Goal: Information Seeking & Learning: Find specific fact

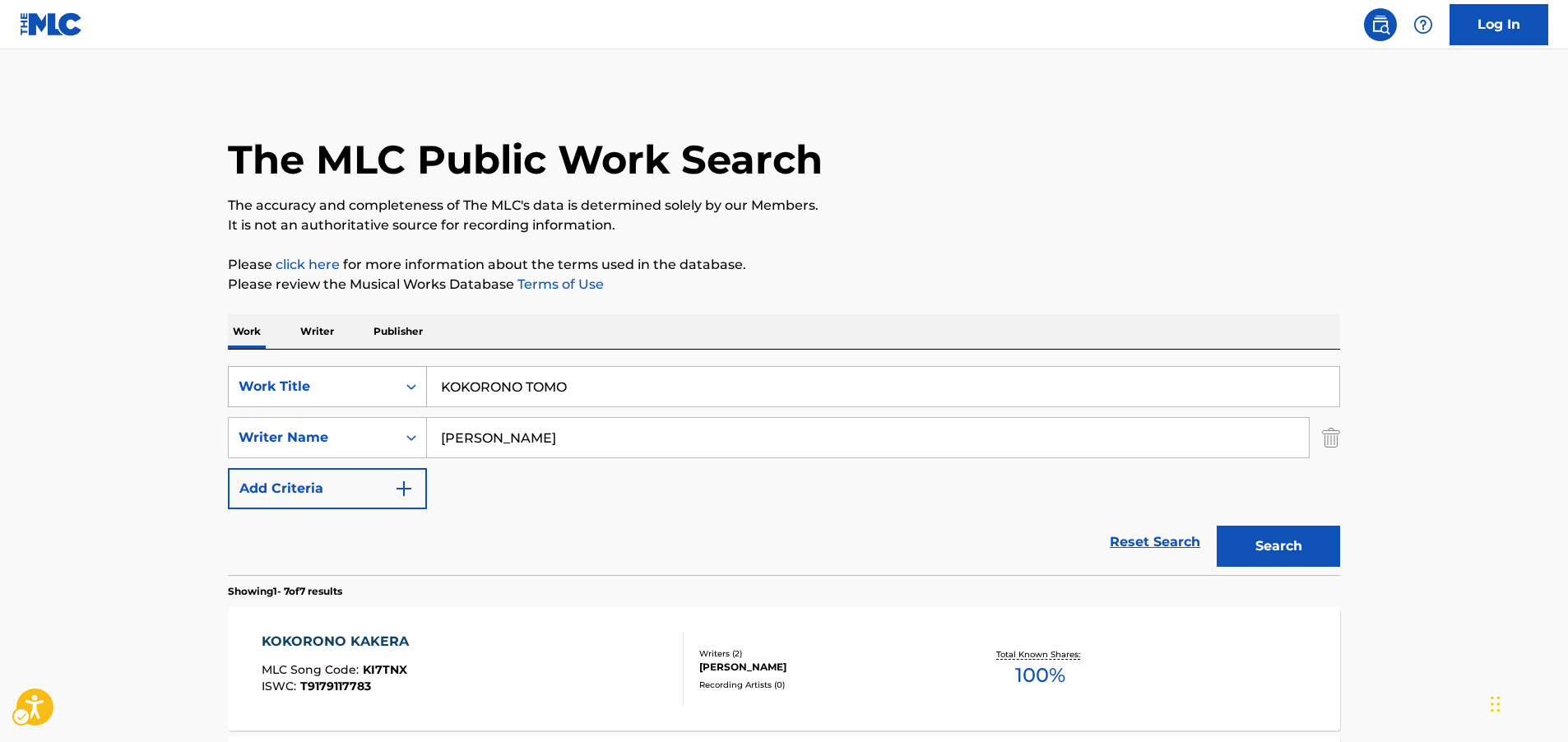
click at [413, 392] on icon "Search Form" at bounding box center [411, 386] width 17 height 17
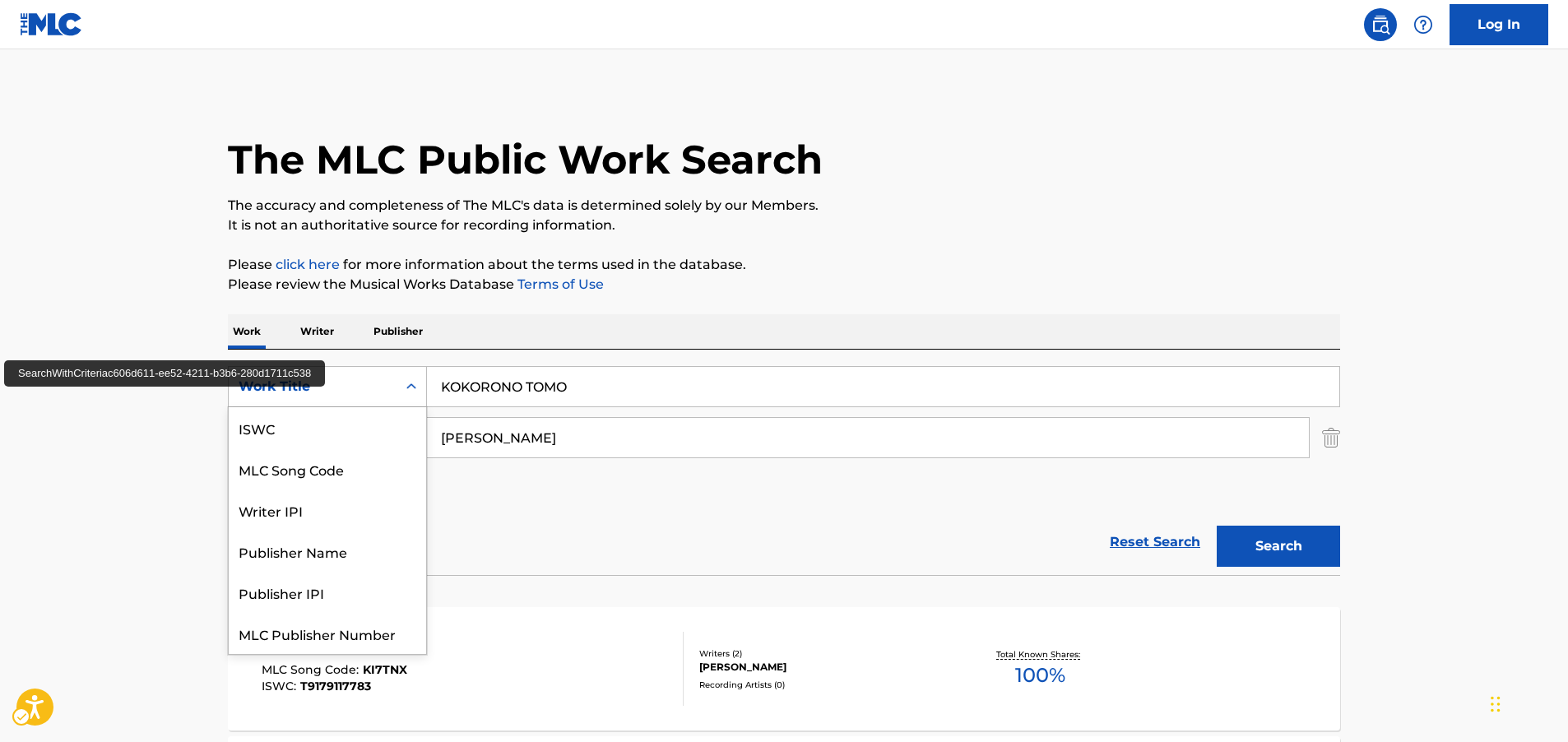
scroll to position [41, 0]
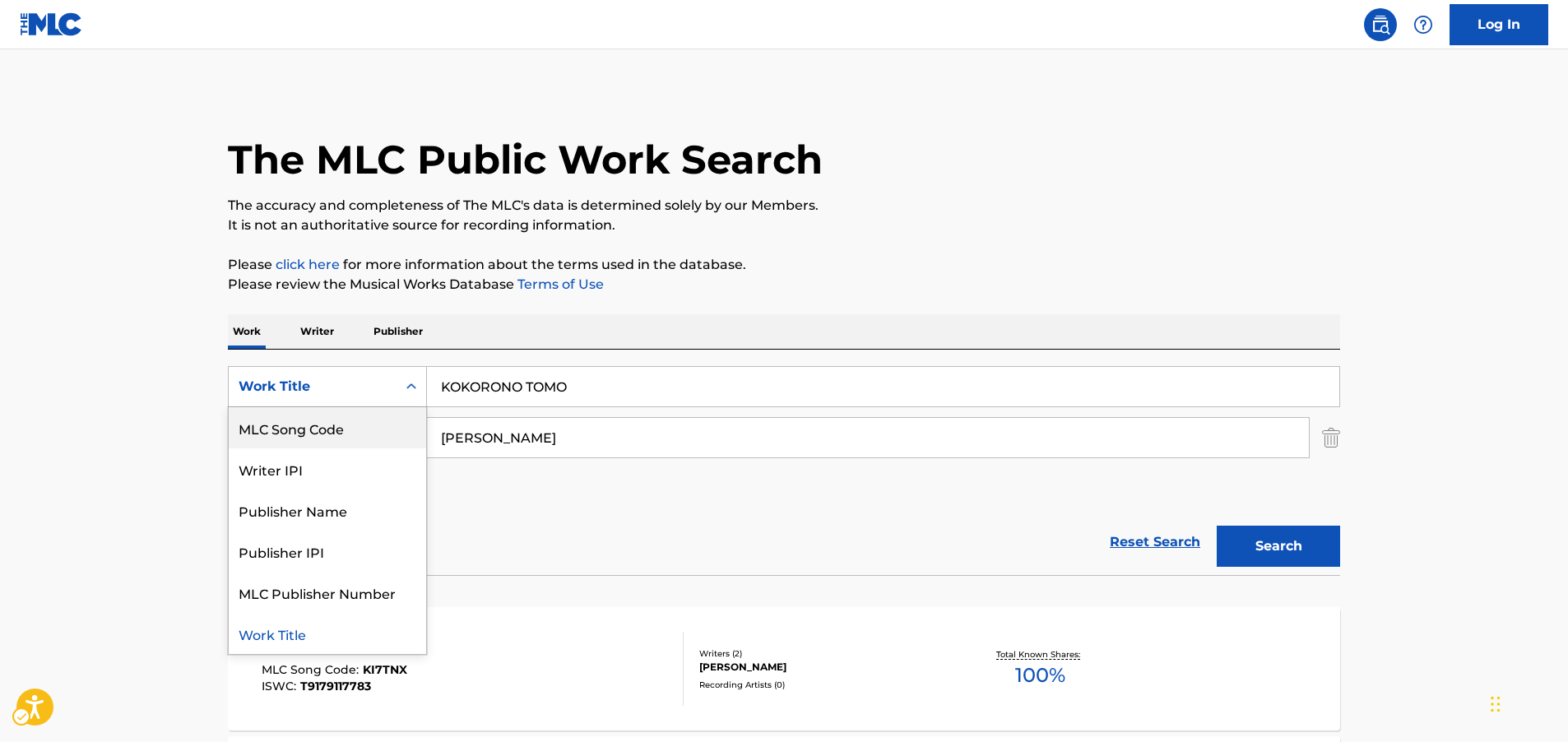
click at [332, 428] on div "MLC Song Code" at bounding box center [328, 427] width 198 height 41
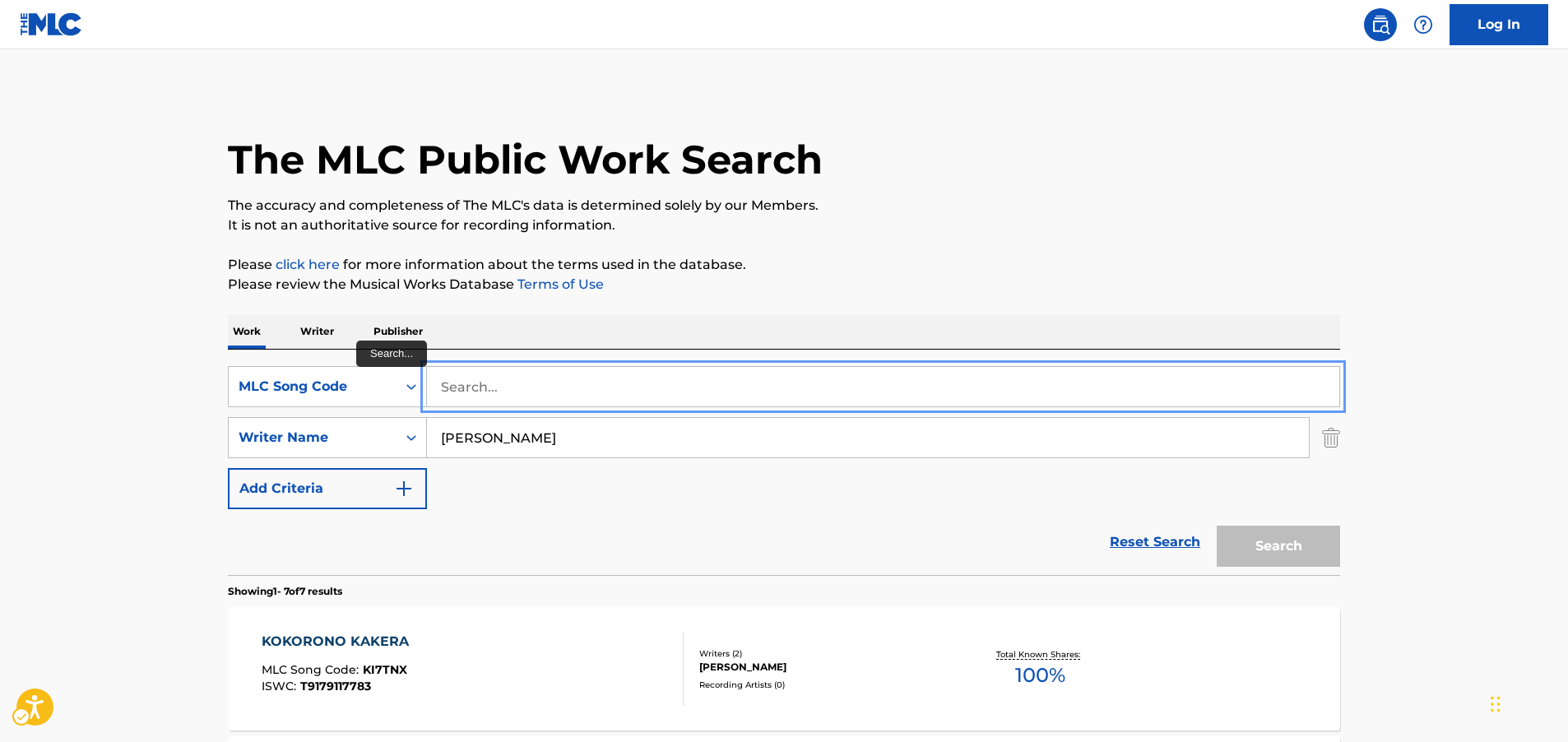
paste input "B6622J"
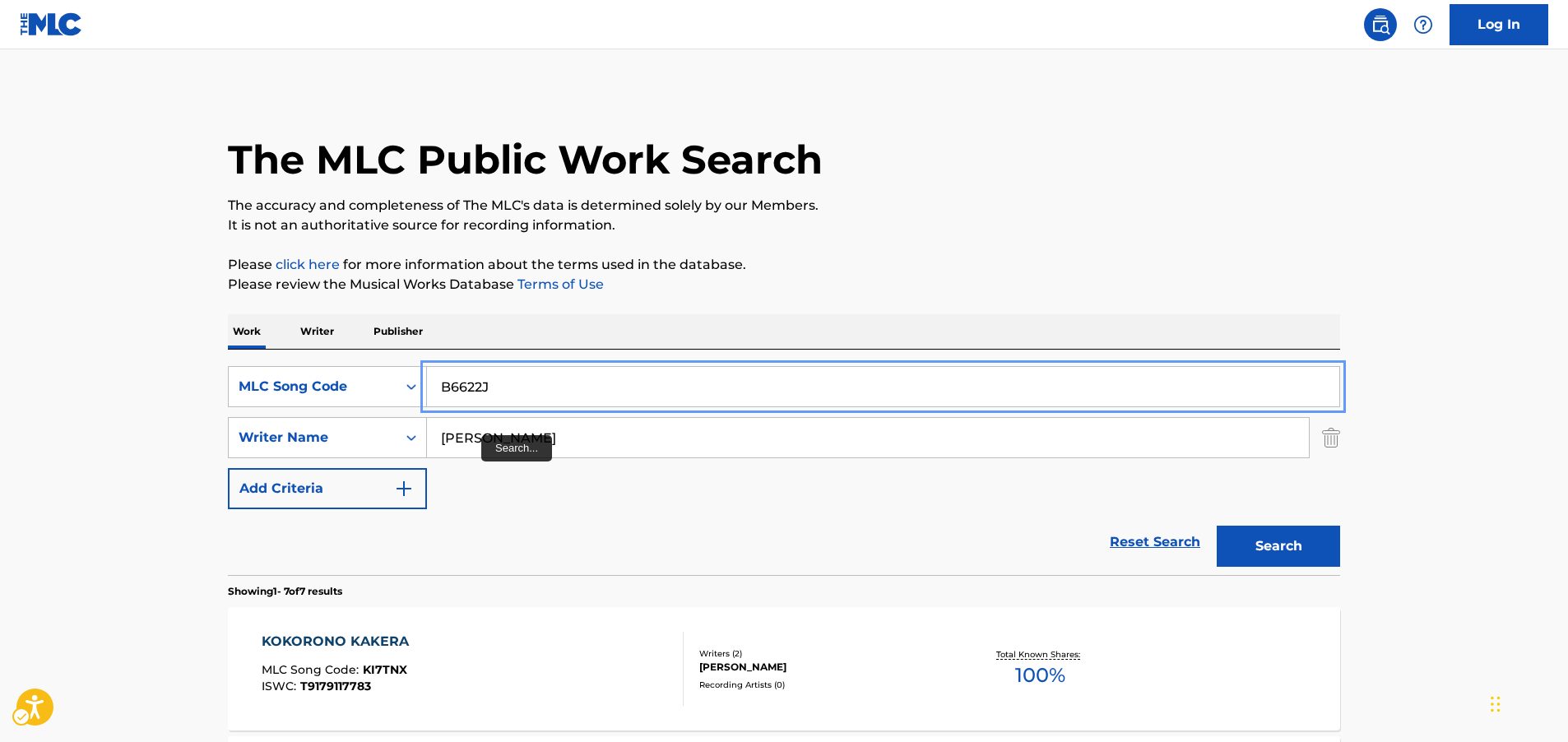
type input "B6622J"
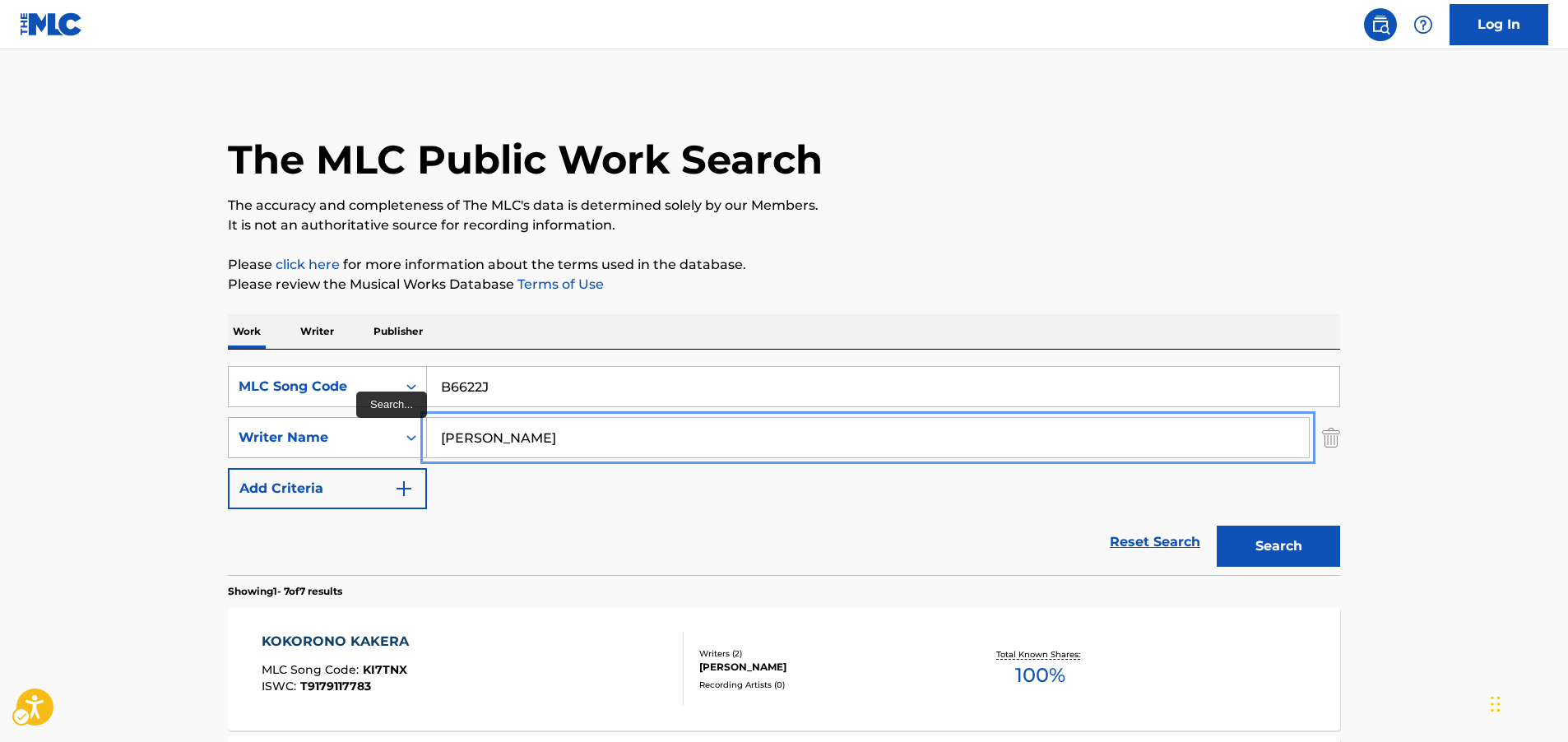
drag, startPoint x: 453, startPoint y: 439, endPoint x: 351, endPoint y: 422, distance: 103.4
click at [351, 422] on div "SearchWithCriteria607c109d-5a71-46a1-9193-0ab83a19e6b7 Writer Name mayumi" at bounding box center [784, 437] width 1112 height 41
click at [1309, 539] on button "Search" at bounding box center [1279, 545] width 124 height 41
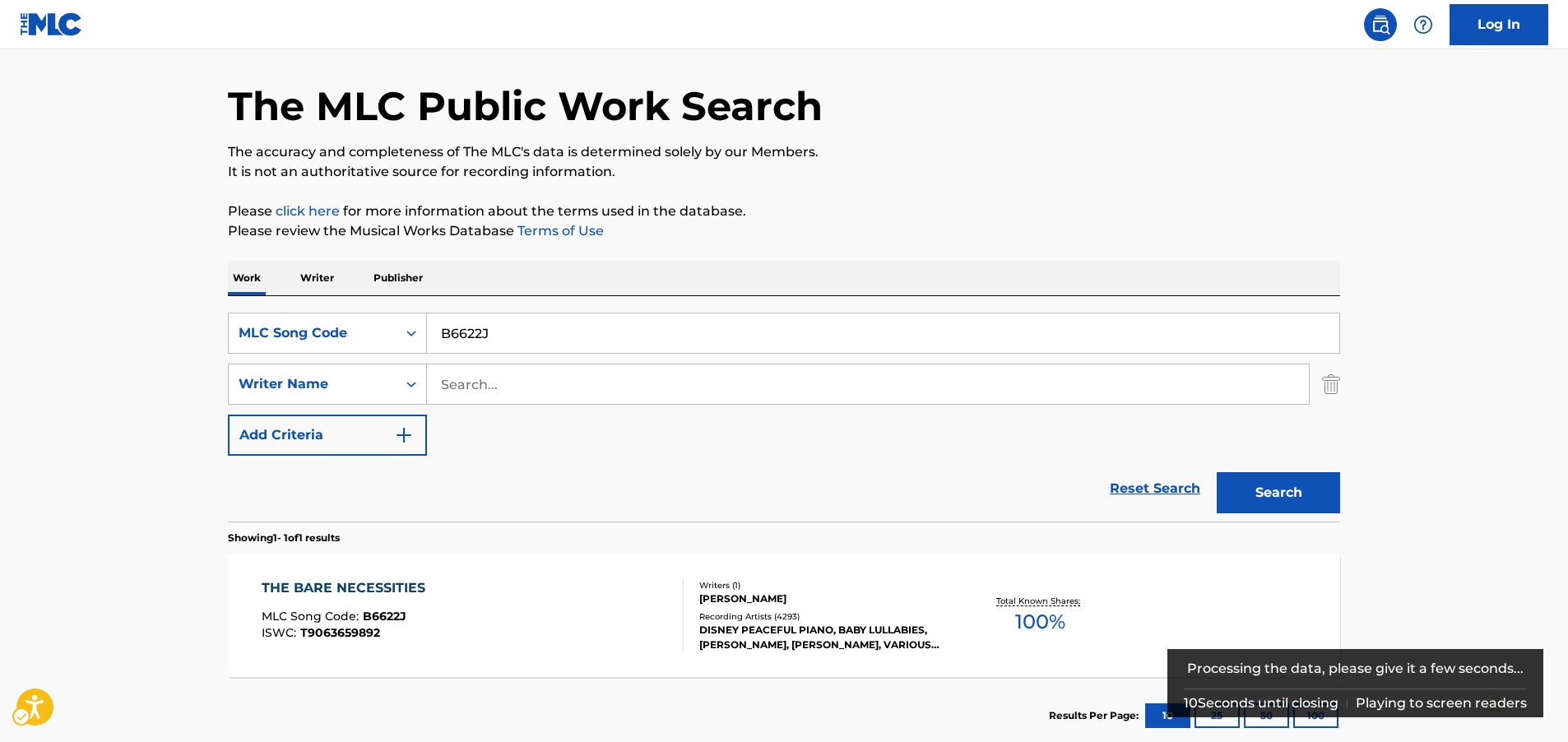
scroll to position [82, 0]
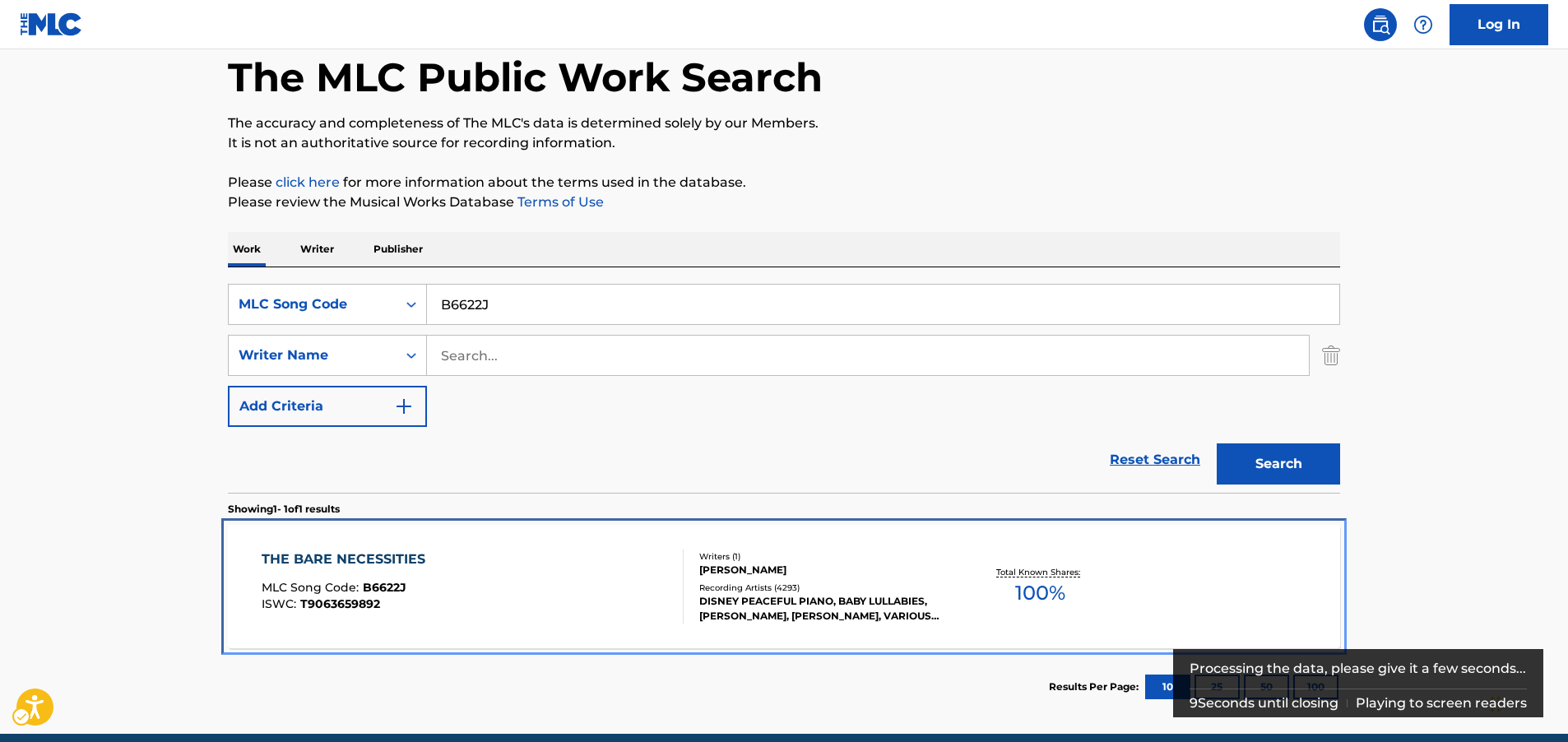
click at [575, 584] on div "THE BARE NECESSITIES MLC Song Code : B6622J ISWC : T9063659892" at bounding box center [472, 586] width 422 height 74
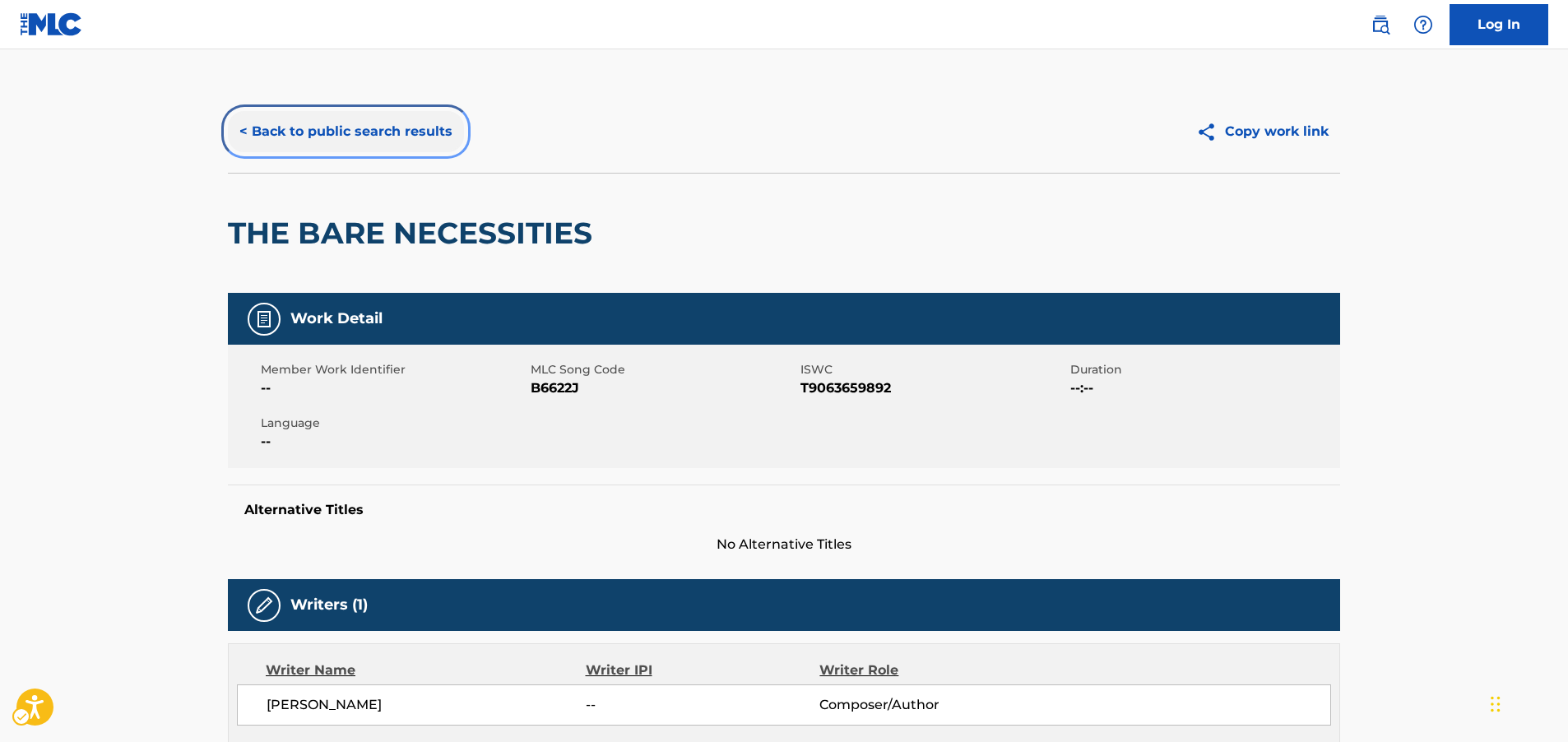
click at [442, 117] on button "< Back to public search results" at bounding box center [346, 131] width 236 height 41
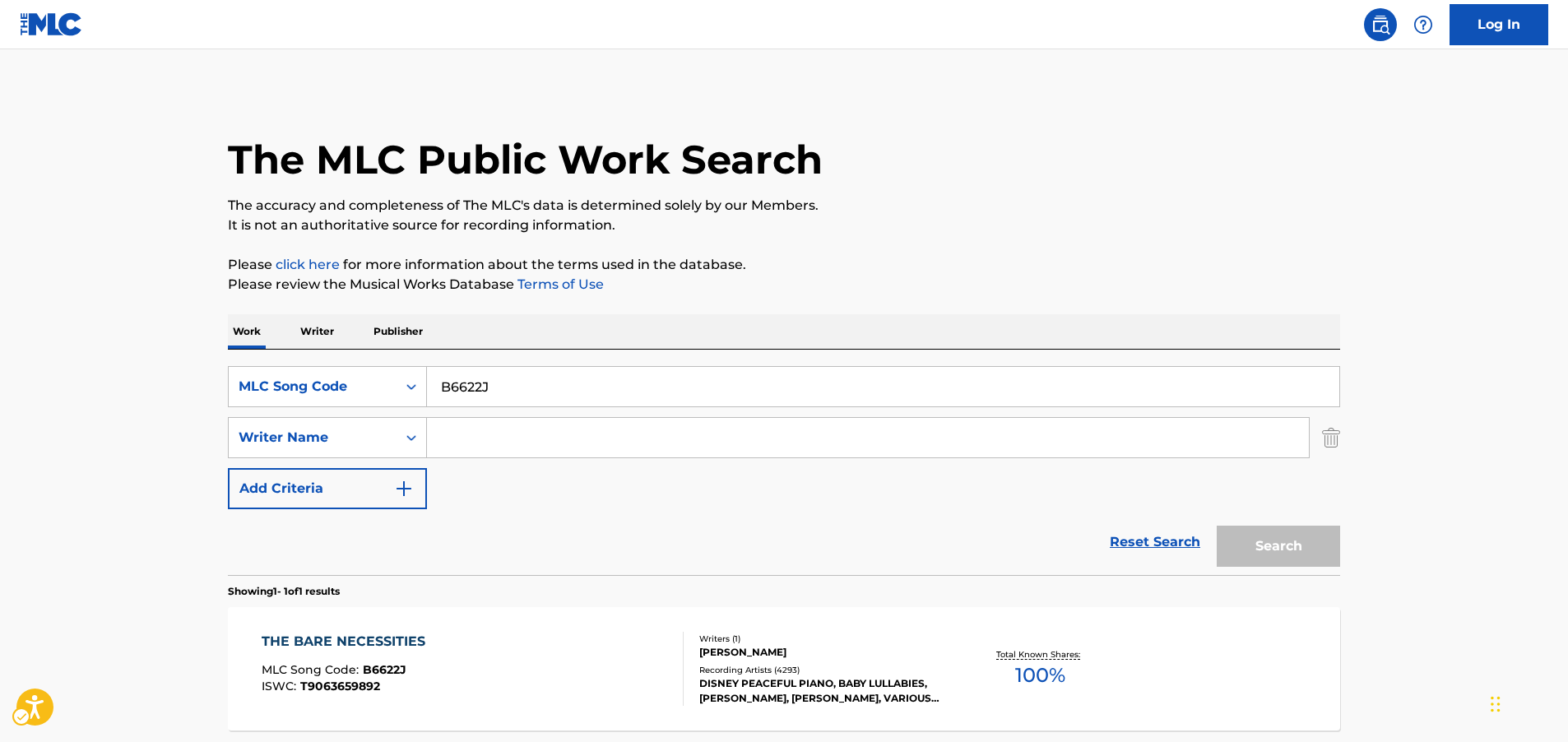
scroll to position [59, 0]
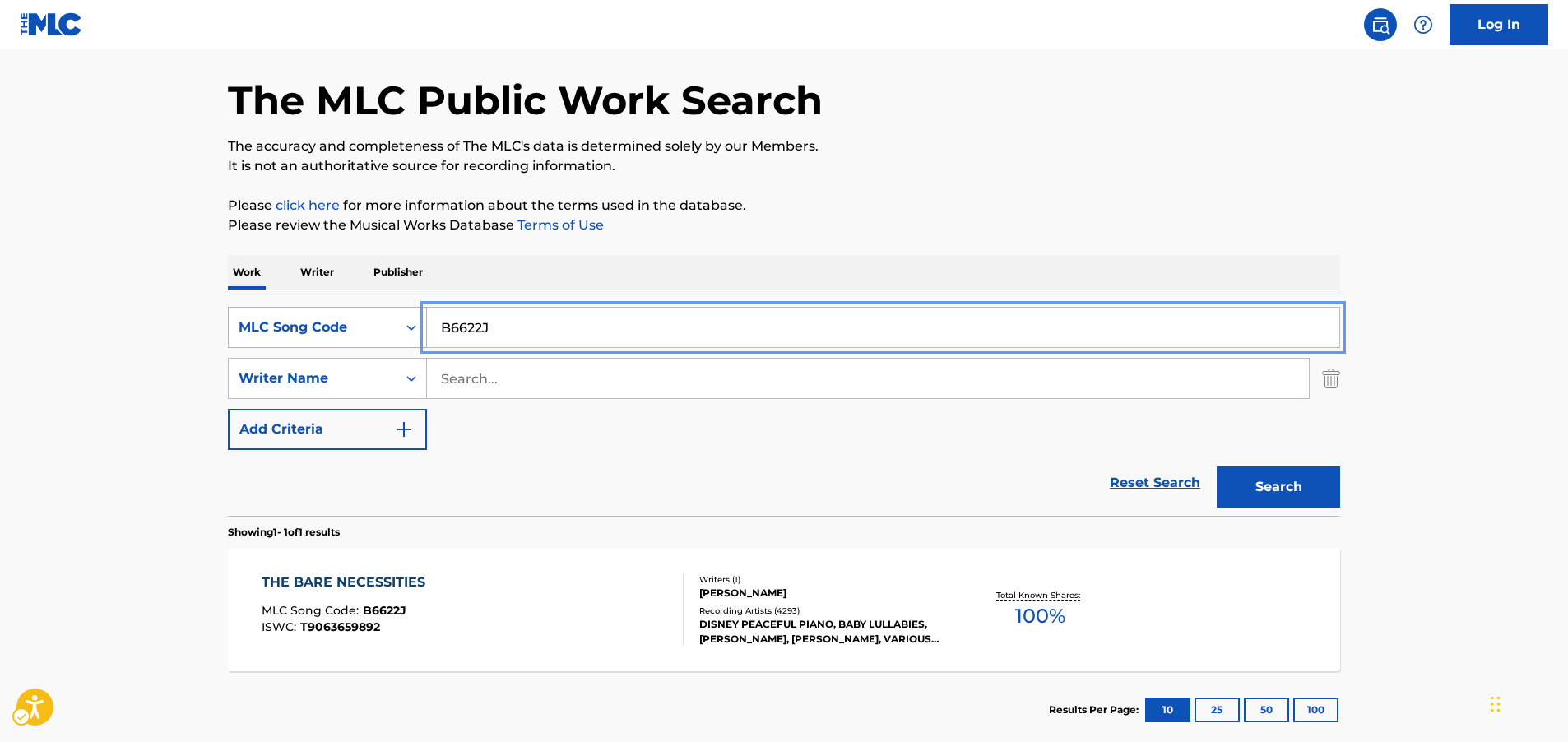
drag, startPoint x: 481, startPoint y: 324, endPoint x: 385, endPoint y: 322, distance: 96.0
paste input "T6478A"
type input "T6478A"
click at [1245, 479] on button "Search" at bounding box center [1279, 486] width 124 height 41
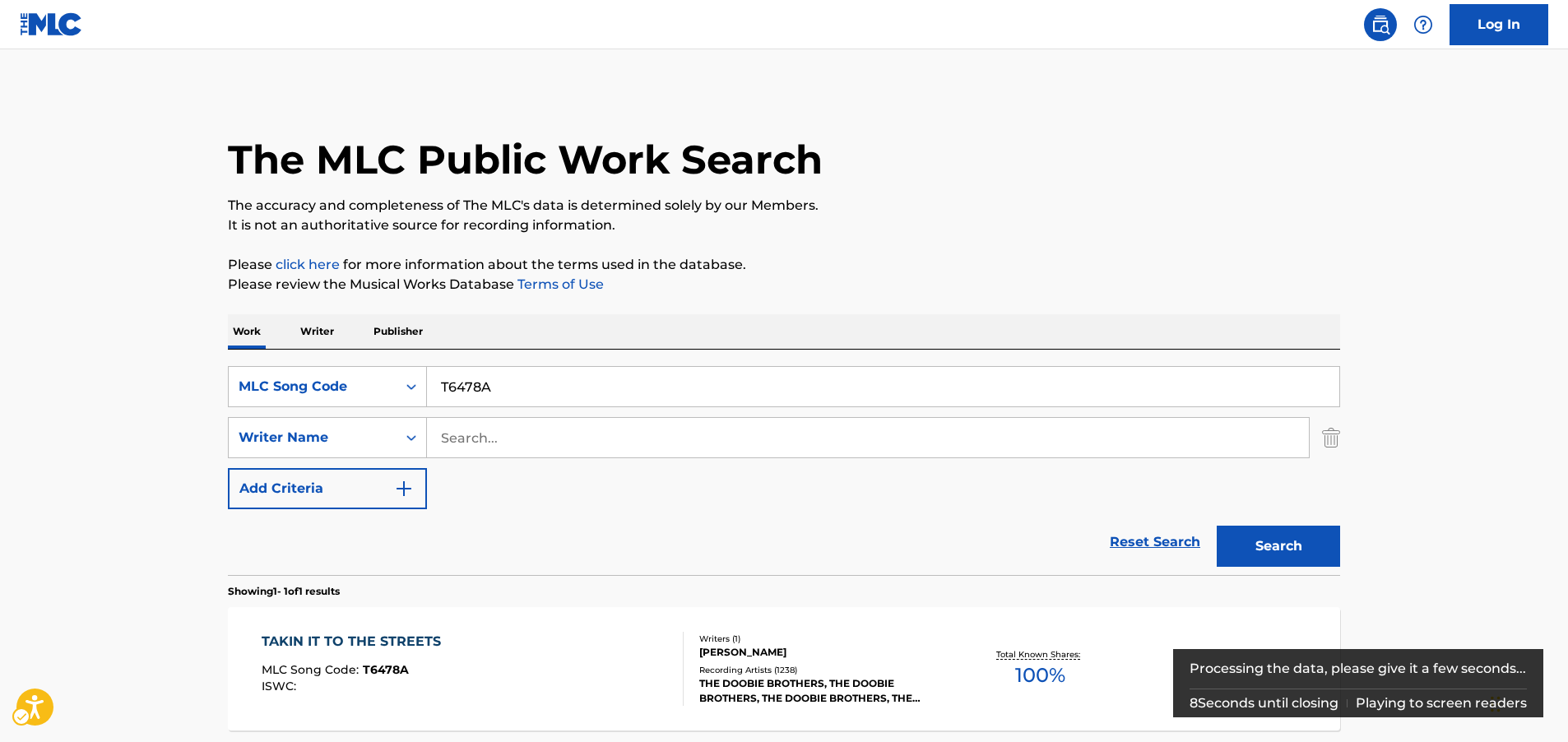
scroll to position [66, 0]
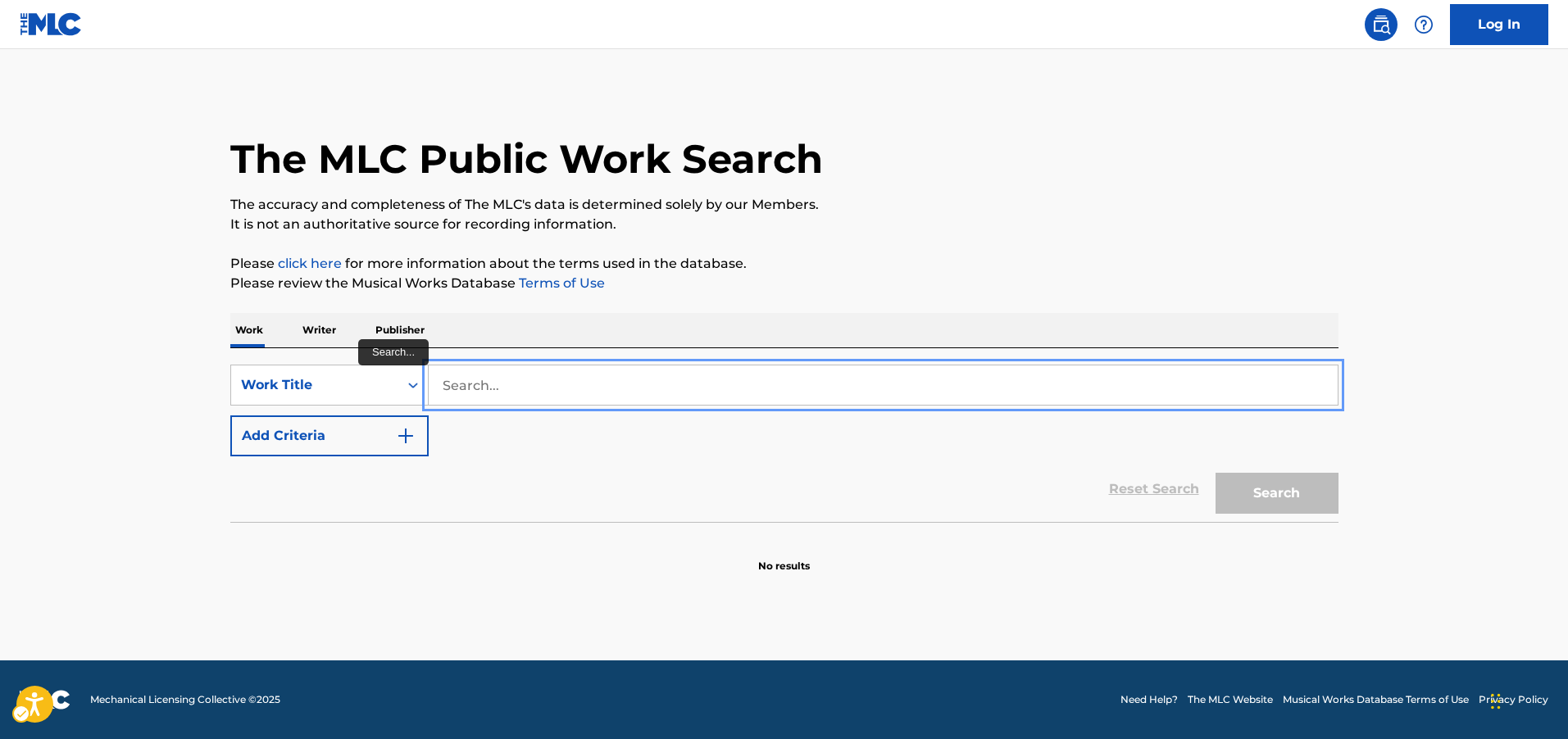
click at [435, 396] on input "Search..." at bounding box center [882, 384] width 909 height 39
paste input "Soriddosuteeto Sukautaa"
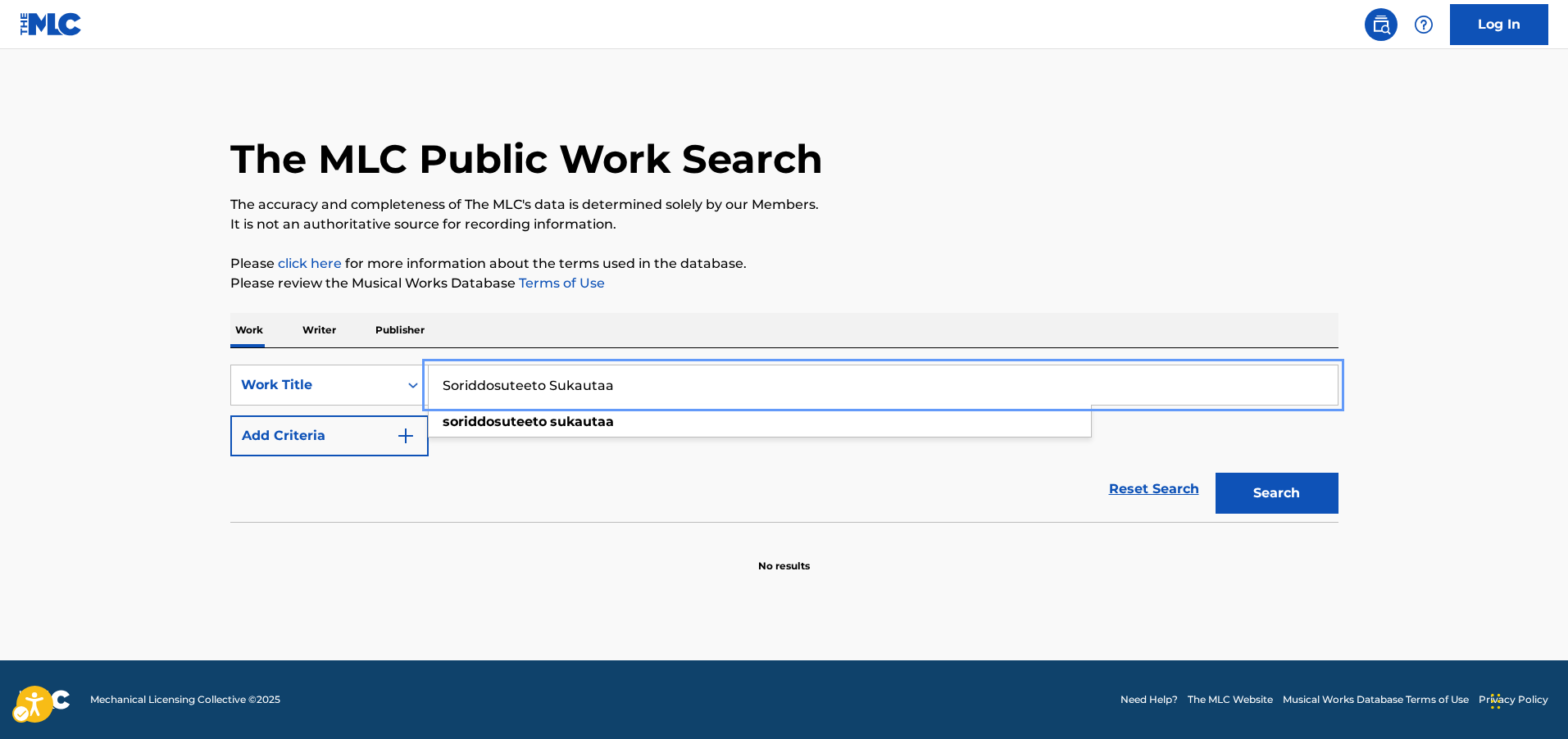
type input "Soriddosuteeto Sukautaa"
click at [1289, 496] on button "Search" at bounding box center [1277, 493] width 123 height 41
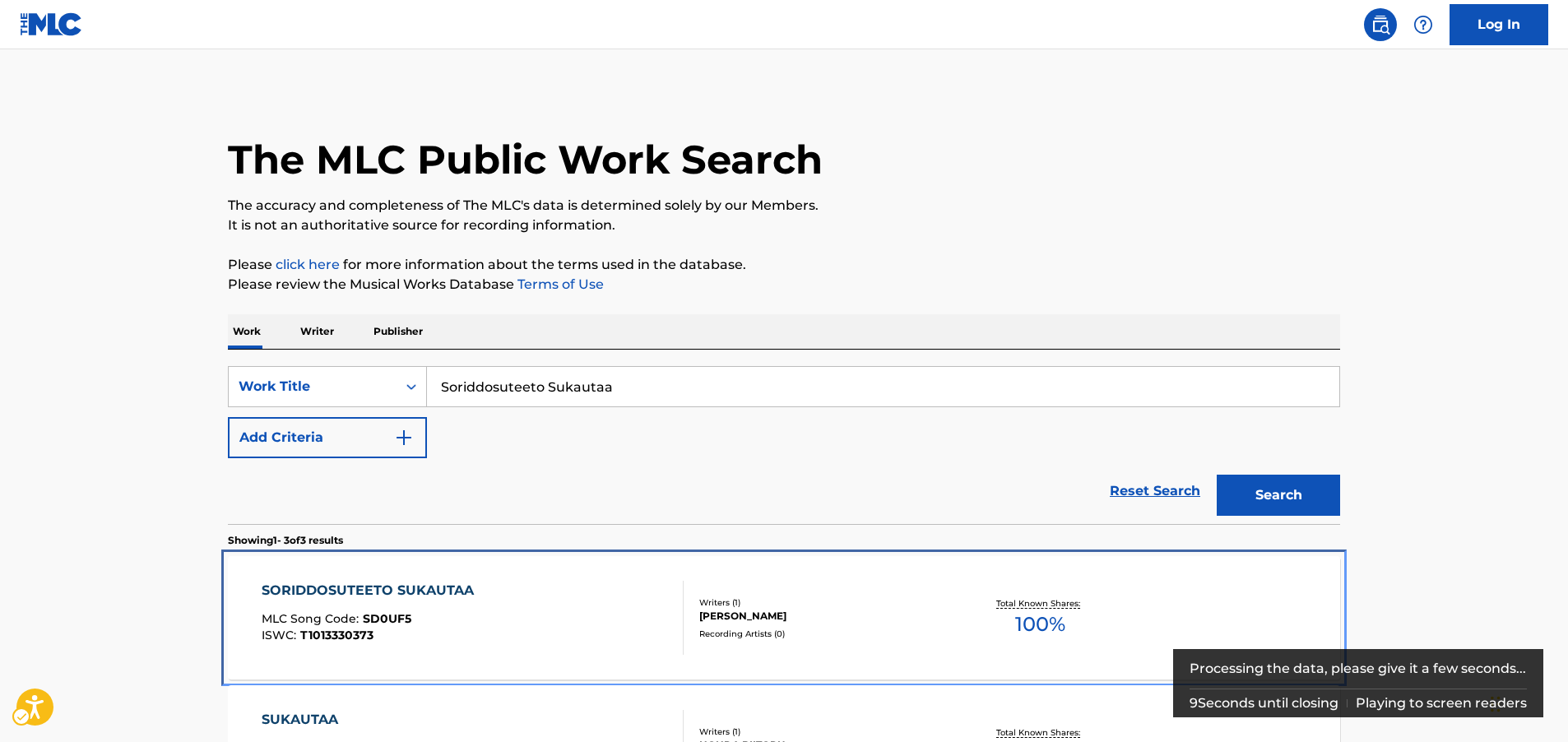
click at [569, 620] on div "SORIDDOSUTEETO SUKAUTAA MLC Song Code : SD0UF5 ISWC : T1013330373" at bounding box center [472, 617] width 422 height 74
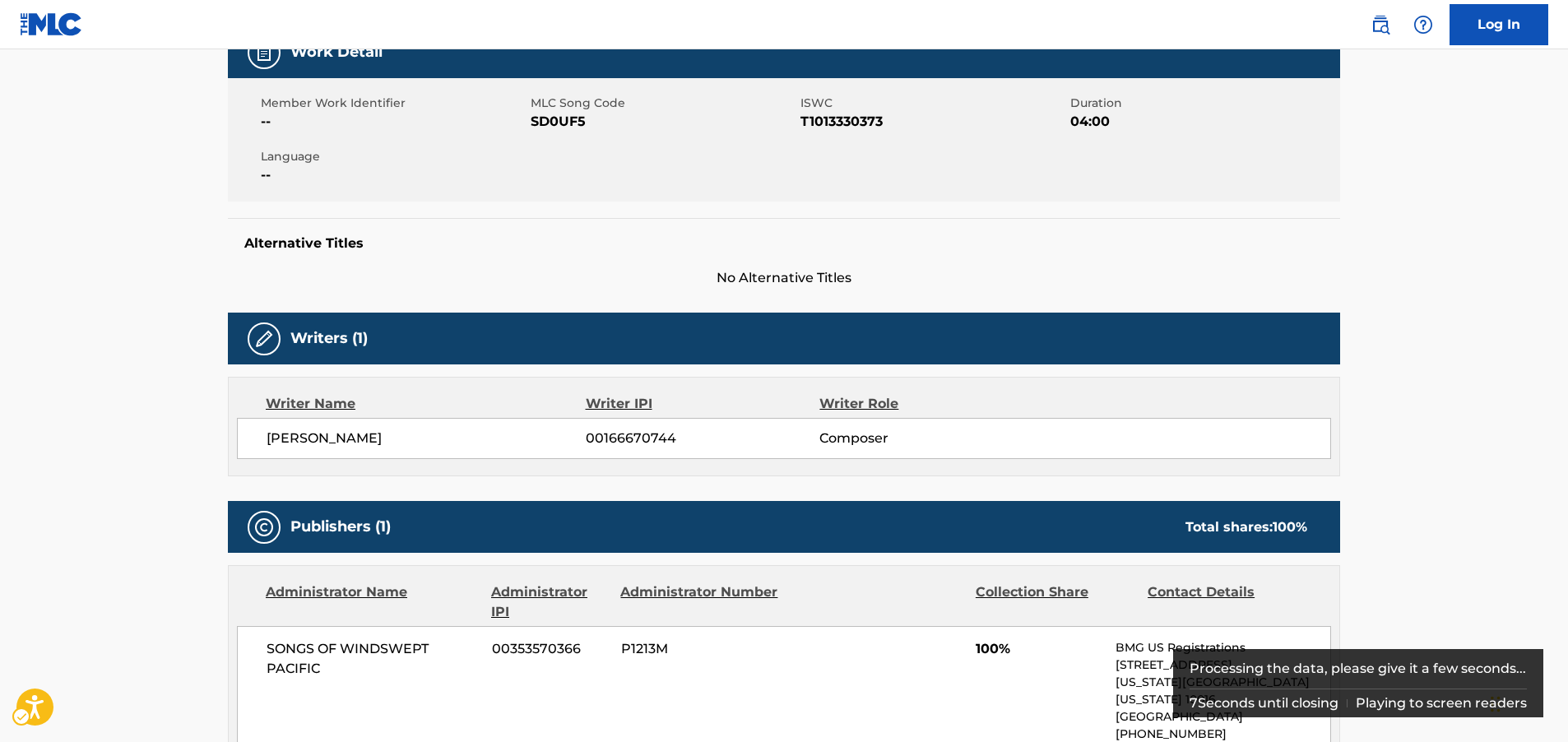
scroll to position [10, 0]
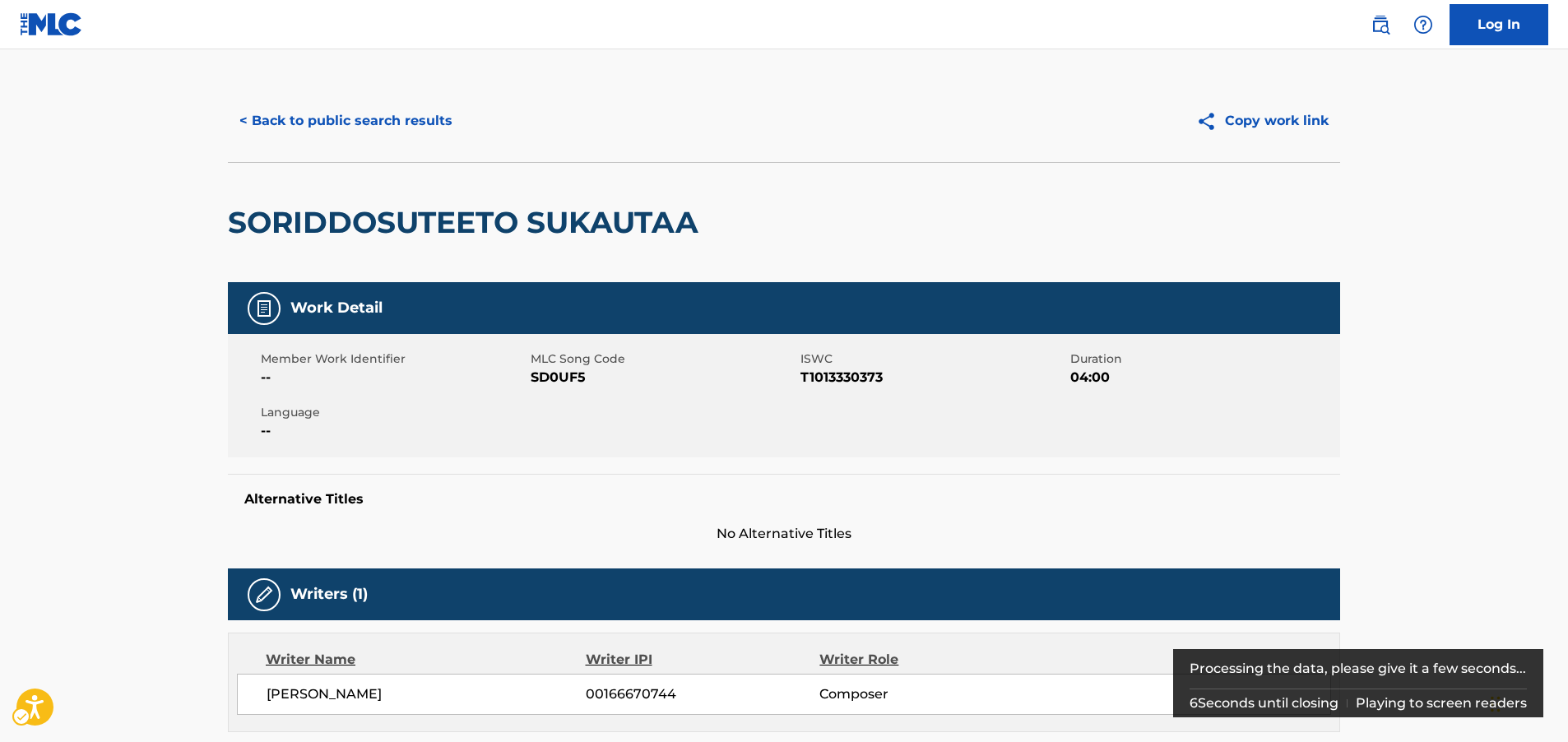
click at [554, 381] on span "MLC Song Code - SD0UF5" at bounding box center [663, 377] width 266 height 20
copy span "SD0UF5"
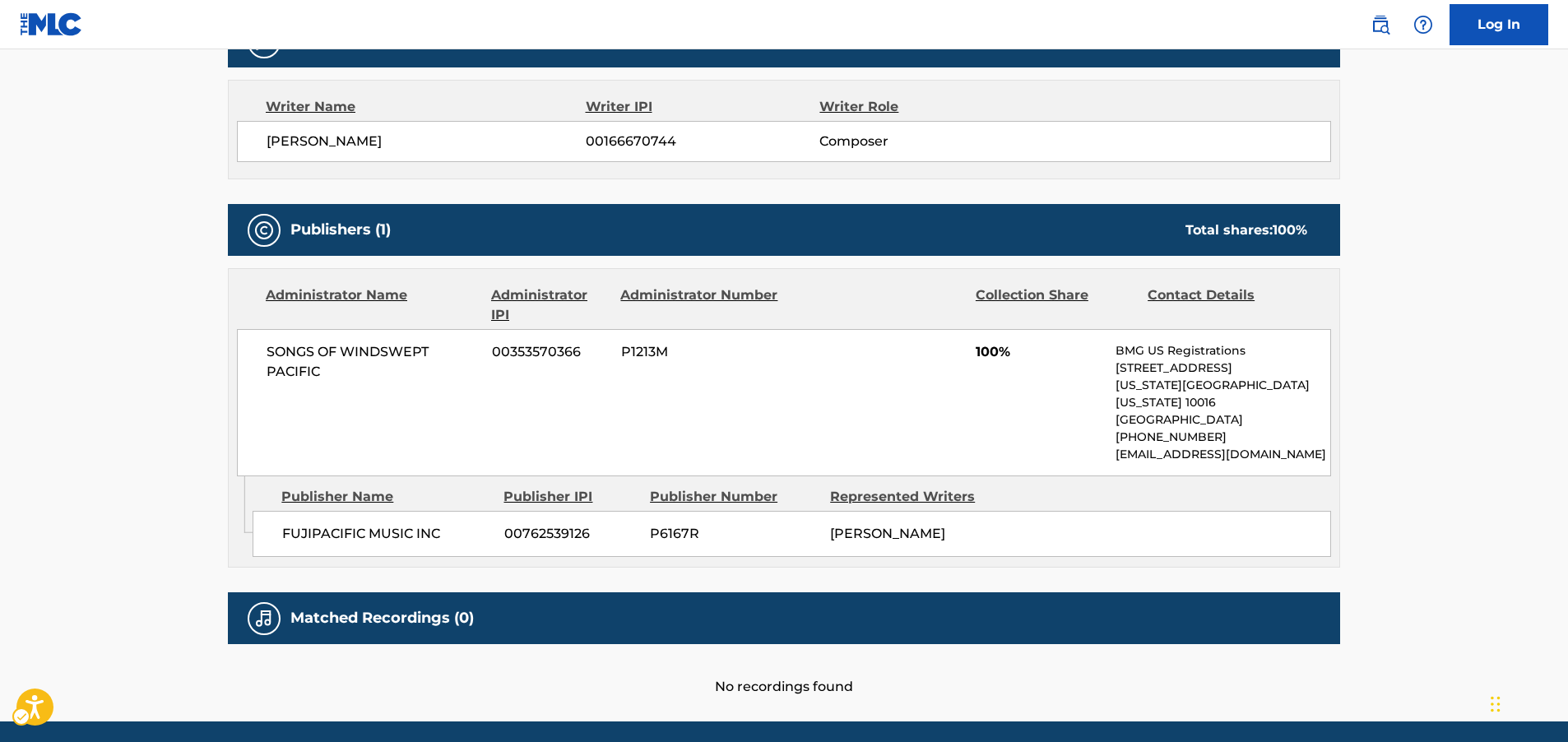
scroll to position [604, 0]
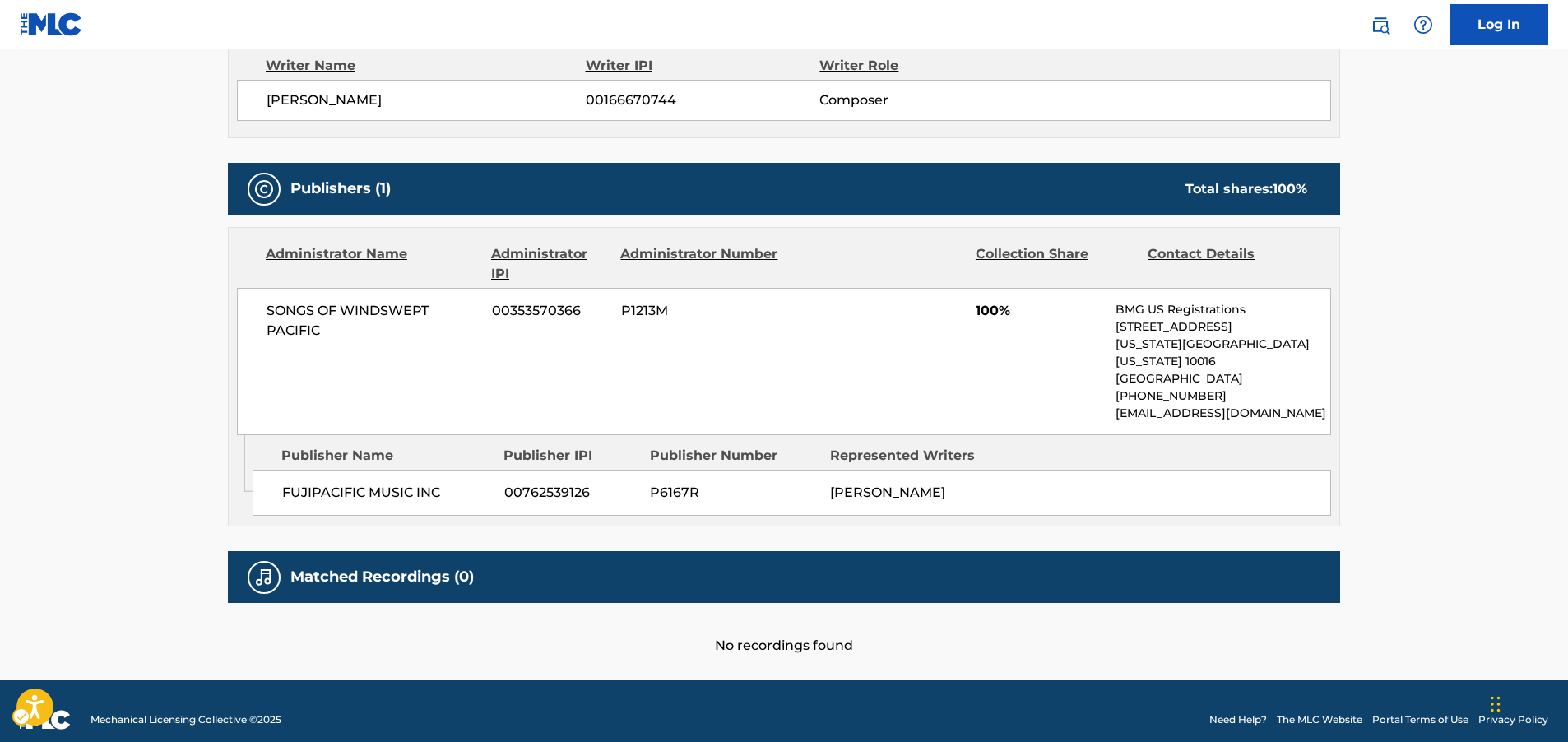
click at [100, 261] on main "< Back to public search results Copy work link SORIDDOSUTEETO SUKAUTAA Work Det…" at bounding box center [784, 63] width 1568 height 1236
click at [150, 507] on main "< Back to public search results Copy work link SORIDDOSUTEETO SUKAUTAA Work Det…" at bounding box center [784, 63] width 1568 height 1236
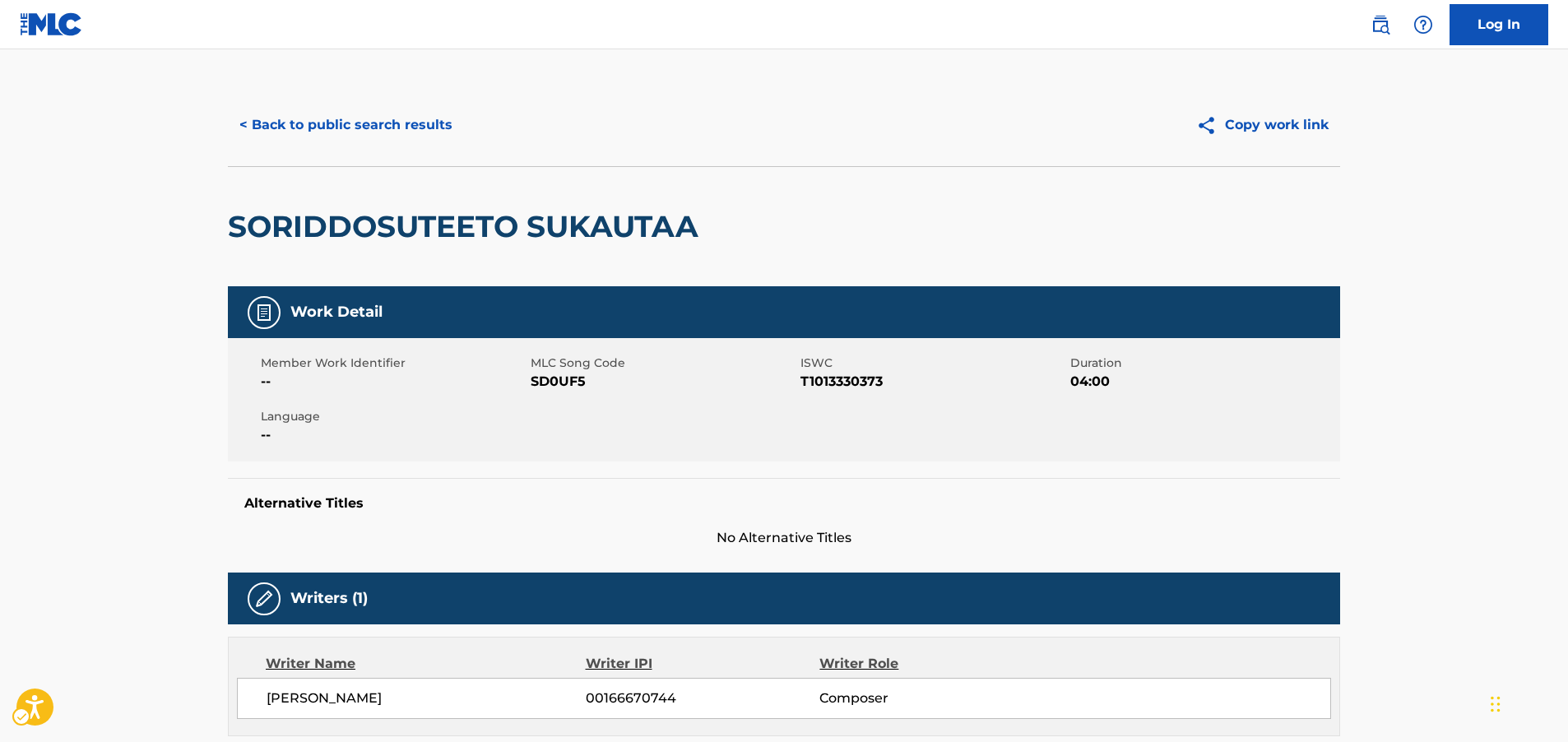
scroll to position [0, 0]
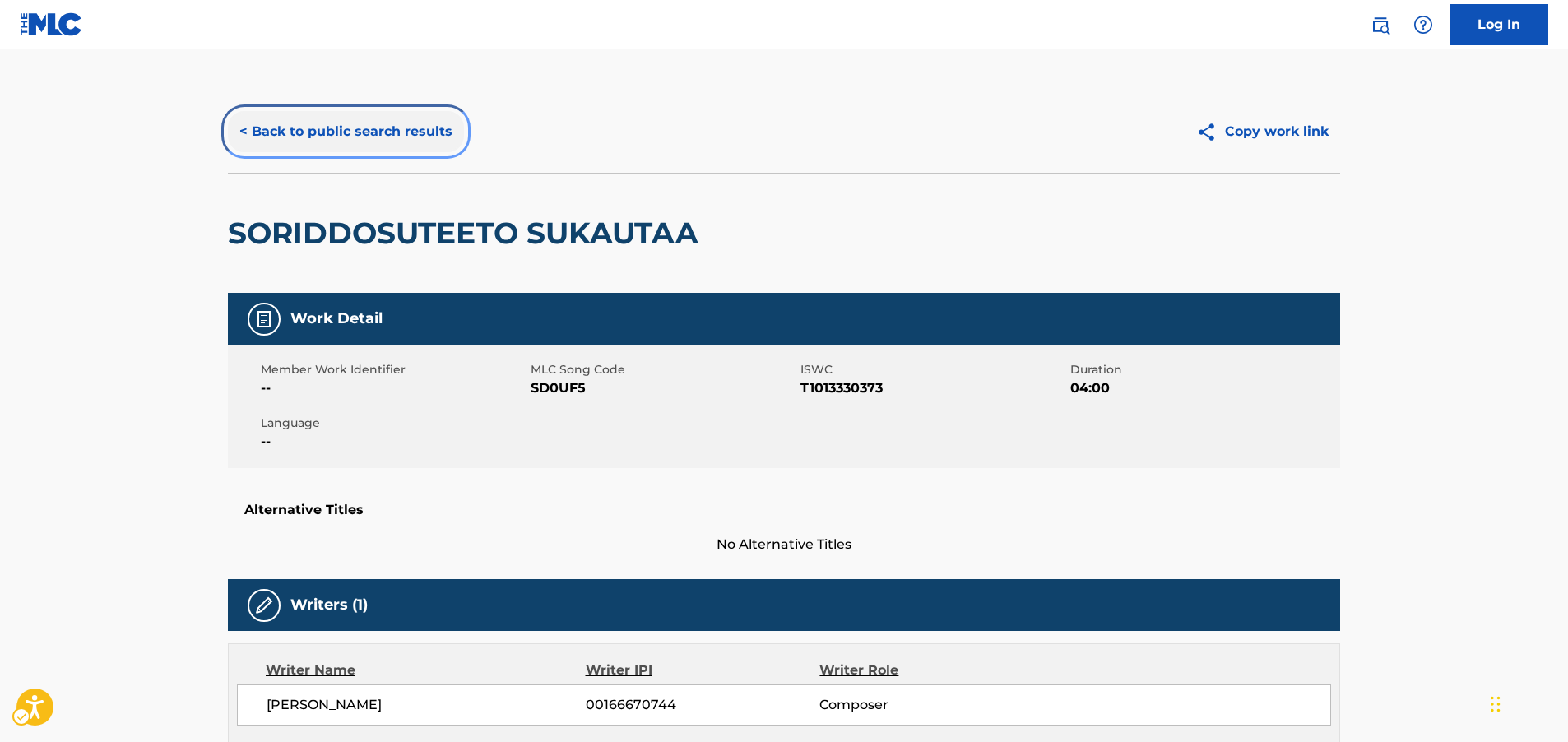
click at [305, 124] on button "< Back to public search results" at bounding box center [346, 131] width 236 height 41
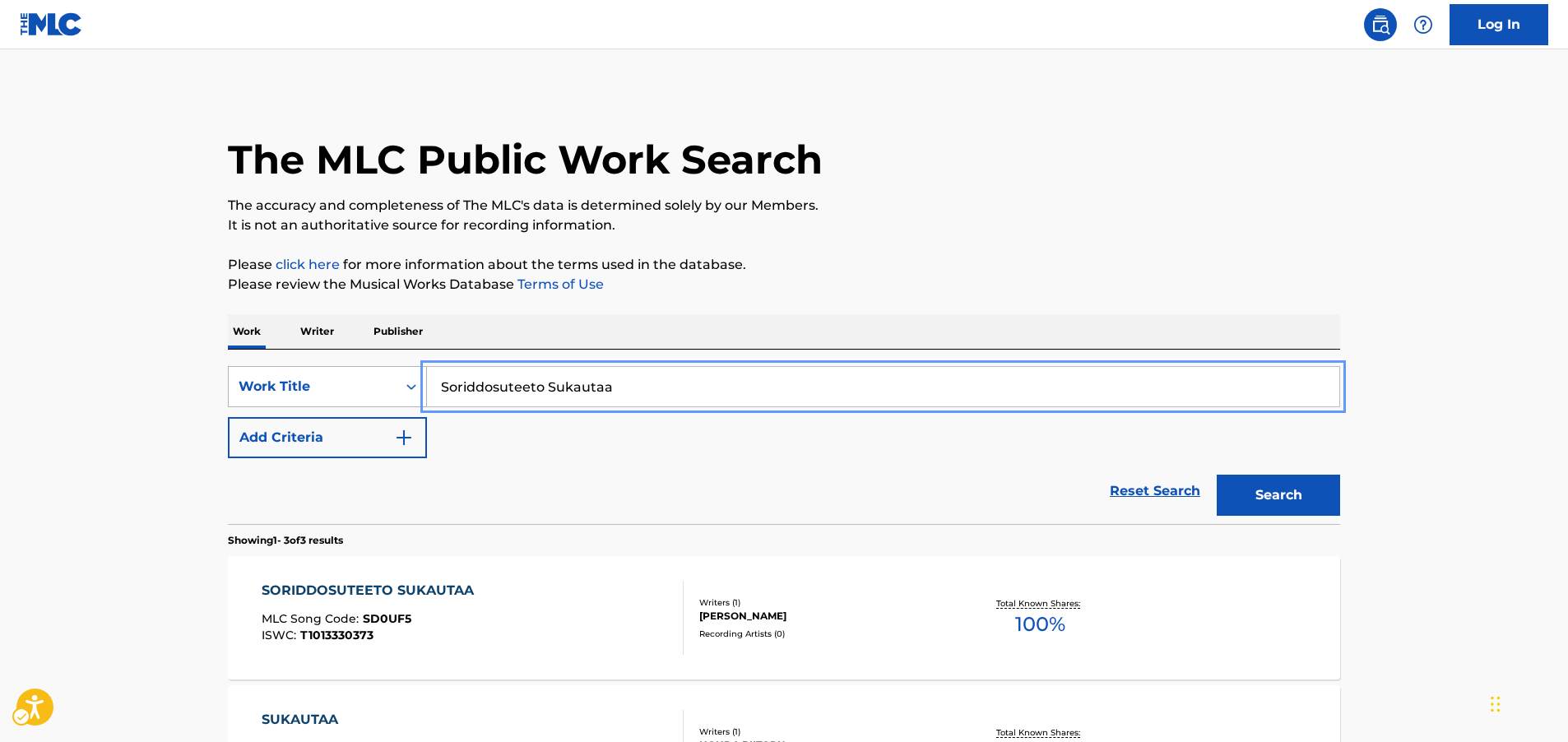
drag, startPoint x: 641, startPoint y: 396, endPoint x: 311, endPoint y: 398, distance: 330.0
paste input "Realce"
type input "Realce"
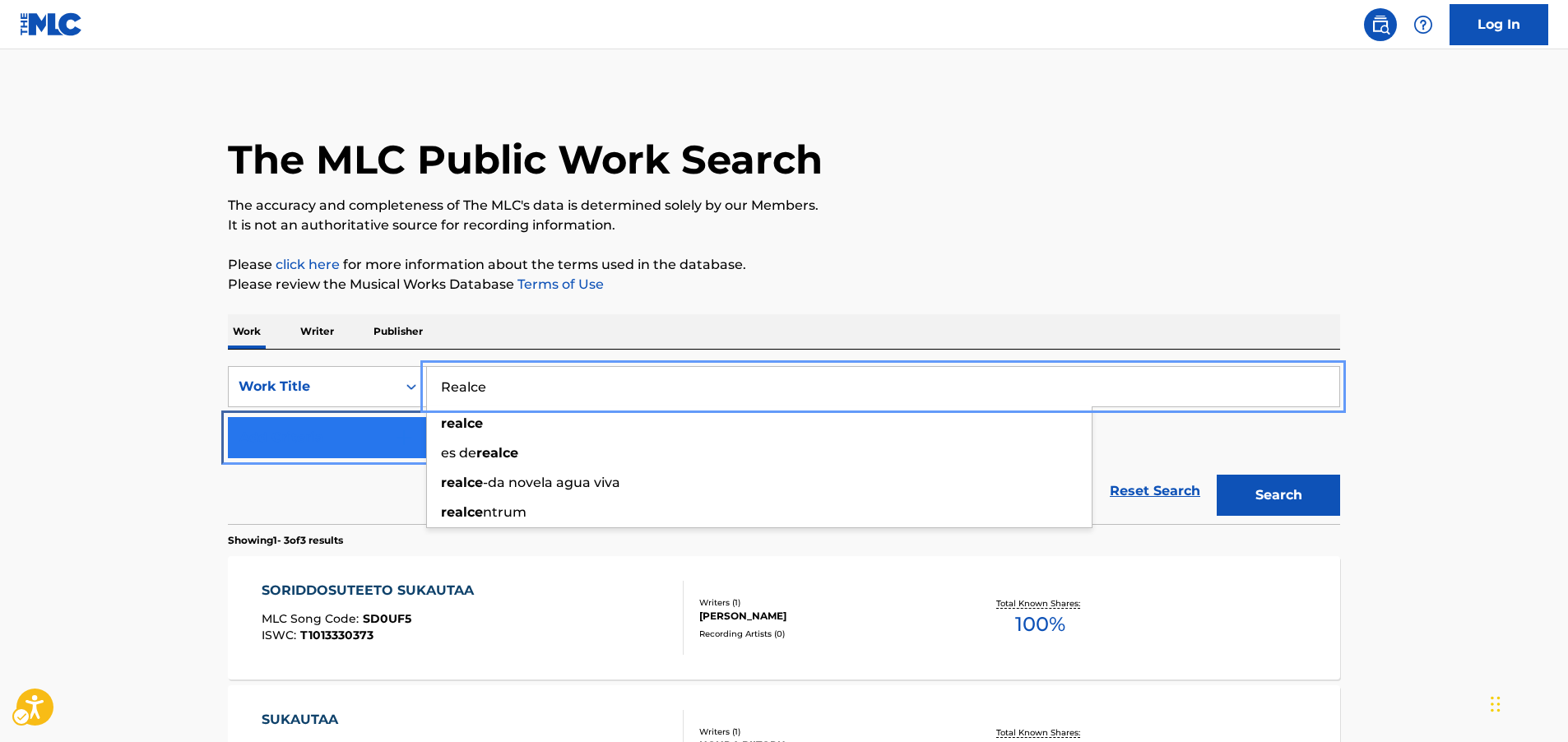
click at [412, 444] on button "Add Criteria" at bounding box center [328, 437] width 199 height 41
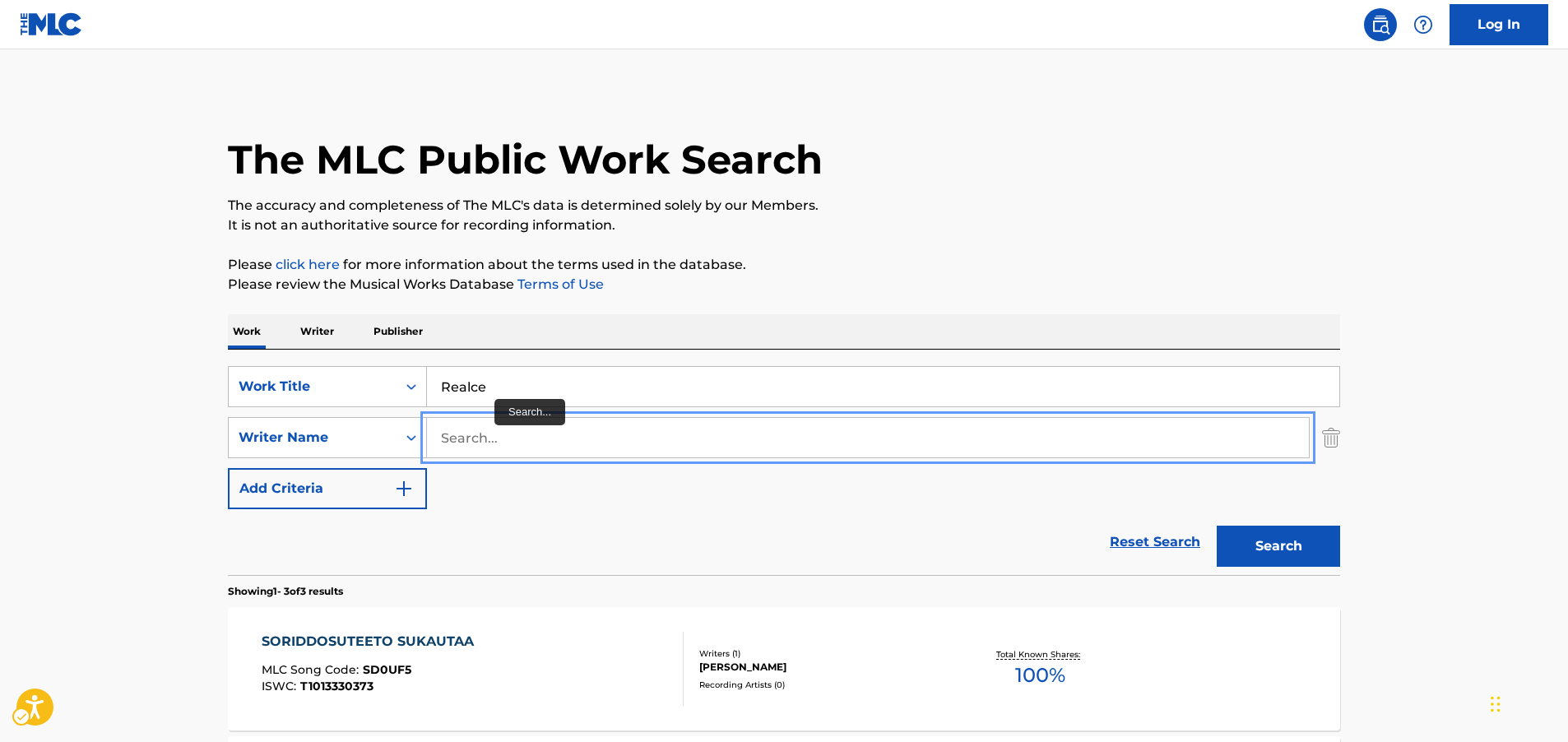
paste input "[PERSON_NAME]"
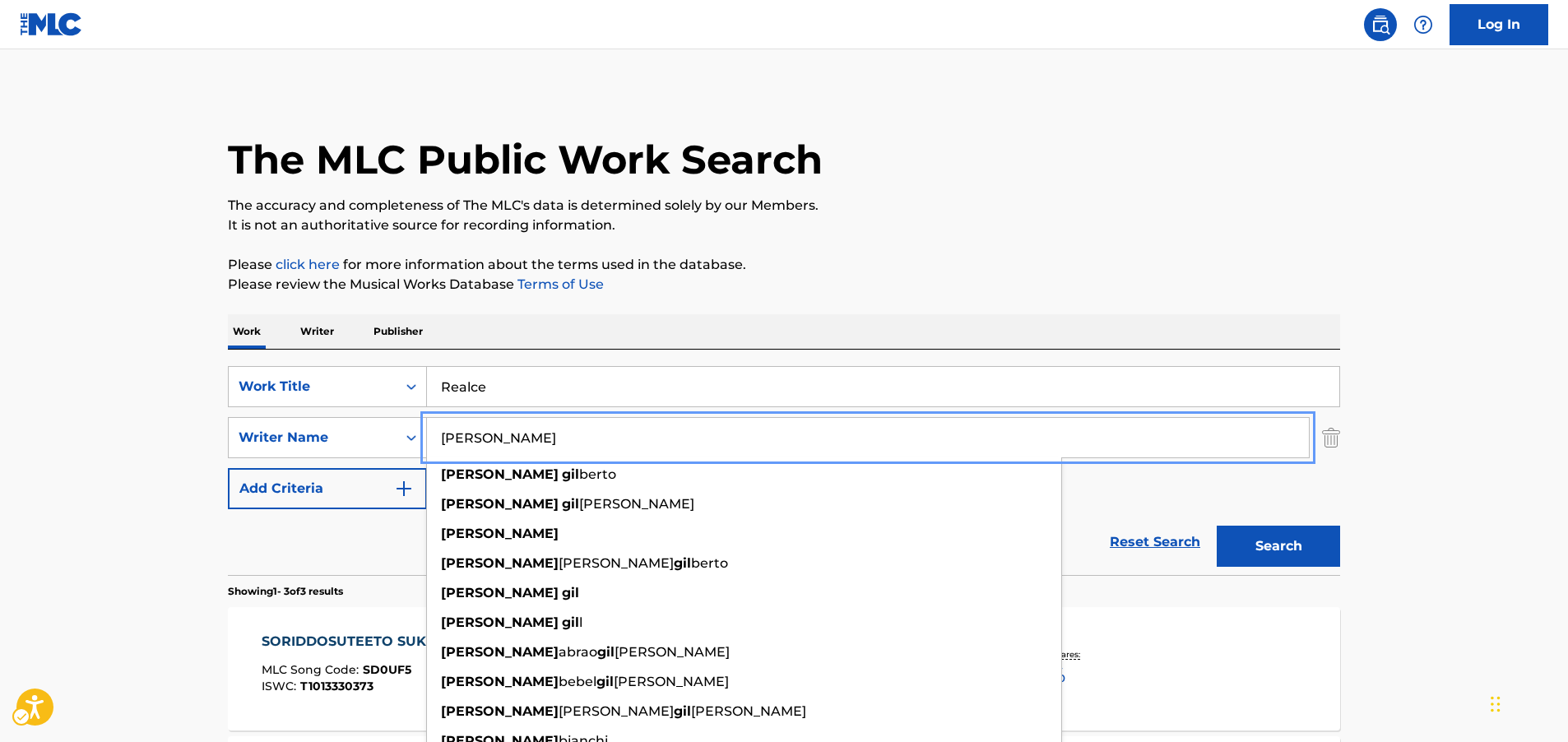
type input "[PERSON_NAME]"
click at [1259, 543] on button "Search" at bounding box center [1279, 545] width 124 height 41
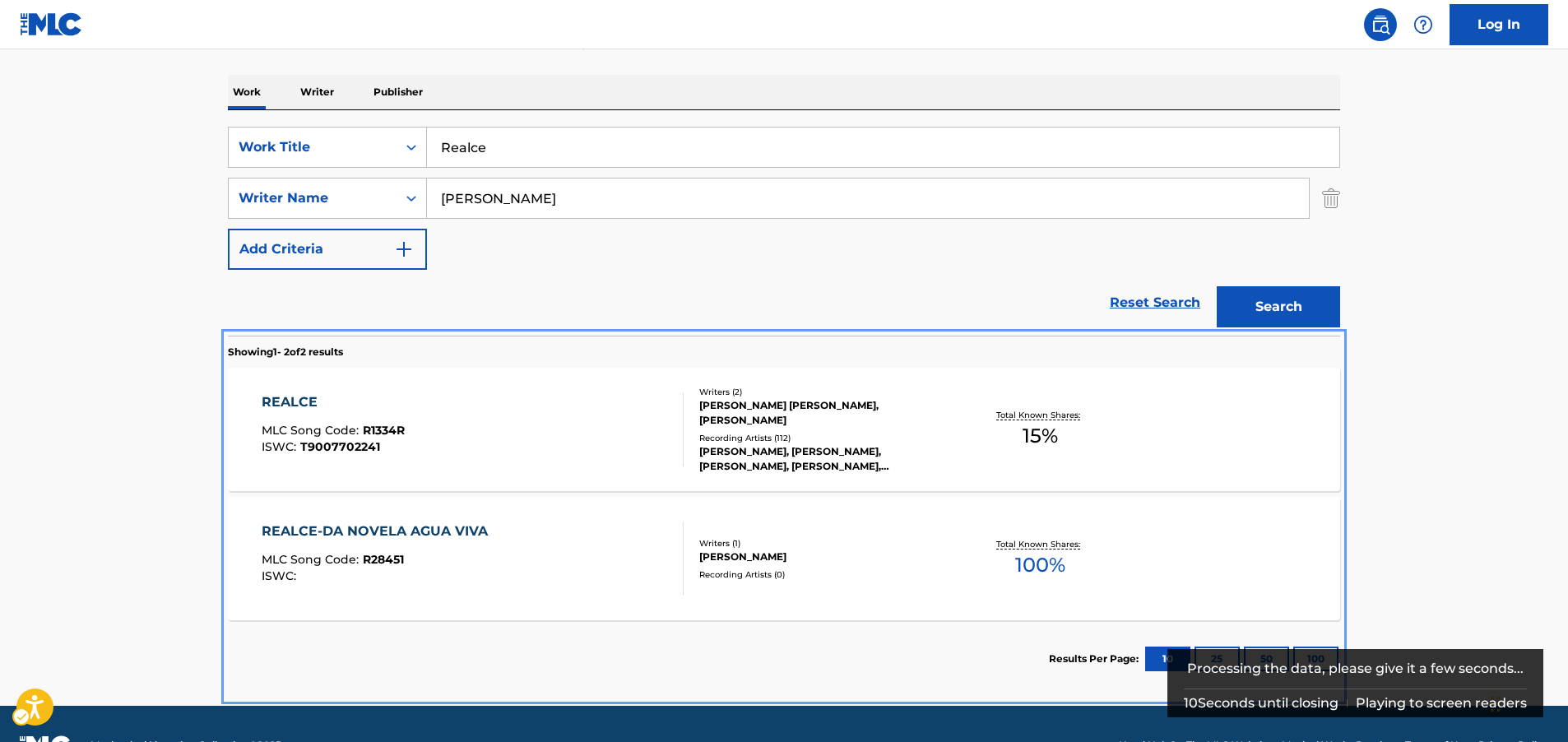
scroll to position [282, 0]
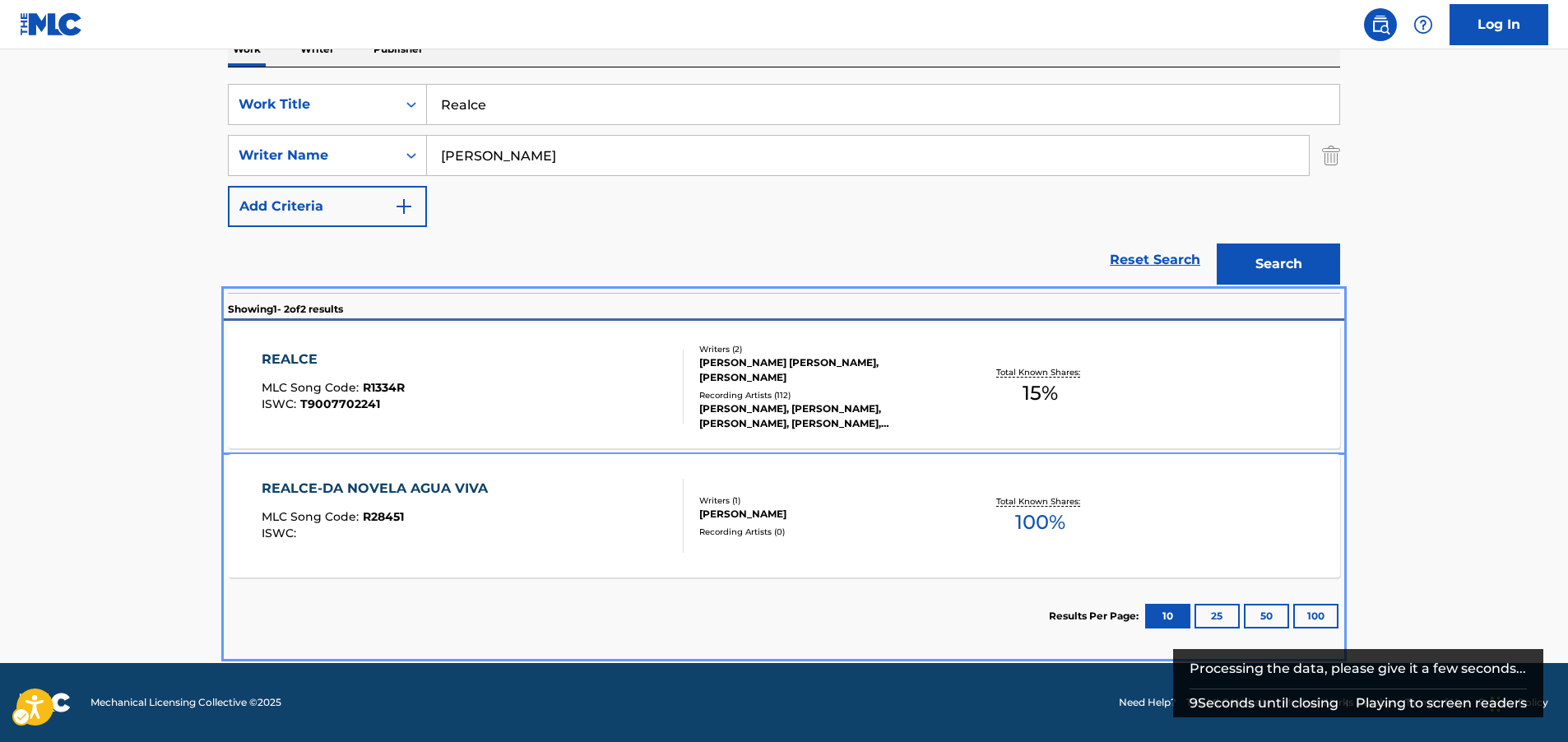
click at [509, 367] on div "REALCE MLC Song Code : R1334R ISWC : T9007702241" at bounding box center [472, 386] width 422 height 74
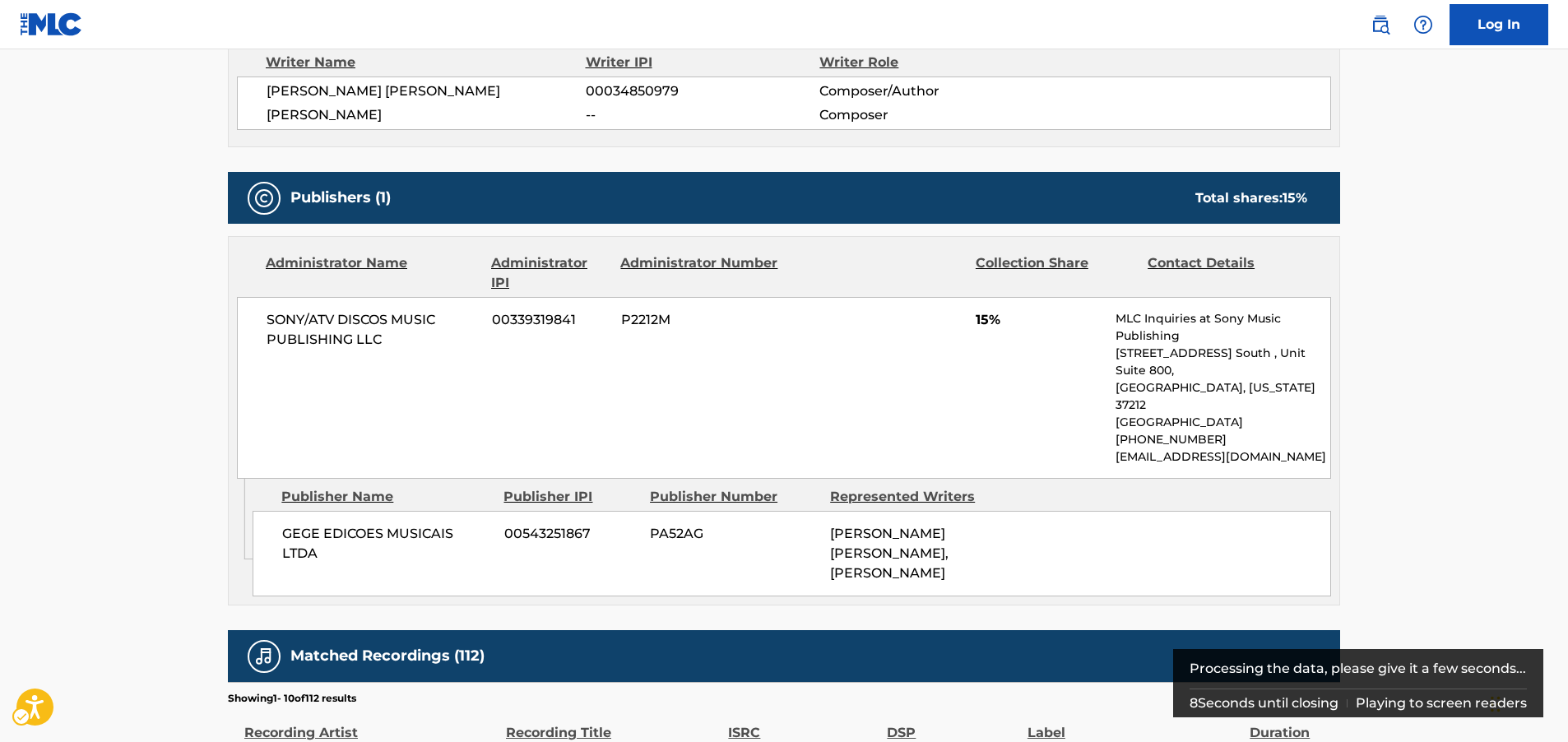
click at [562, 392] on div "SONY/ATV DISCOS MUSIC PUBLISHING LLC 00339319841 P2212M 15% MLC Inquiries at So…" at bounding box center [784, 388] width 1094 height 182
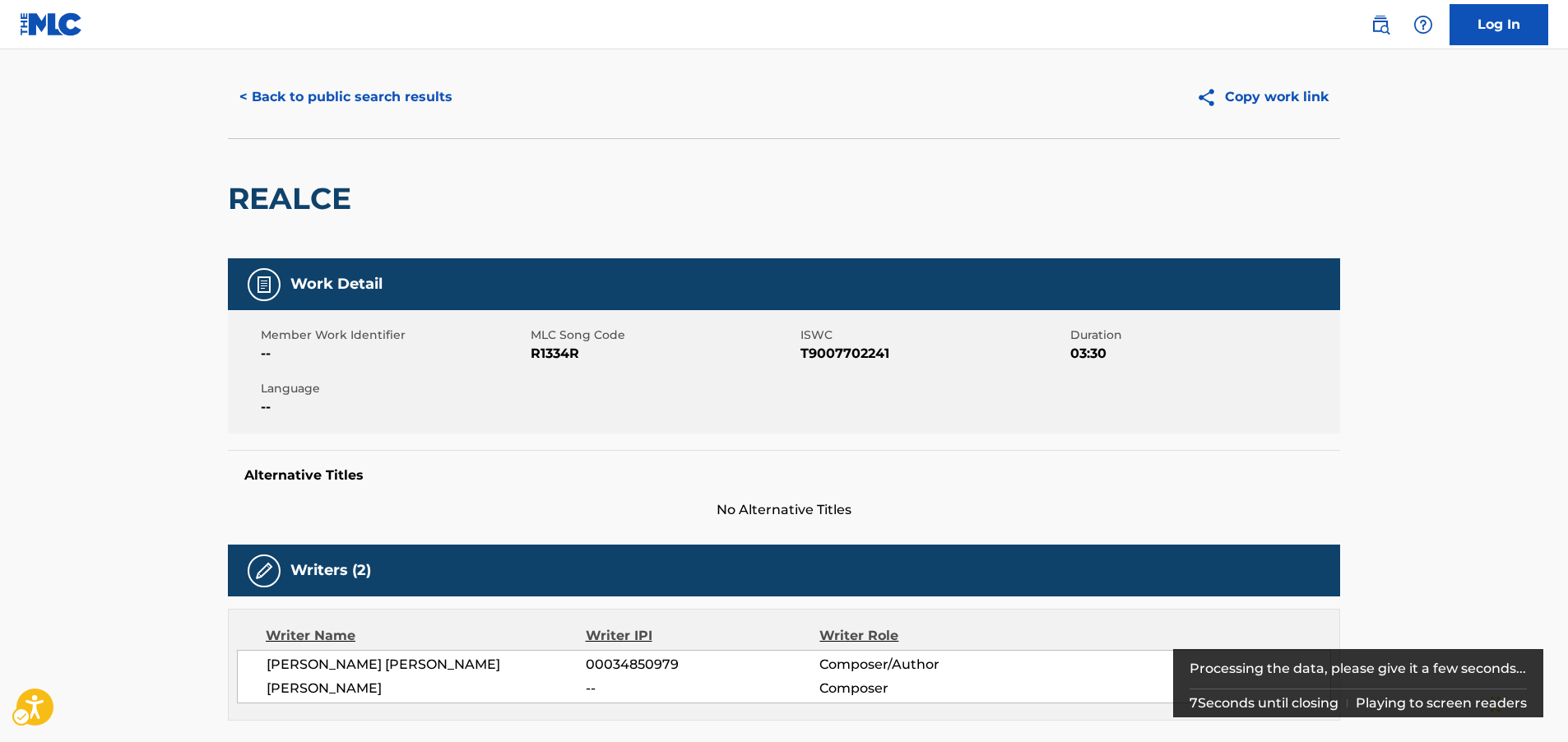
scroll to position [32, 0]
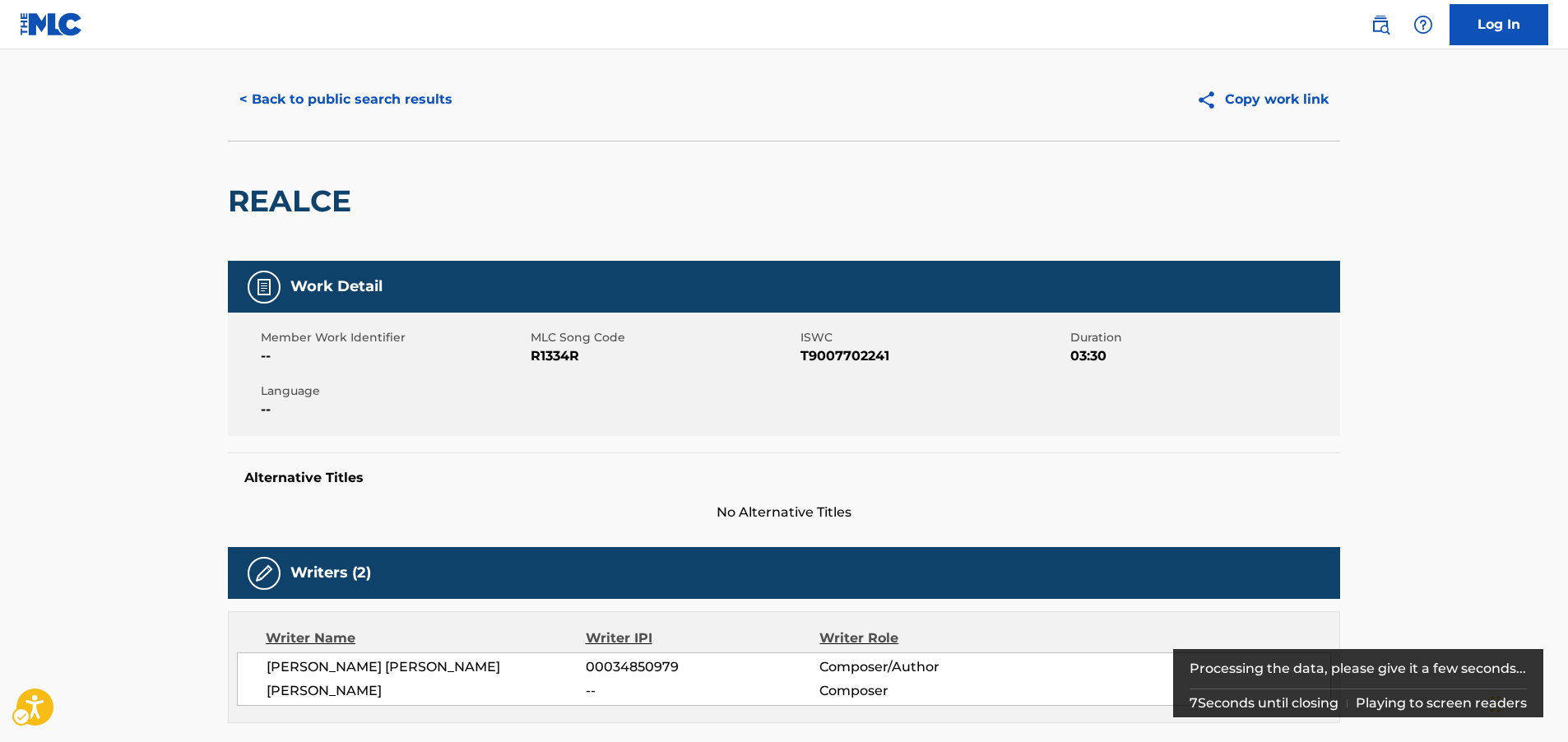
click at [575, 361] on span "MLC Song Code - R1334R" at bounding box center [663, 356] width 266 height 20
click at [569, 357] on span "MLC Song Code - R1334R" at bounding box center [663, 356] width 266 height 20
copy span "R1334R"
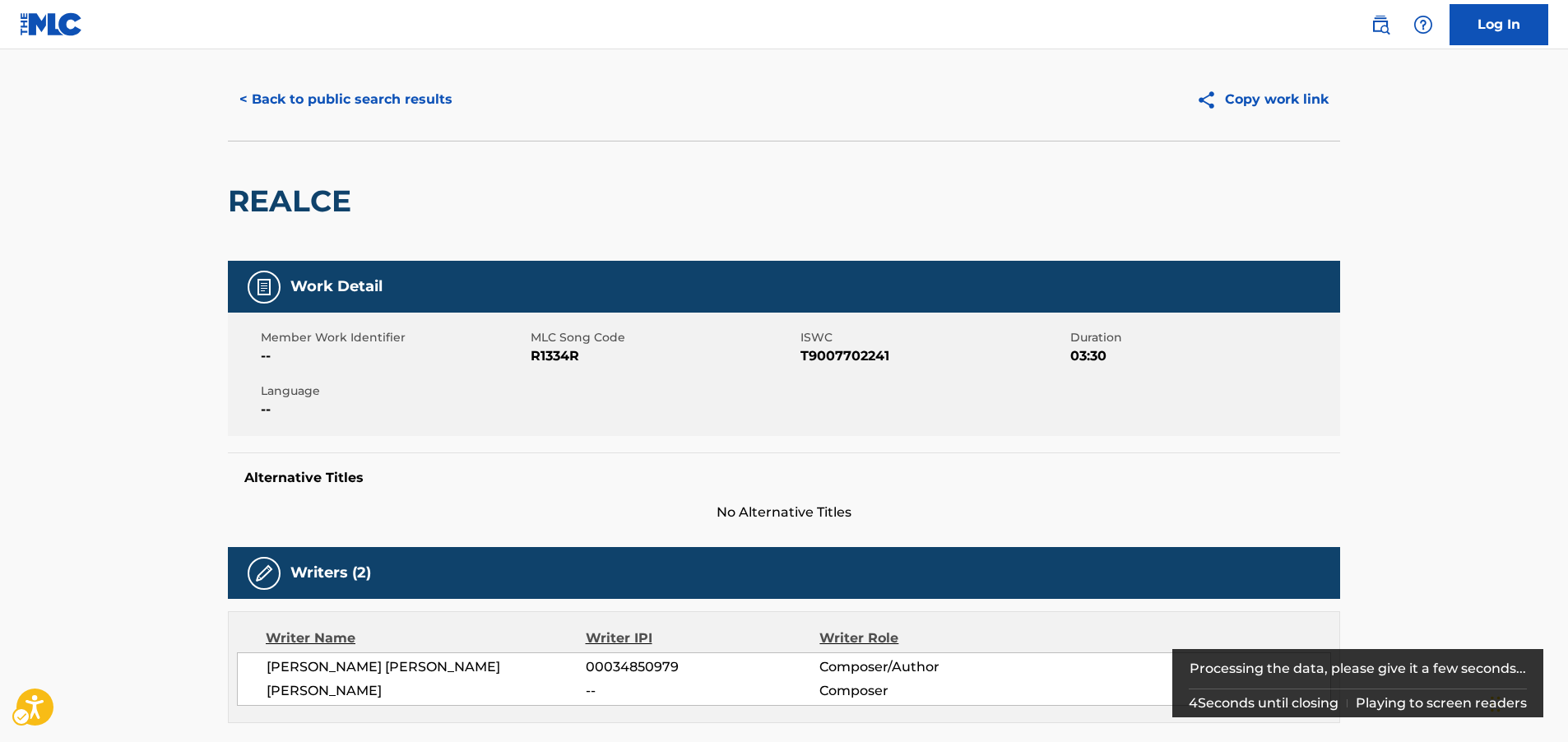
click at [851, 350] on span "ISWC - T9007702241" at bounding box center [933, 356] width 266 height 20
copy span "T9007702241"
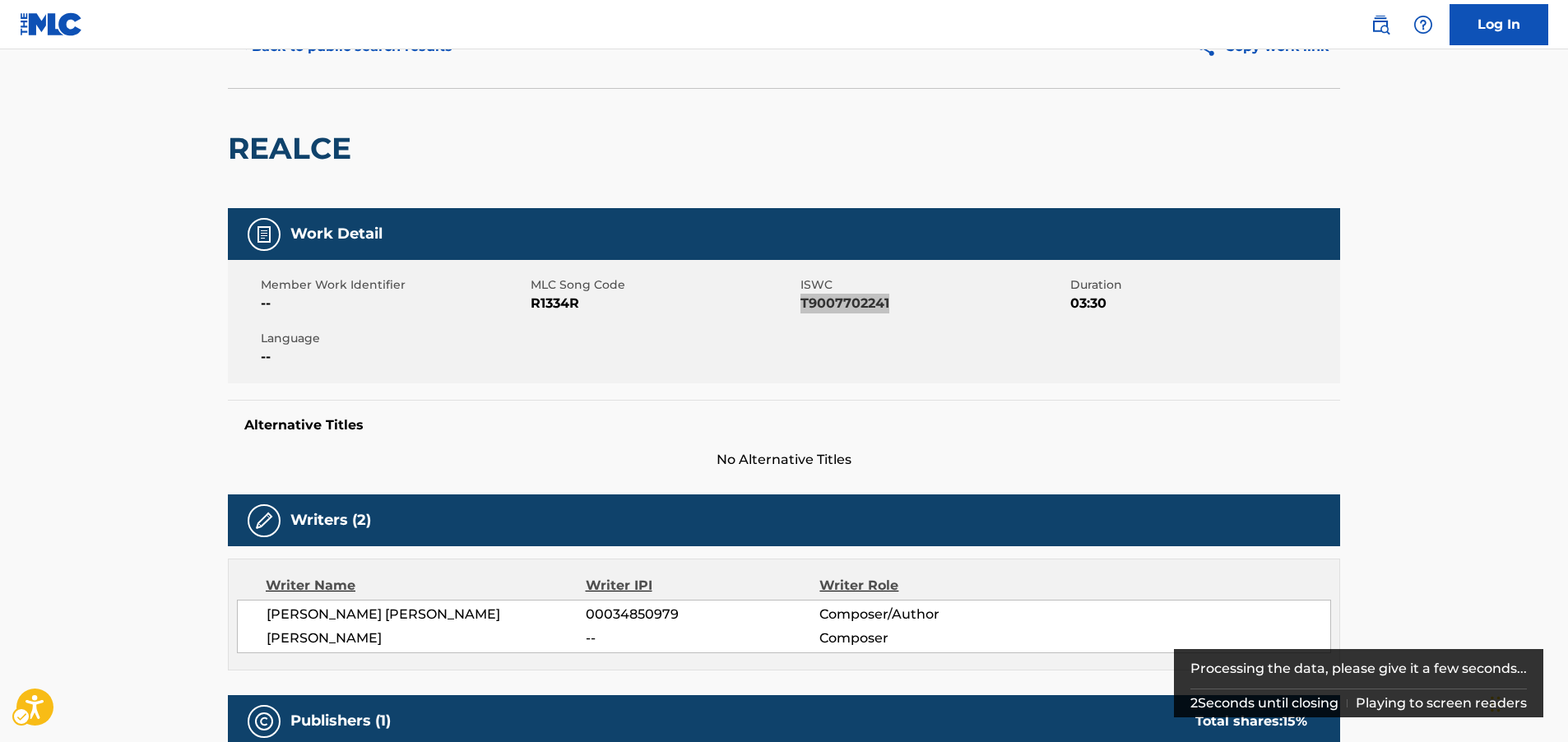
scroll to position [114, 0]
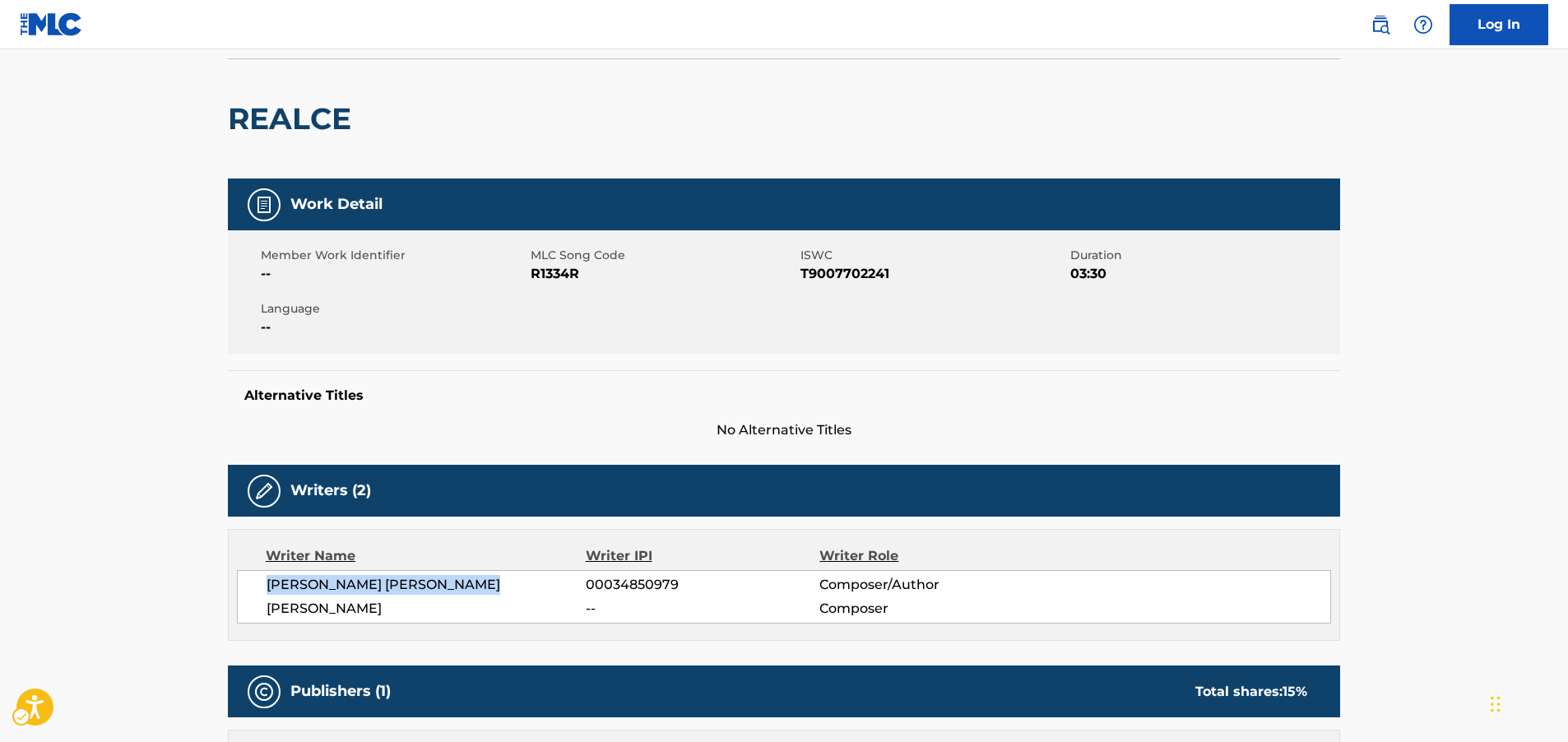
drag, startPoint x: 490, startPoint y: 583, endPoint x: 1123, endPoint y: 90, distance: 802.3
click at [272, 581] on span "[PERSON_NAME] [PERSON_NAME]" at bounding box center [426, 584] width 319 height 20
copy span "[PERSON_NAME] [PERSON_NAME]"
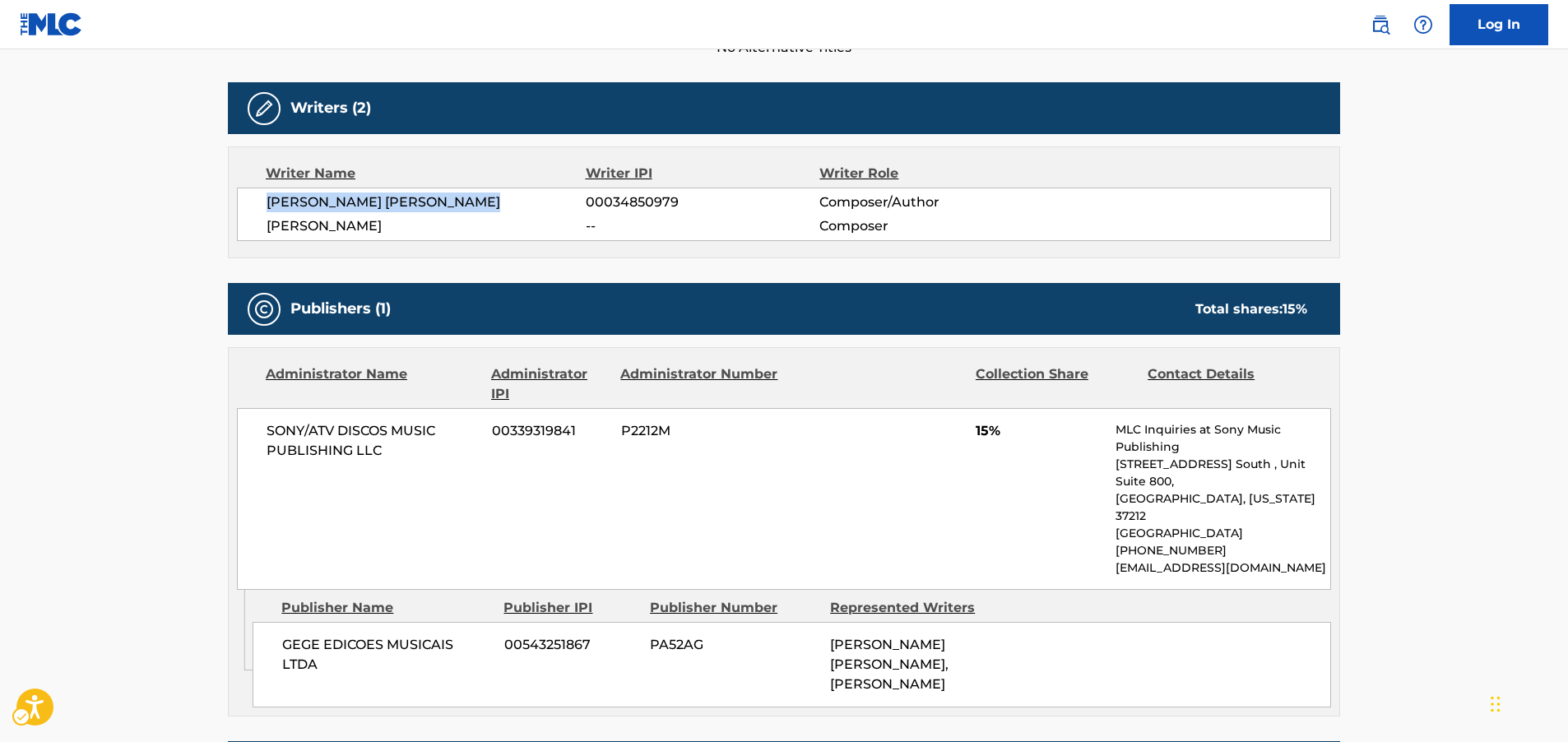
scroll to position [525, 0]
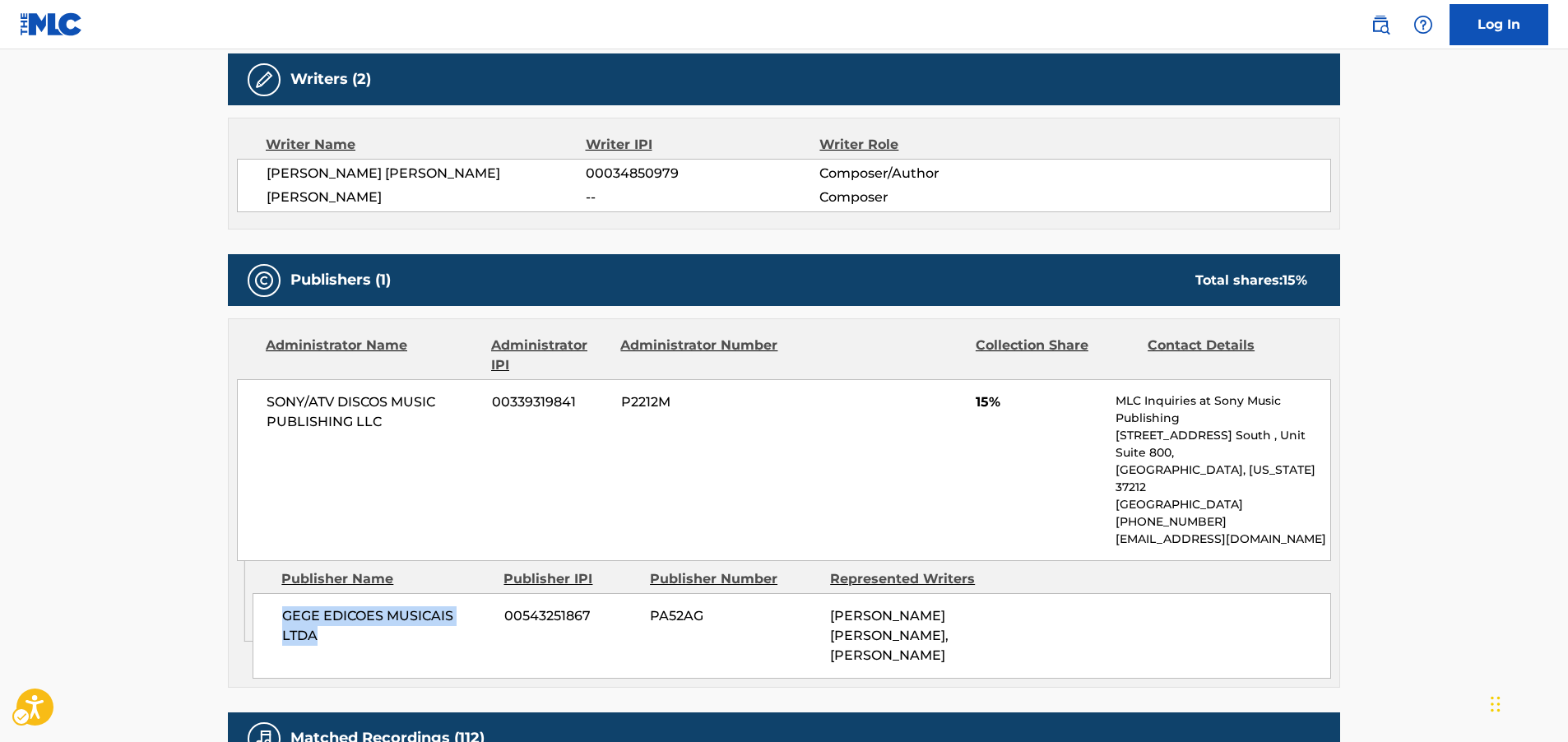
drag, startPoint x: 332, startPoint y: 601, endPoint x: 260, endPoint y: 583, distance: 74.2
click at [260, 593] on div "GEGE EDICOES MUSICAIS LTDA 00543251867 PA52AG [PERSON_NAME] [PERSON_NAME], [PER…" at bounding box center [792, 636] width 1078 height 85
copy span "GEGE EDICOES MUSICAIS LTDA"
drag, startPoint x: 409, startPoint y: 415, endPoint x: 253, endPoint y: 395, distance: 157.3
click at [253, 395] on div "SONY/ATV DISCOS MUSIC PUBLISHING LLC 00339319841 P2212M 15% MLC Inquiries at So…" at bounding box center [784, 469] width 1094 height 182
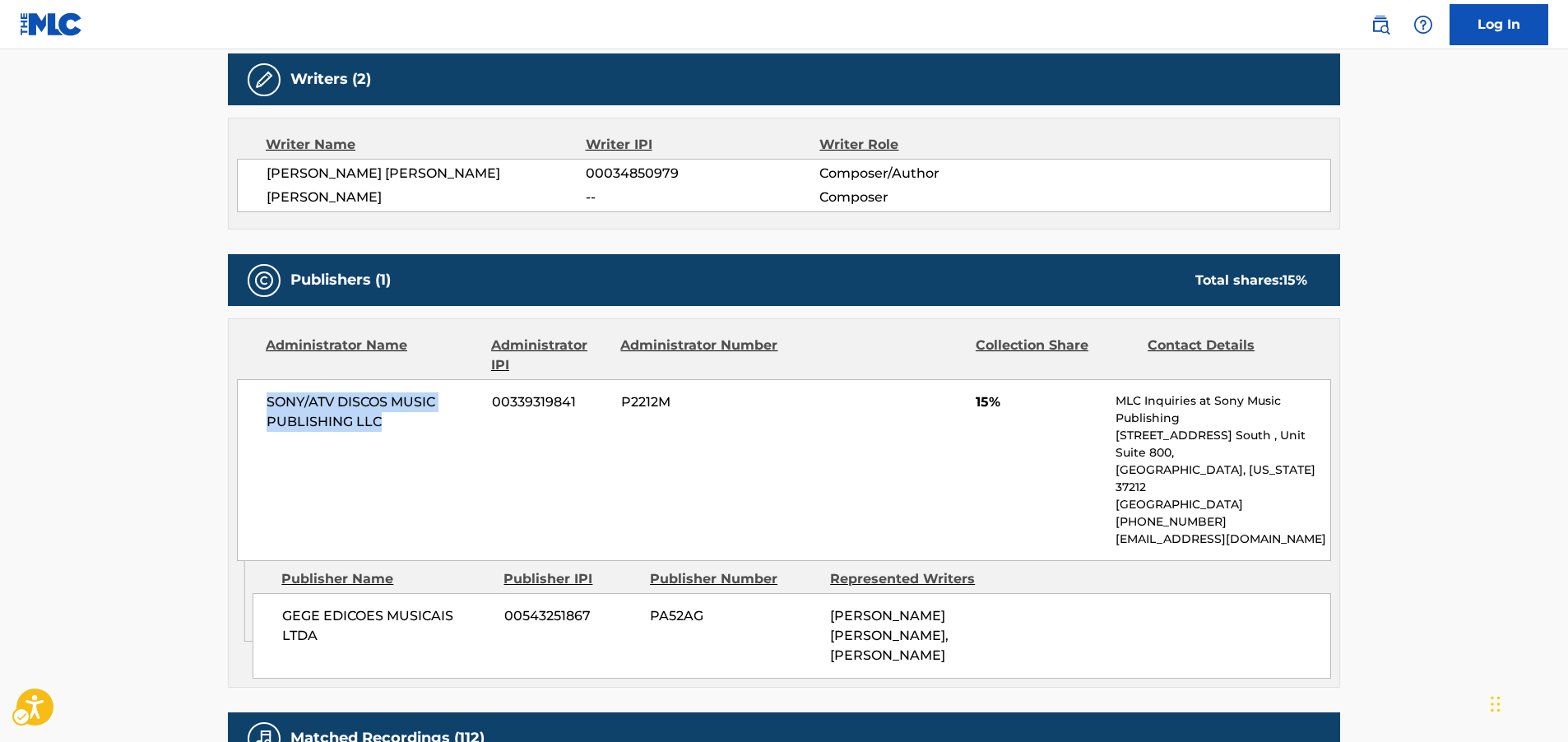
copy span "SONY/ATV DISCOS MUSIC PUBLISHING LLC"
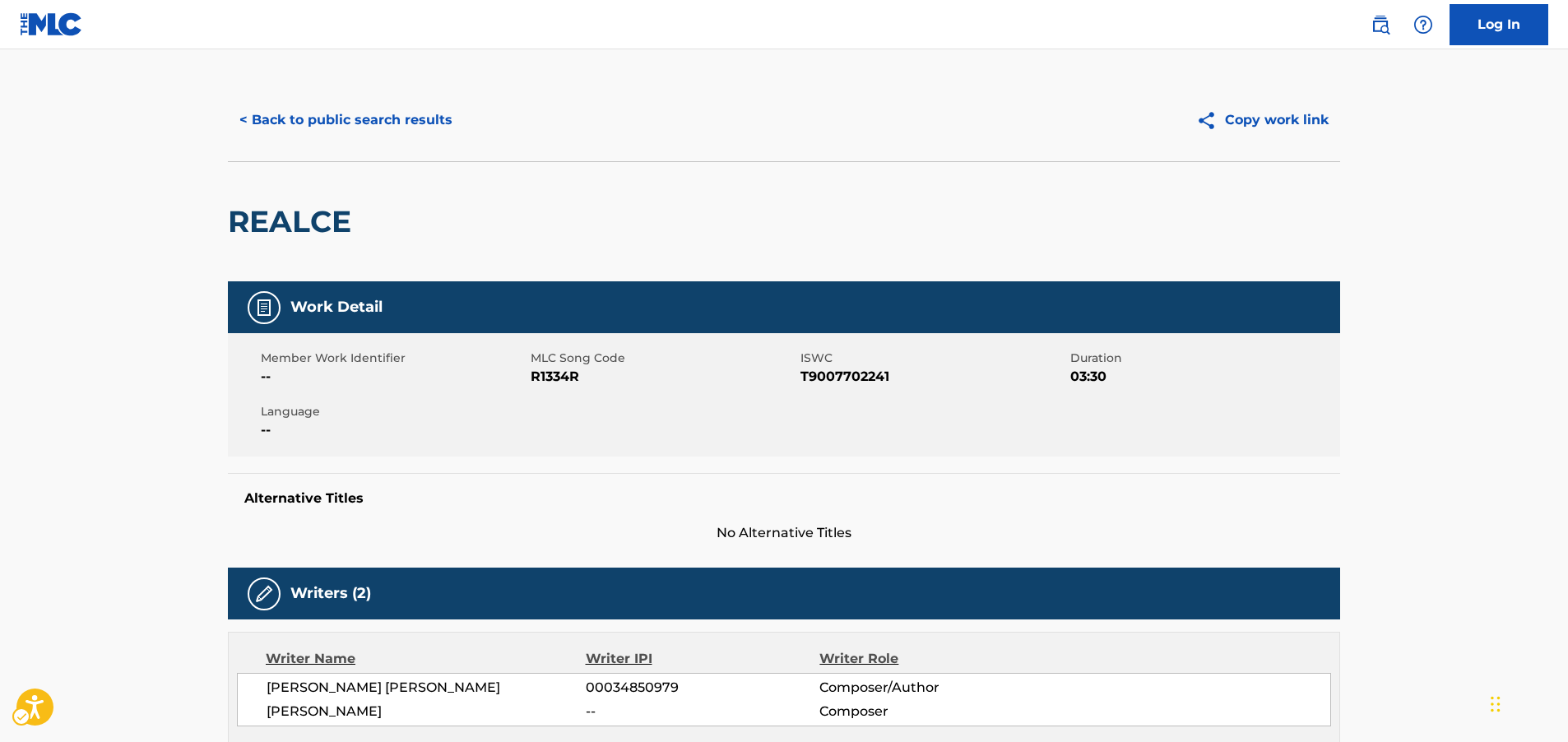
scroll to position [0, 0]
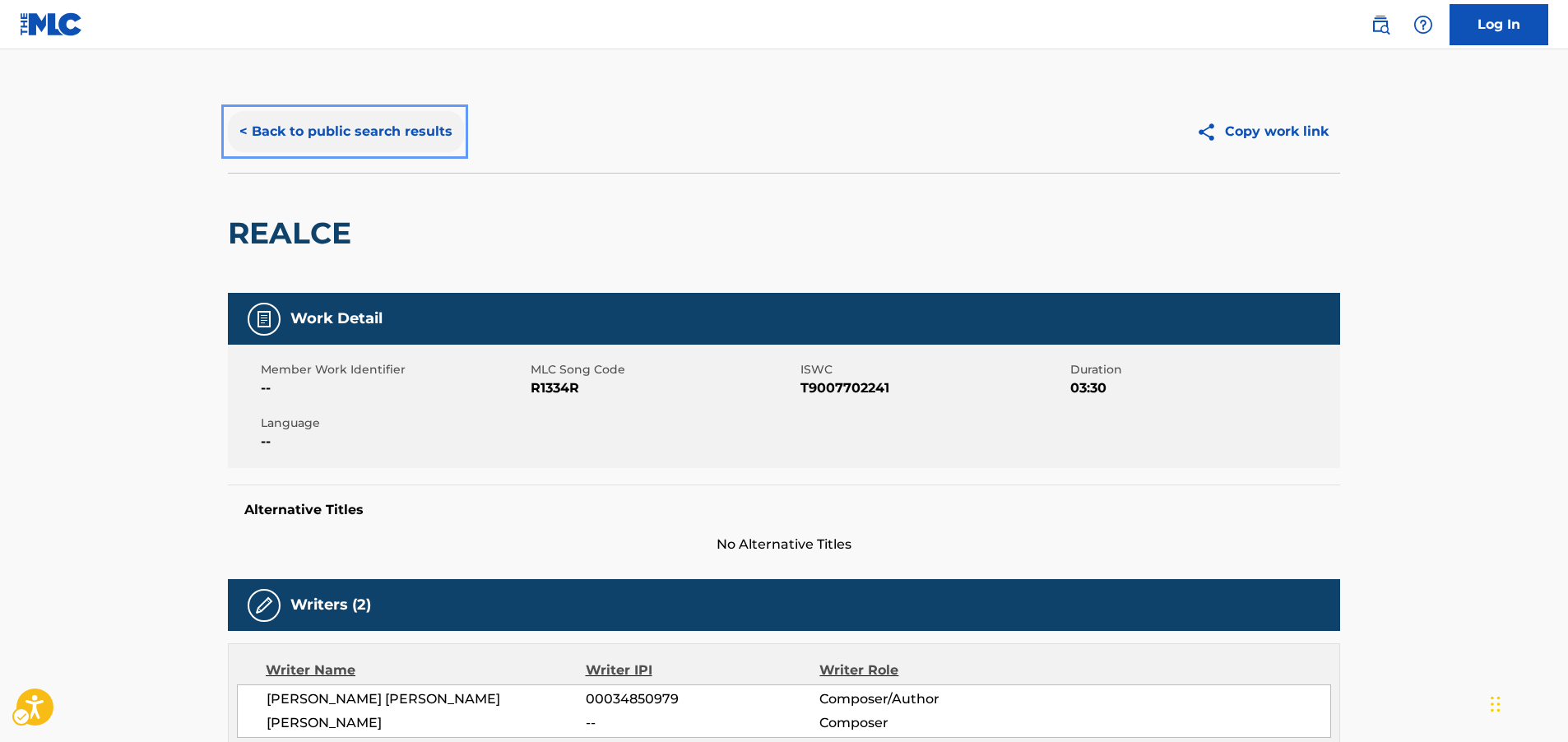
click at [390, 127] on button "< Back to public search results" at bounding box center [346, 131] width 236 height 41
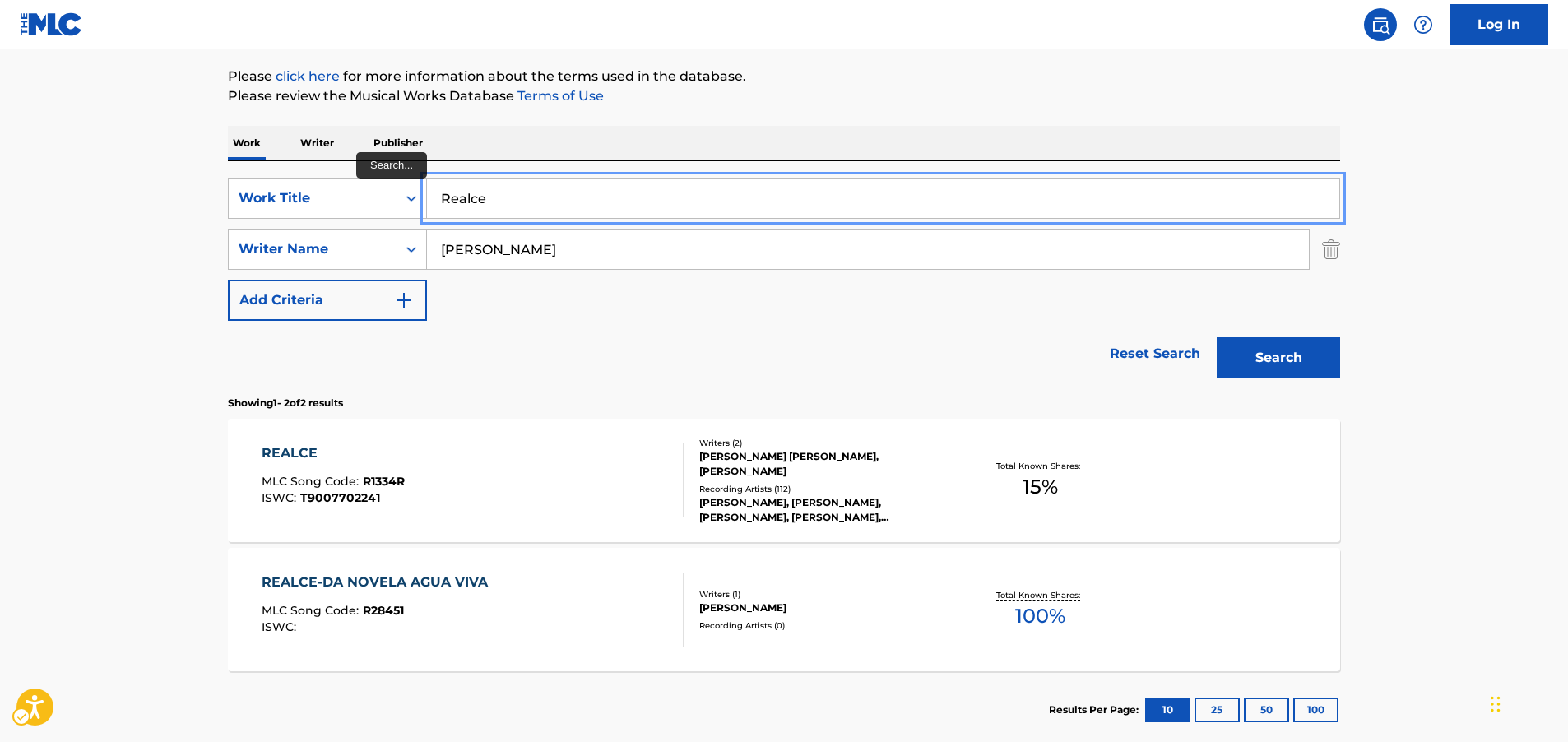
drag, startPoint x: 504, startPoint y: 199, endPoint x: 221, endPoint y: 190, distance: 283.1
paste input "Porque fui te amar assim"
type input "Porque fui te amar assim"
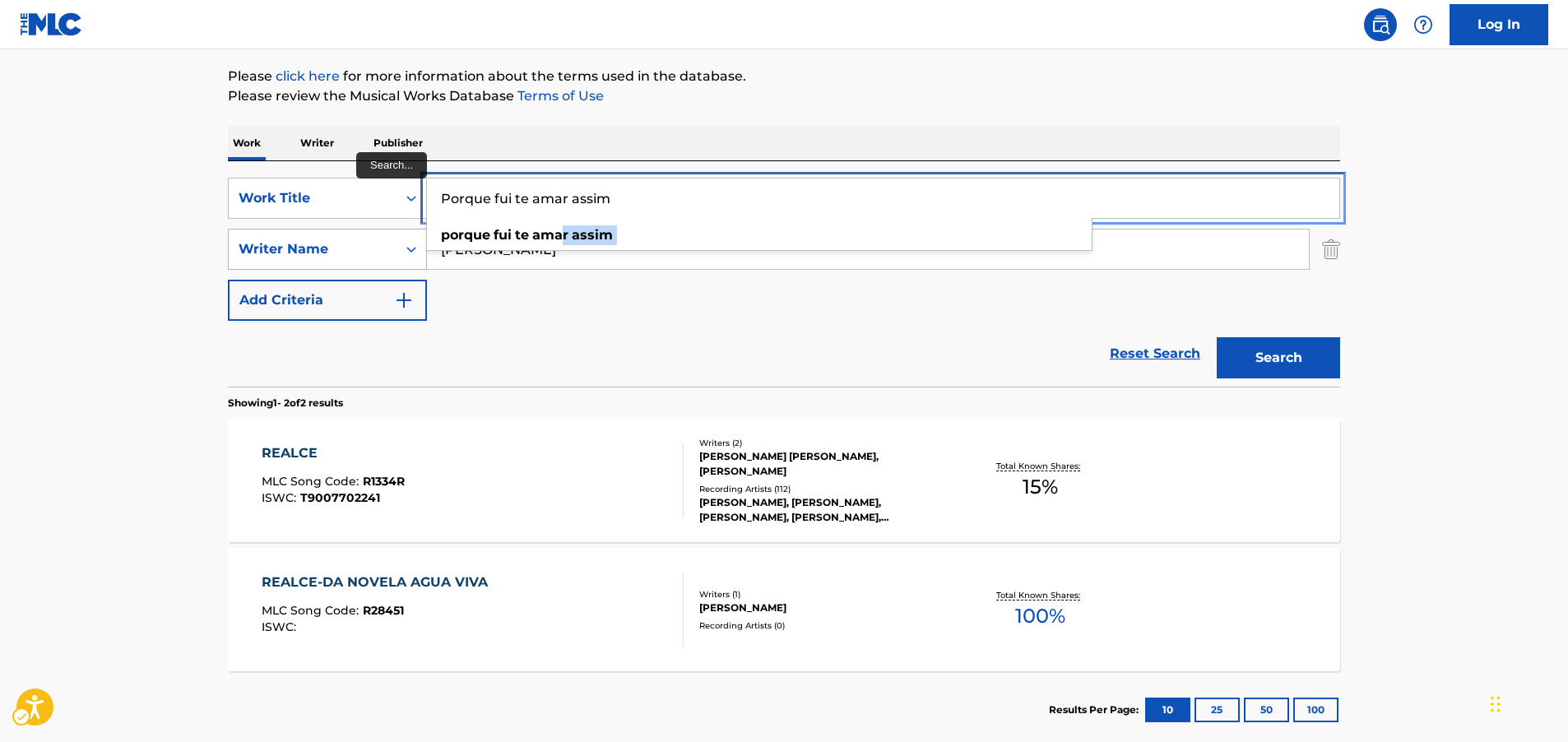
click at [244, 252] on div "SearchWithCriteria67f686ae-981f-4854-b779-5a7bfa479adc Work Title Porque fui te…" at bounding box center [784, 249] width 1112 height 143
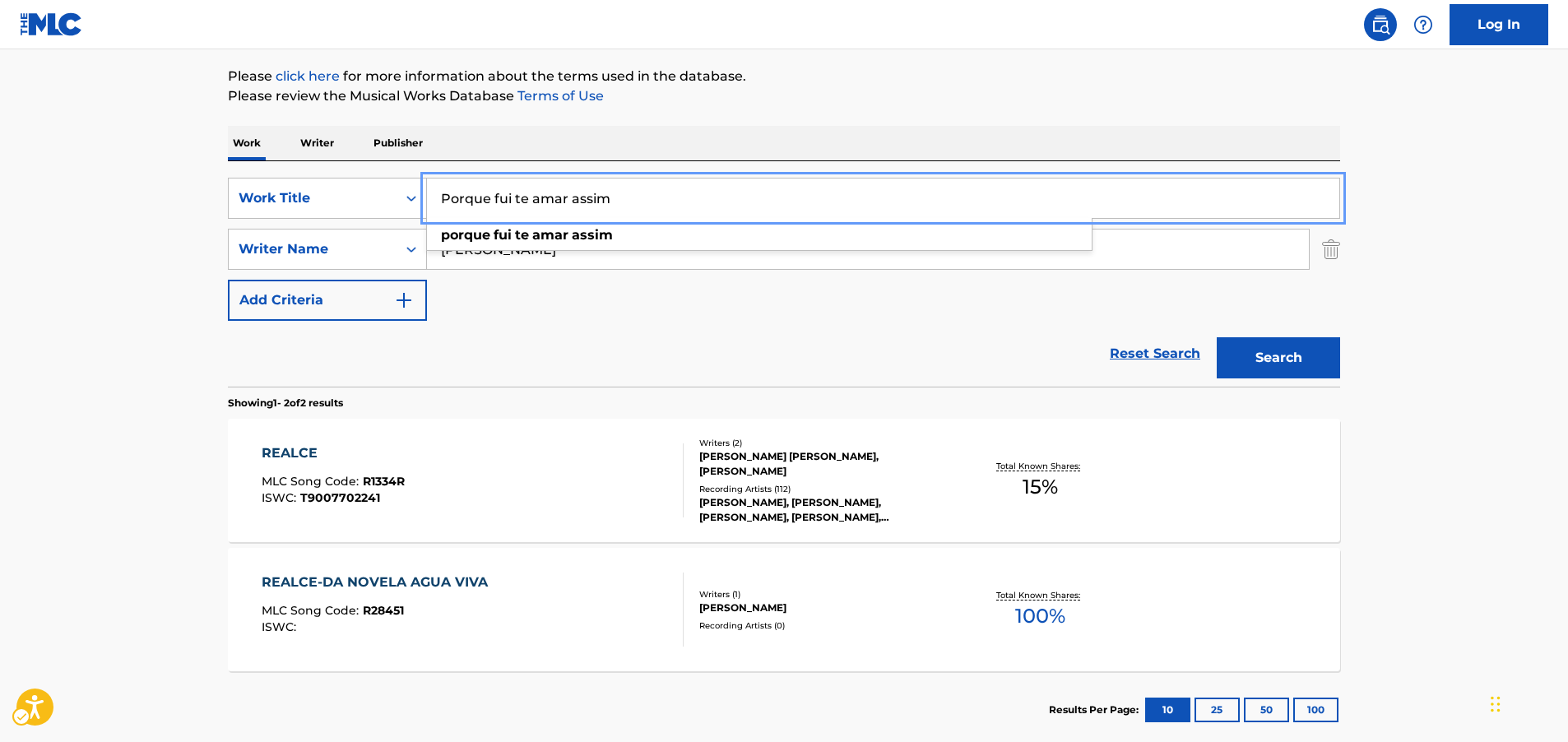
click at [199, 266] on main "The MLC Public Work Search The accuracy and completeness of The MLC's data is d…" at bounding box center [784, 308] width 1568 height 895
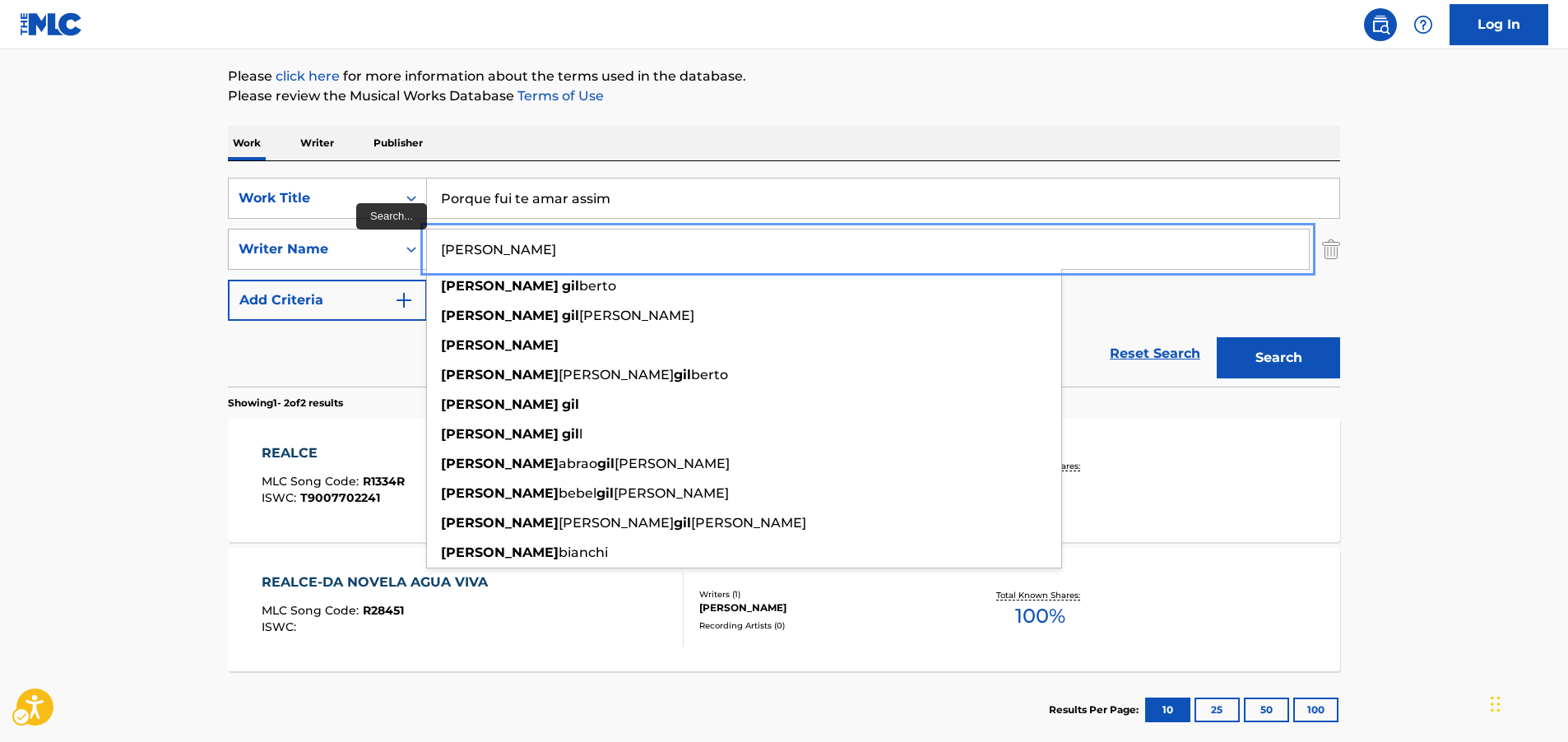
drag, startPoint x: 582, startPoint y: 248, endPoint x: 402, endPoint y: 247, distance: 180.0
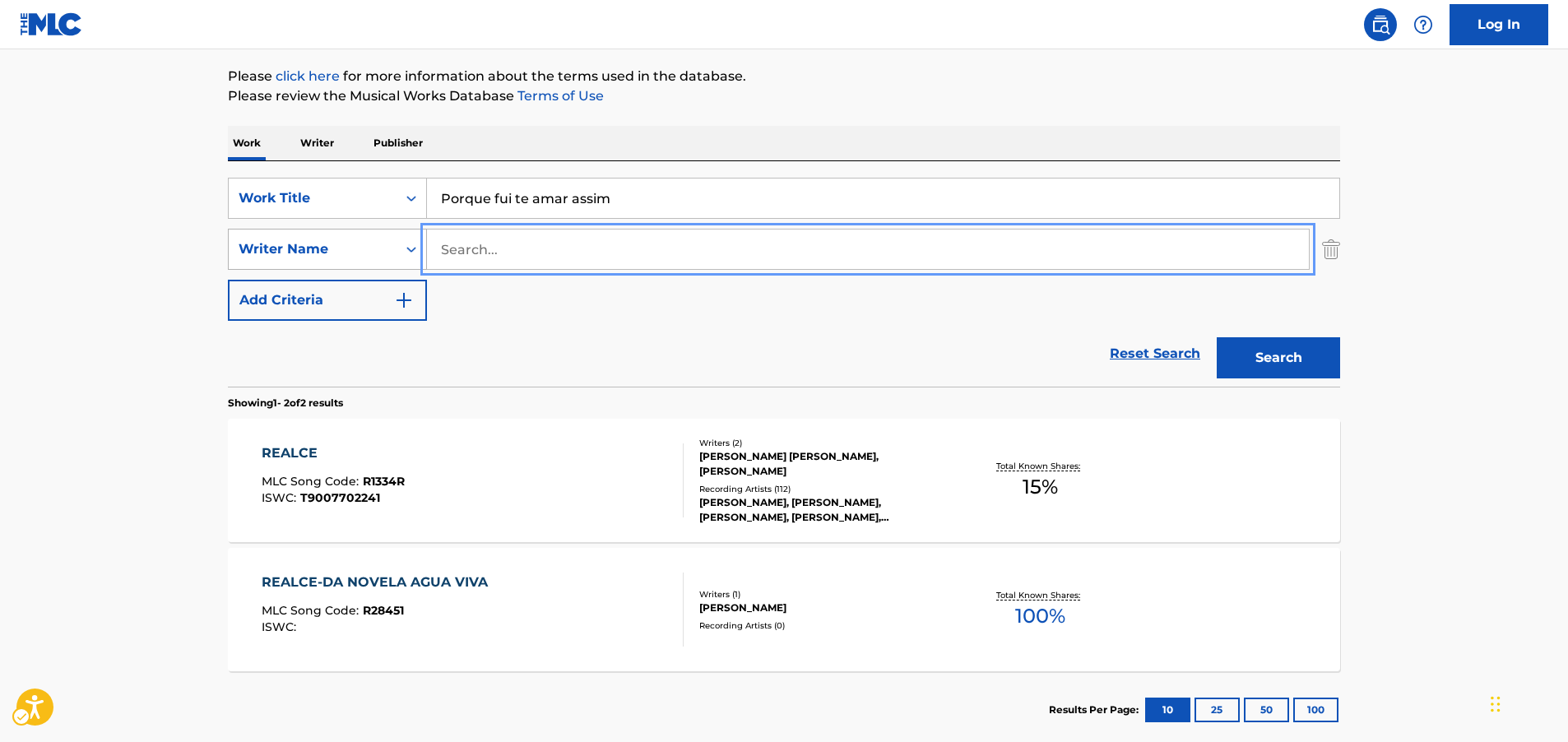
click at [1217, 337] on button "Search" at bounding box center [1279, 357] width 124 height 41
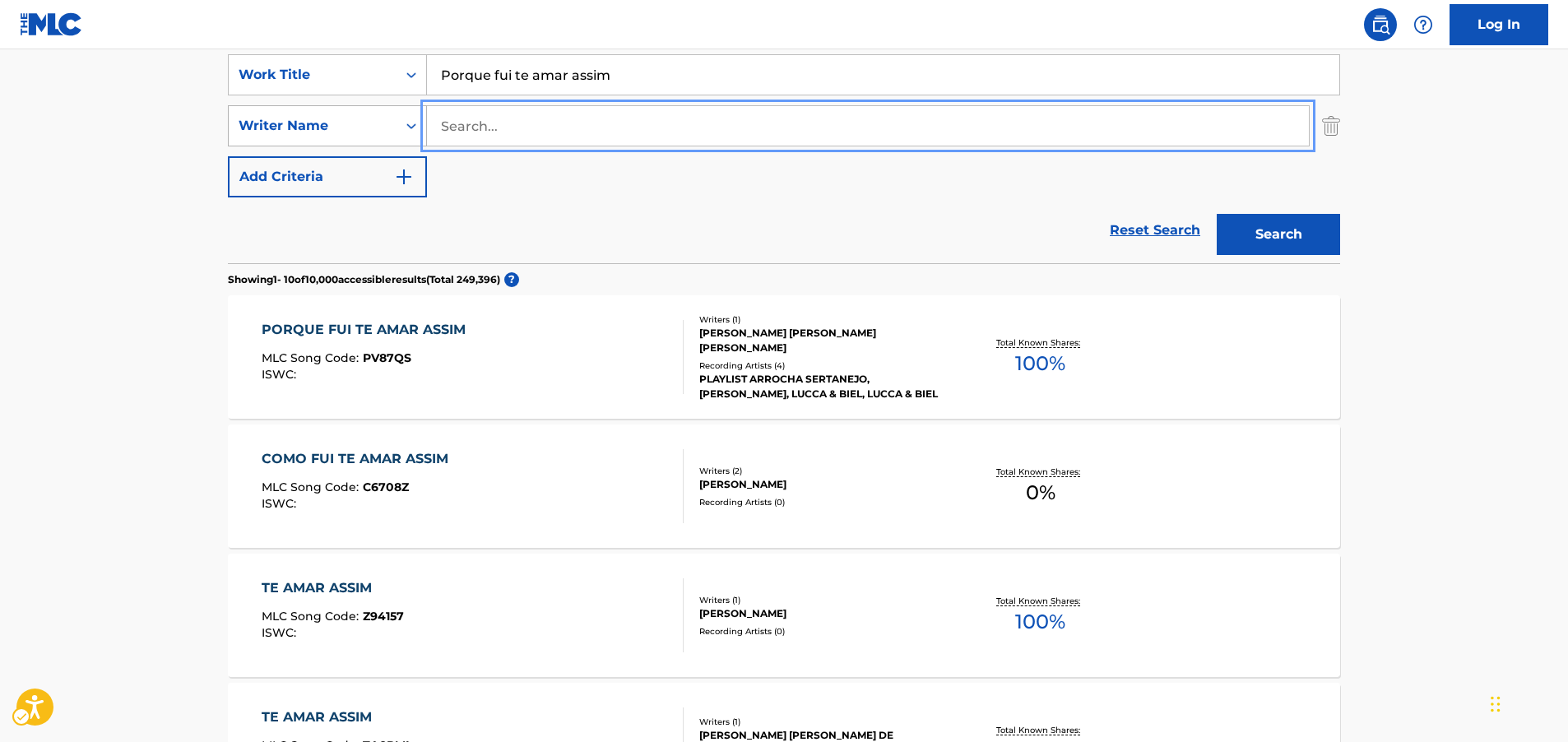
scroll to position [353, 0]
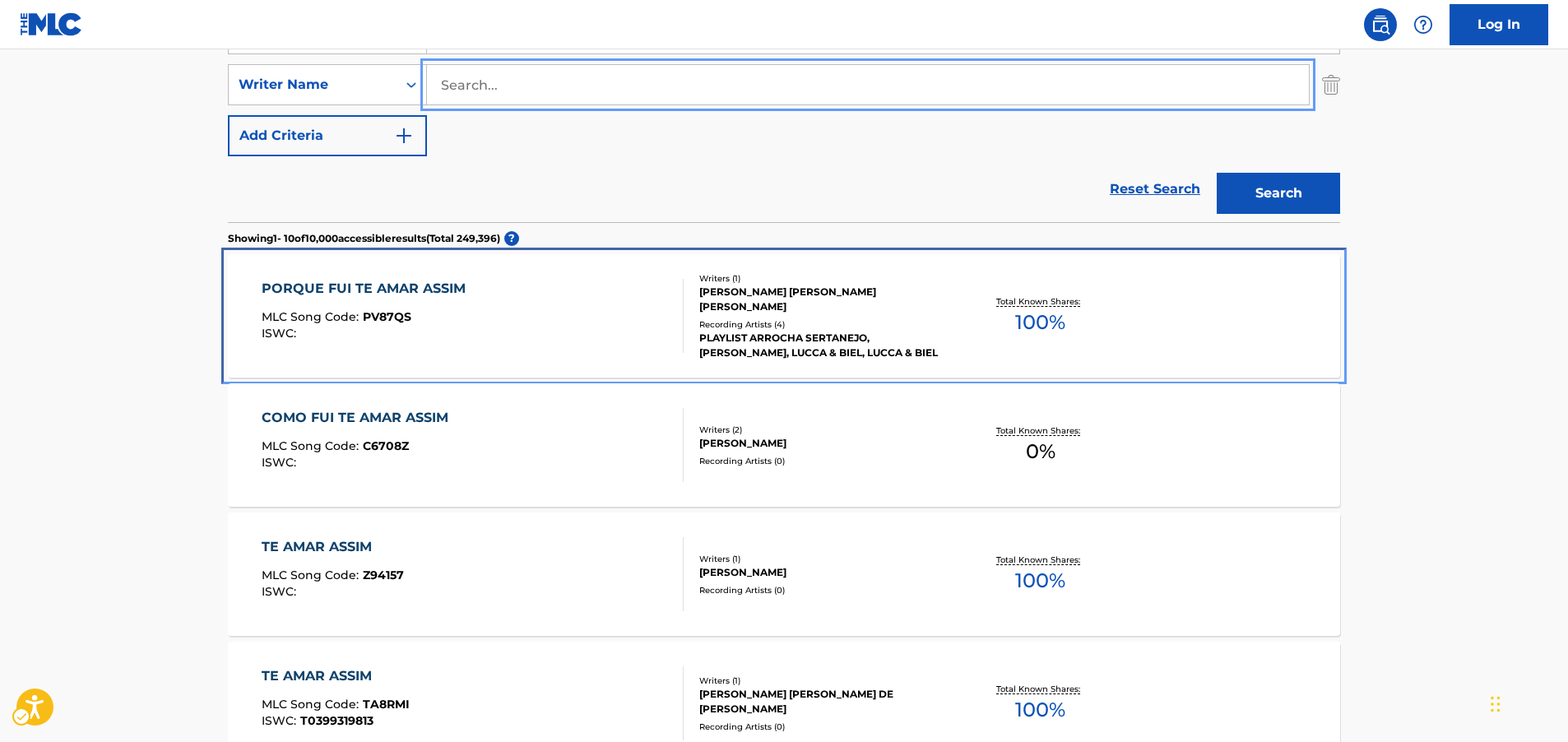
click at [405, 307] on div "PORQUE FUI TE AMAR ASSIM MLC Song Code : PV87QS ISWC :" at bounding box center [368, 315] width 213 height 74
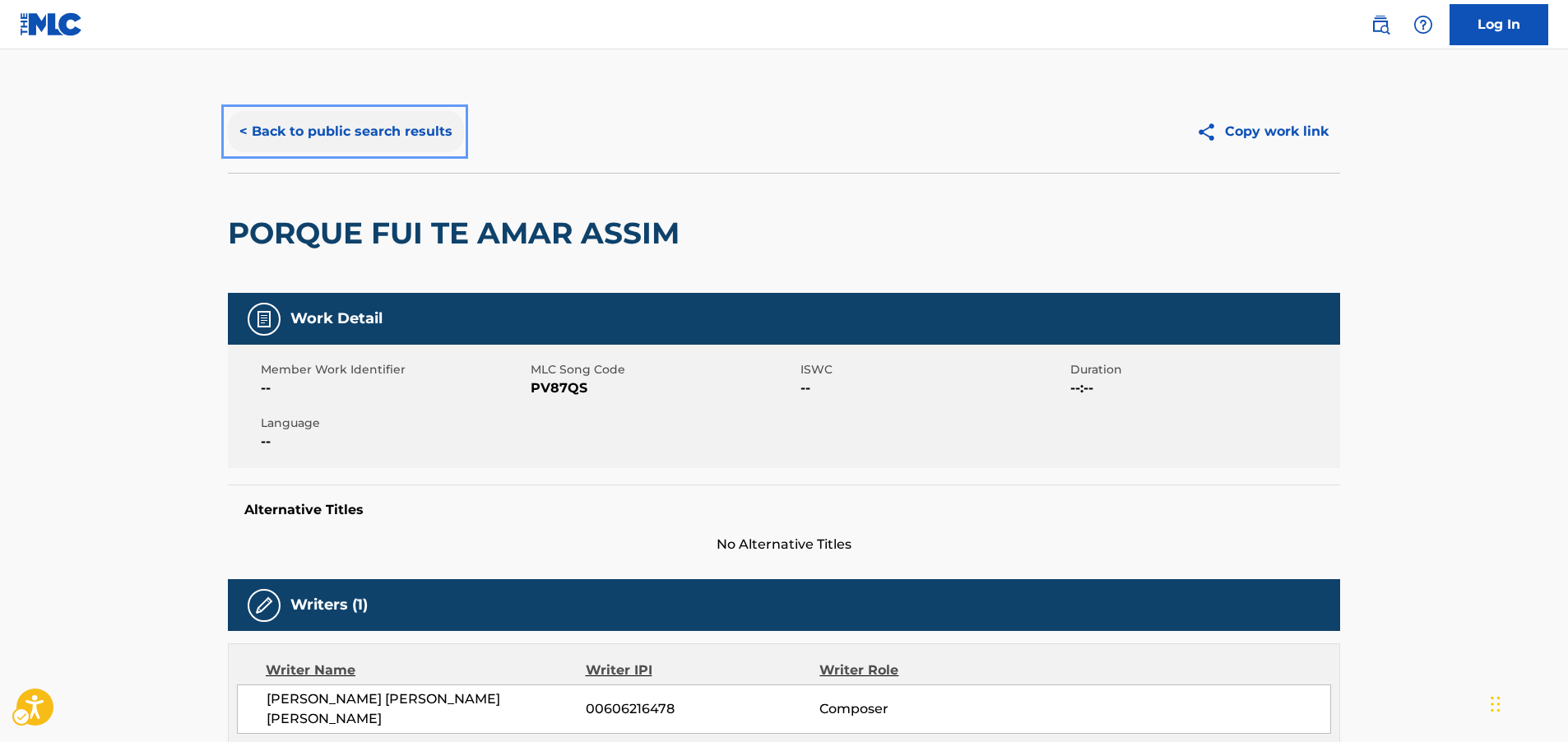
click at [321, 138] on button "< Back to public search results" at bounding box center [346, 131] width 236 height 41
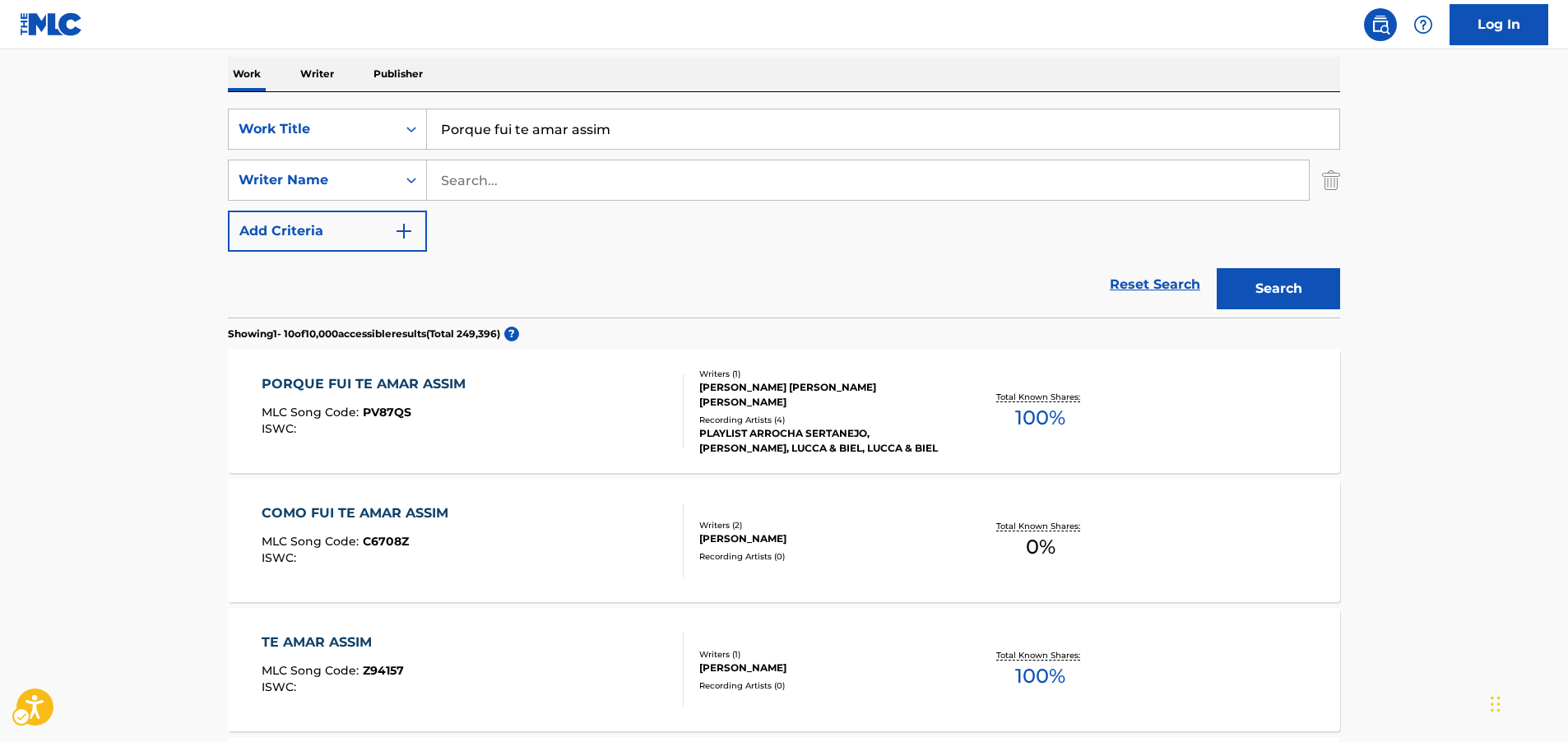
scroll to position [106, 0]
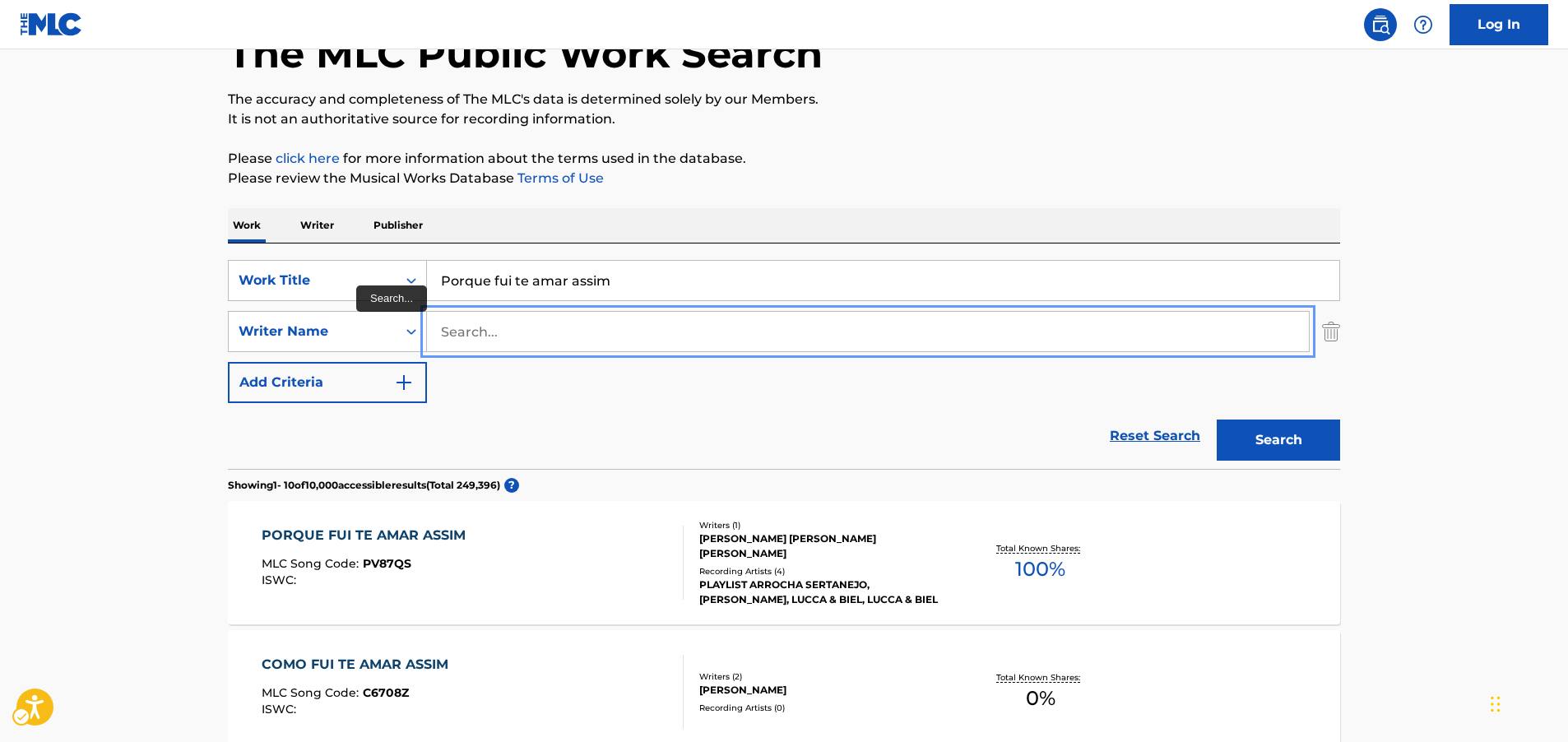
paste input "[PERSON_NAME]"
type input "[PERSON_NAME]"
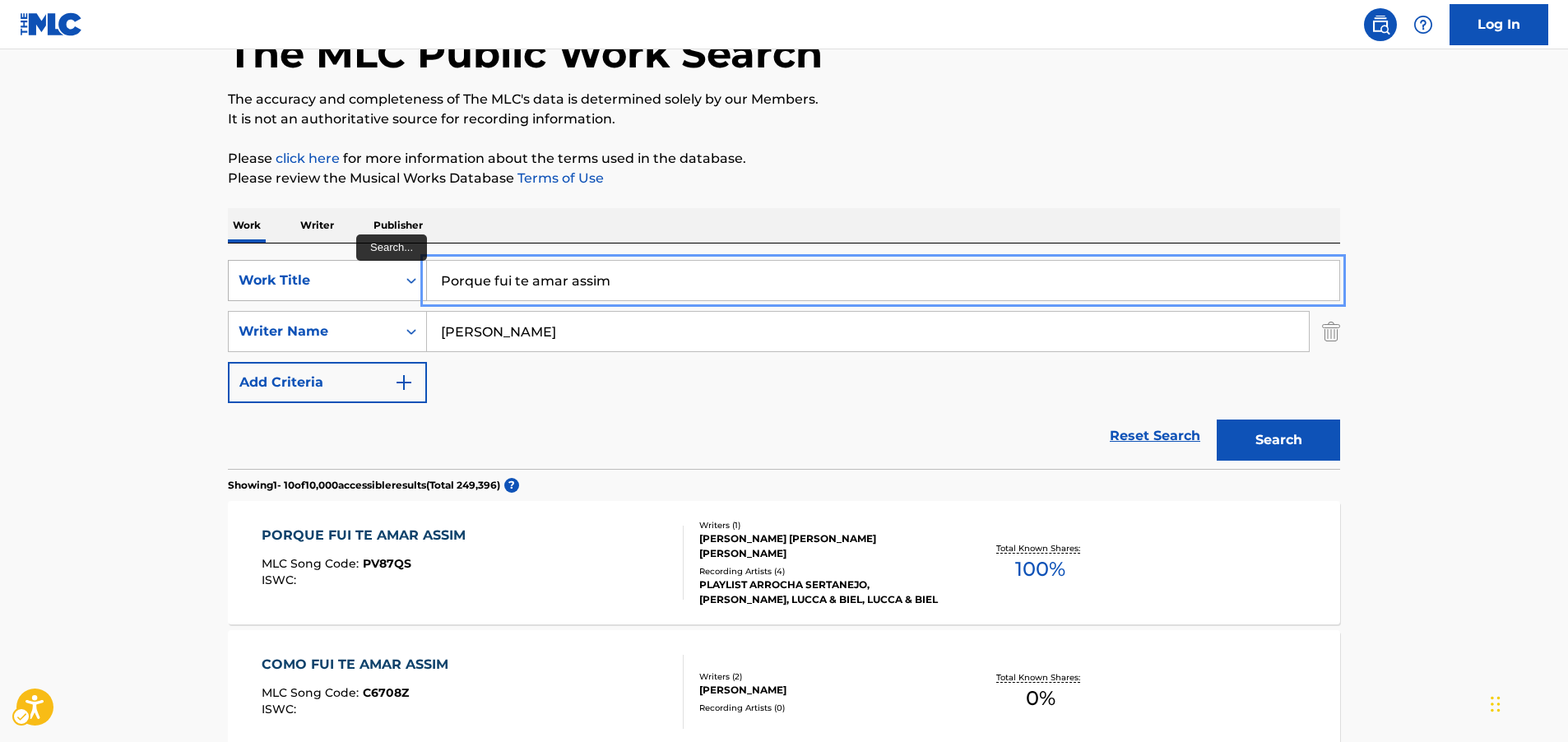
drag, startPoint x: 634, startPoint y: 280, endPoint x: 236, endPoint y: 267, distance: 398.2
paste input "Voce nao [PERSON_NAME] mais"
type input "Voce nao [PERSON_NAME] mais"
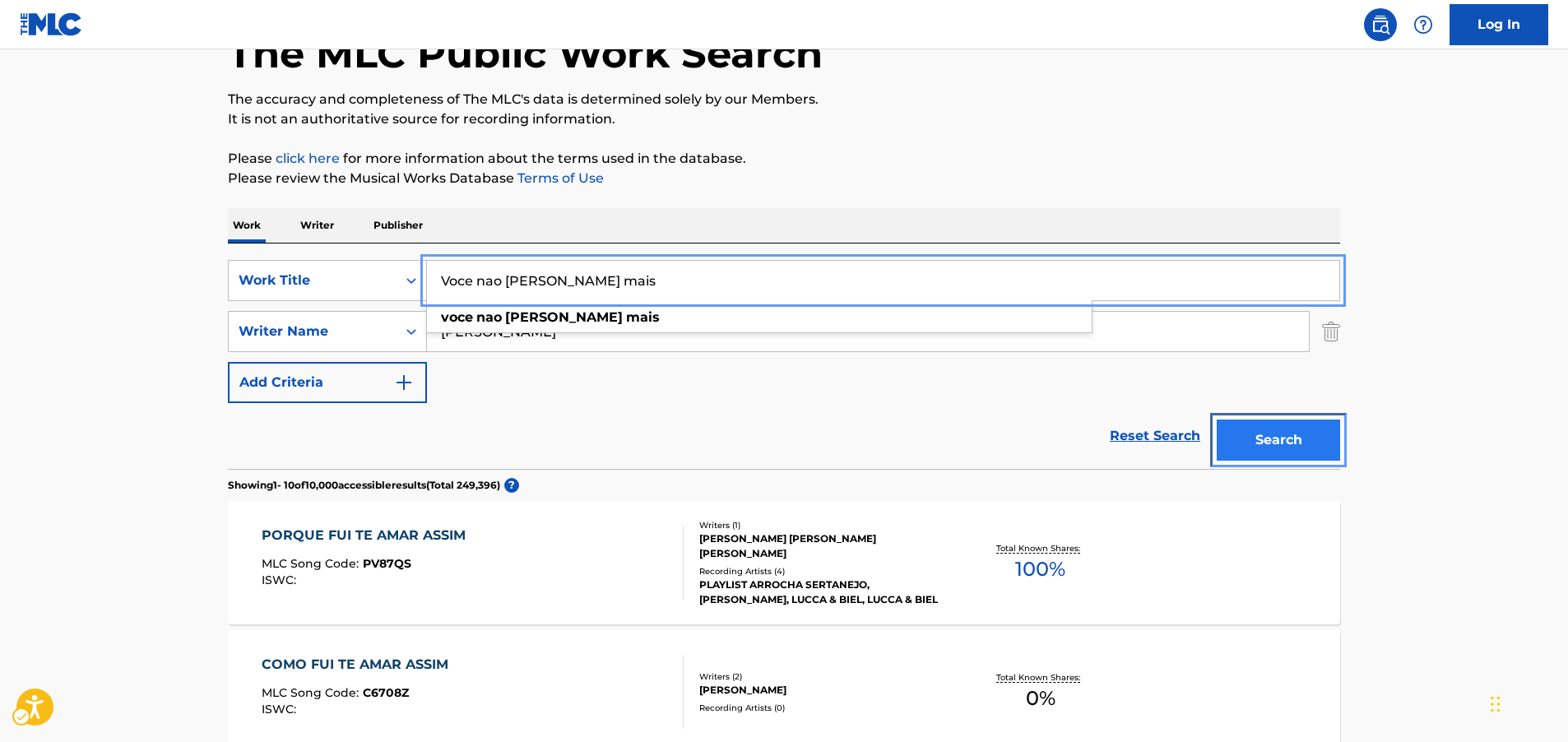
click at [1288, 438] on button "Search" at bounding box center [1279, 440] width 124 height 41
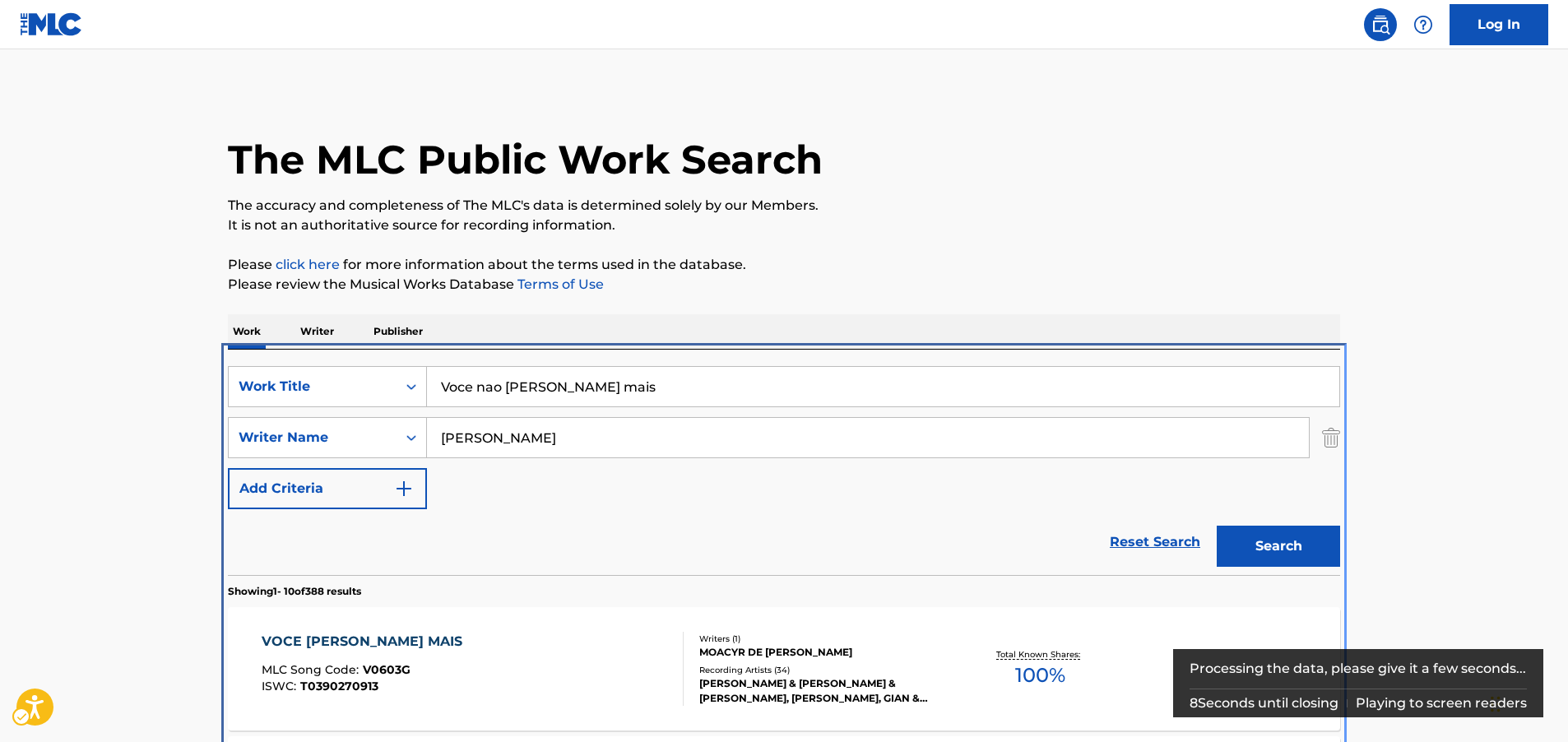
scroll to position [349, 0]
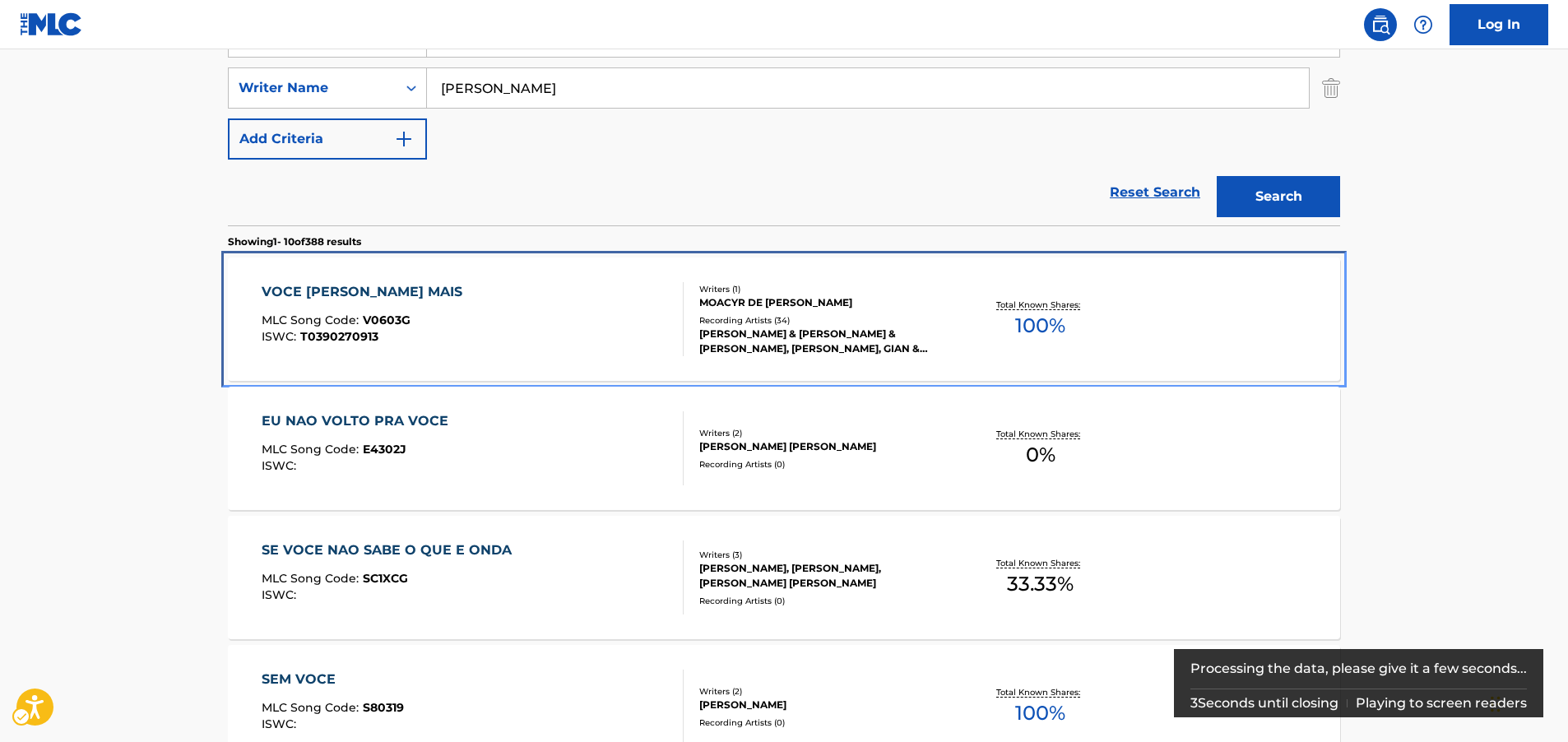
click at [471, 314] on div "VOCE [PERSON_NAME] MAIS MLC Song Code : V0603G ISWC : T0390270913" at bounding box center [472, 319] width 422 height 74
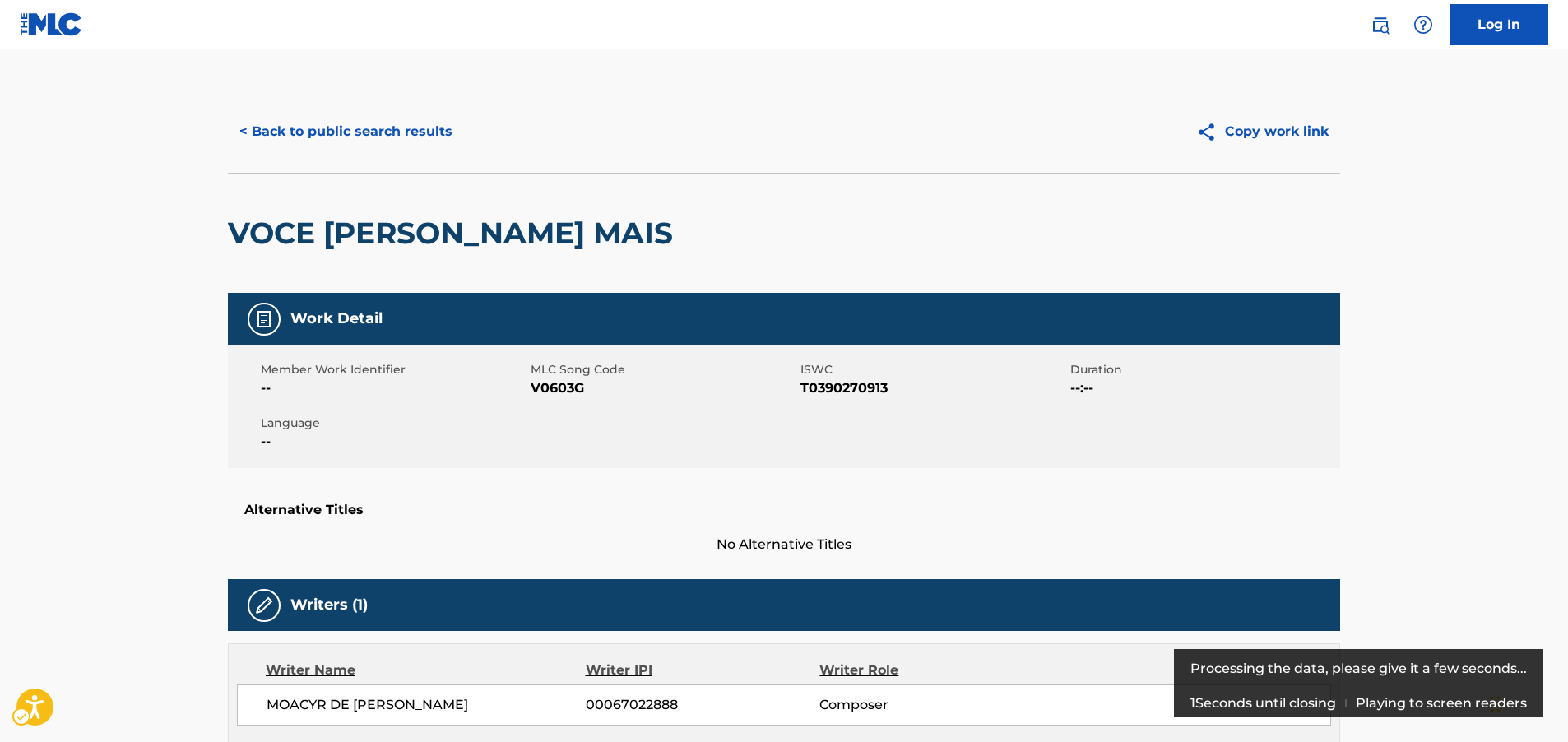
click at [571, 390] on span "MLC Song Code - V0603G" at bounding box center [663, 388] width 266 height 20
copy span "V0603G"
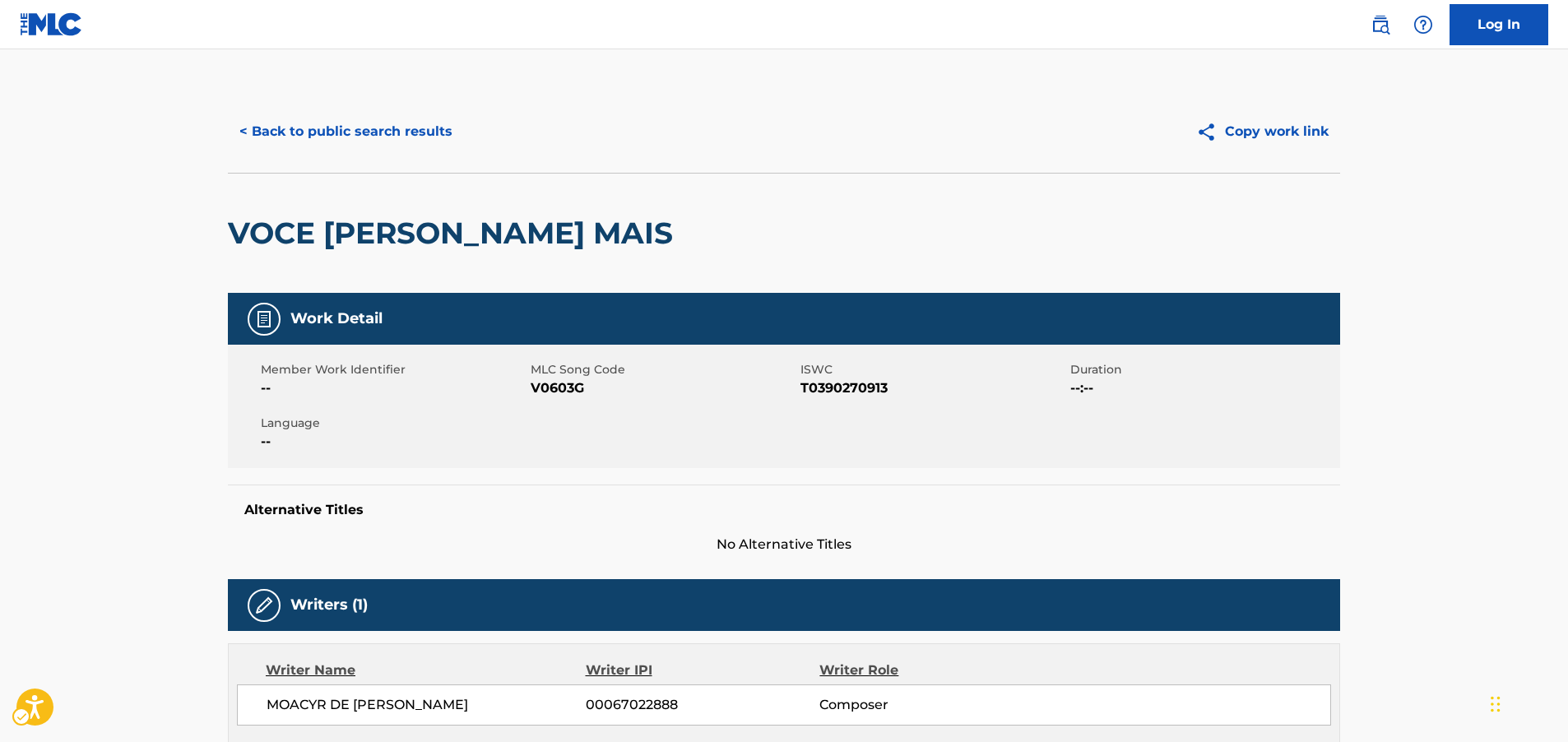
click at [868, 388] on span "ISWC - T0390270913" at bounding box center [933, 388] width 266 height 20
copy span "T0390270913"
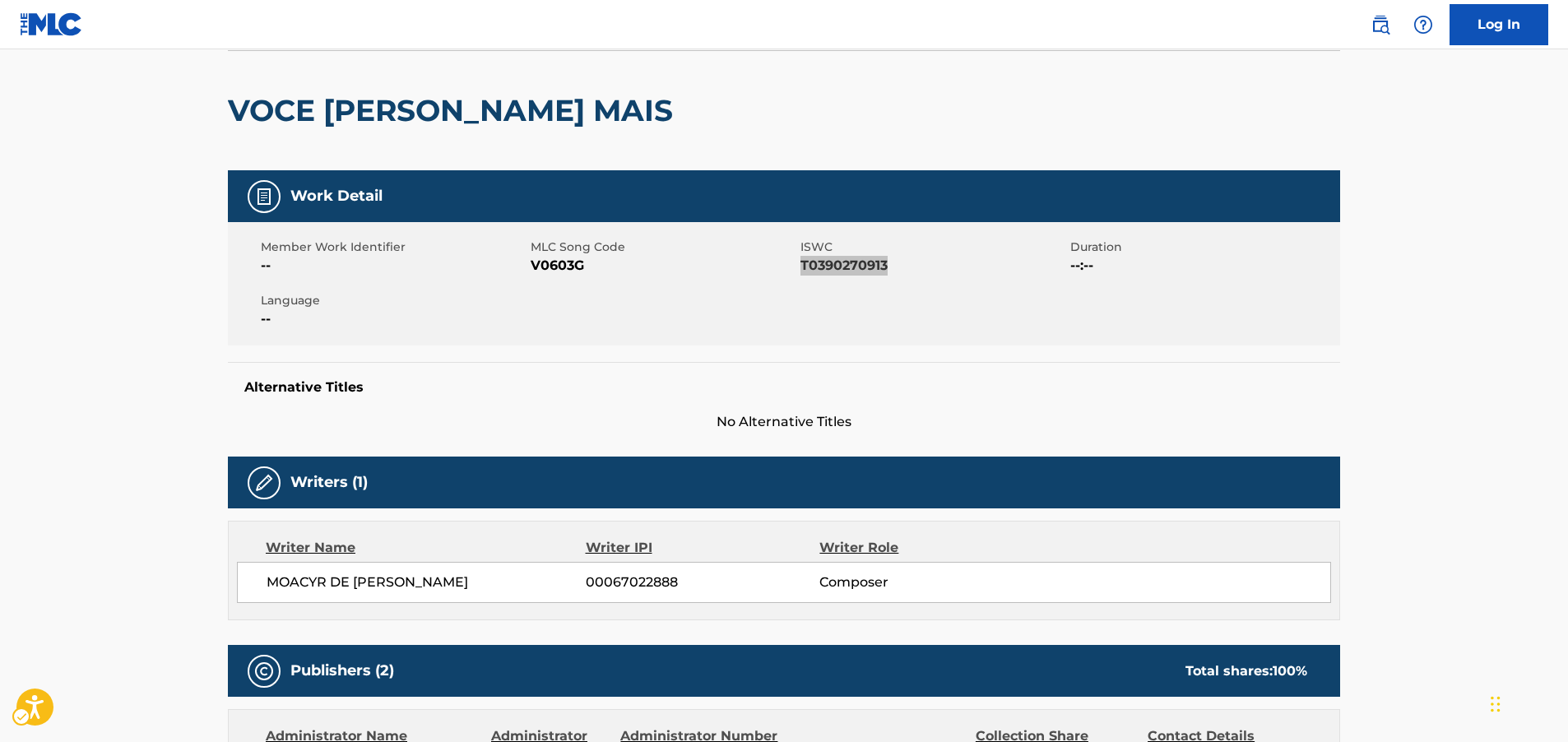
scroll to position [246, 0]
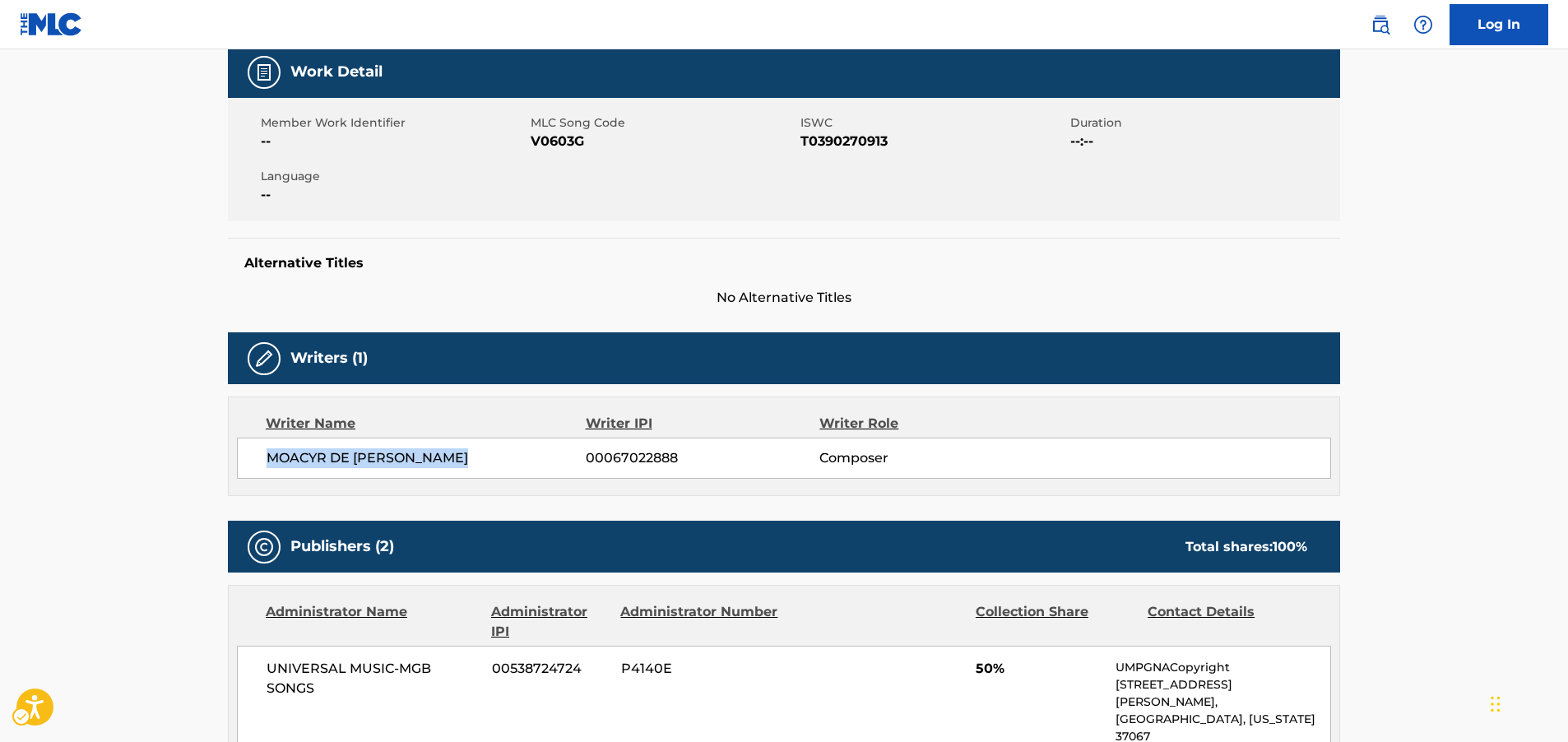
drag, startPoint x: 407, startPoint y: 456, endPoint x: 1073, endPoint y: 93, distance: 758.5
click at [260, 456] on div "MOACYR DE [PERSON_NAME] 00067022888 Composer" at bounding box center [784, 457] width 1094 height 41
copy span "MOACYR DE [PERSON_NAME]"
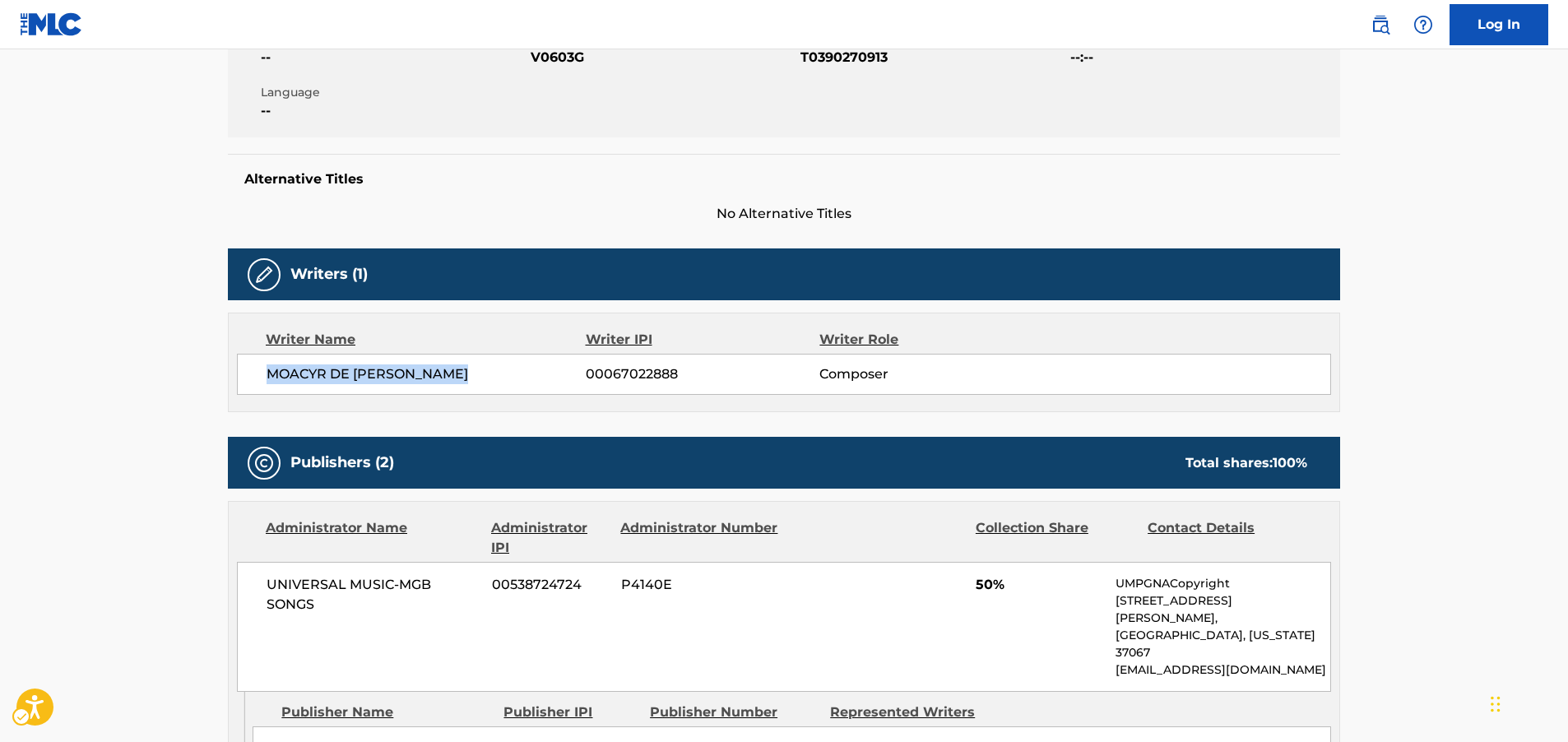
scroll to position [576, 0]
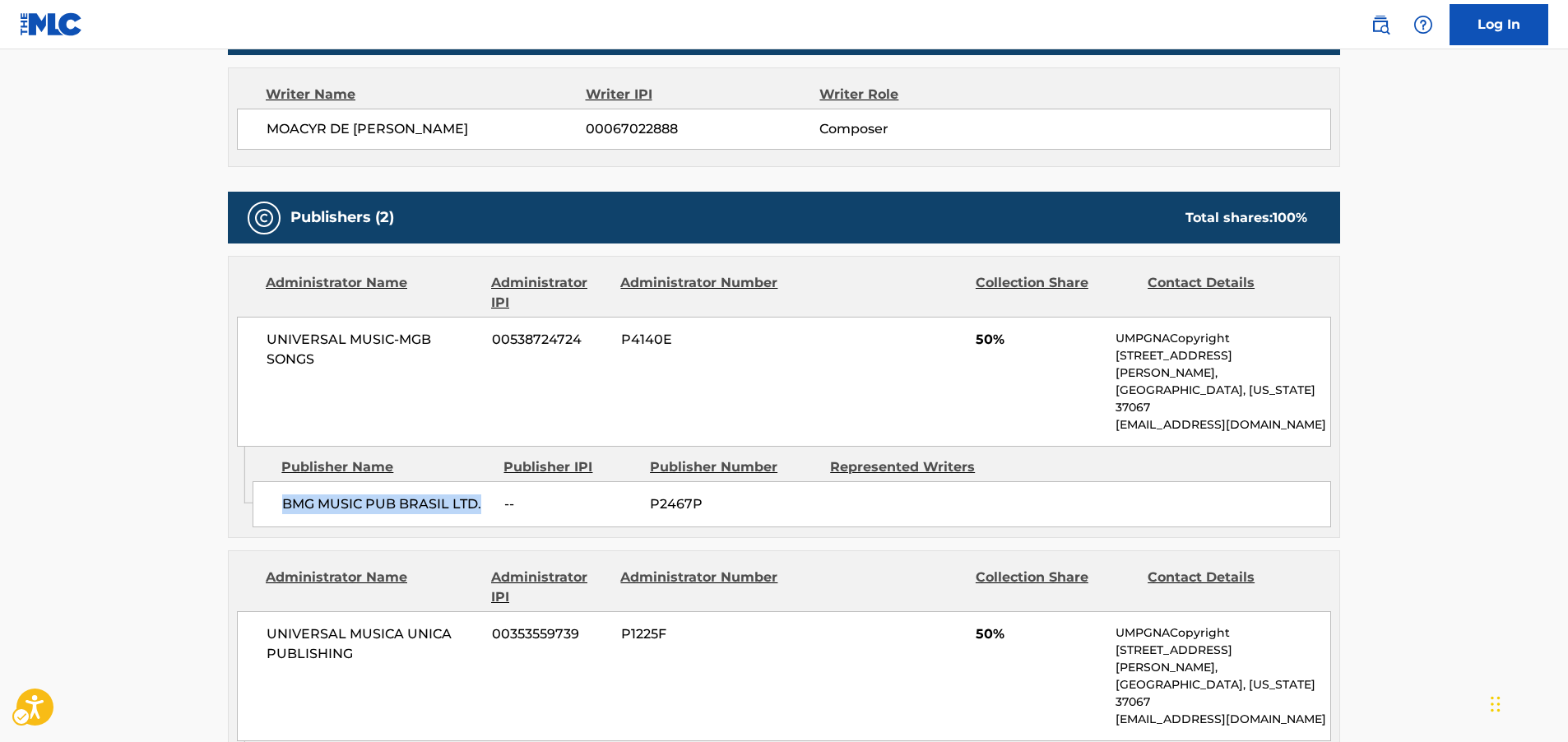
drag, startPoint x: 483, startPoint y: 470, endPoint x: 51, endPoint y: 483, distance: 432.2
click at [264, 481] on div "BMG MUSIC PUB BRASIL LTD. -- P2467P" at bounding box center [792, 503] width 1078 height 46
copy span "BMG MUSIC PUB BRASIL LTD."
drag, startPoint x: 382, startPoint y: 357, endPoint x: 256, endPoint y: 334, distance: 128.1
click at [257, 334] on div "UNIVERSAL MUSIC-MGB SONGS 00538724724 P4140E 50% UMPGNACopyright [STREET_ADDRES…" at bounding box center [784, 381] width 1094 height 130
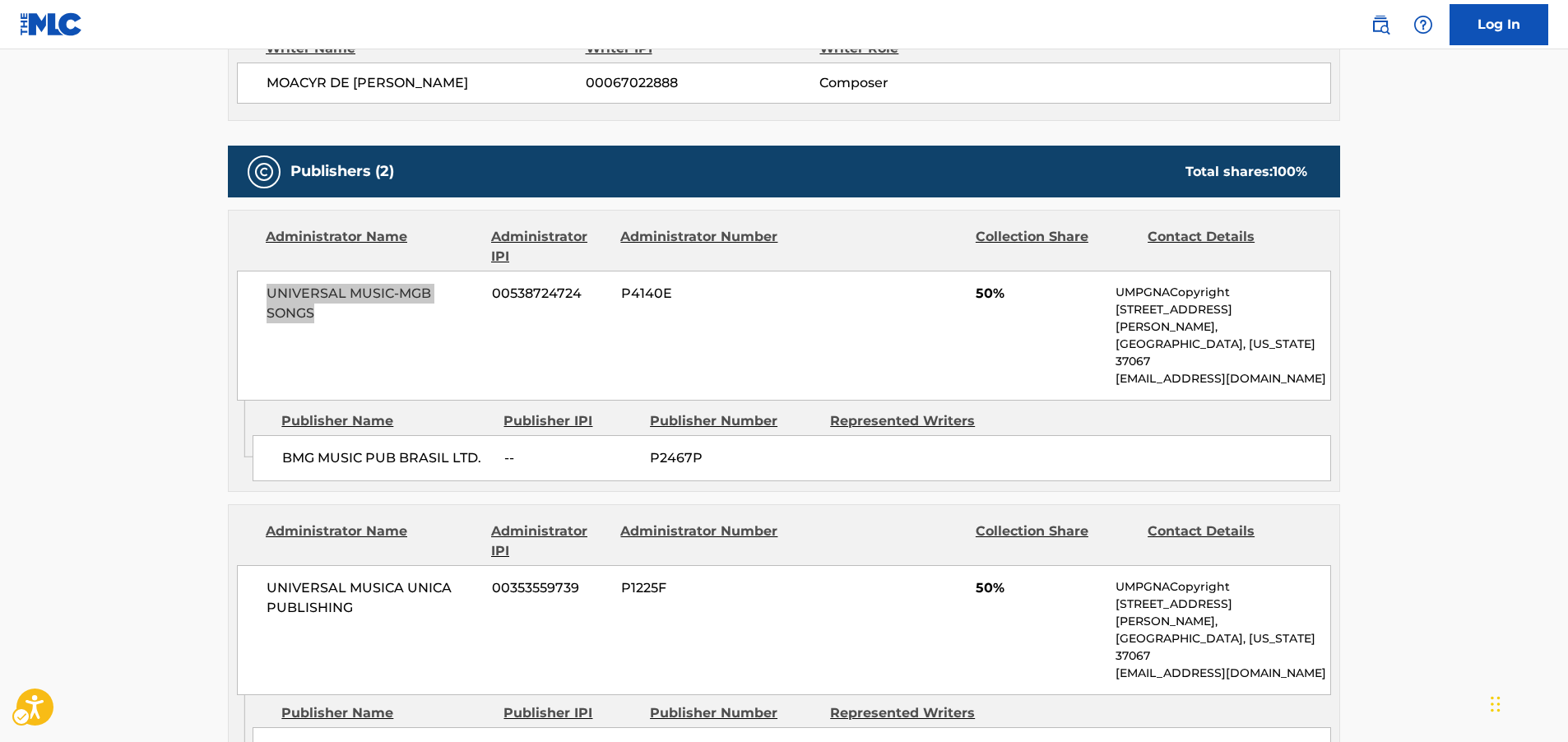
scroll to position [740, 0]
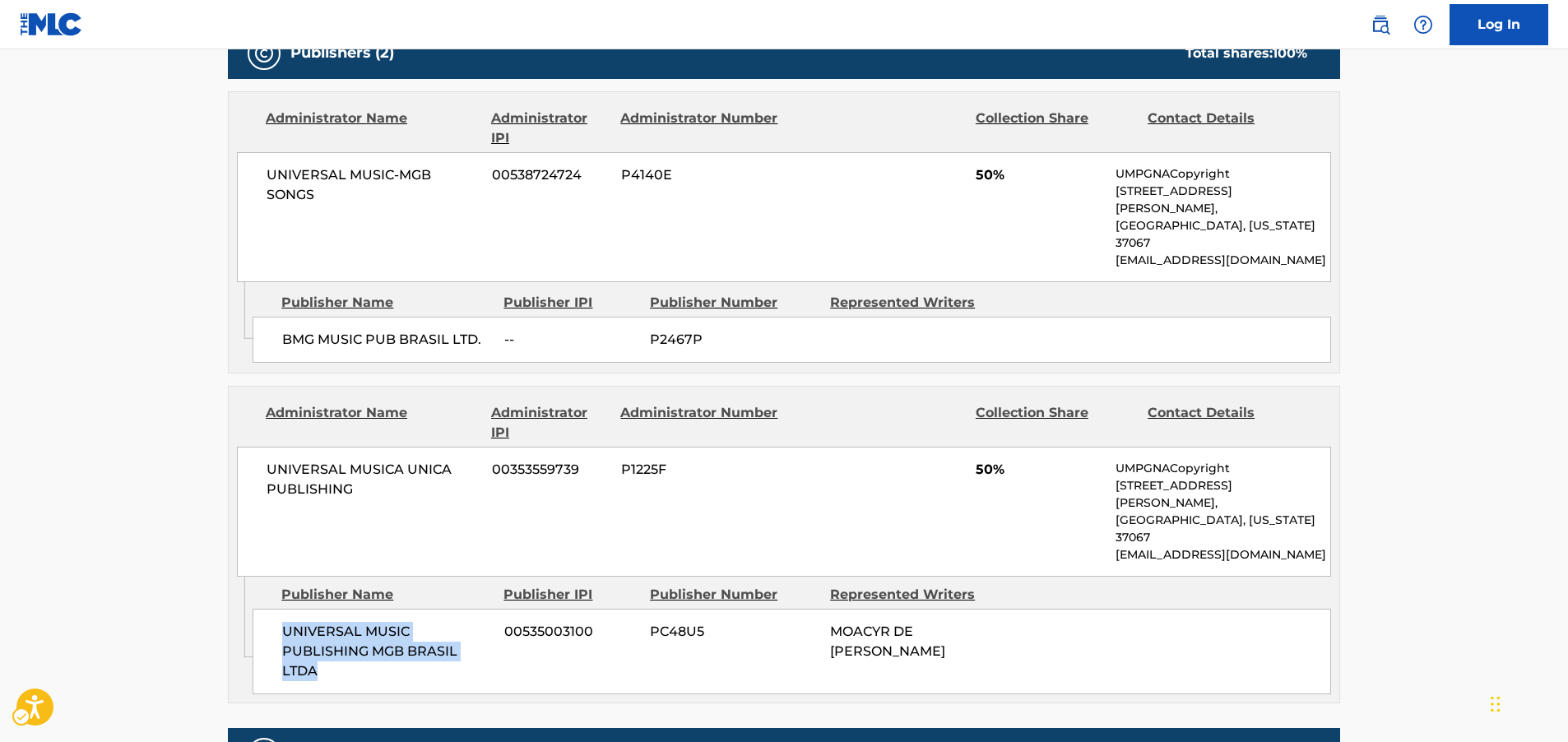
drag, startPoint x: 335, startPoint y: 604, endPoint x: 278, endPoint y: 564, distance: 69.6
click at [278, 609] on div "UNIVERSAL MUSIC PUBLISHING MGB BRASIL LTDA 00535003100 PC48U5 MOACYR DE [PERSON…" at bounding box center [792, 651] width 1078 height 85
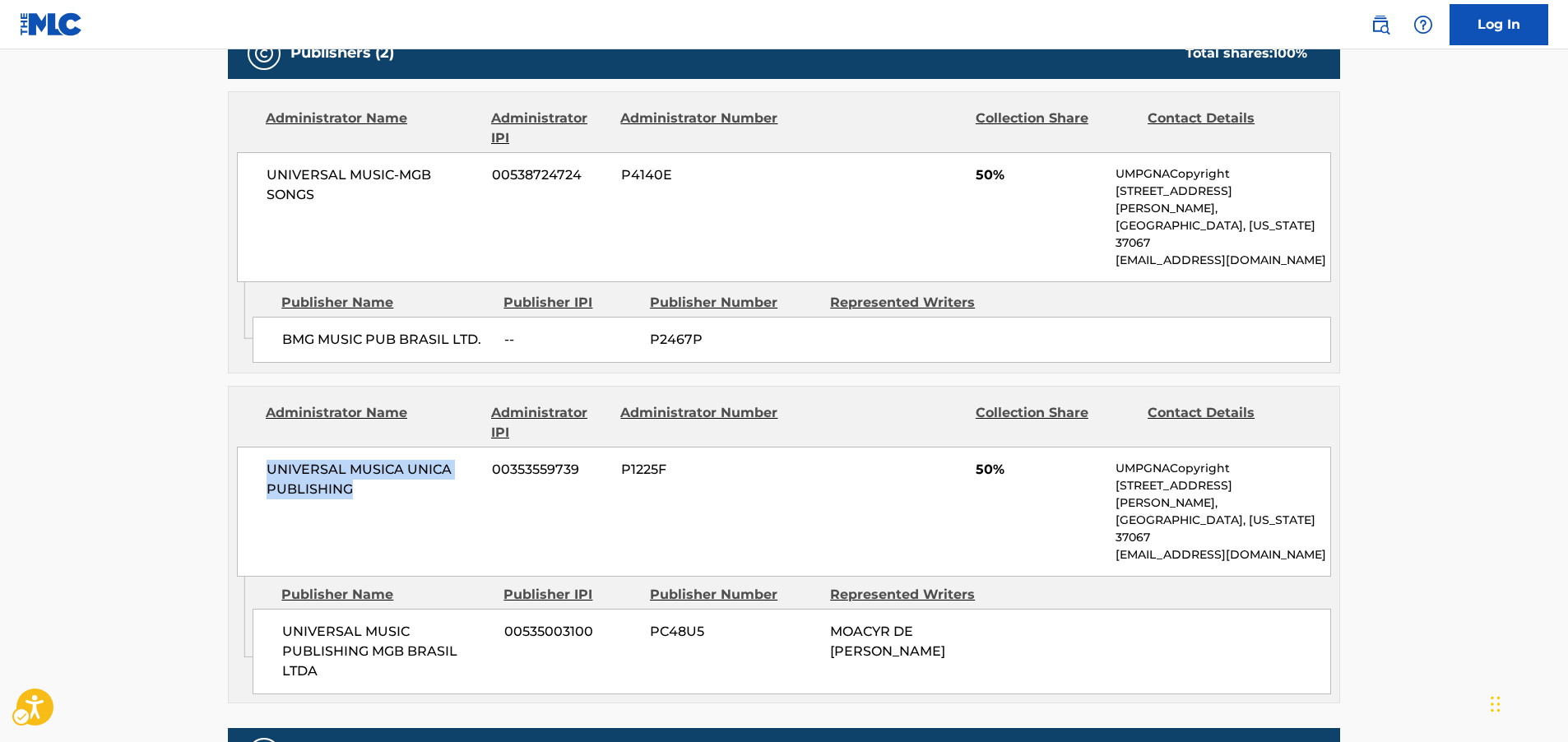
drag, startPoint x: 288, startPoint y: 443, endPoint x: 257, endPoint y: 436, distance: 31.8
click at [257, 447] on div "UNIVERSAL MUSICA UNICA PUBLISHING 00353559739 P1225F 50% UMPGNACopyright [STREE…" at bounding box center [784, 511] width 1094 height 130
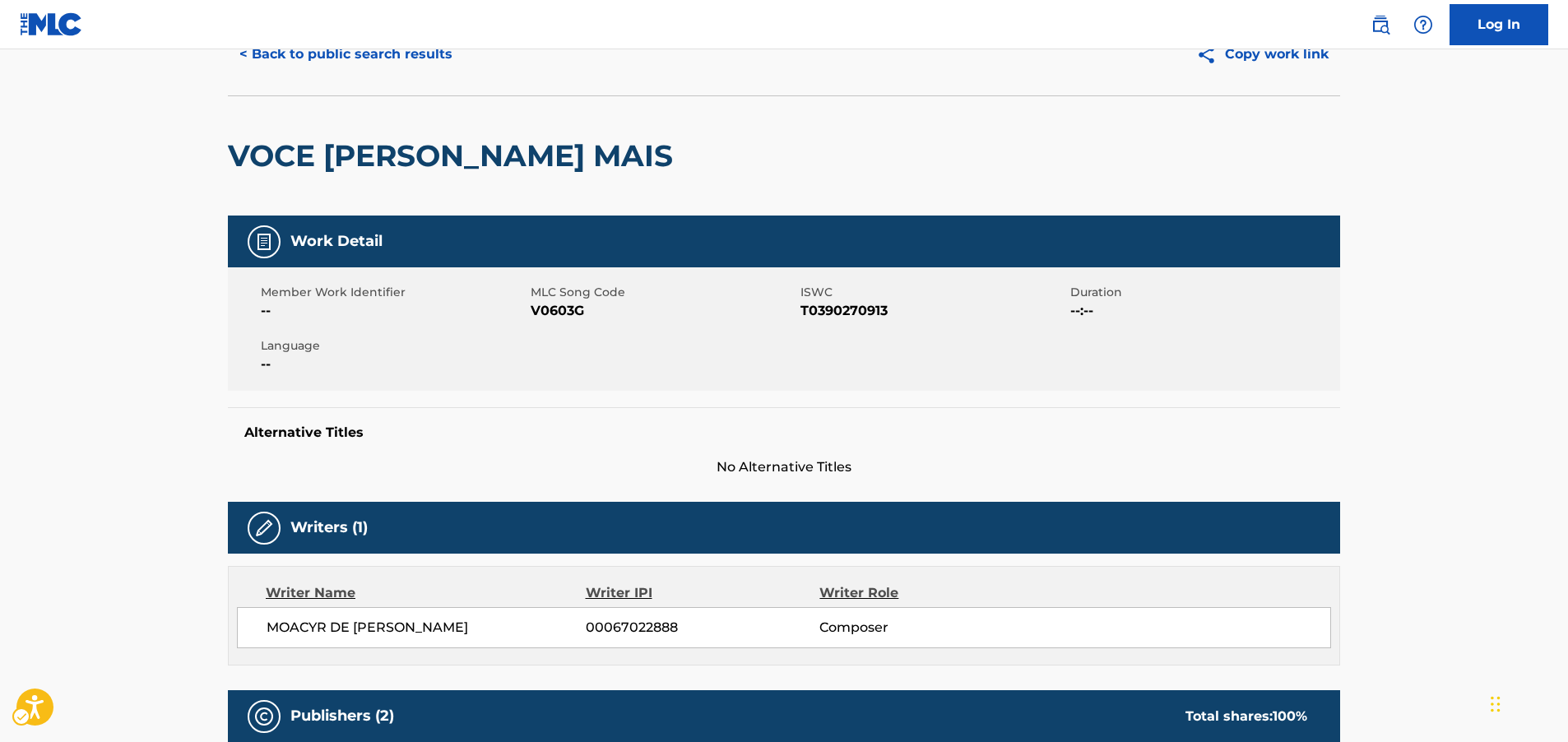
scroll to position [0, 0]
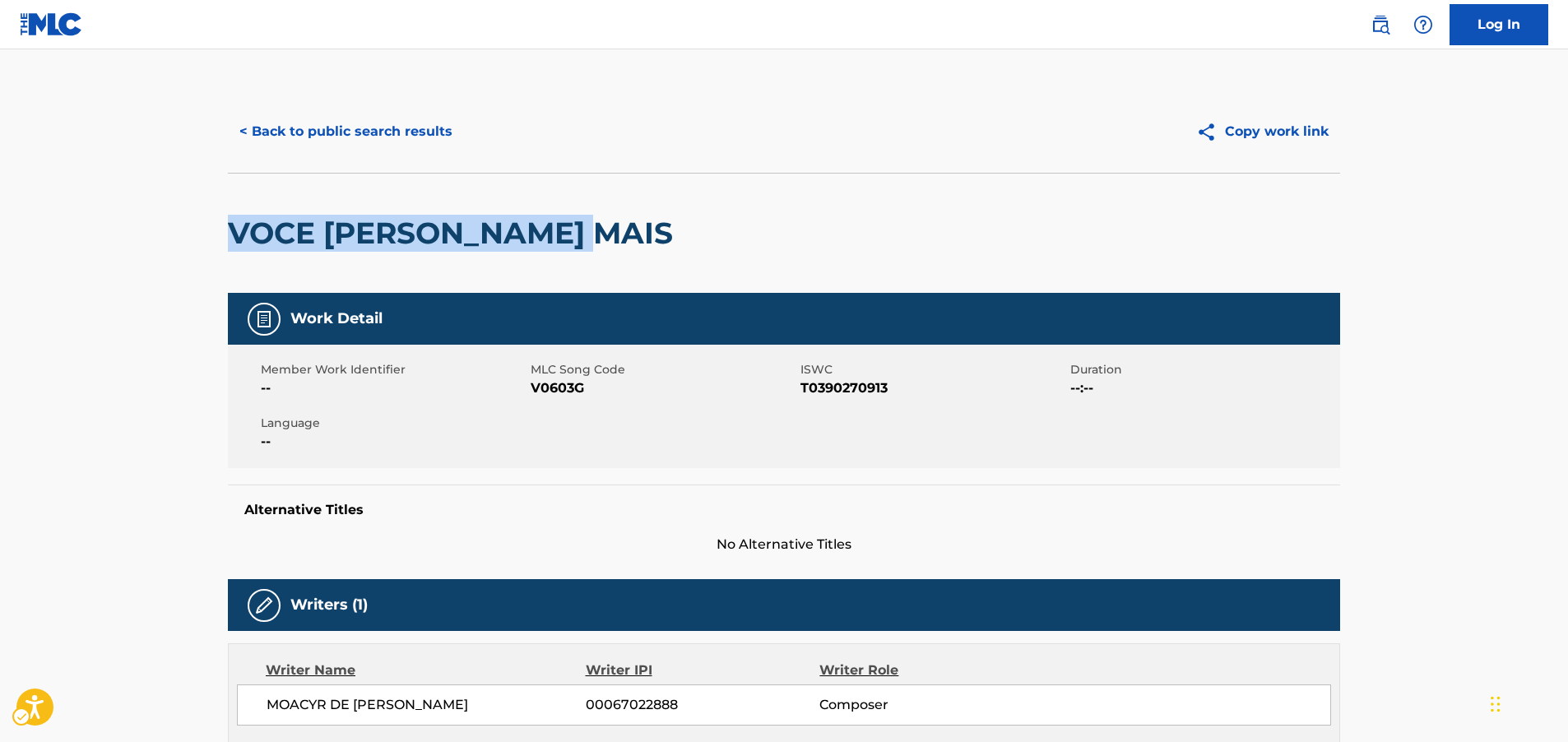
drag, startPoint x: 713, startPoint y: 219, endPoint x: 531, endPoint y: 157, distance: 192.3
click at [242, 226] on div "VOCE [PERSON_NAME] MAIS" at bounding box center [784, 233] width 1112 height 120
click at [355, 125] on button "< Back to public search results" at bounding box center [346, 131] width 236 height 41
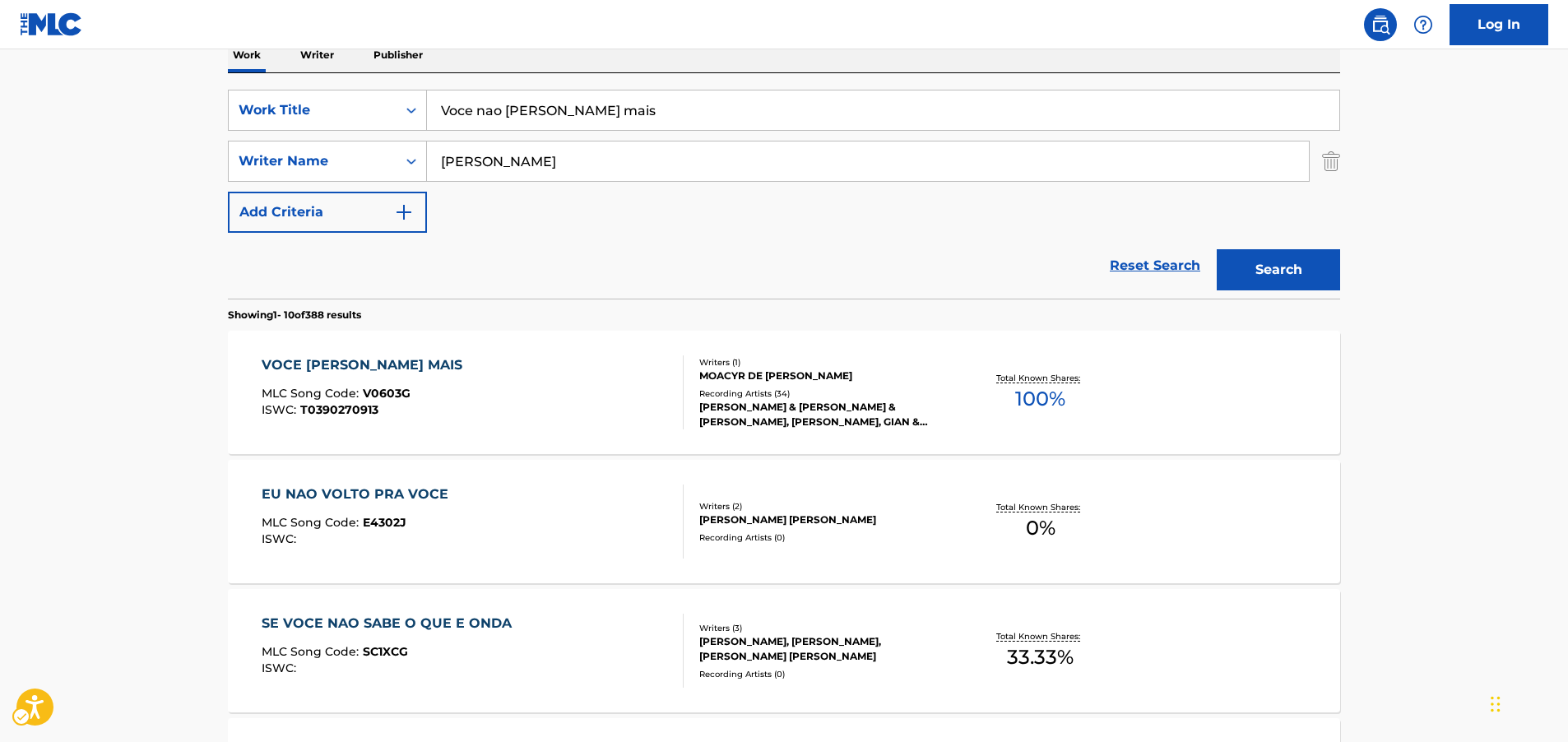
scroll to position [185, 0]
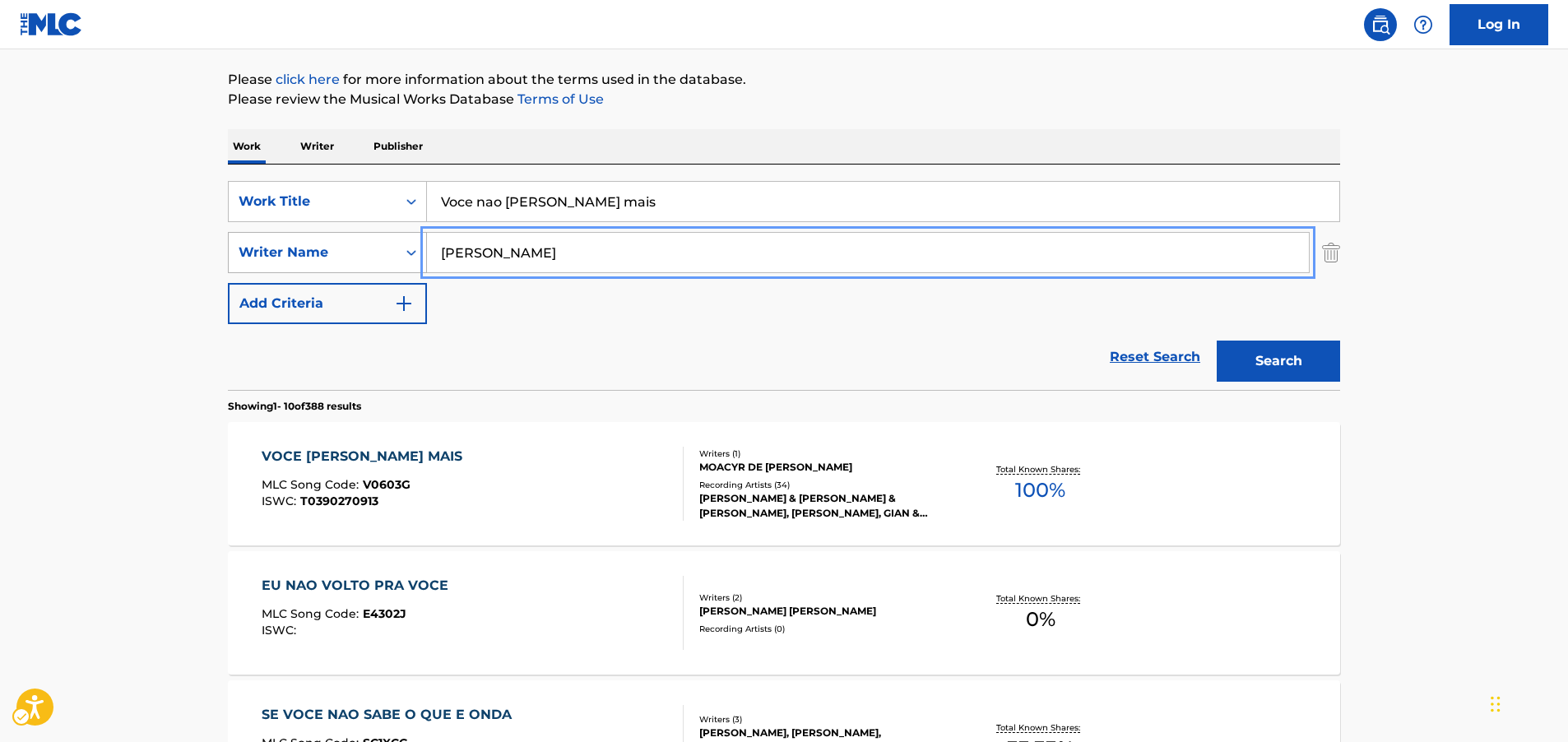
drag, startPoint x: 469, startPoint y: 259, endPoint x: 371, endPoint y: 265, distance: 98.2
paste input "[PERSON_NAME]"
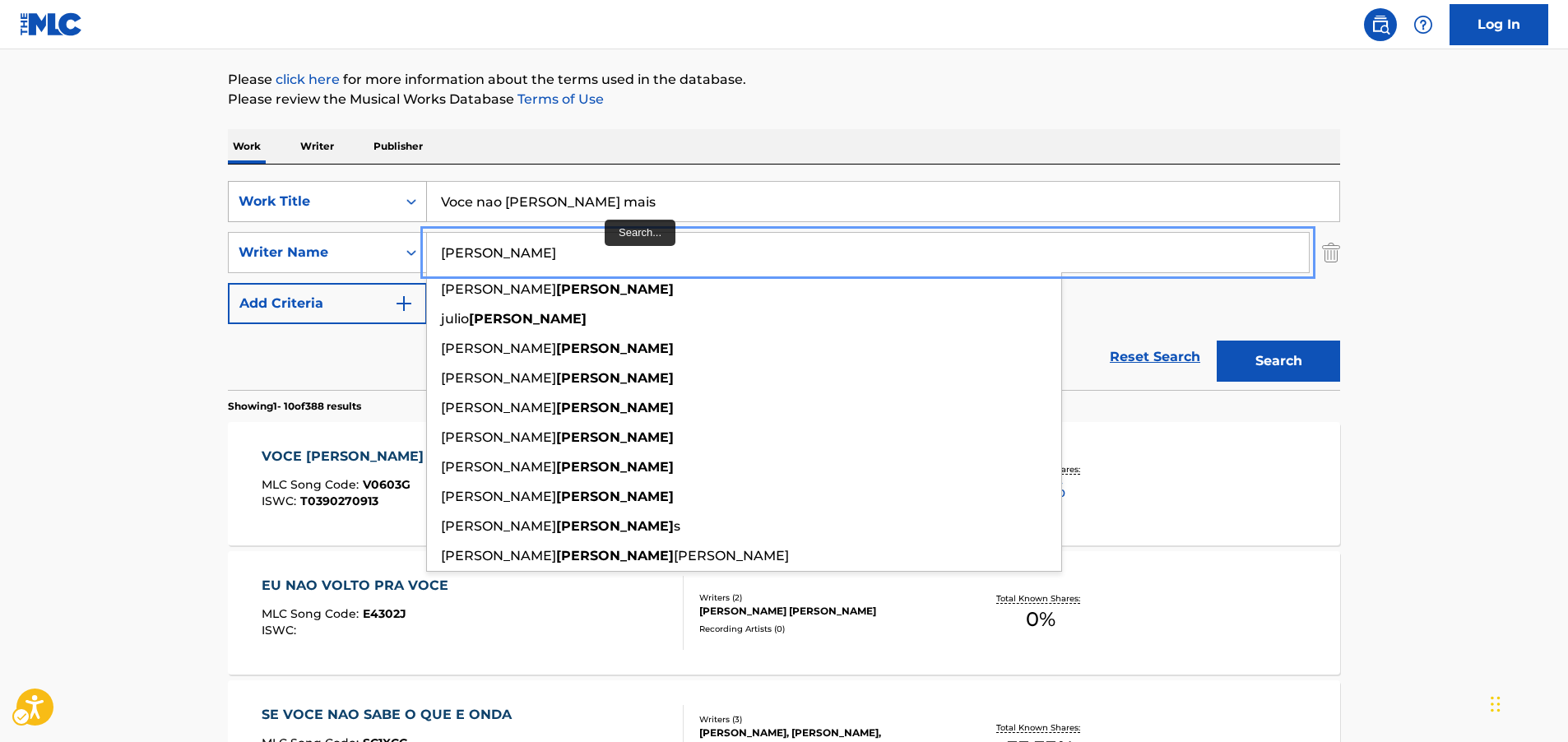
type input "[PERSON_NAME]"
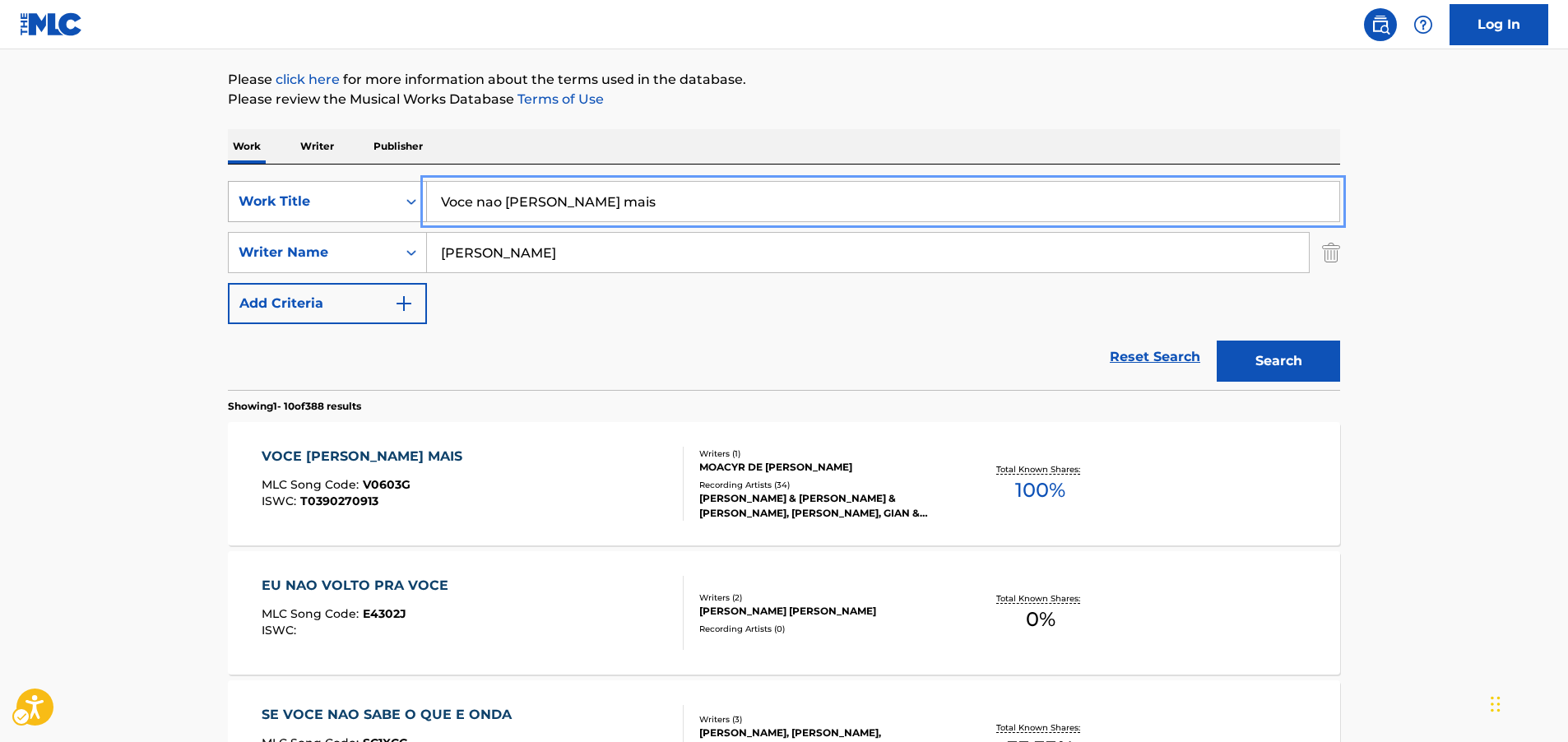
drag, startPoint x: 418, startPoint y: 200, endPoint x: 377, endPoint y: 199, distance: 41.0
paste input "Saudade de minha terra"
type input "Saudade de minha terra"
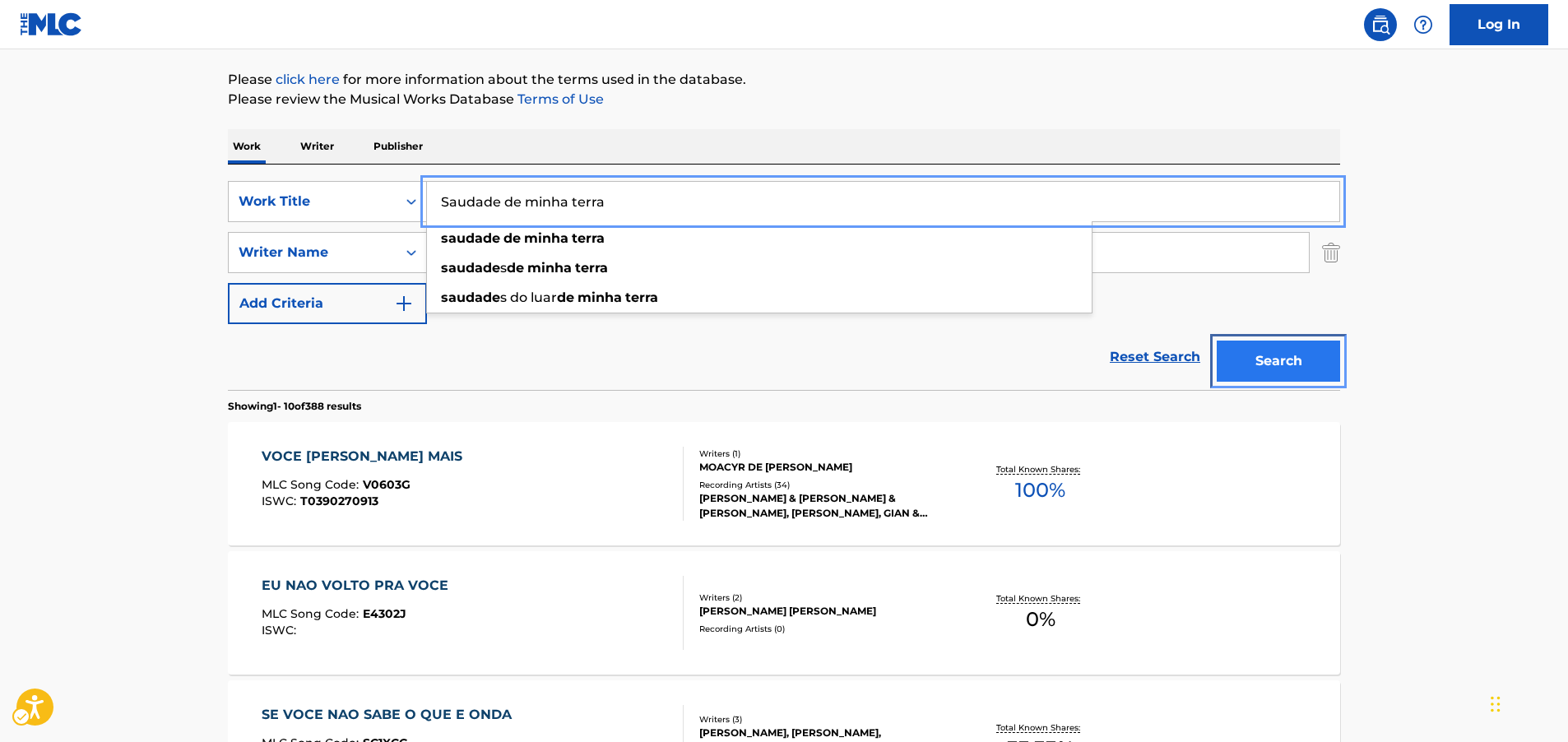
click at [1259, 347] on button "Search" at bounding box center [1279, 361] width 124 height 41
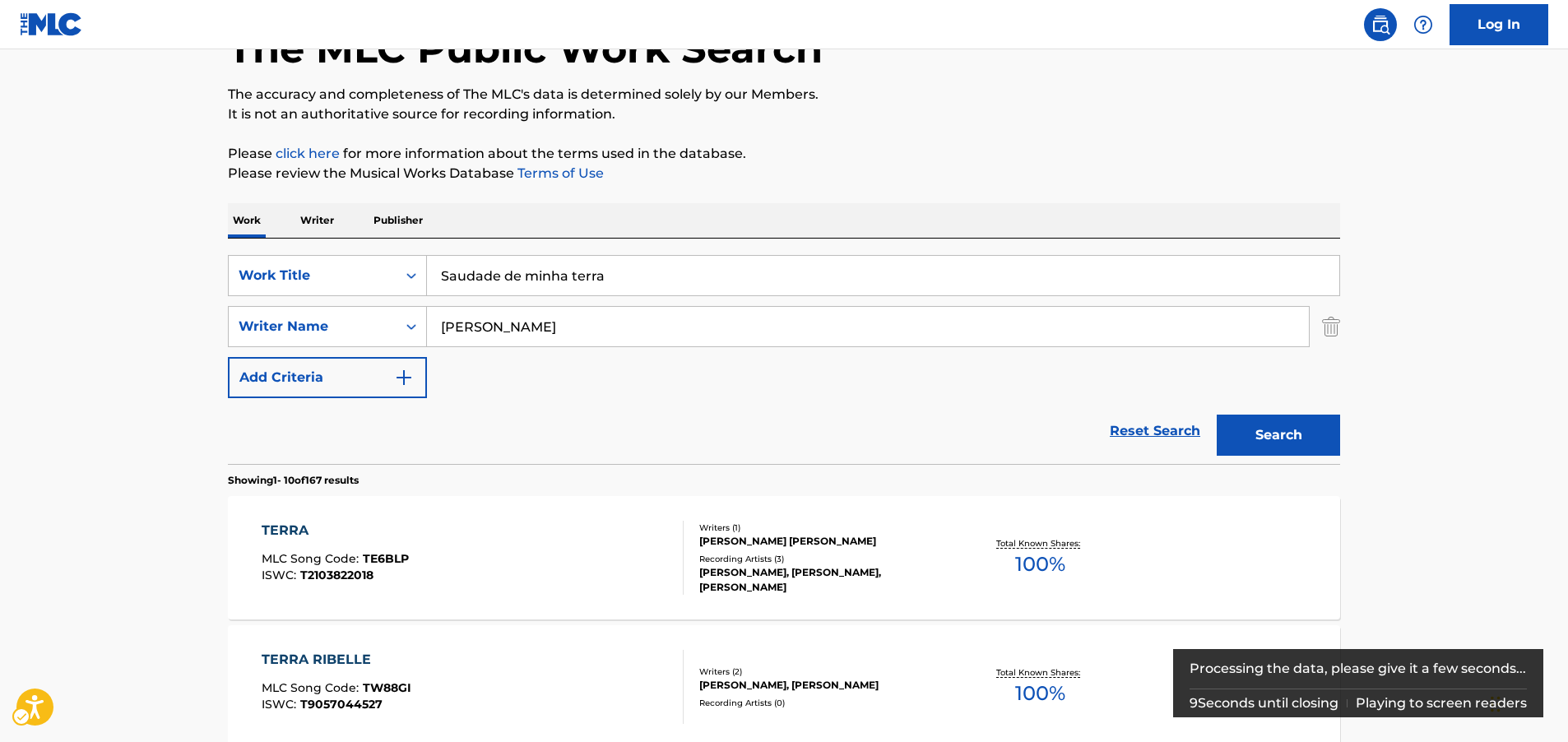
scroll to position [246, 0]
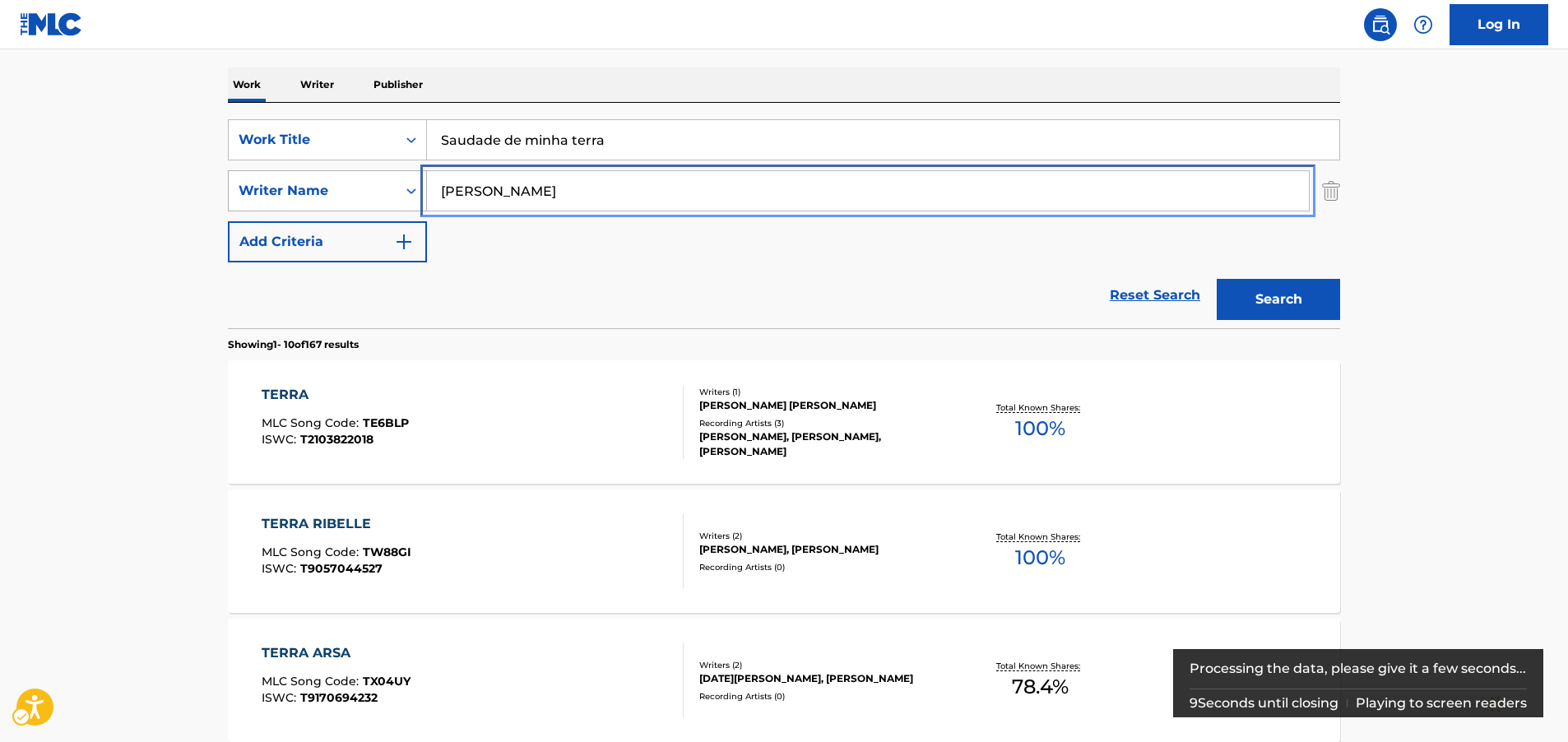
click at [309, 200] on div "SearchWithCriteriace72e5ac-3324-48d0-b36d-77296cd1fd6b Writer Name [PERSON_NAME]" at bounding box center [784, 190] width 1112 height 41
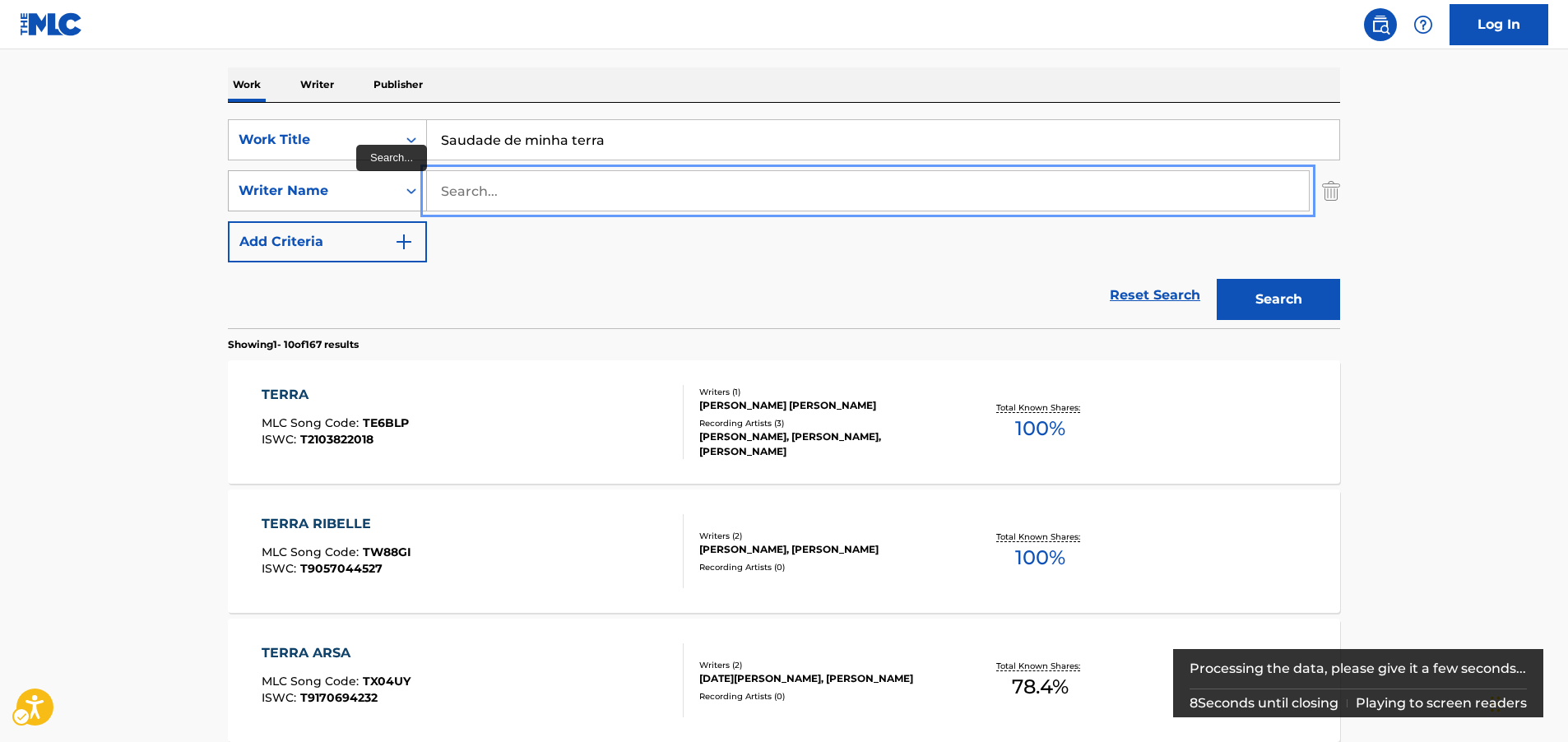
click at [1217, 279] on button "Search" at bounding box center [1279, 299] width 124 height 41
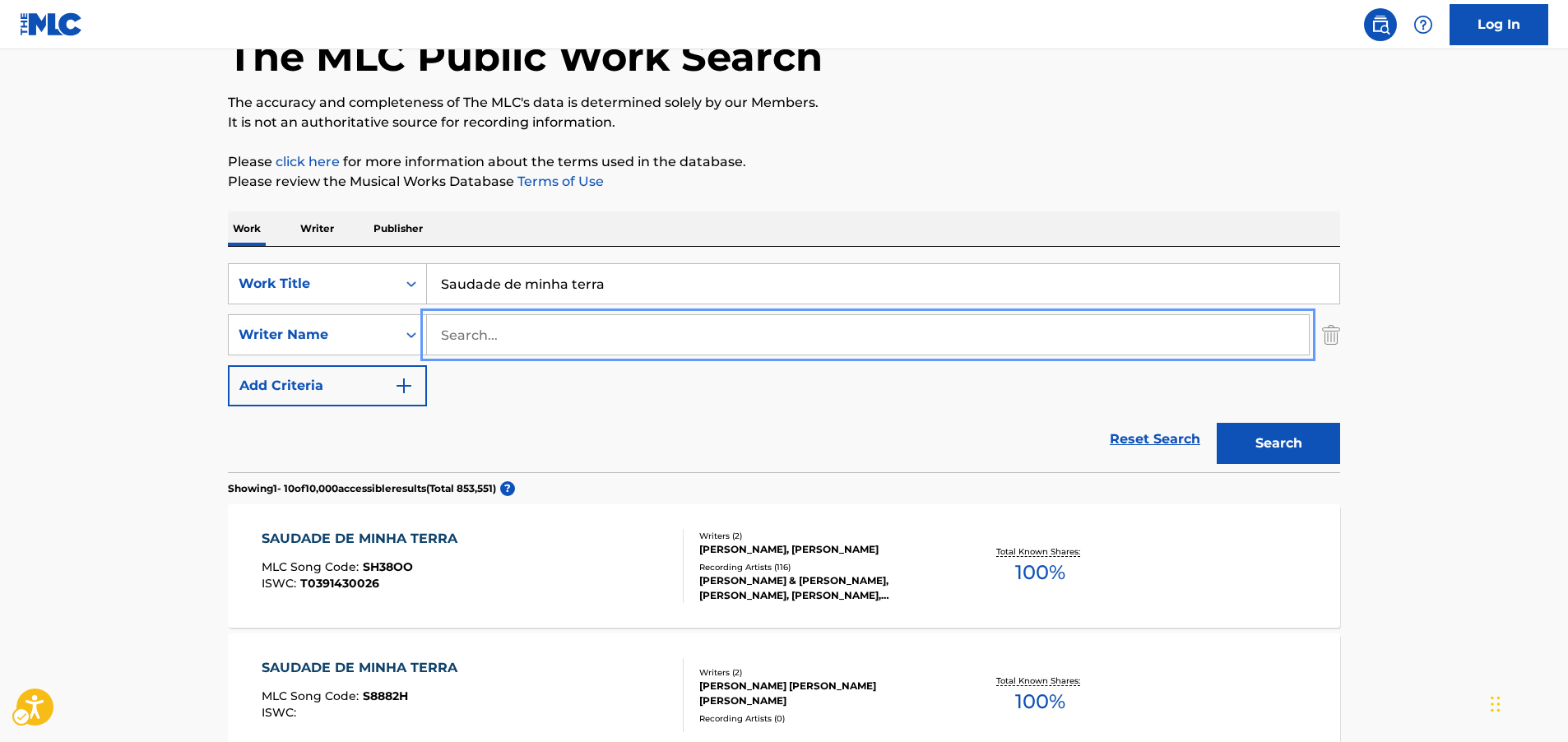
scroll to position [0, 0]
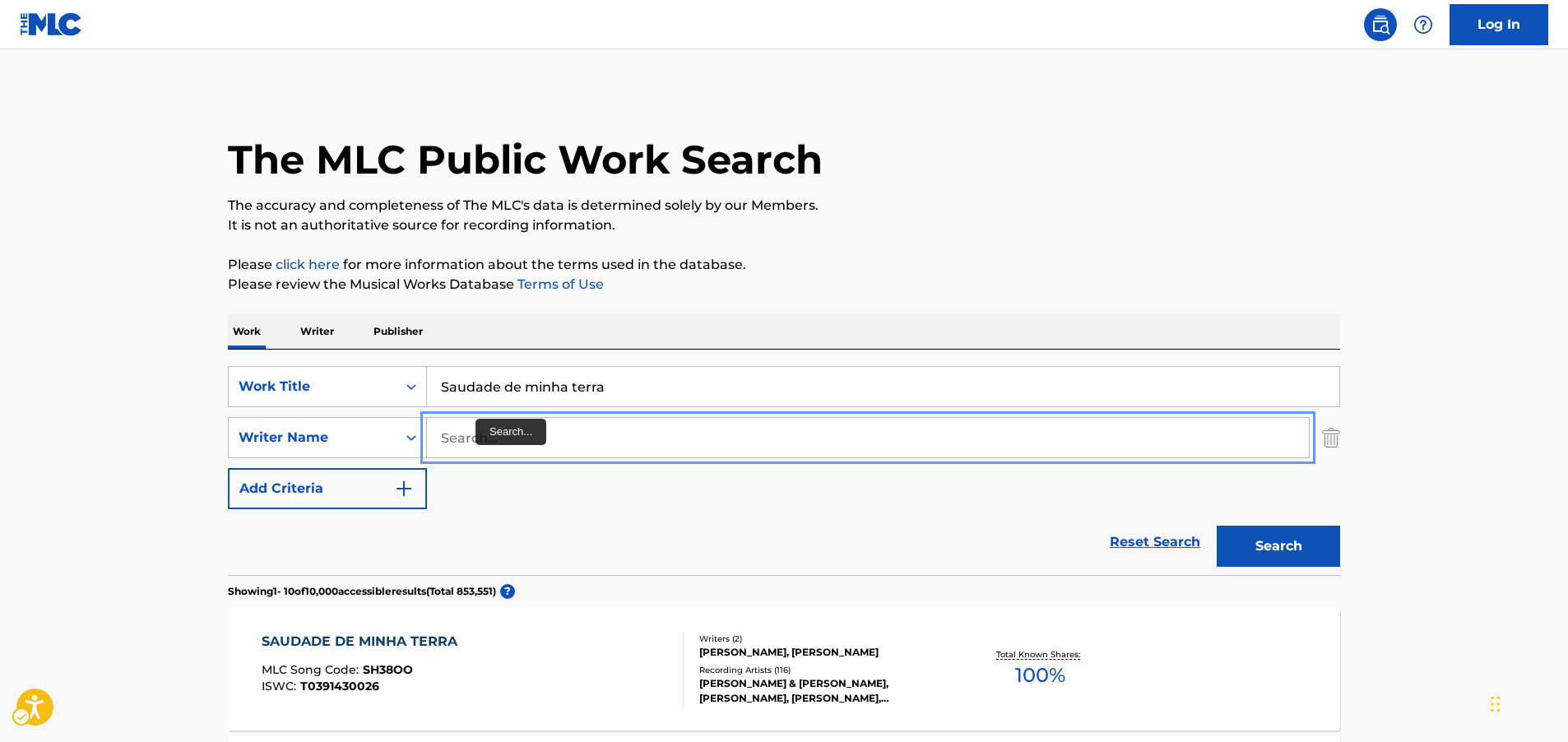
paste input "Seviero"
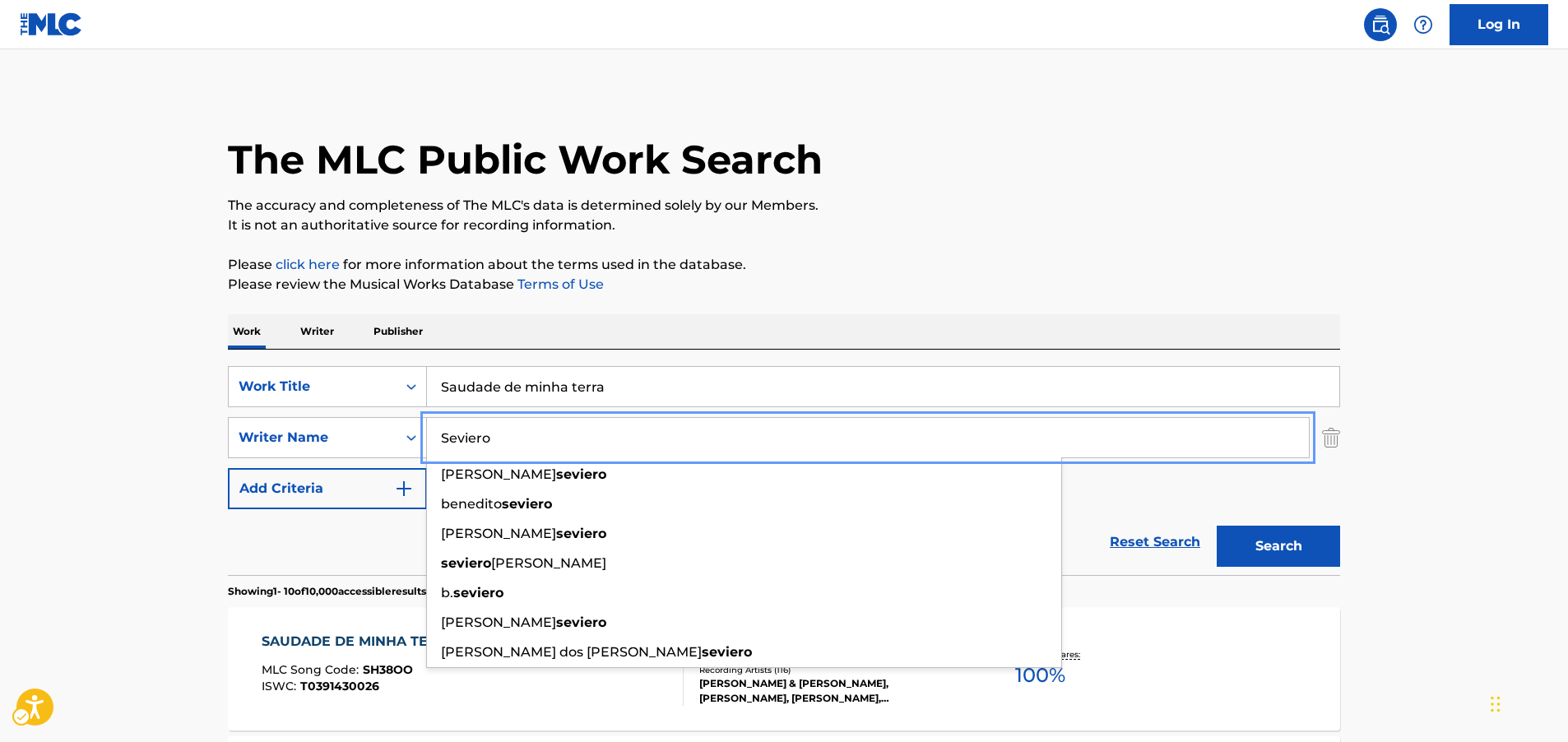
type input "Seviero"
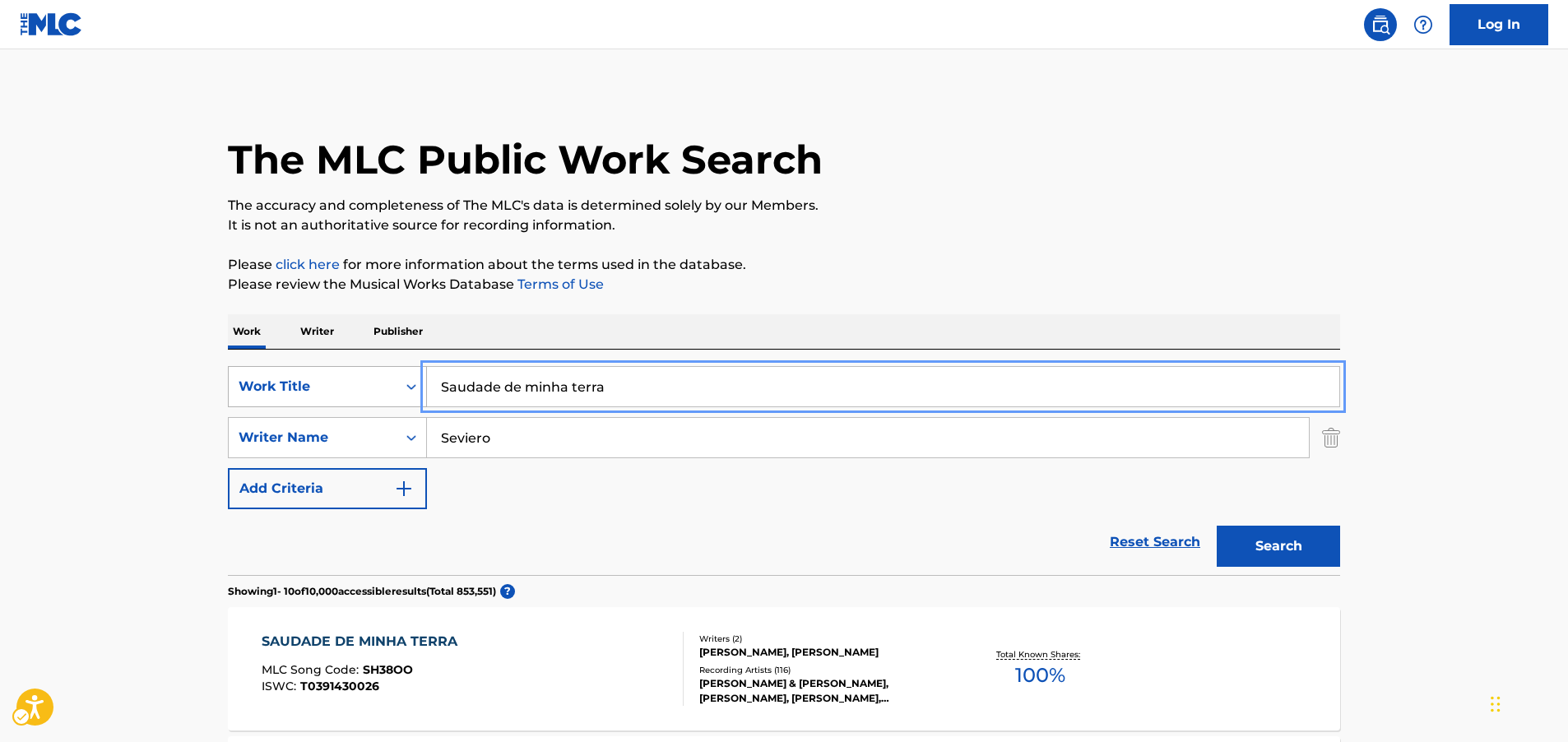
drag, startPoint x: 659, startPoint y: 381, endPoint x: 304, endPoint y: 389, distance: 355.1
click at [304, 389] on div "SearchWithCriteria67f686ae-981f-4854-b779-5a7bfa479adc Work Title Saudade de mi…" at bounding box center [784, 386] width 1112 height 41
paste input "om de cristal"
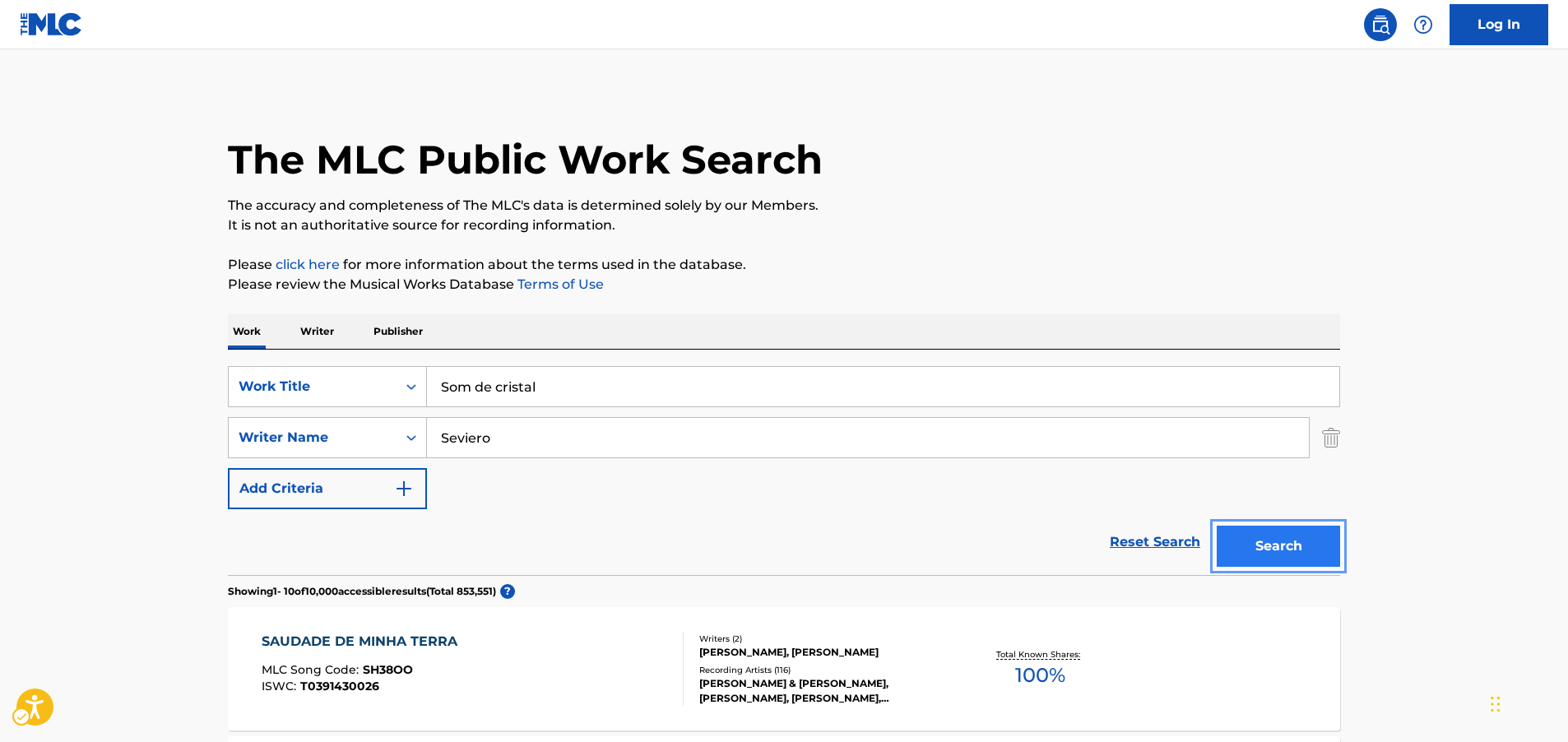
drag, startPoint x: 1249, startPoint y: 555, endPoint x: 1251, endPoint y: 533, distance: 22.1
click at [1248, 555] on button "Search" at bounding box center [1279, 545] width 124 height 41
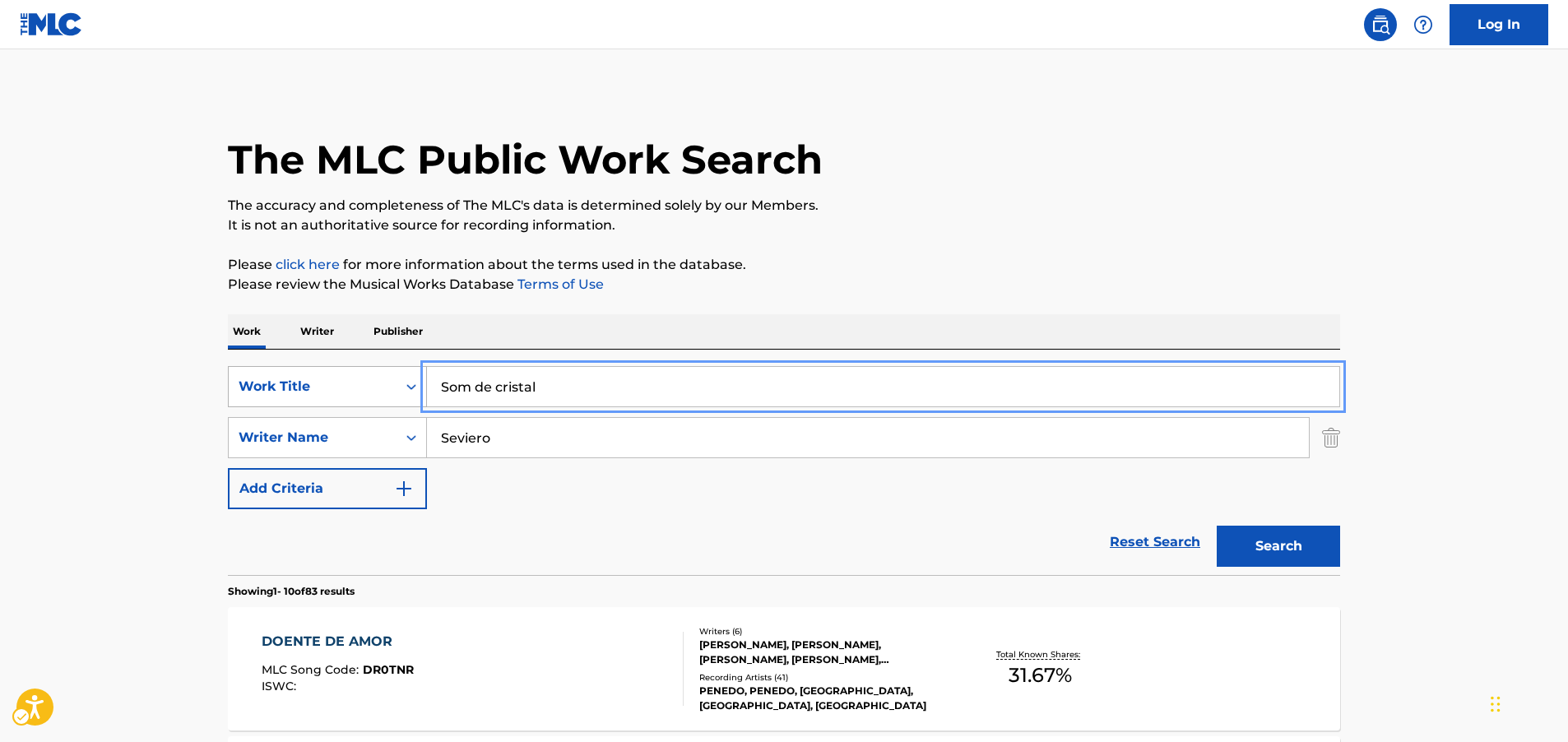
drag, startPoint x: 552, startPoint y: 388, endPoint x: 263, endPoint y: 389, distance: 289.0
click at [263, 389] on div "SearchWithCriteria67f686ae-981f-4854-b779-5a7bfa479adc Work Title Som de cristal" at bounding box center [784, 386] width 1112 height 41
paste input "eu e voce"
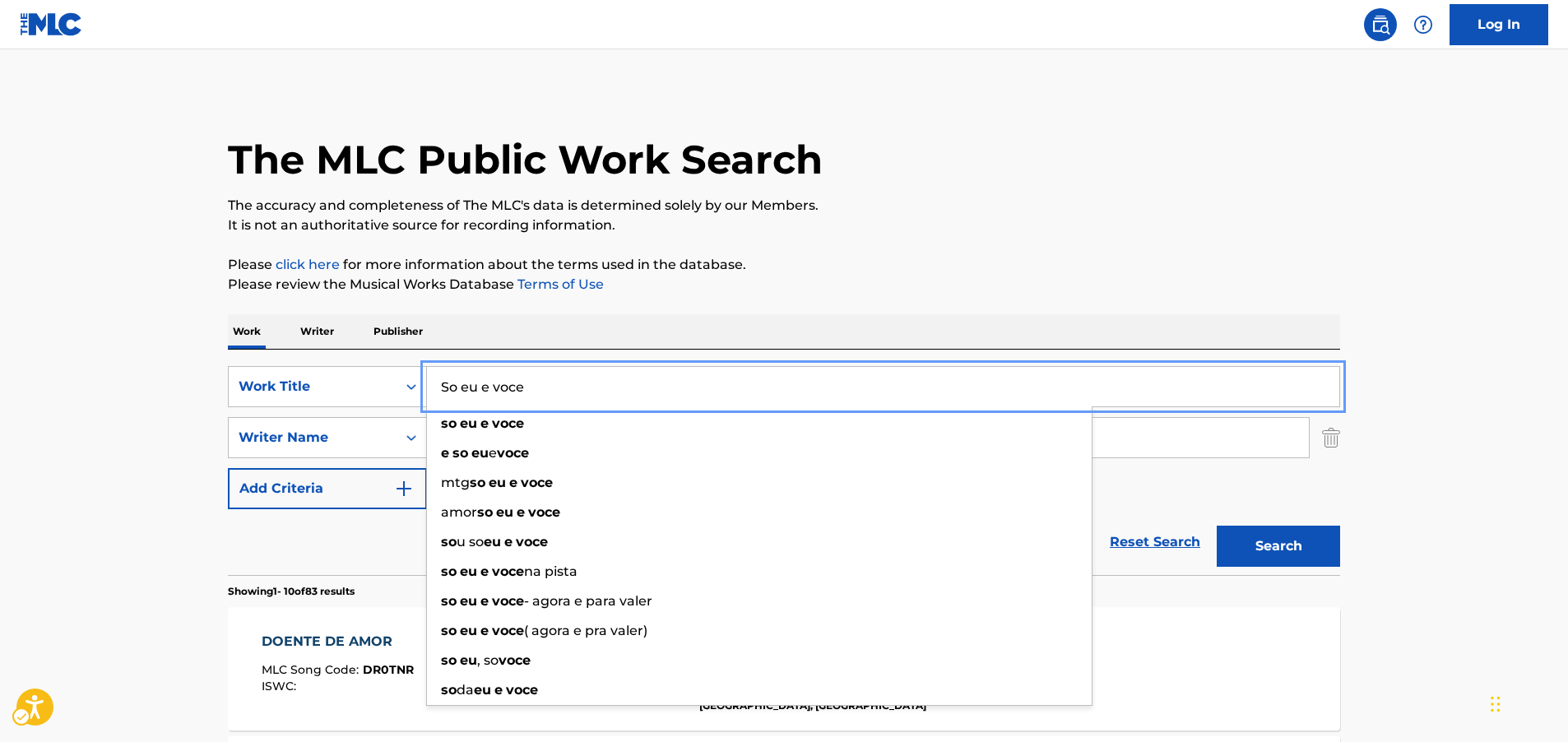
type input "So eu e voce"
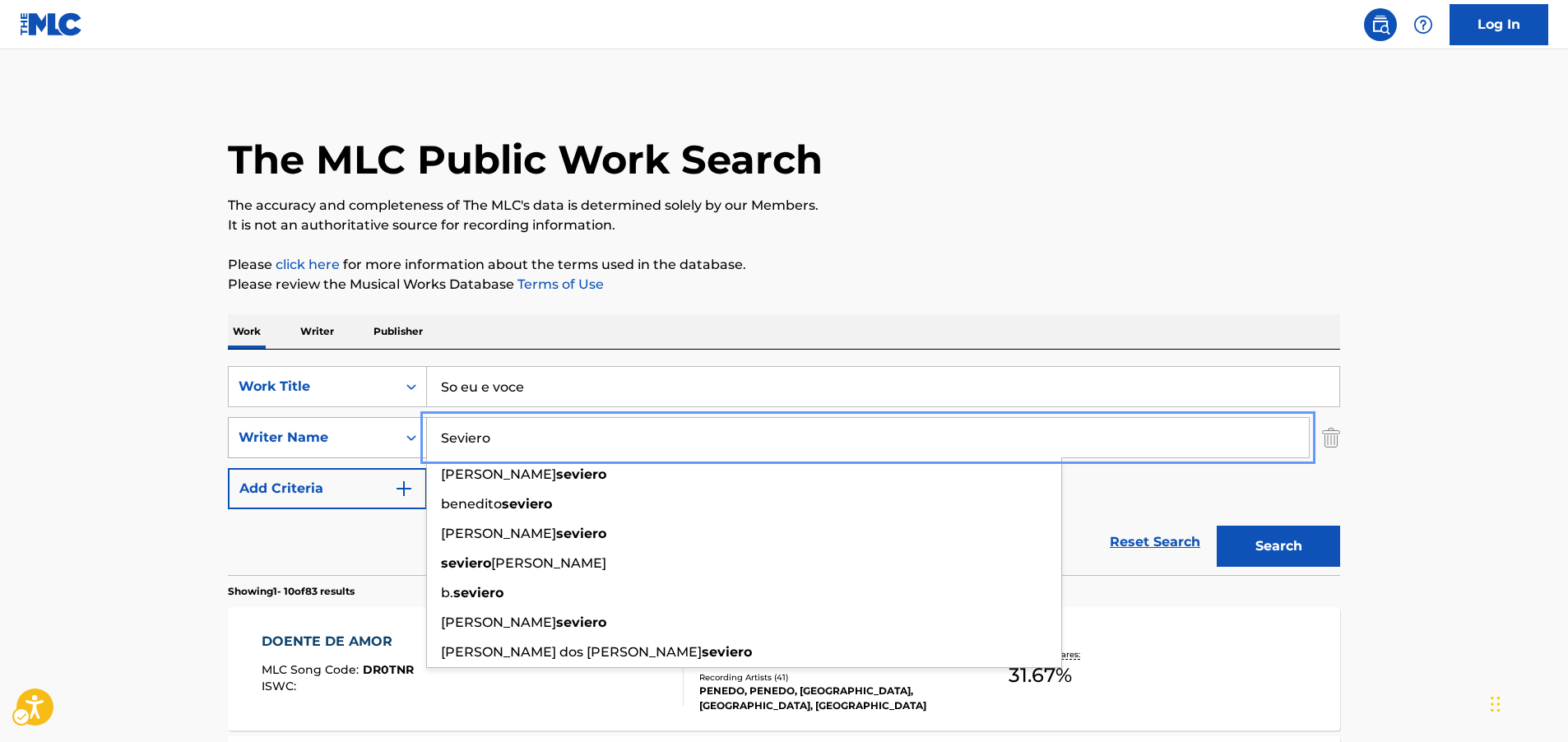
drag, startPoint x: 432, startPoint y: 439, endPoint x: 342, endPoint y: 442, distance: 90.0
click at [342, 442] on div "SearchWithCriteriace72e5ac-3324-48d0-b36d-77296cd1fd6b Writer Name [PERSON_NAME…" at bounding box center [784, 437] width 1112 height 41
paste input "Peninha"
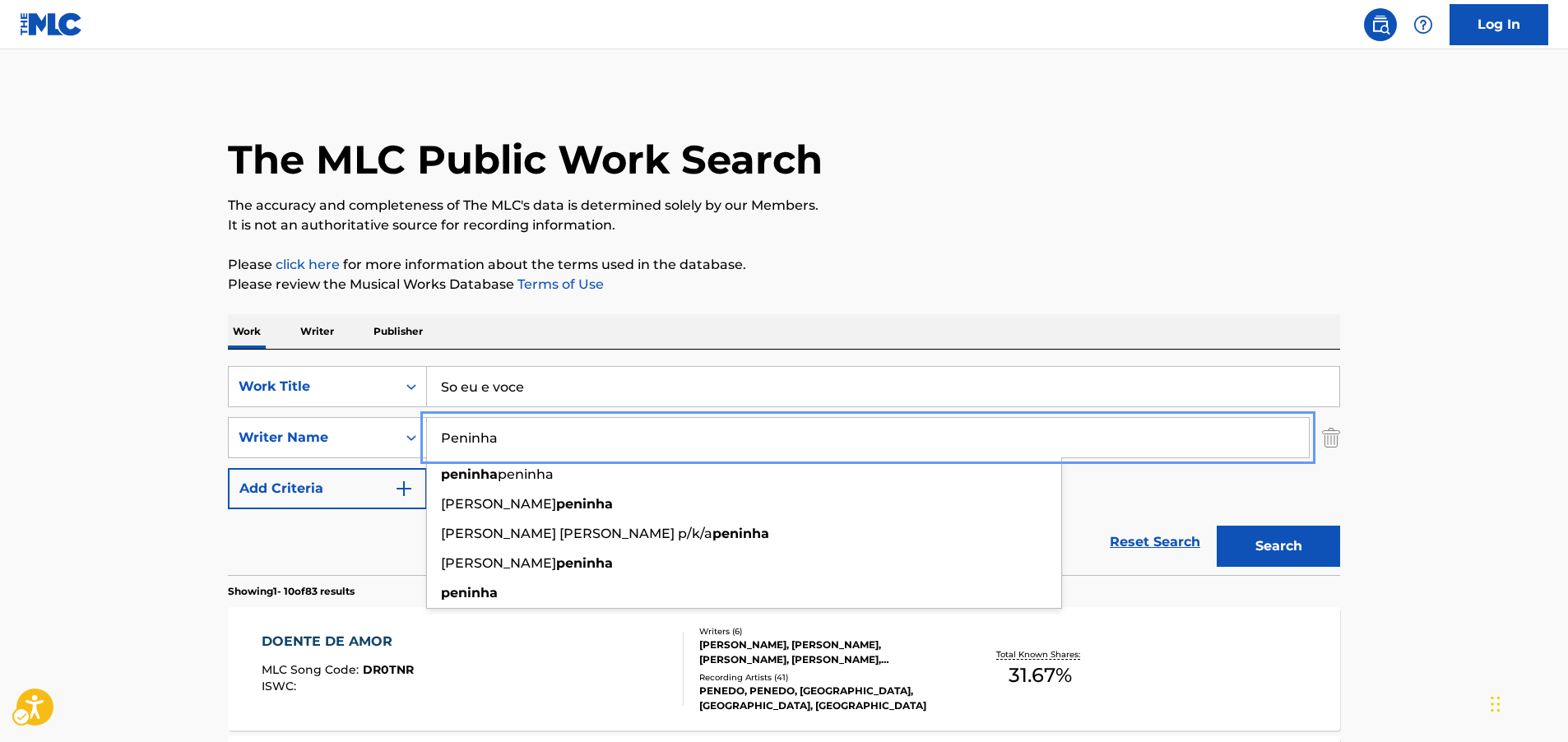
type input "Peninha"
click at [1310, 544] on button "Search" at bounding box center [1279, 545] width 124 height 41
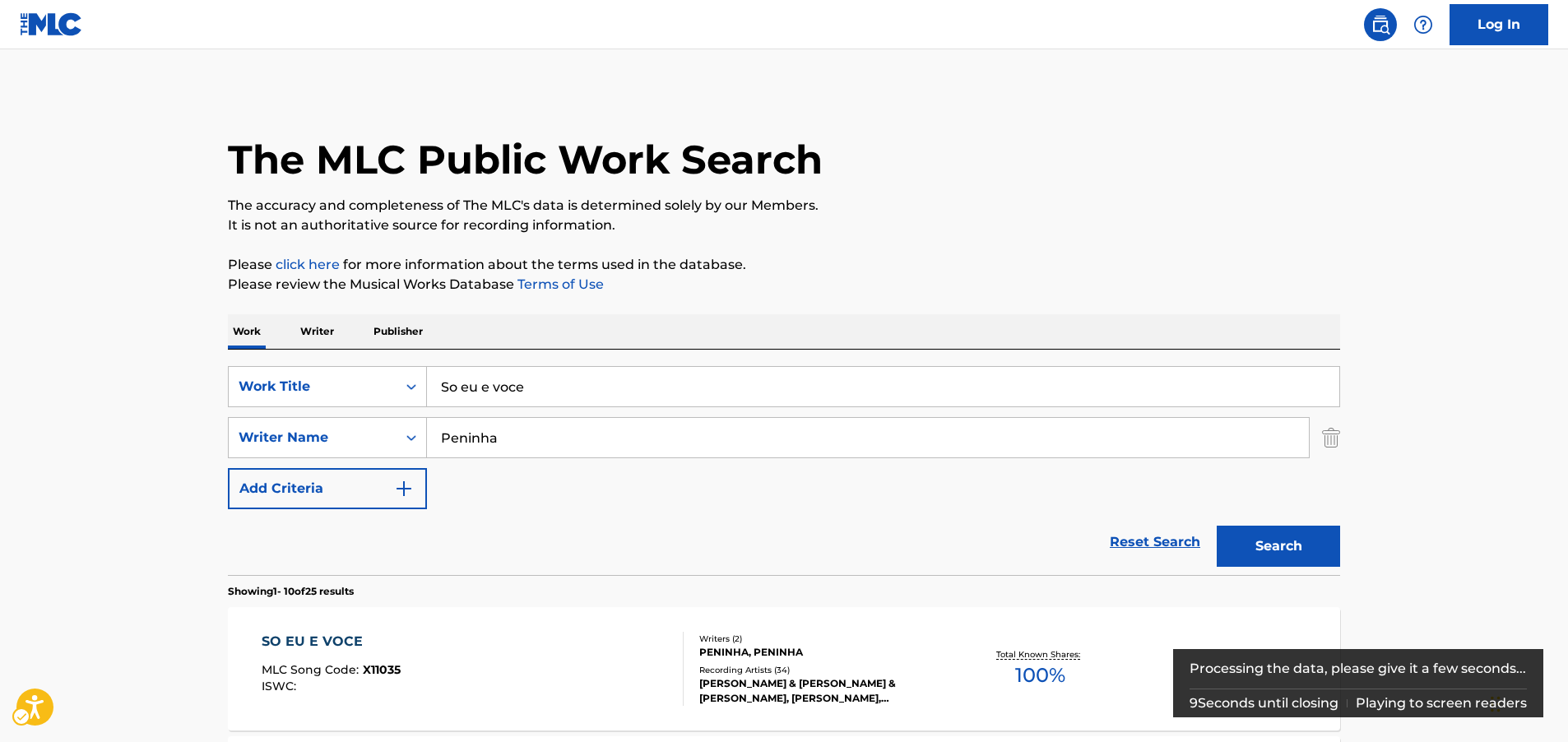
scroll to position [82, 0]
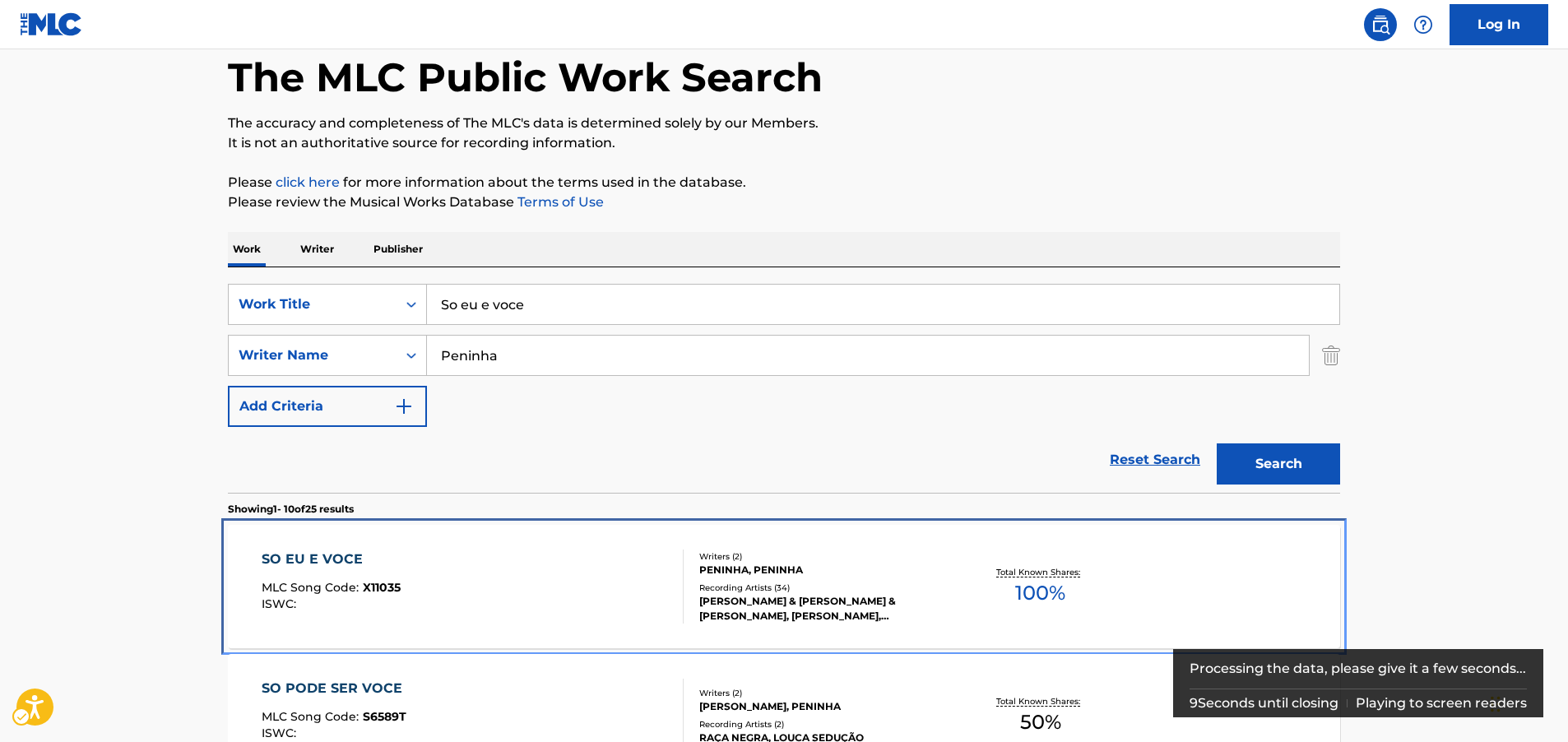
click at [454, 568] on div "SO EU E VOCE MLC Song Code : X11035 ISWC :" at bounding box center [472, 586] width 422 height 74
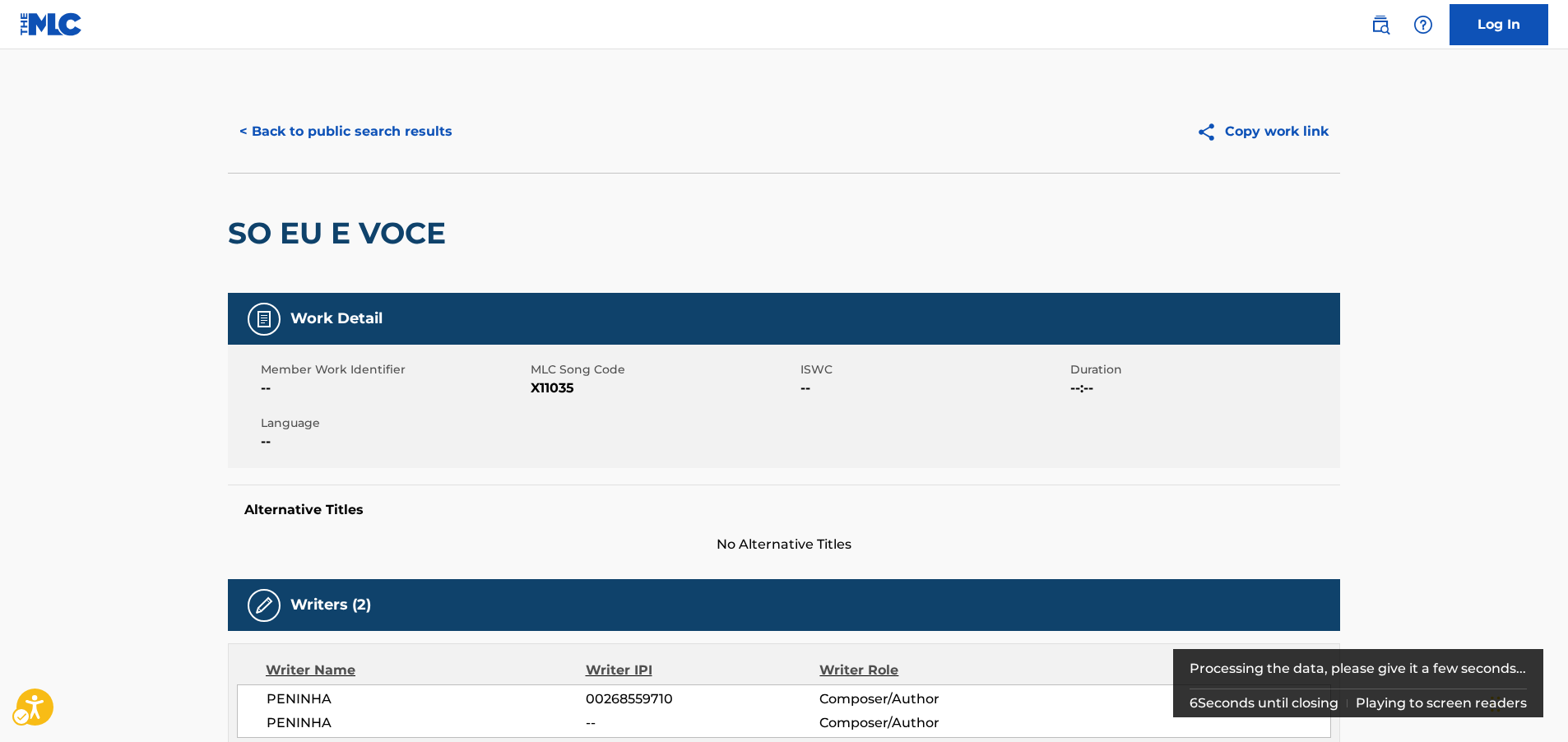
click at [562, 388] on span "MLC Song Code - X11035" at bounding box center [663, 388] width 266 height 20
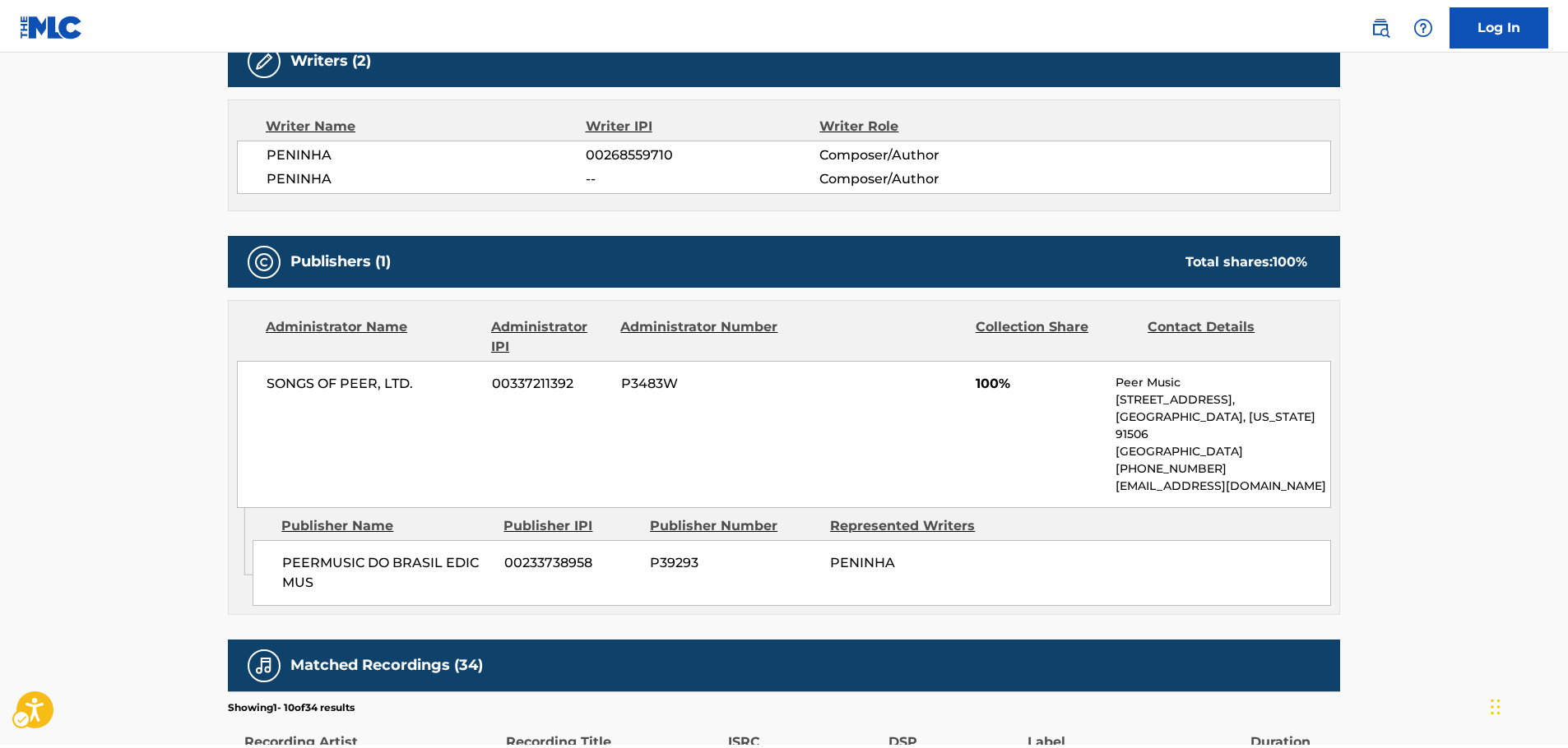
scroll to position [576, 0]
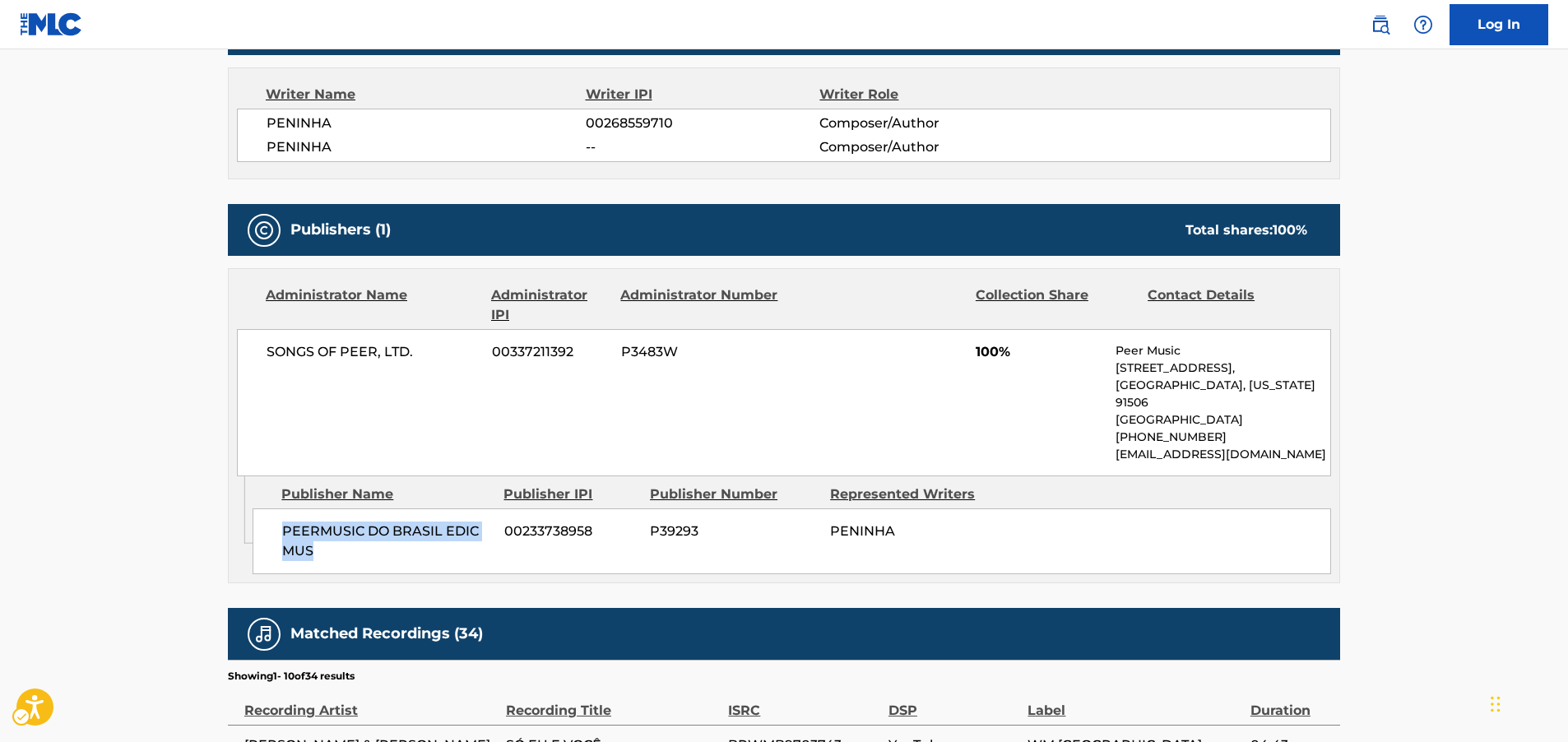
drag, startPoint x: 317, startPoint y: 549, endPoint x: 271, endPoint y: 529, distance: 50.2
click at [271, 529] on div "PEERMUSIC DO BRASIL EDIC MUS 00233738958 P39293 PENINHA" at bounding box center [792, 542] width 1078 height 66
drag, startPoint x: 354, startPoint y: 352, endPoint x: 261, endPoint y: 354, distance: 93.0
click at [261, 354] on div "SONGS OF PEER, LTD. 00337211392 P3483W 100% Peer Music [STREET_ADDRESS][US_STAT…" at bounding box center [784, 402] width 1094 height 147
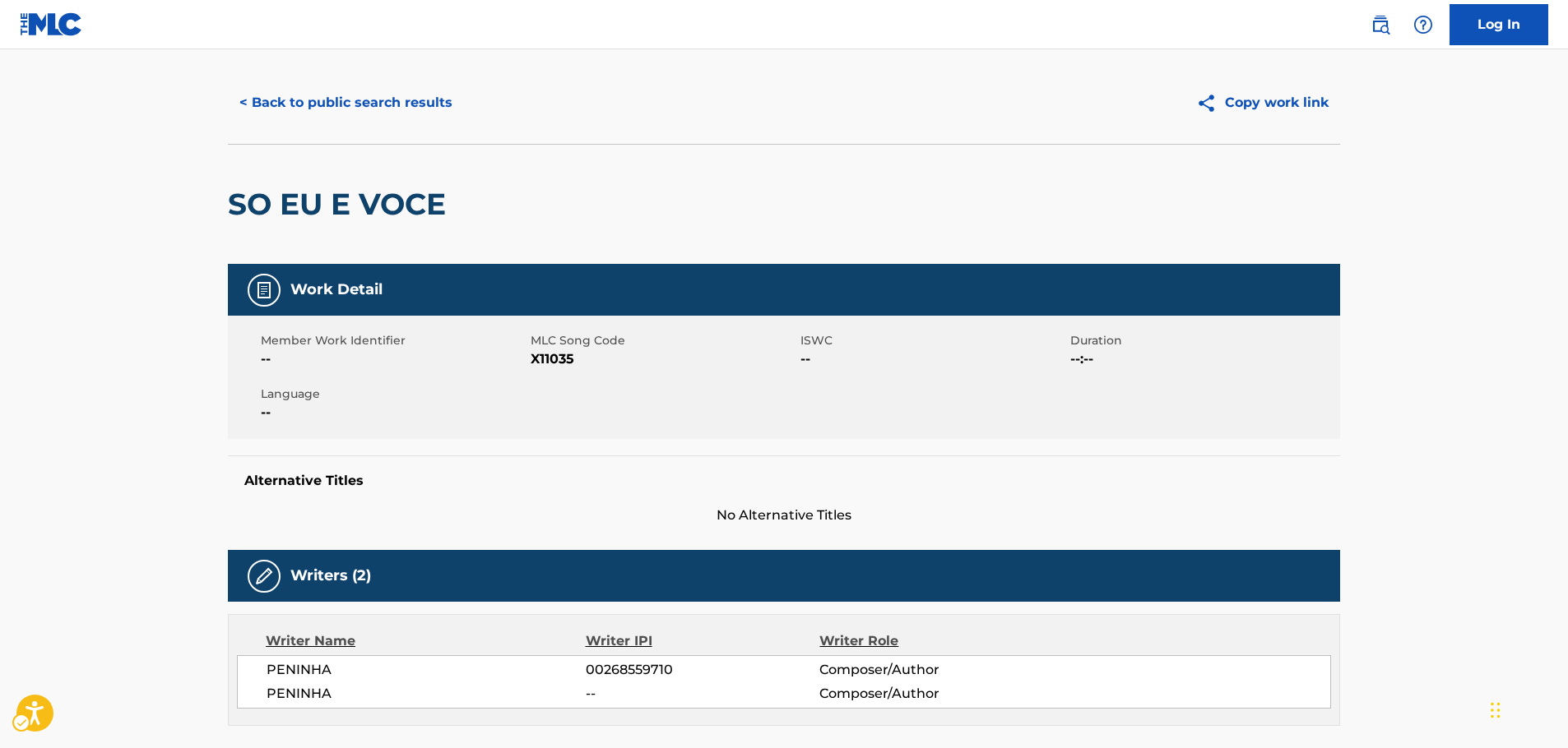
scroll to position [0, 0]
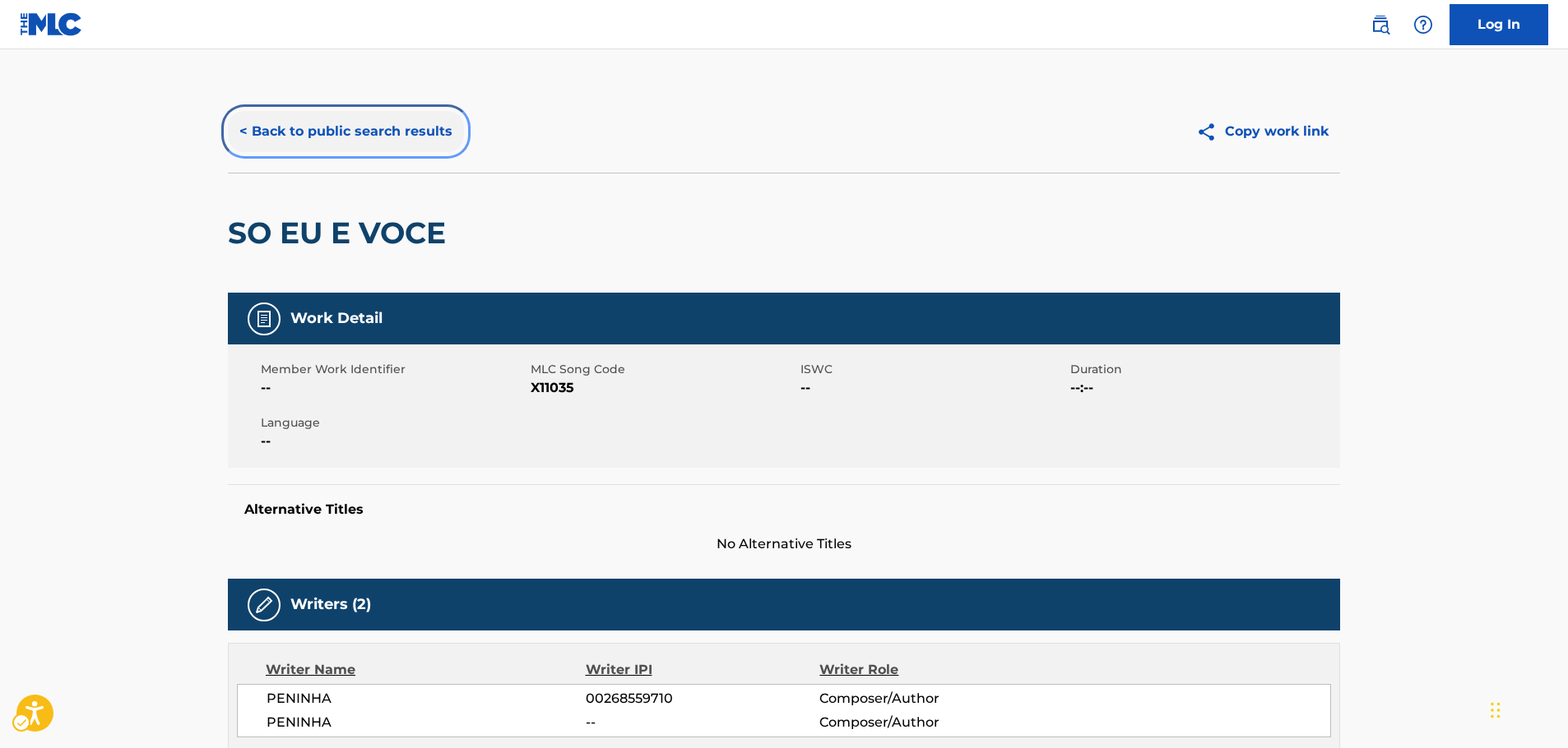
click at [287, 136] on button "< Back to public search results" at bounding box center [346, 131] width 236 height 41
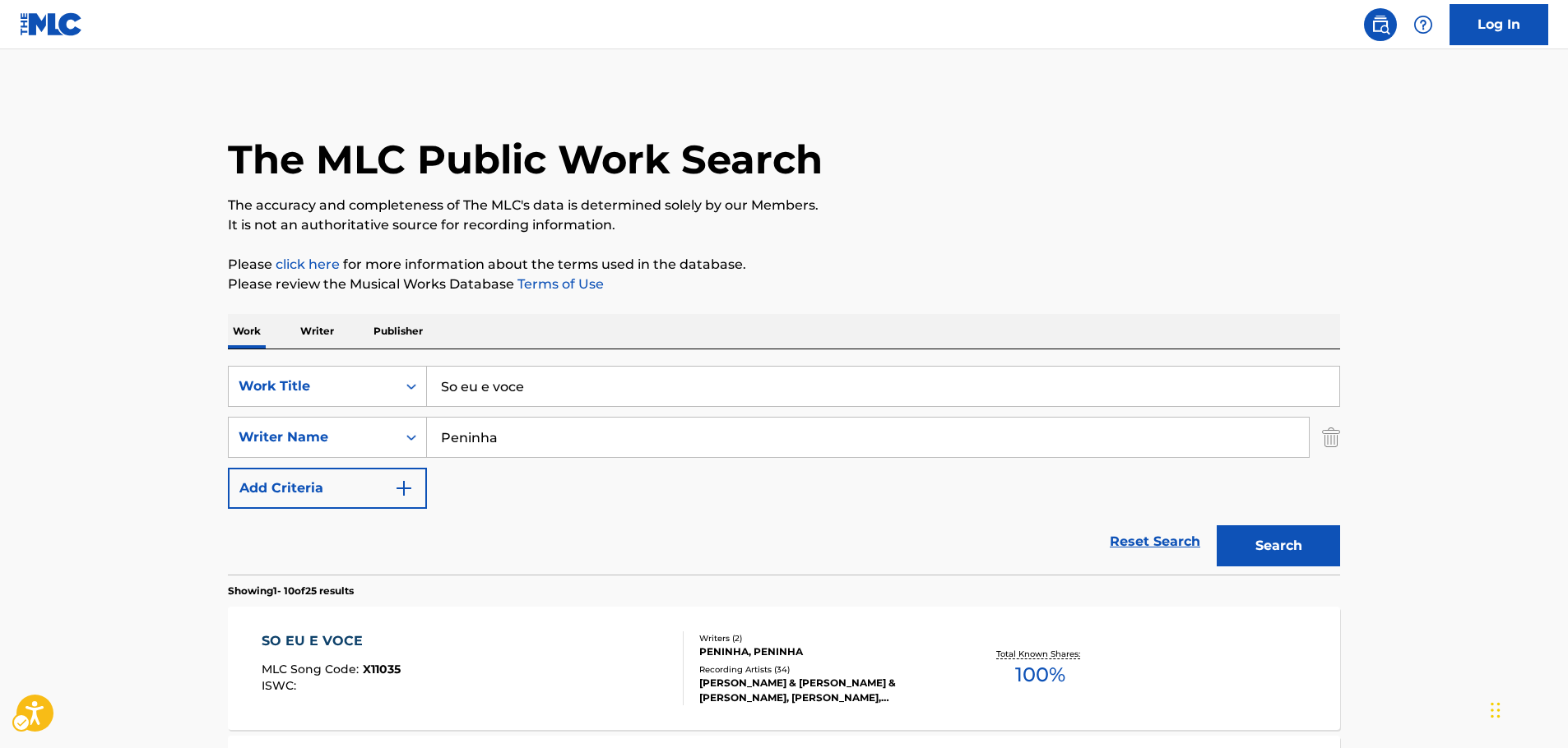
scroll to position [82, 0]
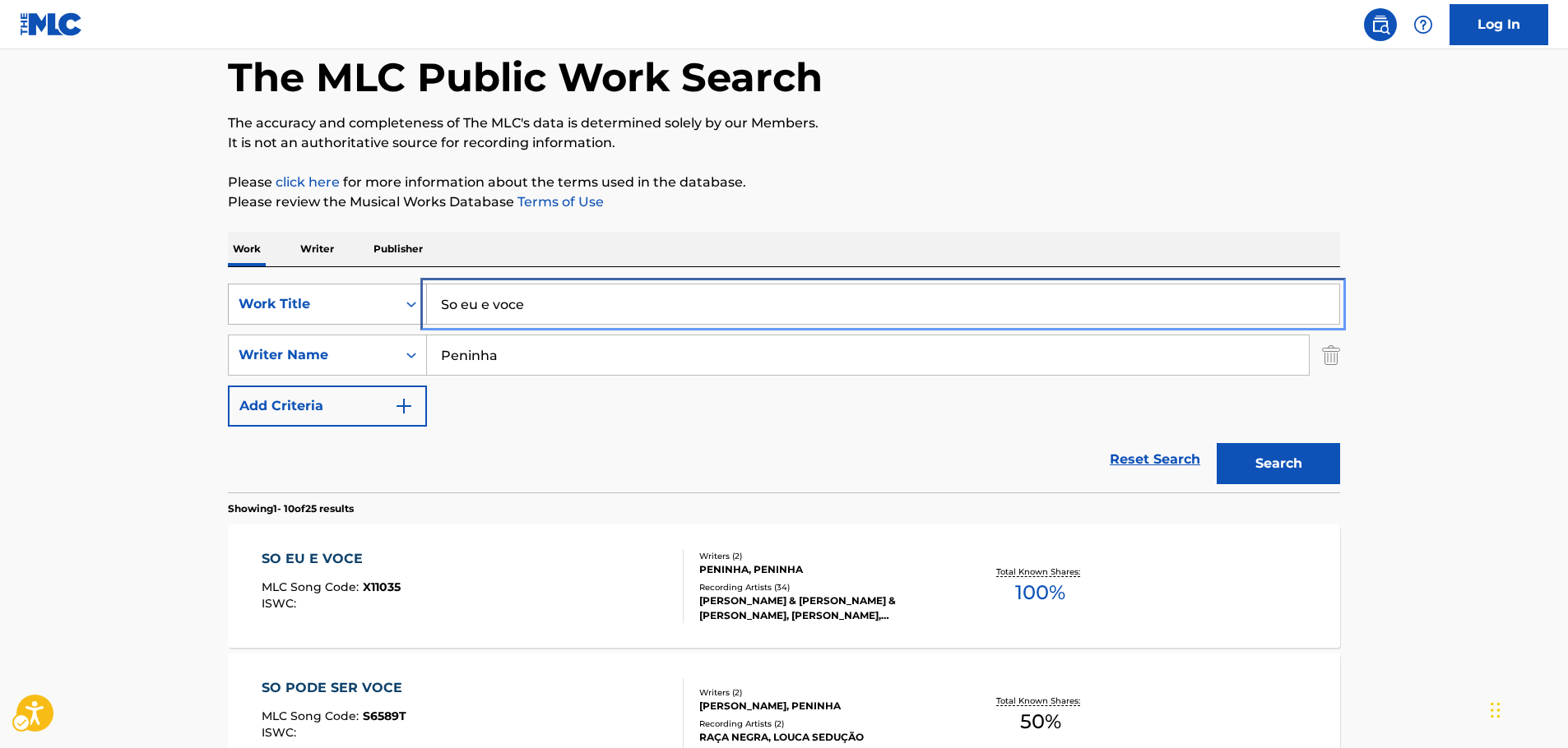
drag, startPoint x: 547, startPoint y: 310, endPoint x: 260, endPoint y: 307, distance: 287.0
paste input "GEU DAI NAI GE MAL HAE YO"
type input "GEU DAI NAI GE MAL HAE YO"
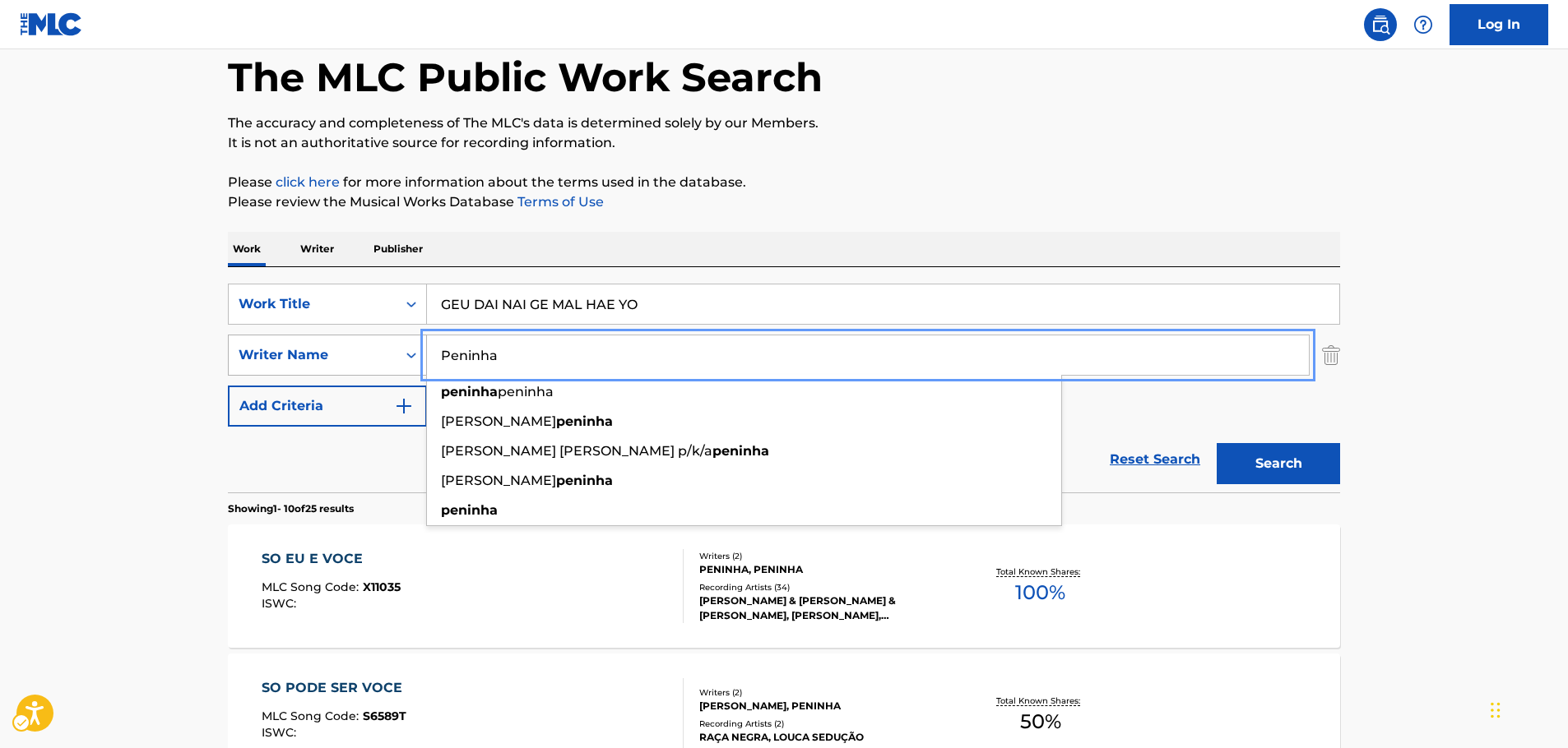
drag, startPoint x: 498, startPoint y: 362, endPoint x: 372, endPoint y: 362, distance: 126.0
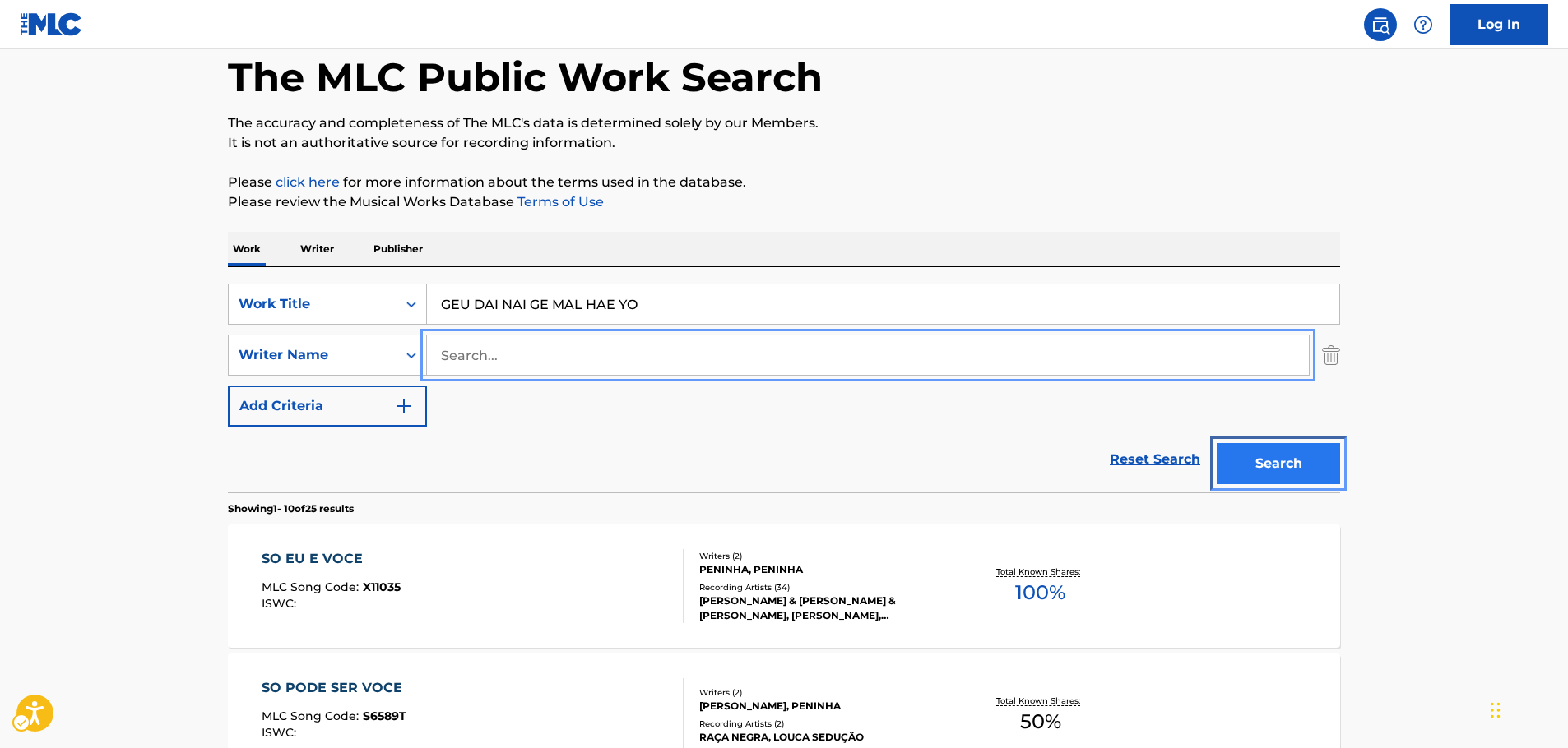
click at [1328, 462] on button "Search" at bounding box center [1279, 463] width 124 height 41
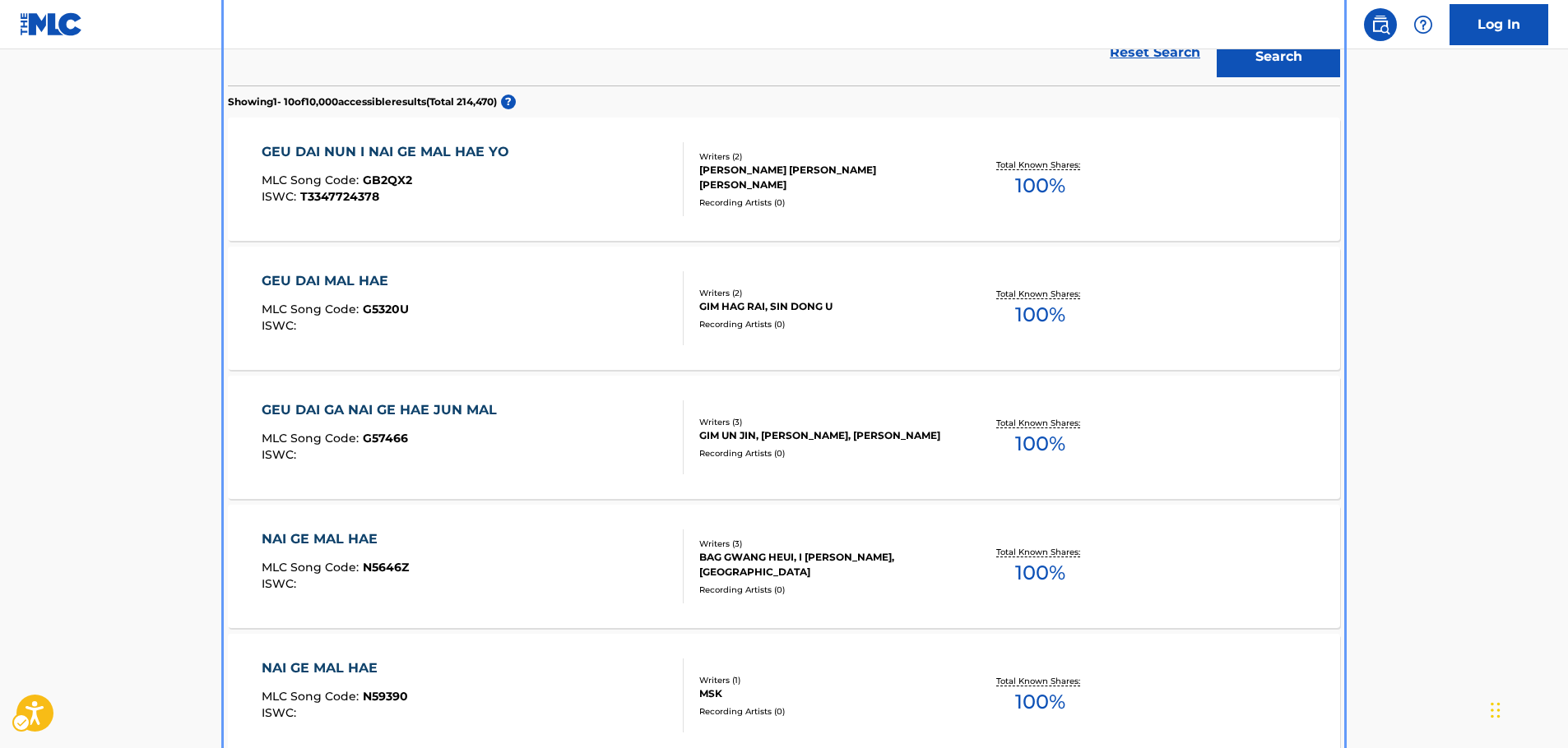
scroll to position [328, 0]
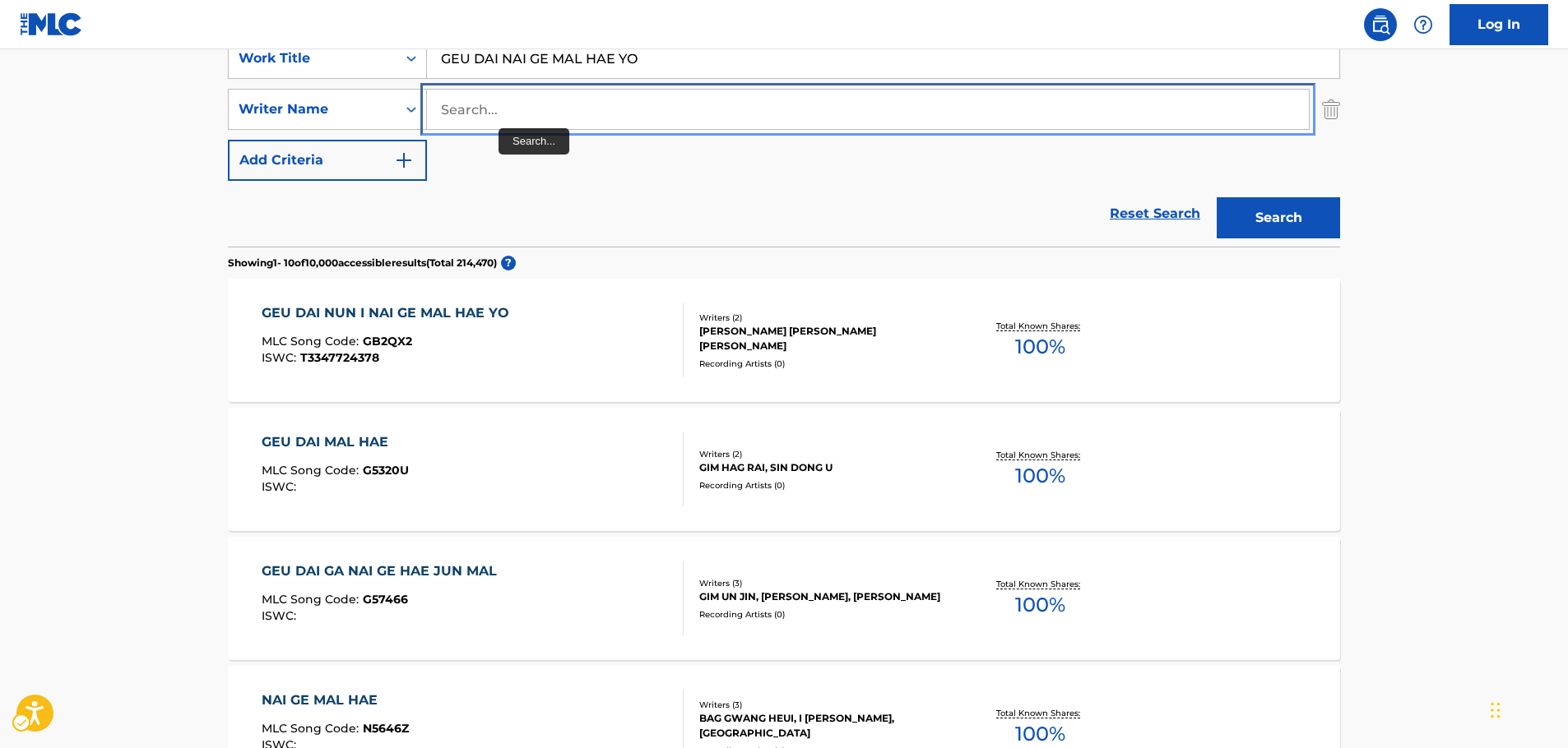
click at [491, 112] on input "Search..." at bounding box center [868, 109] width 882 height 39
paste input "MAL JUG GEO"
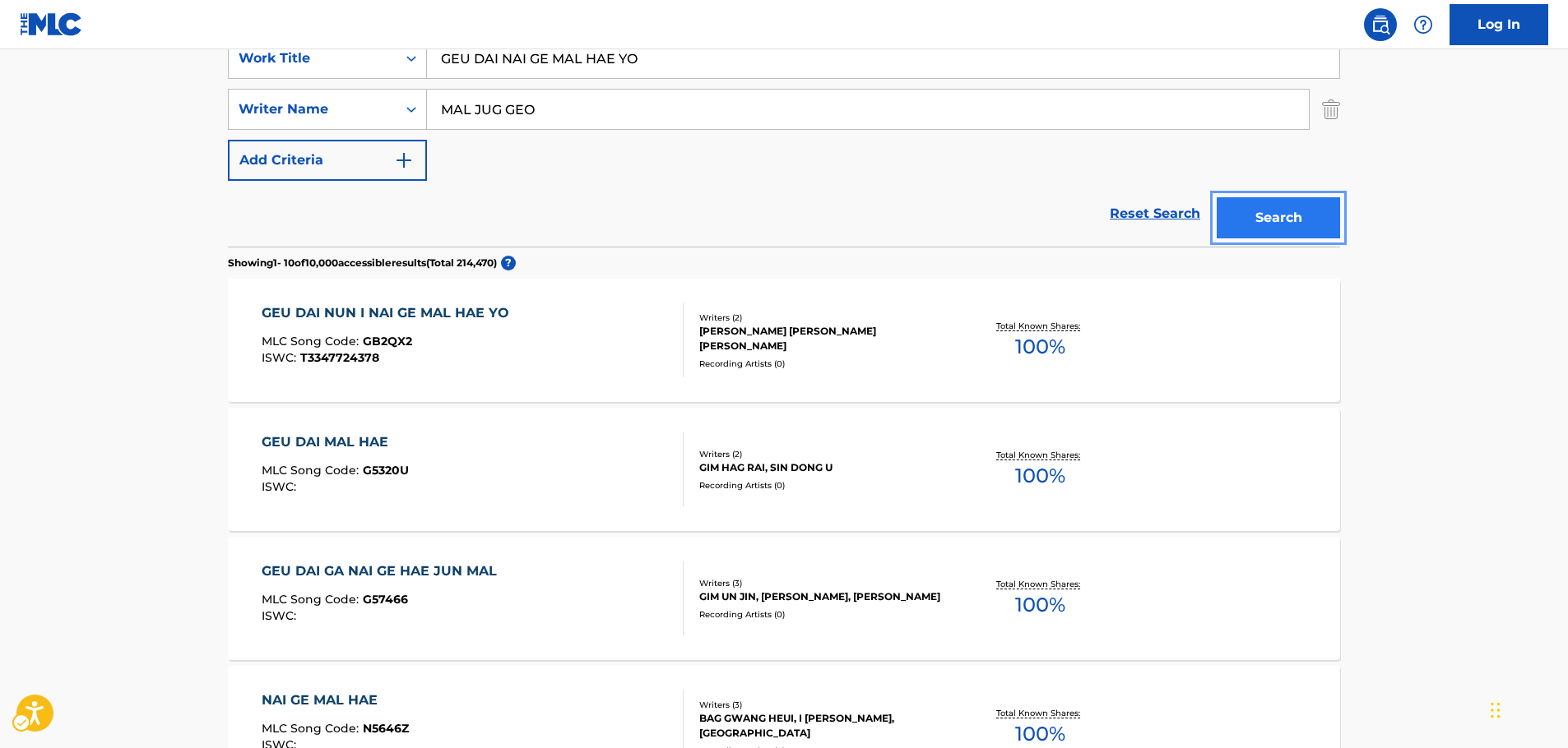
click at [1266, 212] on button "Search" at bounding box center [1279, 218] width 124 height 41
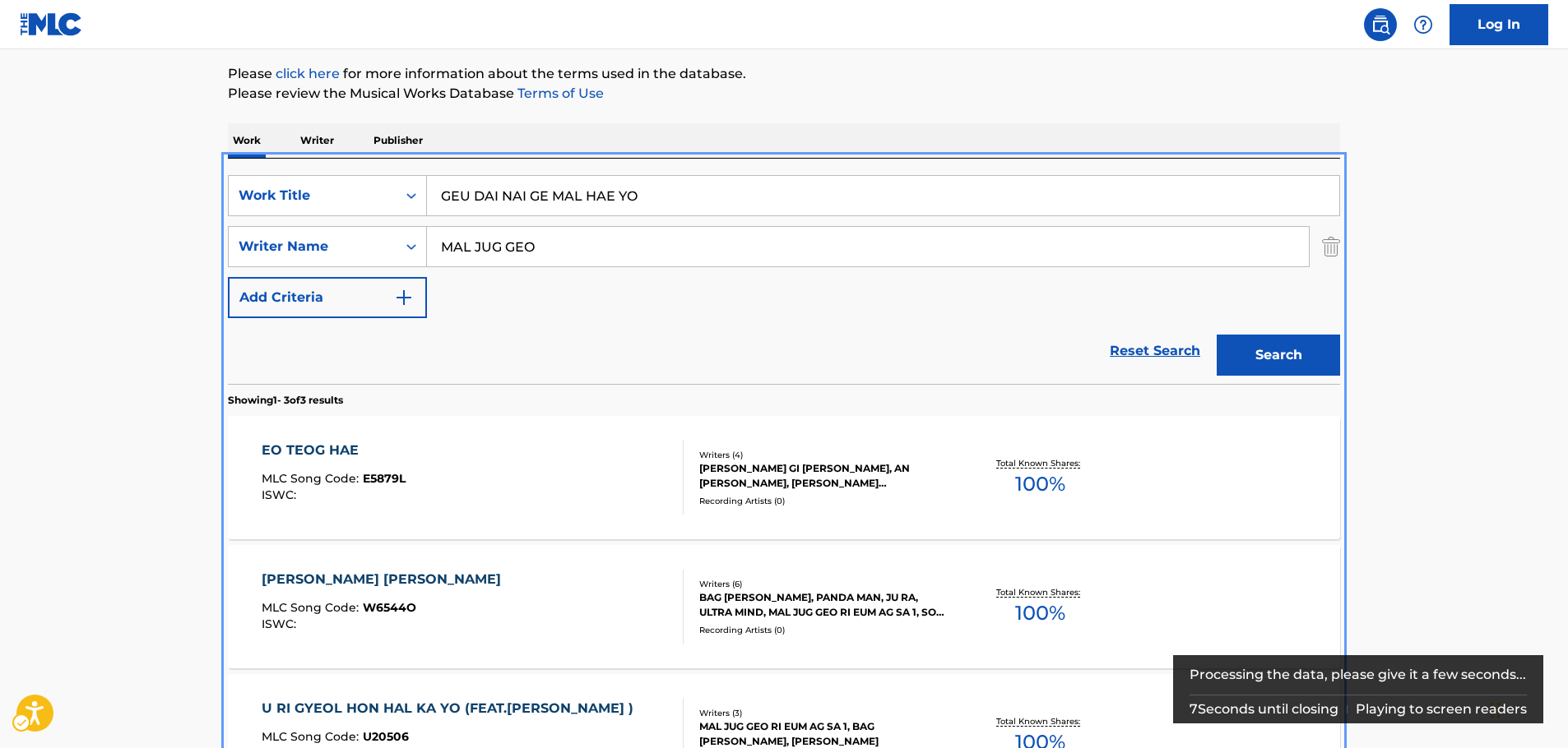
scroll to position [82, 0]
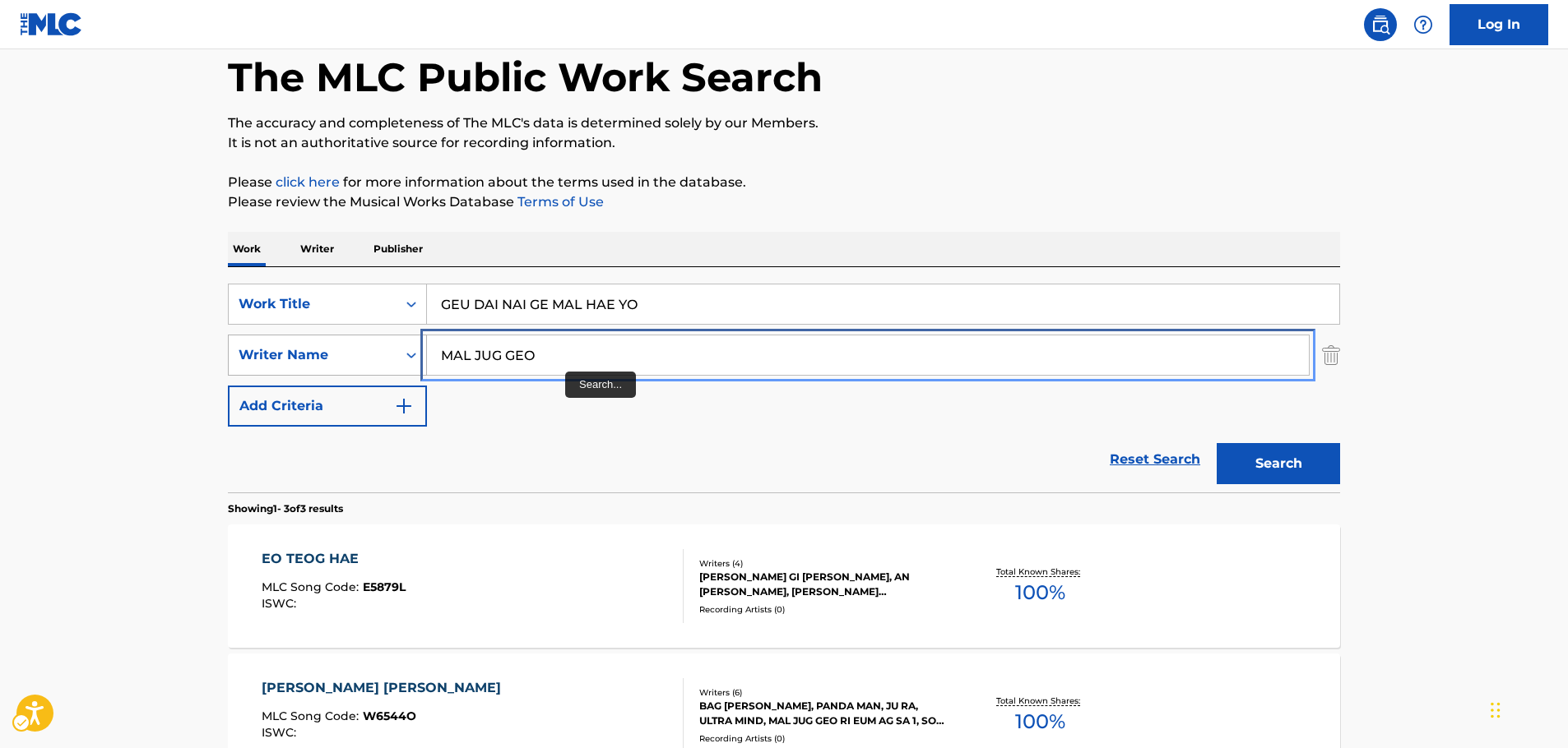
drag, startPoint x: 555, startPoint y: 361, endPoint x: 357, endPoint y: 362, distance: 198.0
click at [357, 362] on div "SearchWithCriteriace72e5ac-3324-48d0-b36d-77296cd1fd6b Writer Name MAL JUG GEO" at bounding box center [784, 354] width 1112 height 41
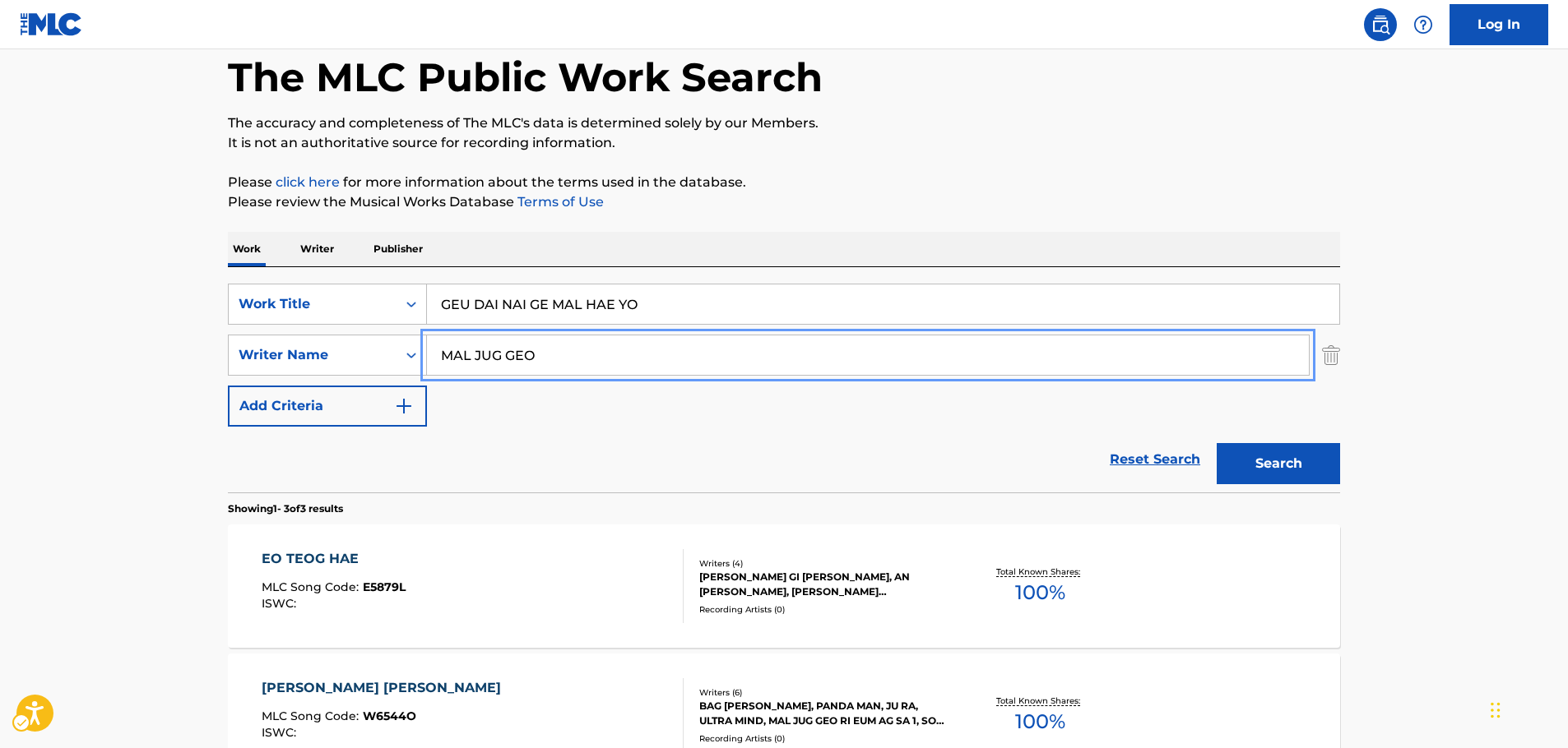
paste input "[PERSON_NAME]"
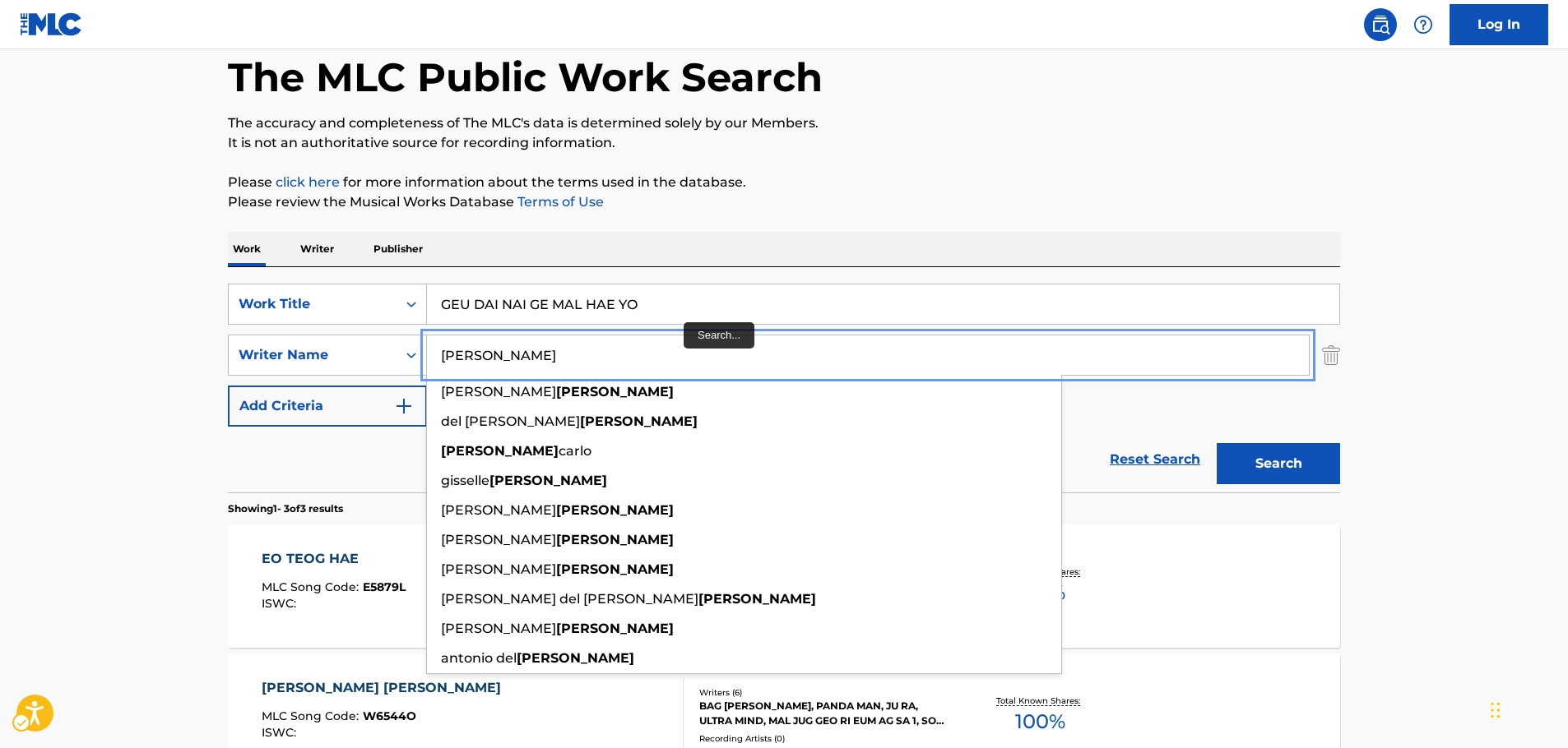
type input "[PERSON_NAME]"
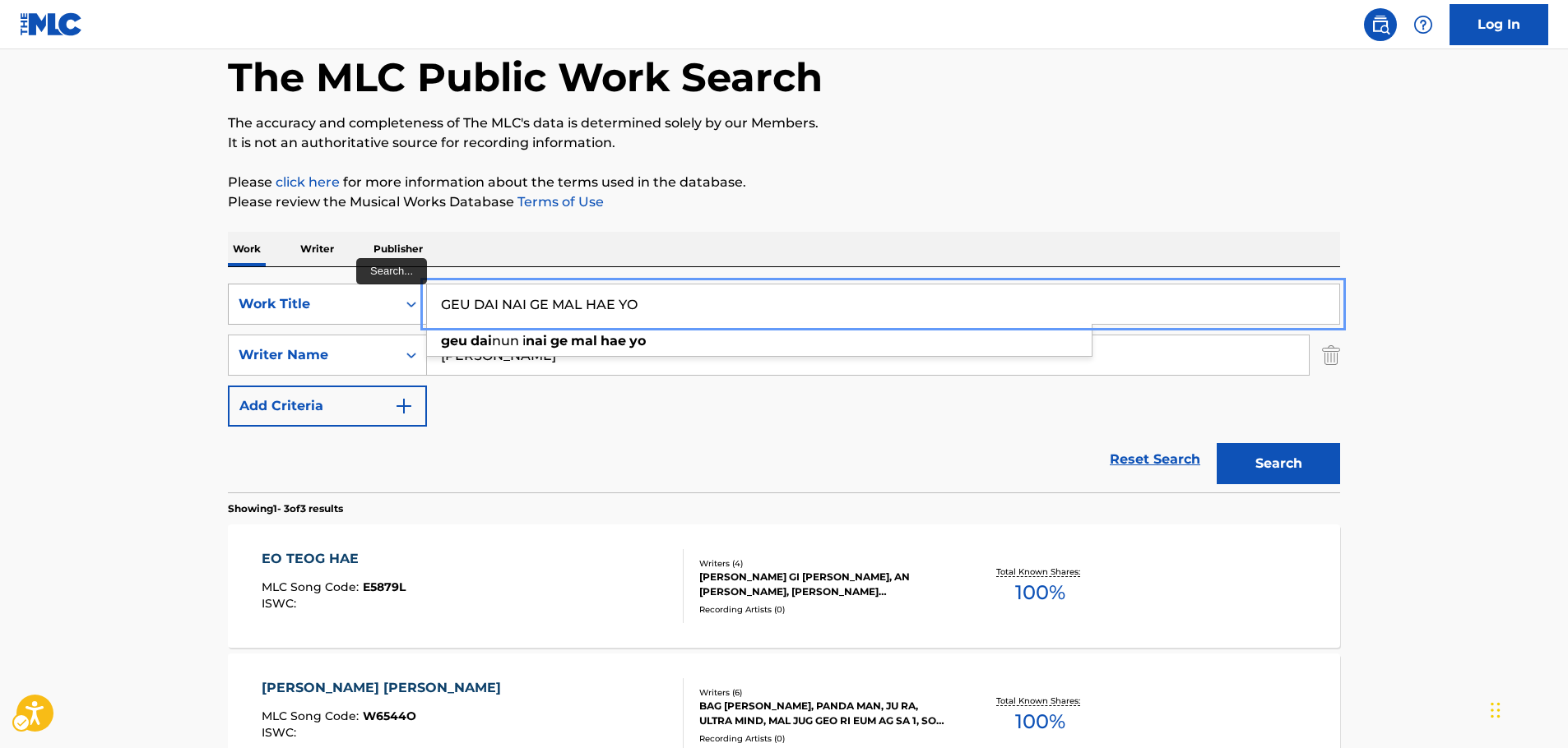
drag, startPoint x: 659, startPoint y: 304, endPoint x: 411, endPoint y: 301, distance: 248.0
click at [414, 301] on div "SearchWithCriteria67f686ae-981f-4854-b779-5a7bfa479adc Work Title GEU DAI NAI G…" at bounding box center [784, 304] width 1112 height 41
type input "winx es magia"
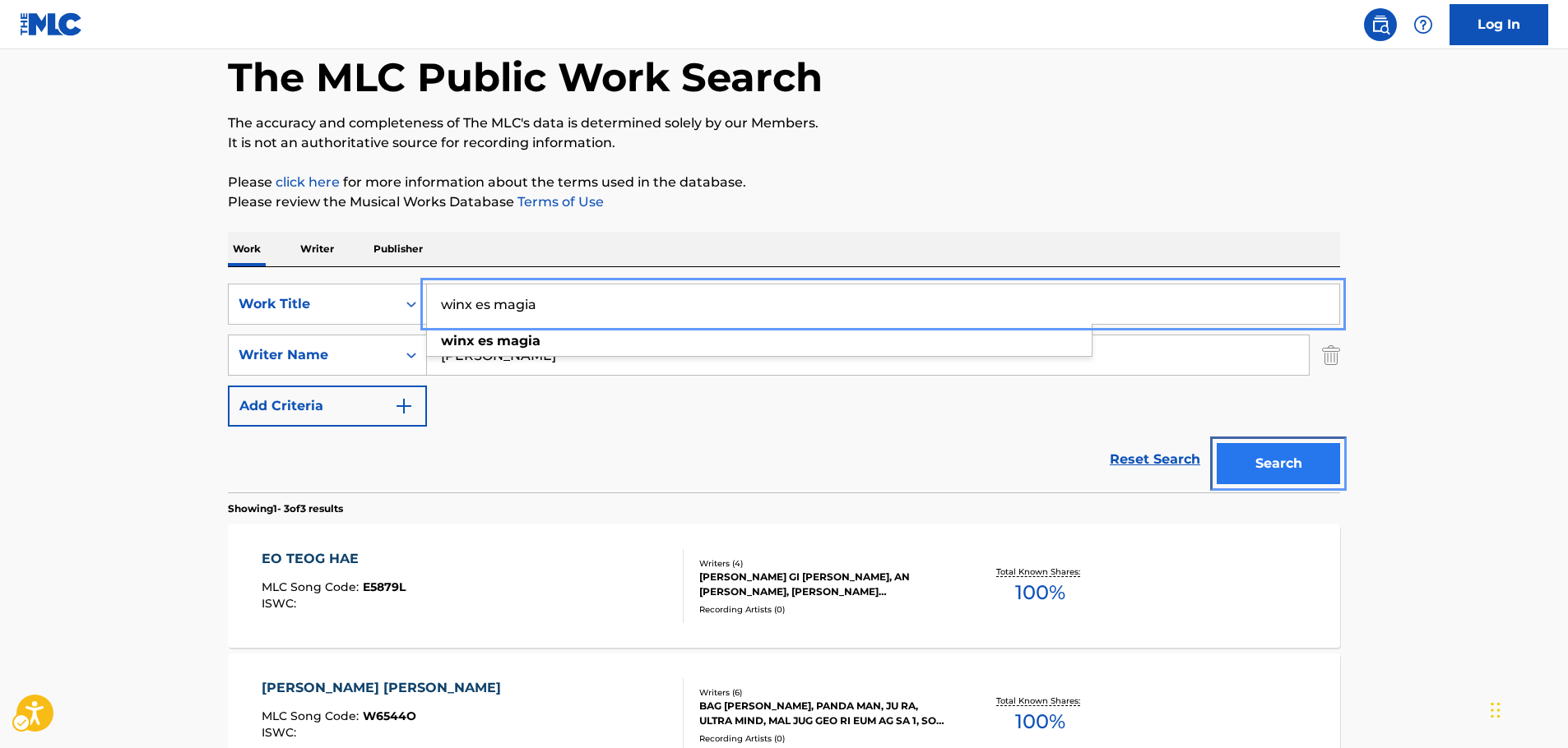
click at [1254, 464] on button "Search" at bounding box center [1279, 463] width 124 height 41
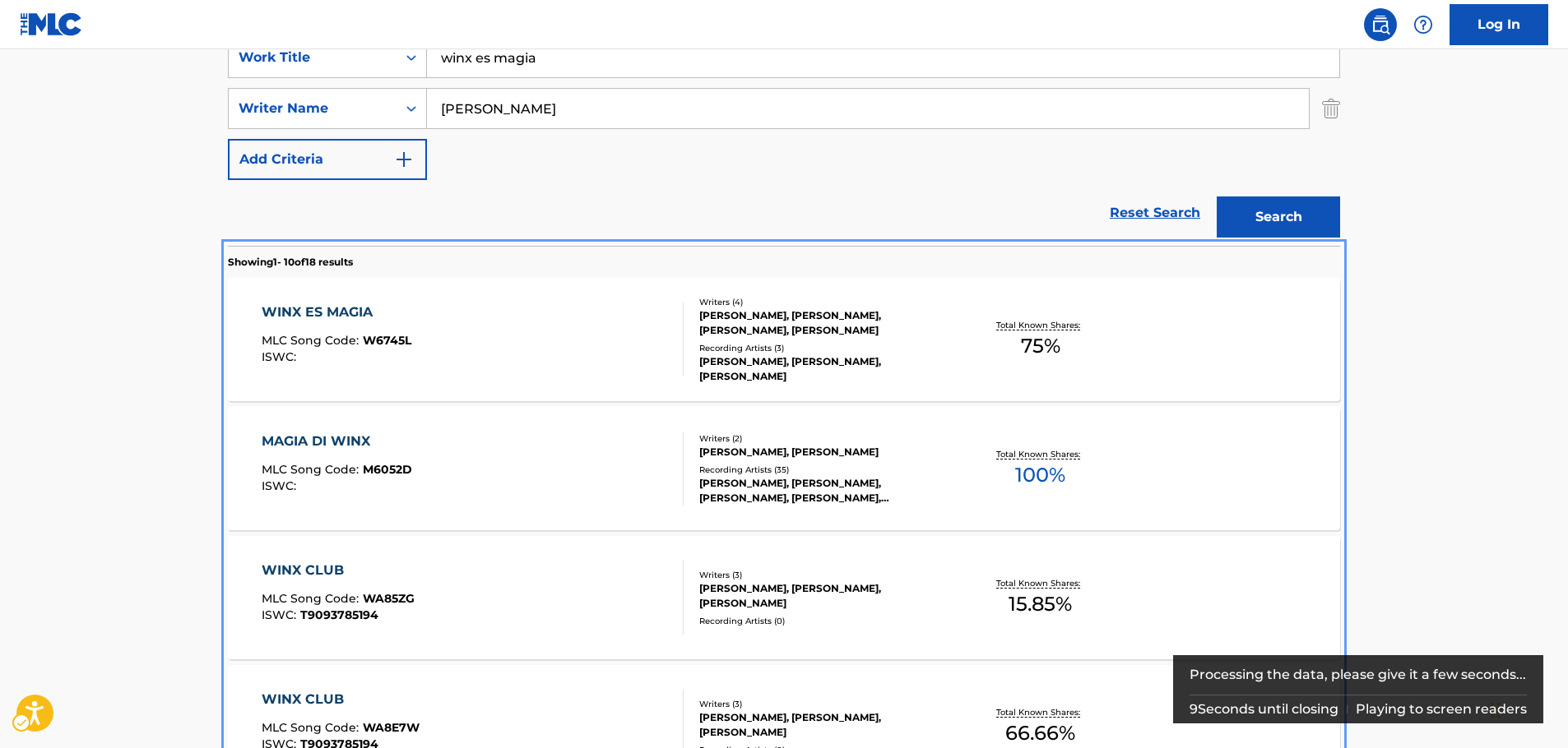
scroll to position [328, 0]
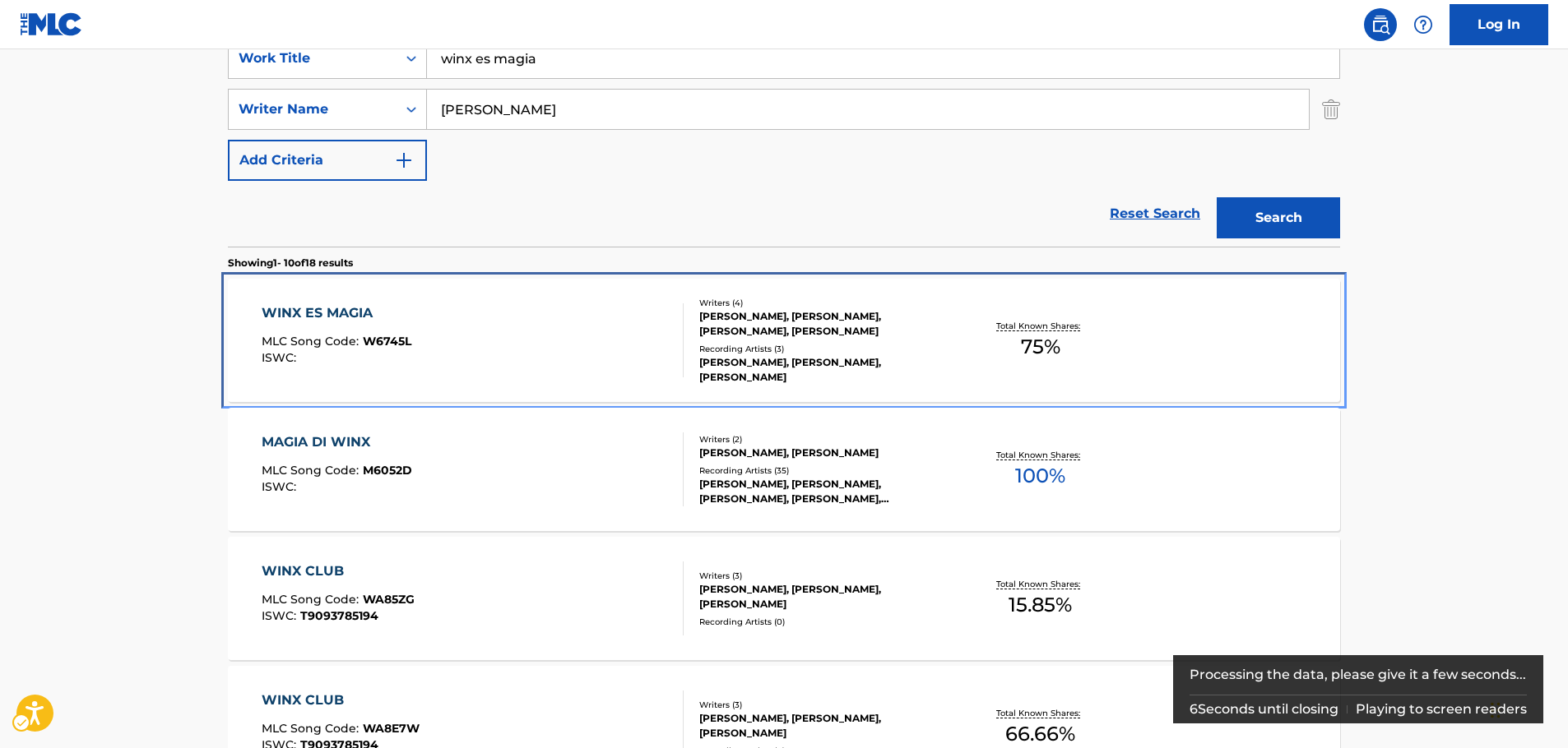
click at [456, 327] on div "WINX ES MAGIA MLC Song Code : W6745L ISWC :" at bounding box center [472, 340] width 422 height 74
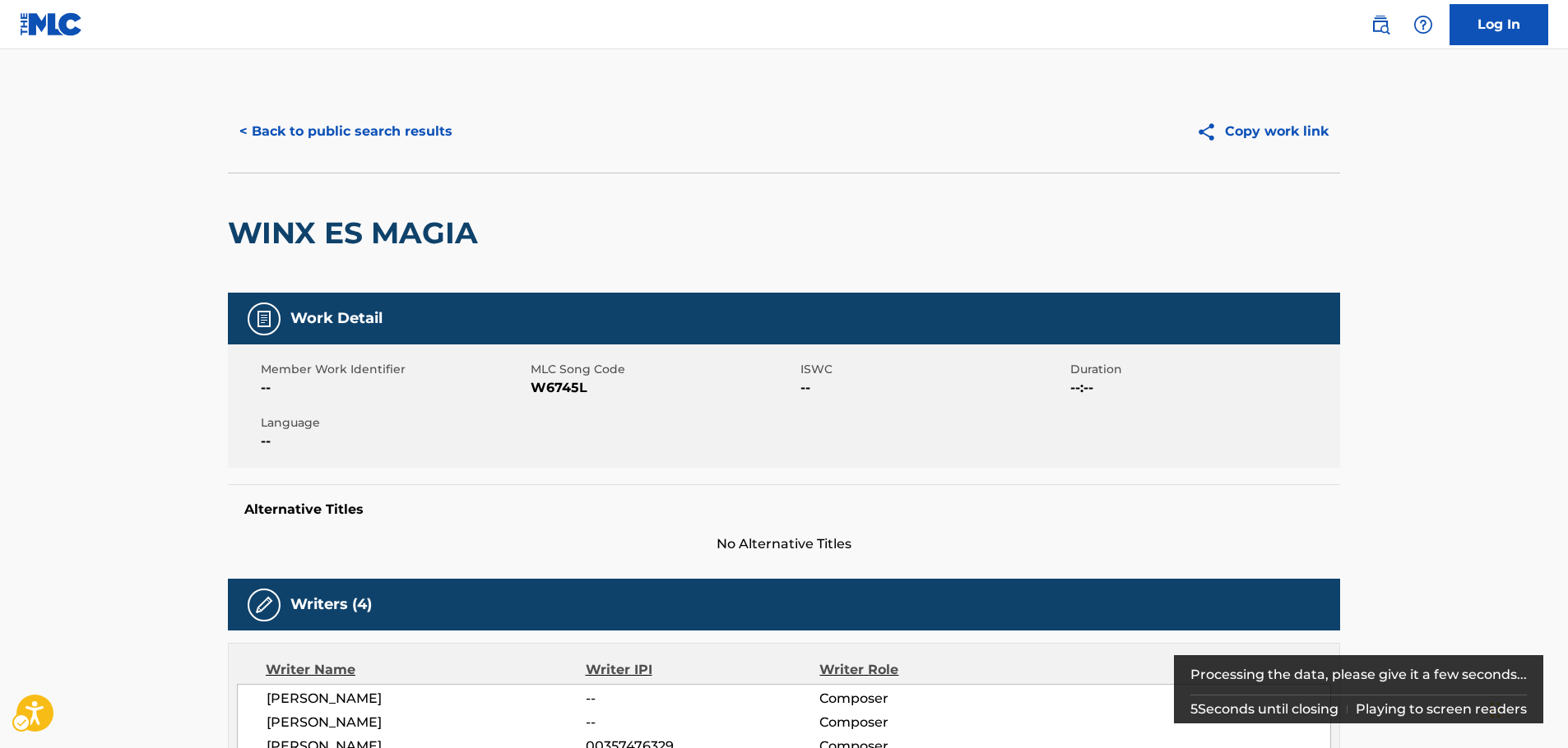
click at [564, 387] on span "MLC Song Code - W6745L" at bounding box center [663, 387] width 266 height 20
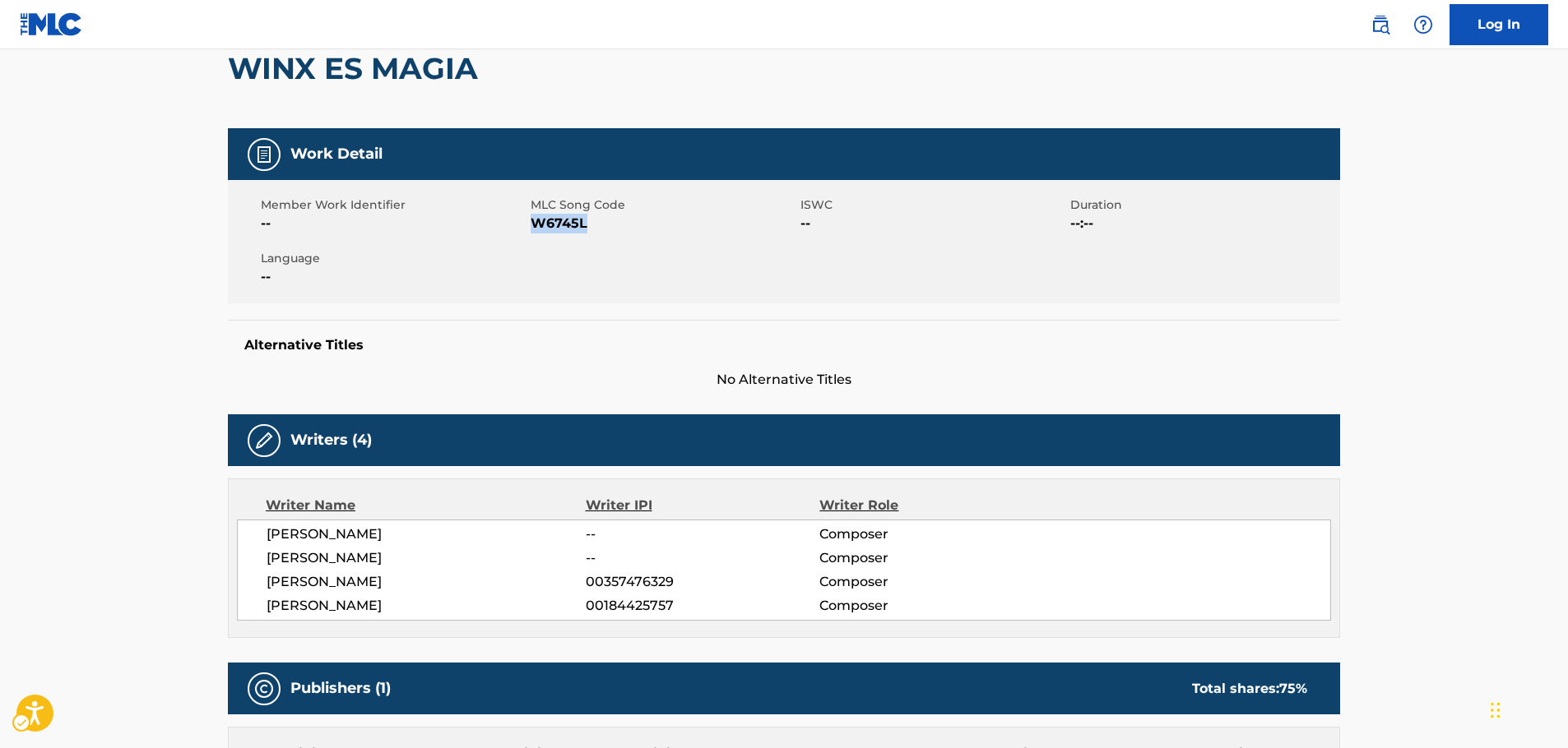
drag, startPoint x: 443, startPoint y: 604, endPoint x: 260, endPoint y: 534, distance: 195.9
click at [260, 534] on div "[PERSON_NAME] -- Composer [PERSON_NAME] -- Composer [PERSON_NAME] 00357476329 C…" at bounding box center [784, 570] width 1094 height 101
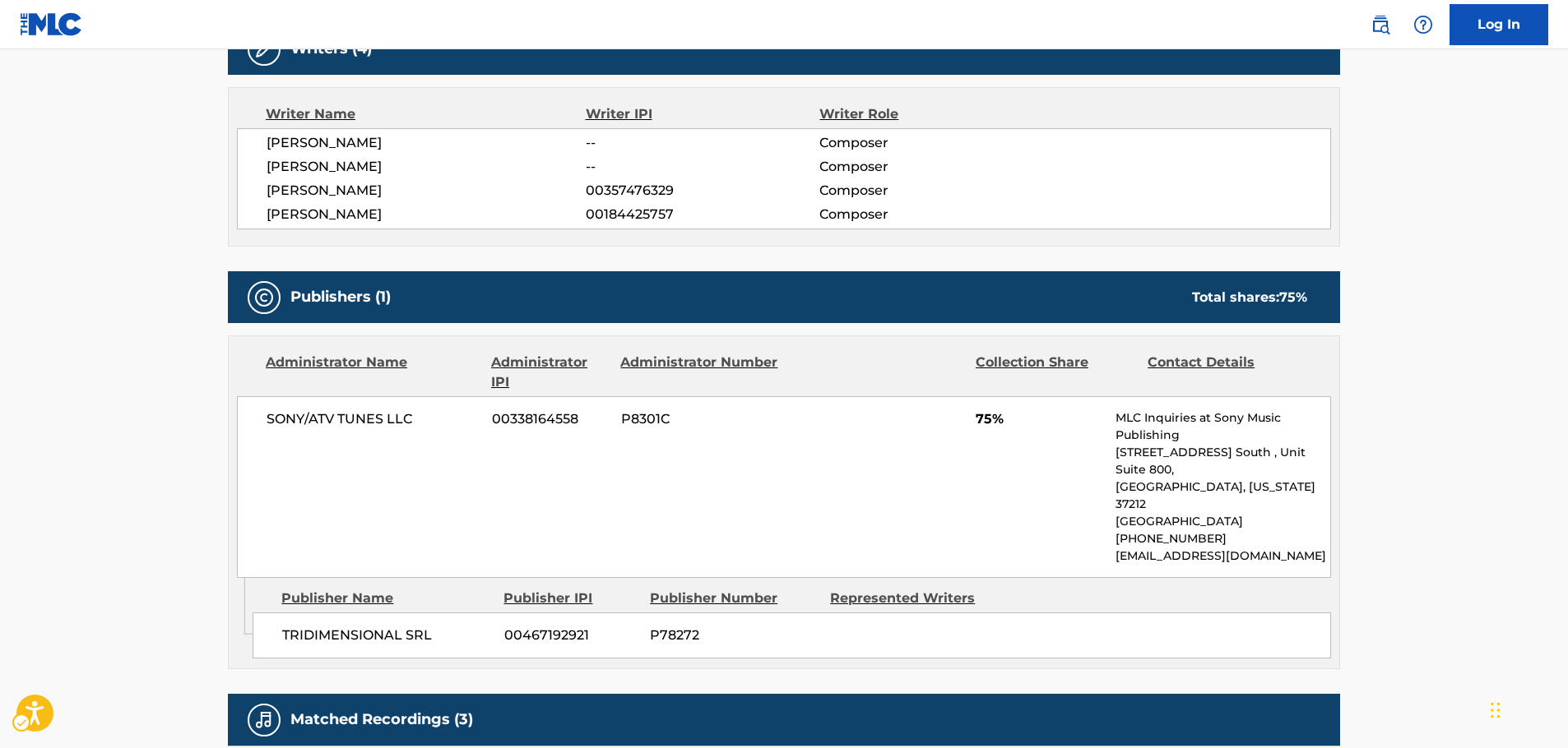
scroll to position [576, 0]
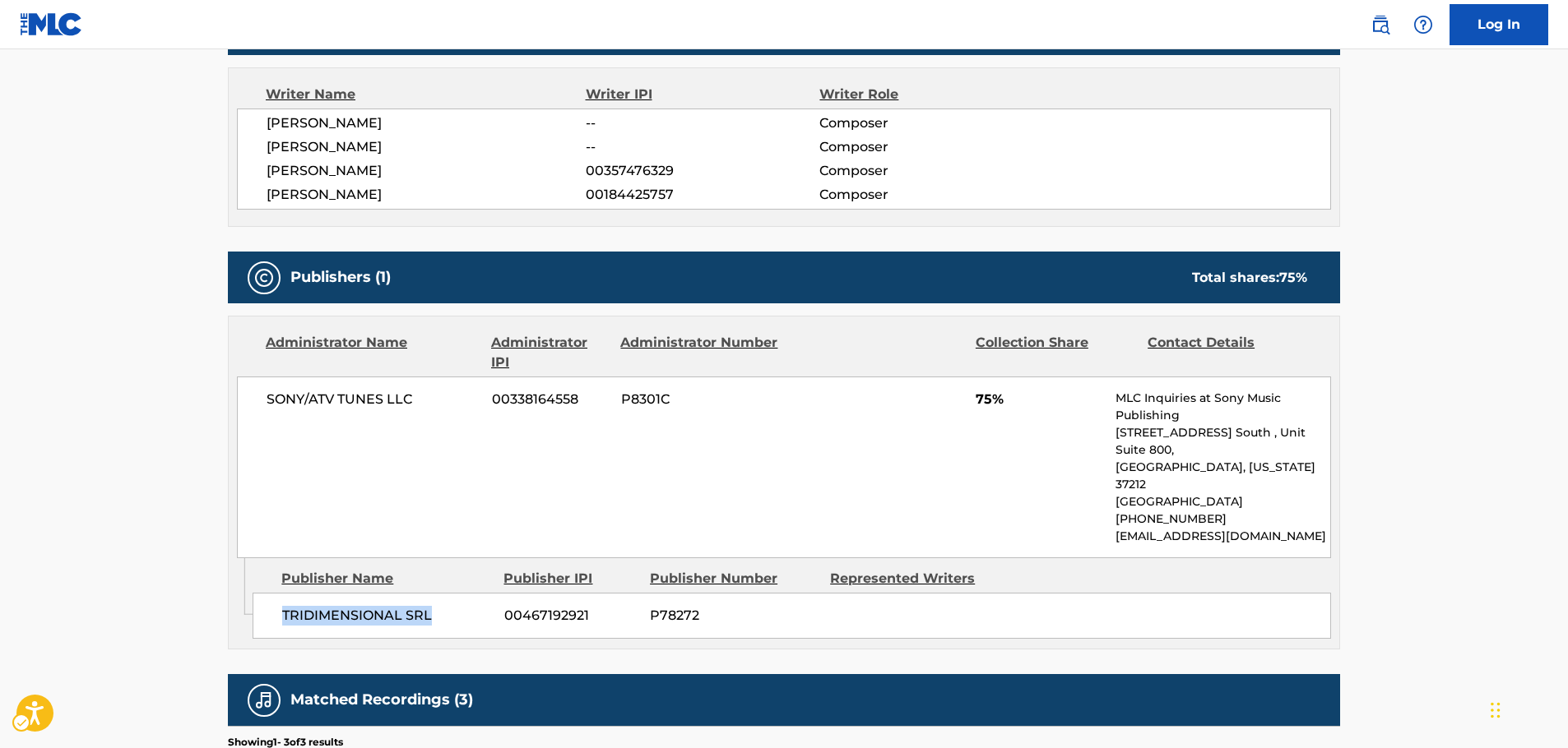
drag, startPoint x: 425, startPoint y: 579, endPoint x: 266, endPoint y: 586, distance: 159.2
click at [266, 593] on div "TRIDIMENSIONAL SRL 00467192921 P78272" at bounding box center [792, 616] width 1078 height 46
drag, startPoint x: 435, startPoint y: 394, endPoint x: 267, endPoint y: 398, distance: 168.0
click at [267, 398] on span "SONY/ATV TUNES LLC" at bounding box center [373, 400] width 213 height 20
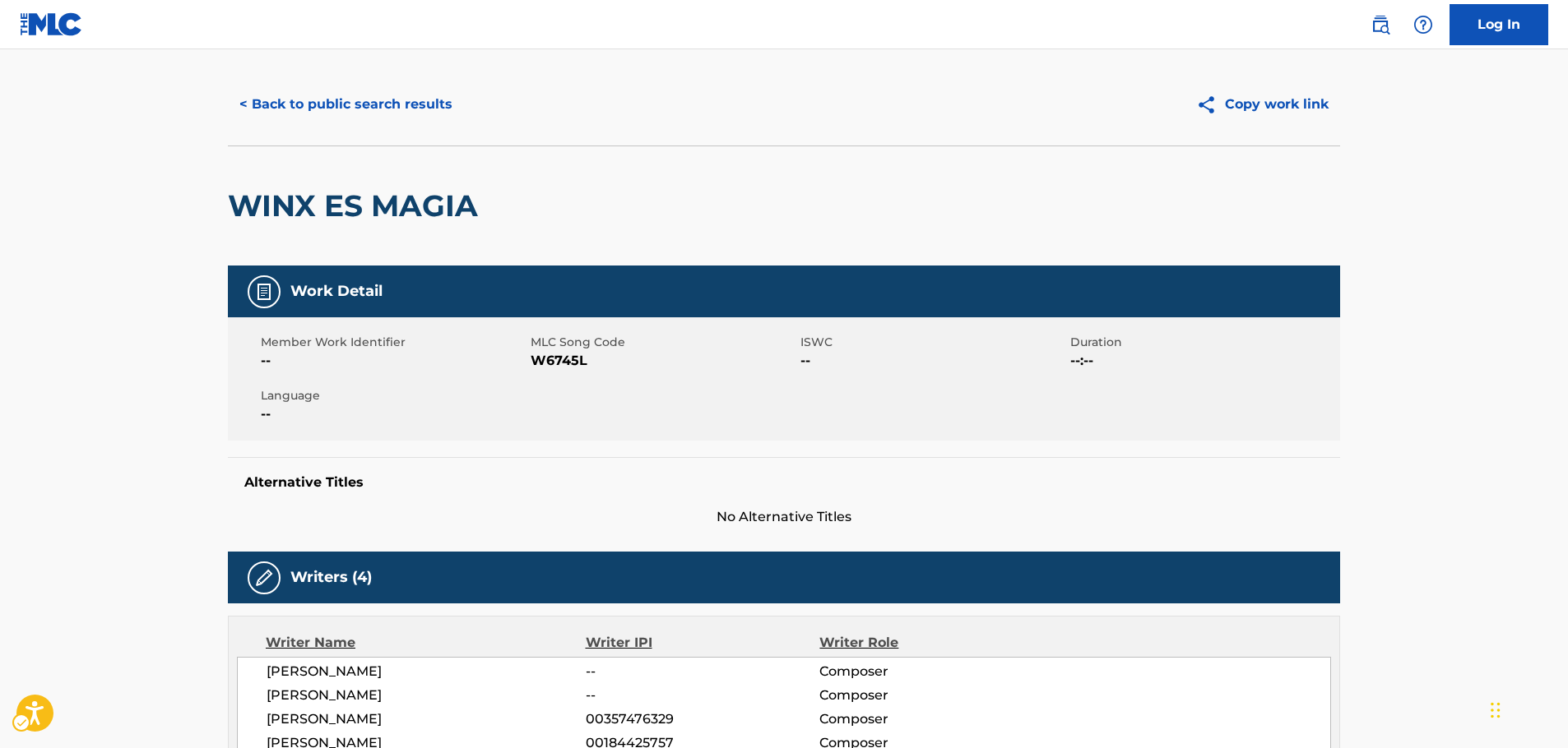
scroll to position [0, 0]
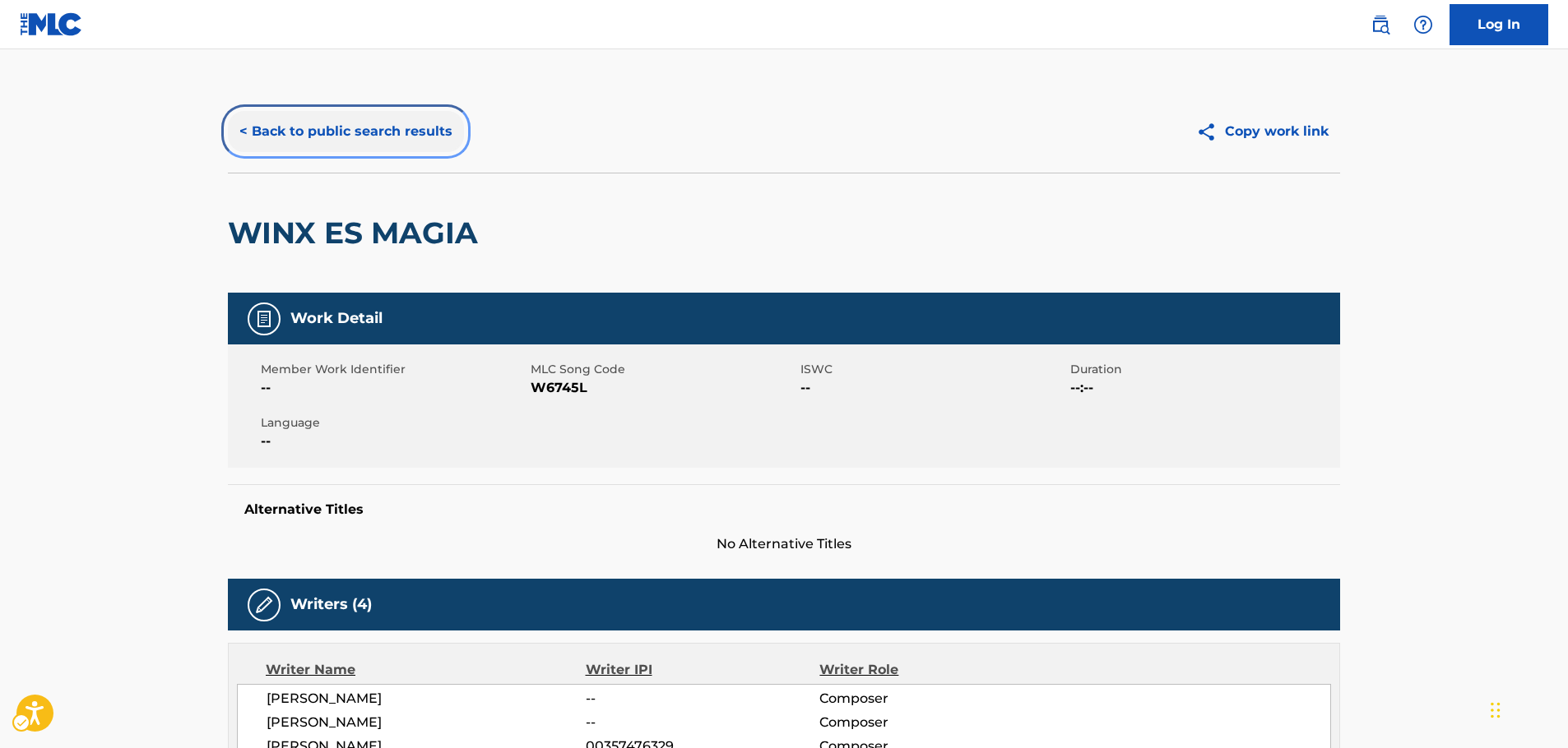
click at [348, 134] on button "< Back to public search results" at bounding box center [346, 131] width 236 height 41
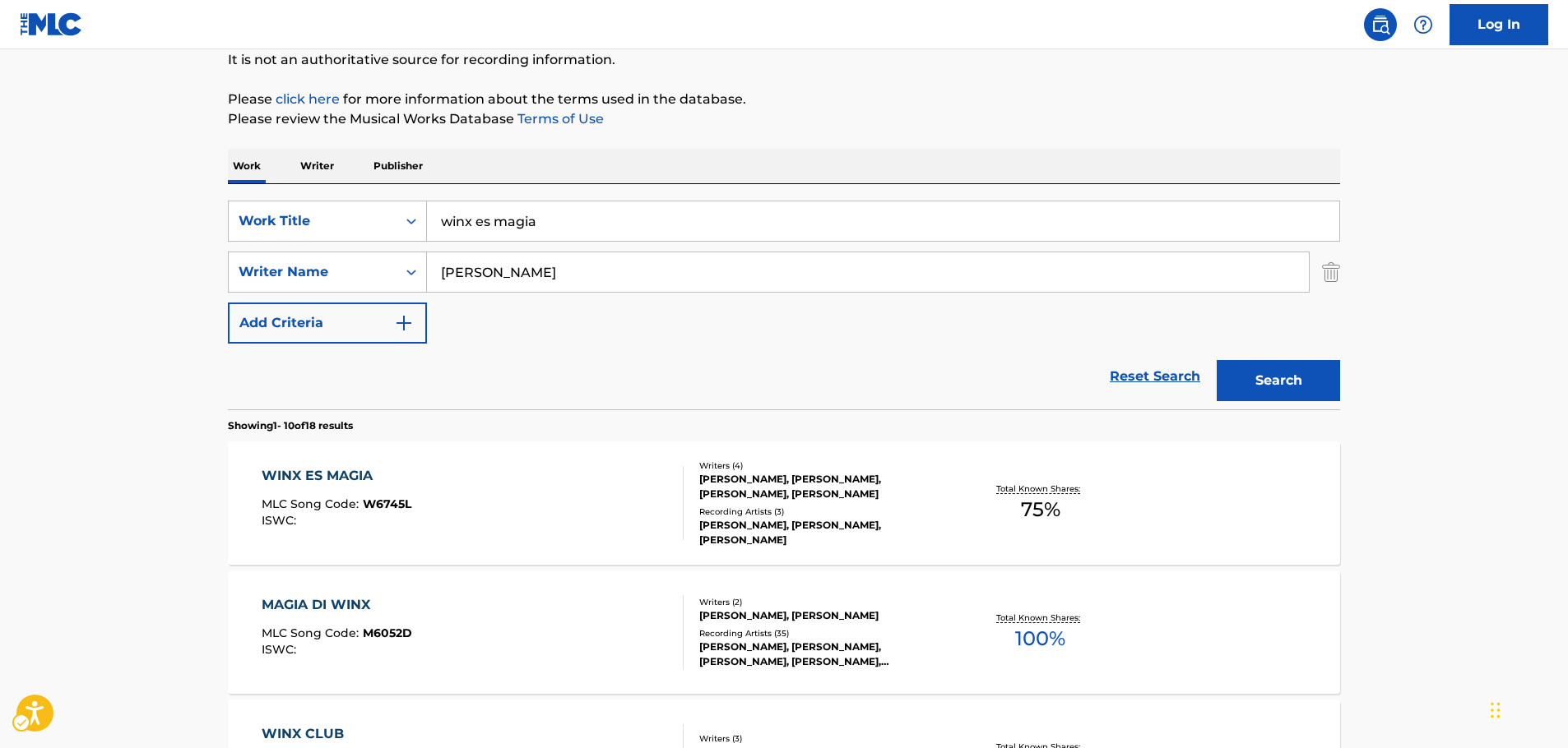
scroll to position [164, 0]
drag, startPoint x: 350, startPoint y: 229, endPoint x: 109, endPoint y: 248, distance: 241.7
click at [323, 227] on div "SearchWithCriteria67f686ae-981f-4854-b779-5a7bfa479adc Work Title winx es magia" at bounding box center [784, 222] width 1112 height 41
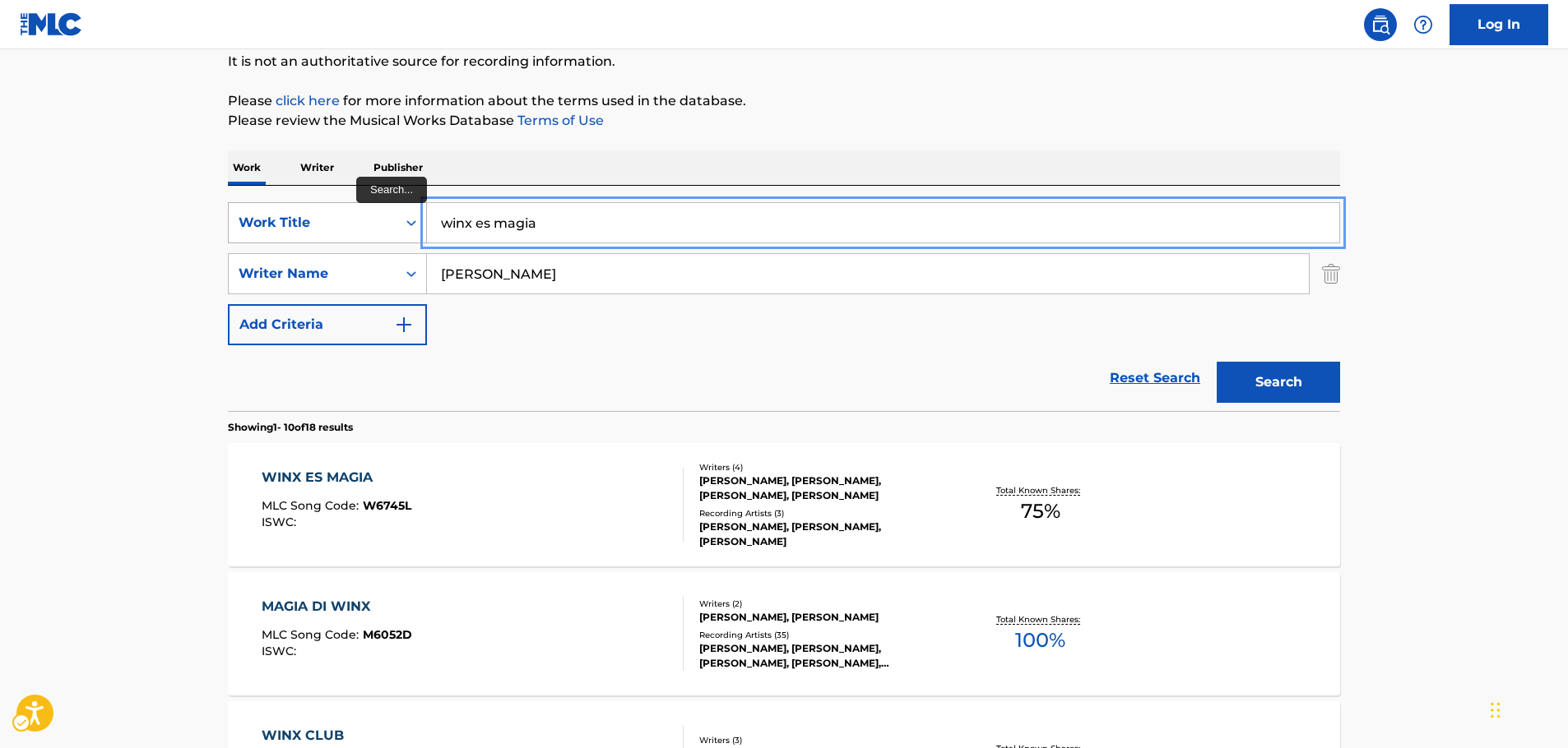
drag, startPoint x: 435, startPoint y: 214, endPoint x: 356, endPoint y: 224, distance: 79.6
paste input "[PERSON_NAME]"
type input "[PERSON_NAME]"
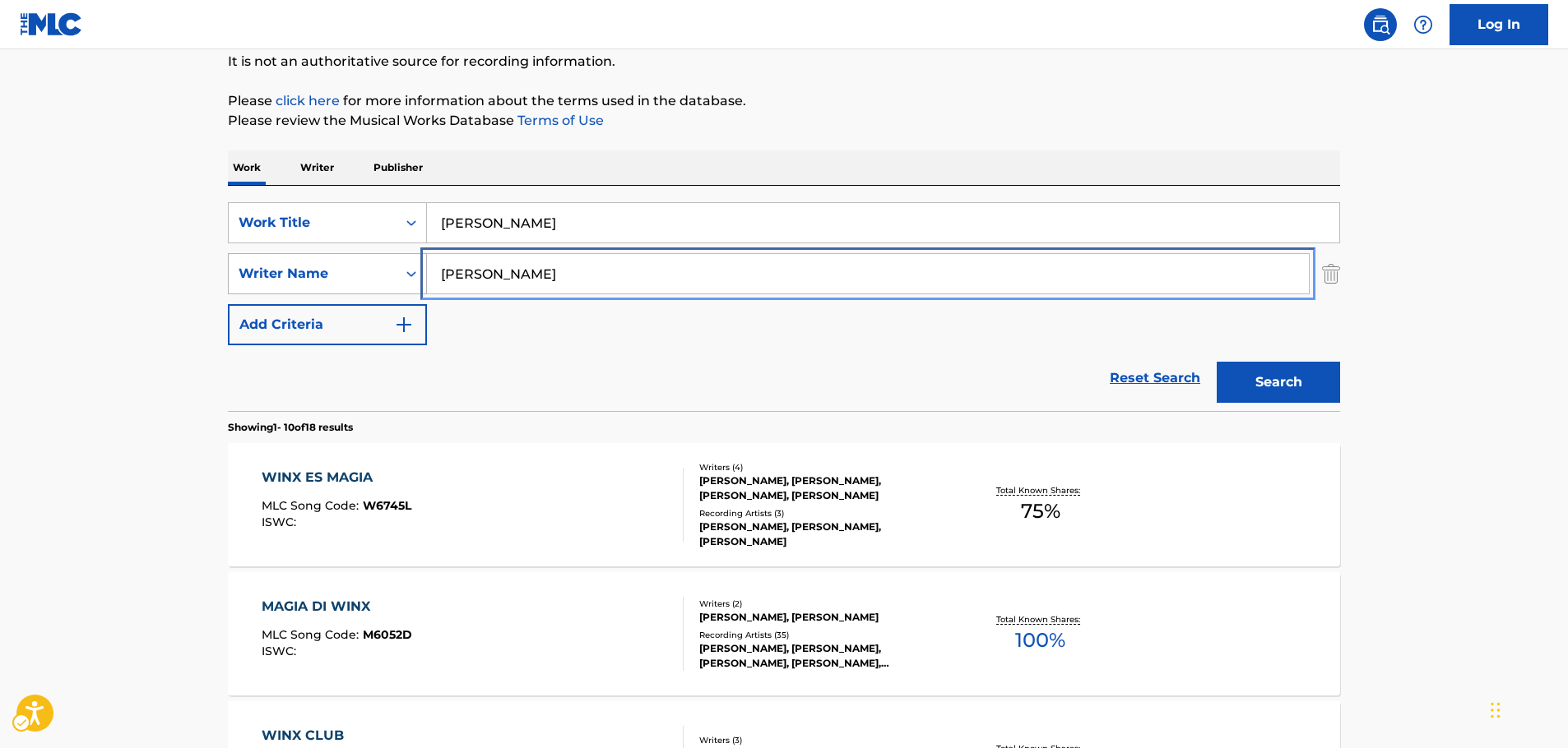
drag, startPoint x: 539, startPoint y: 269, endPoint x: 386, endPoint y: 273, distance: 153.1
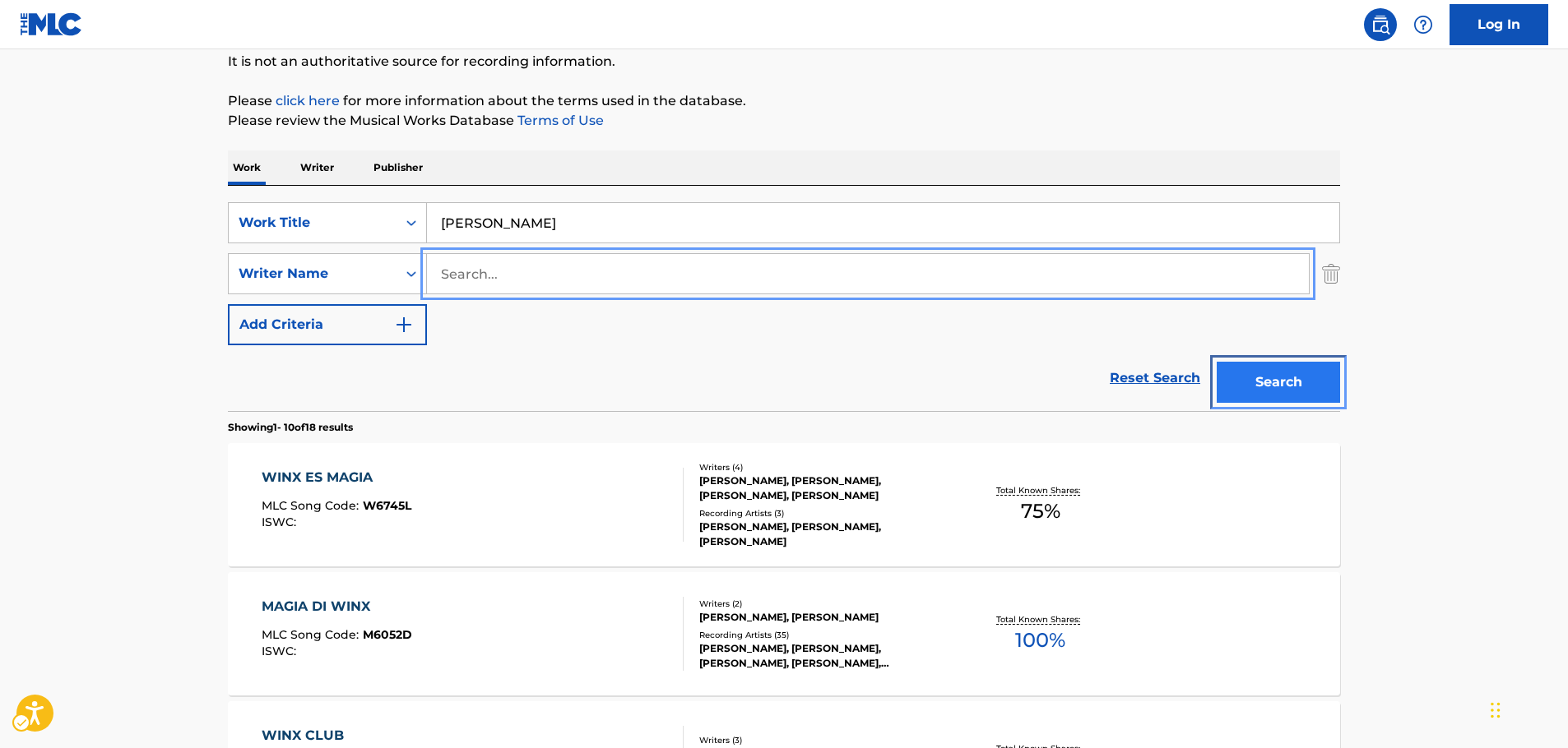
click at [1324, 387] on button "Search" at bounding box center [1279, 382] width 124 height 41
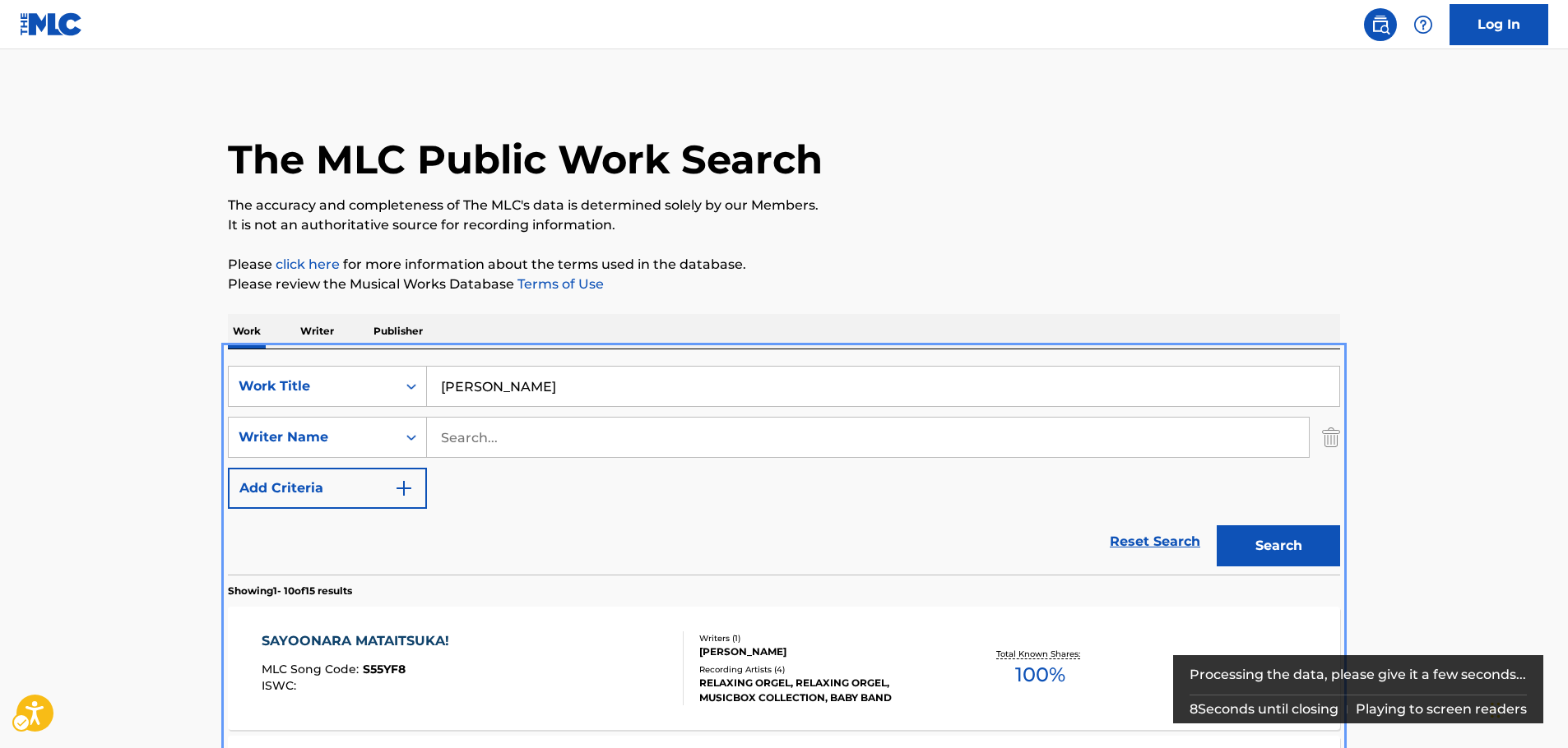
scroll to position [349, 0]
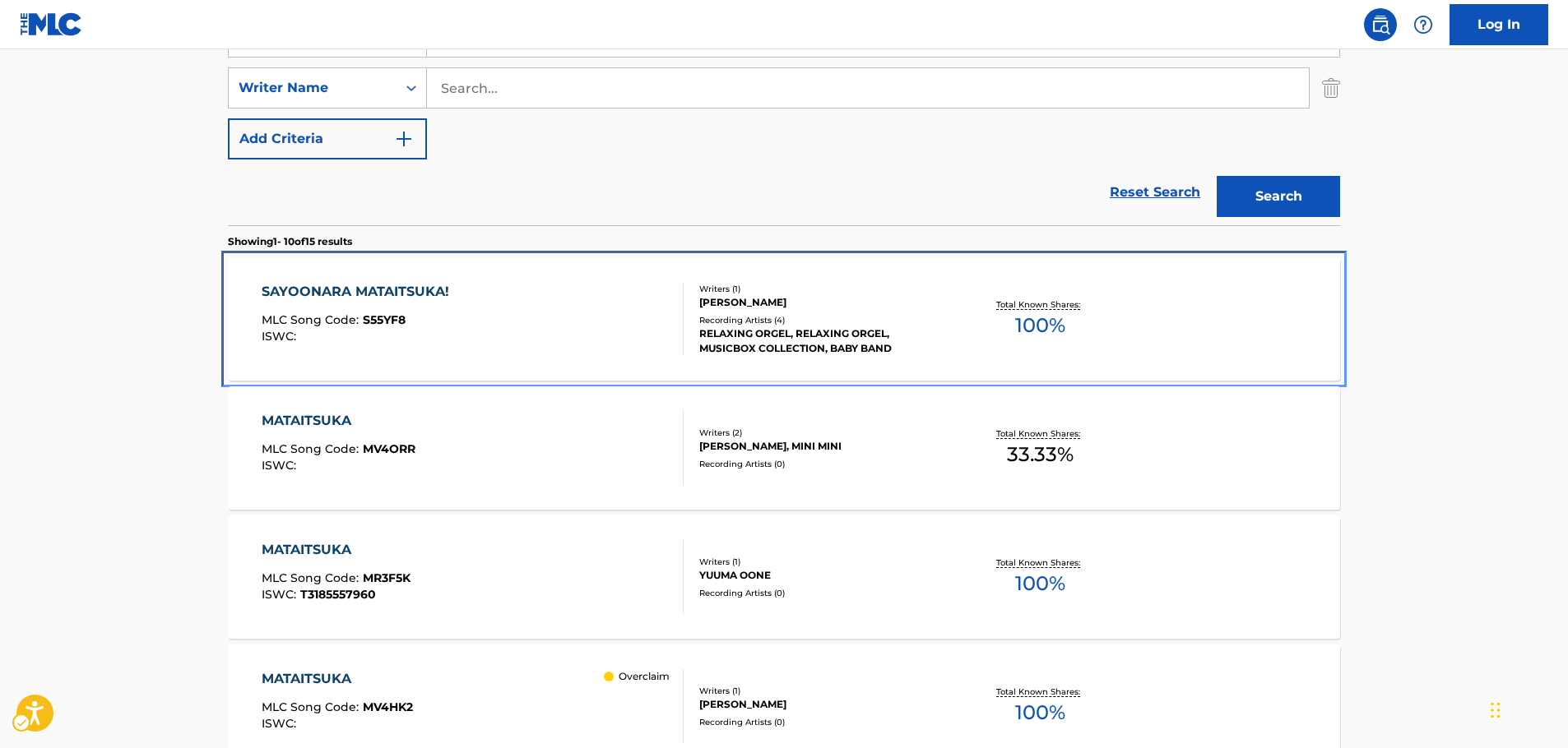
click at [594, 314] on div "SAYOONARA MATAITSUKA! MLC Song Code : S55YF8 ISWC :" at bounding box center [472, 319] width 422 height 74
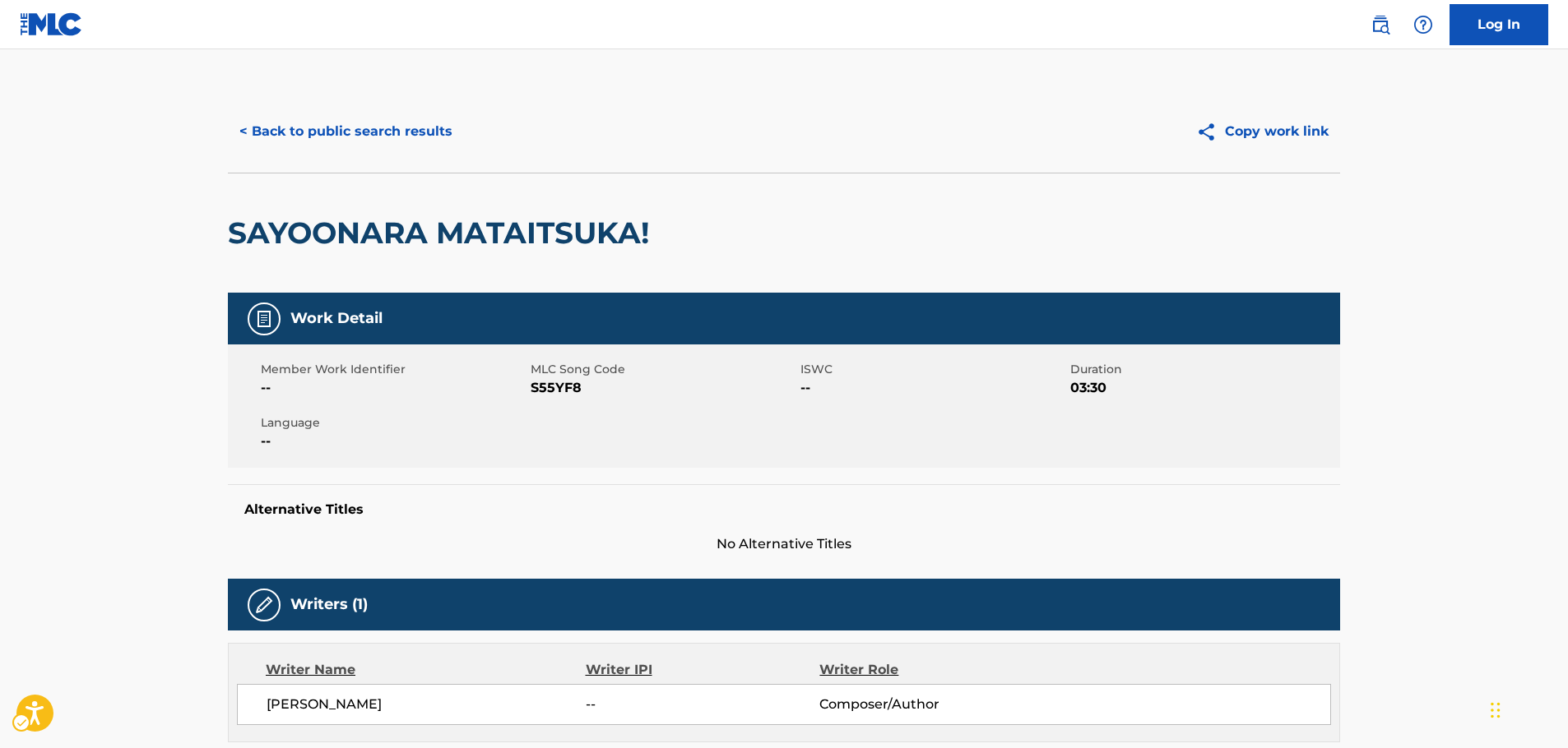
click at [551, 388] on span "MLC Song Code - S55YF8" at bounding box center [663, 387] width 266 height 20
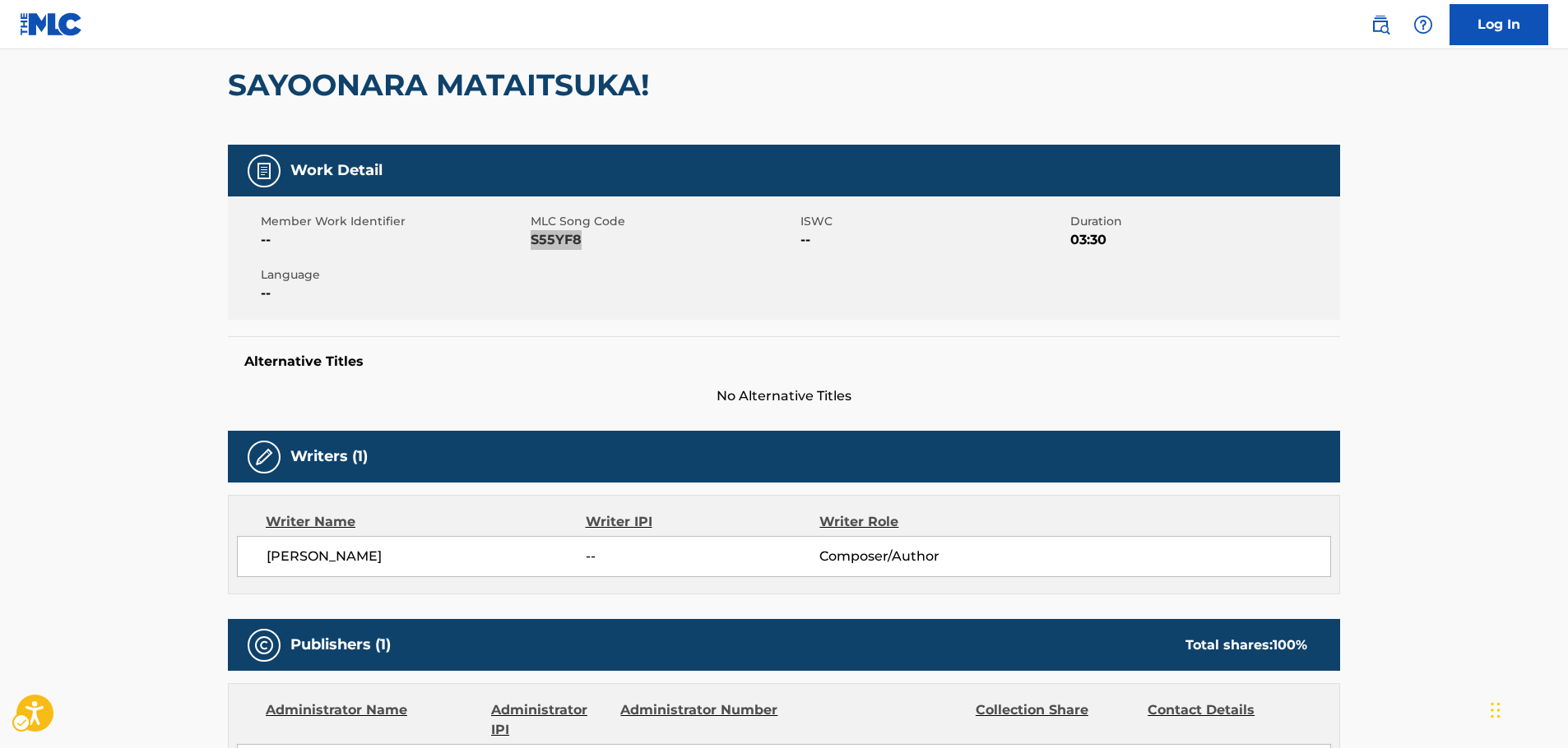
scroll to position [165, 0]
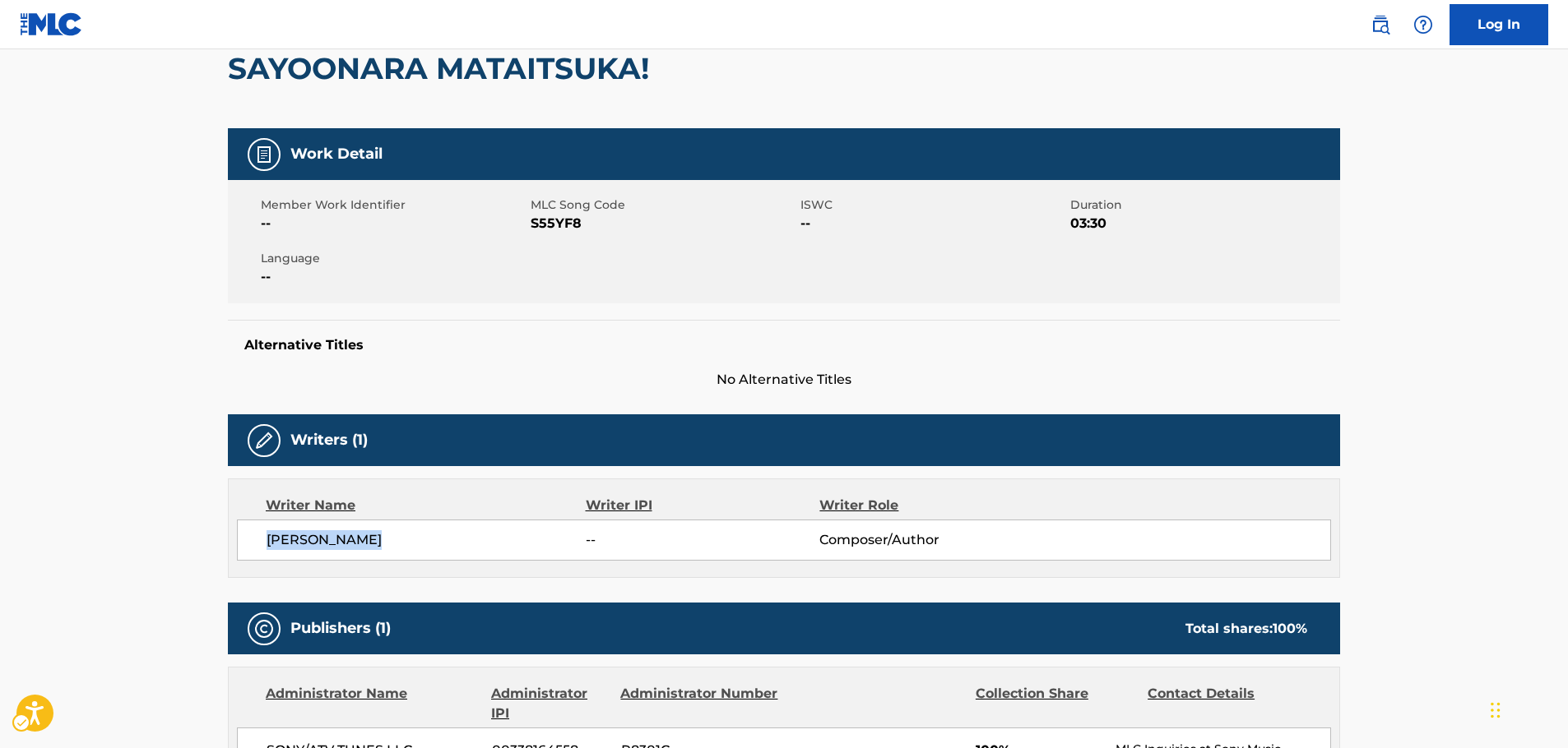
drag, startPoint x: 298, startPoint y: 545, endPoint x: 262, endPoint y: 540, distance: 36.3
click at [262, 540] on div "[PERSON_NAME] -- Composer/Author" at bounding box center [784, 540] width 1094 height 41
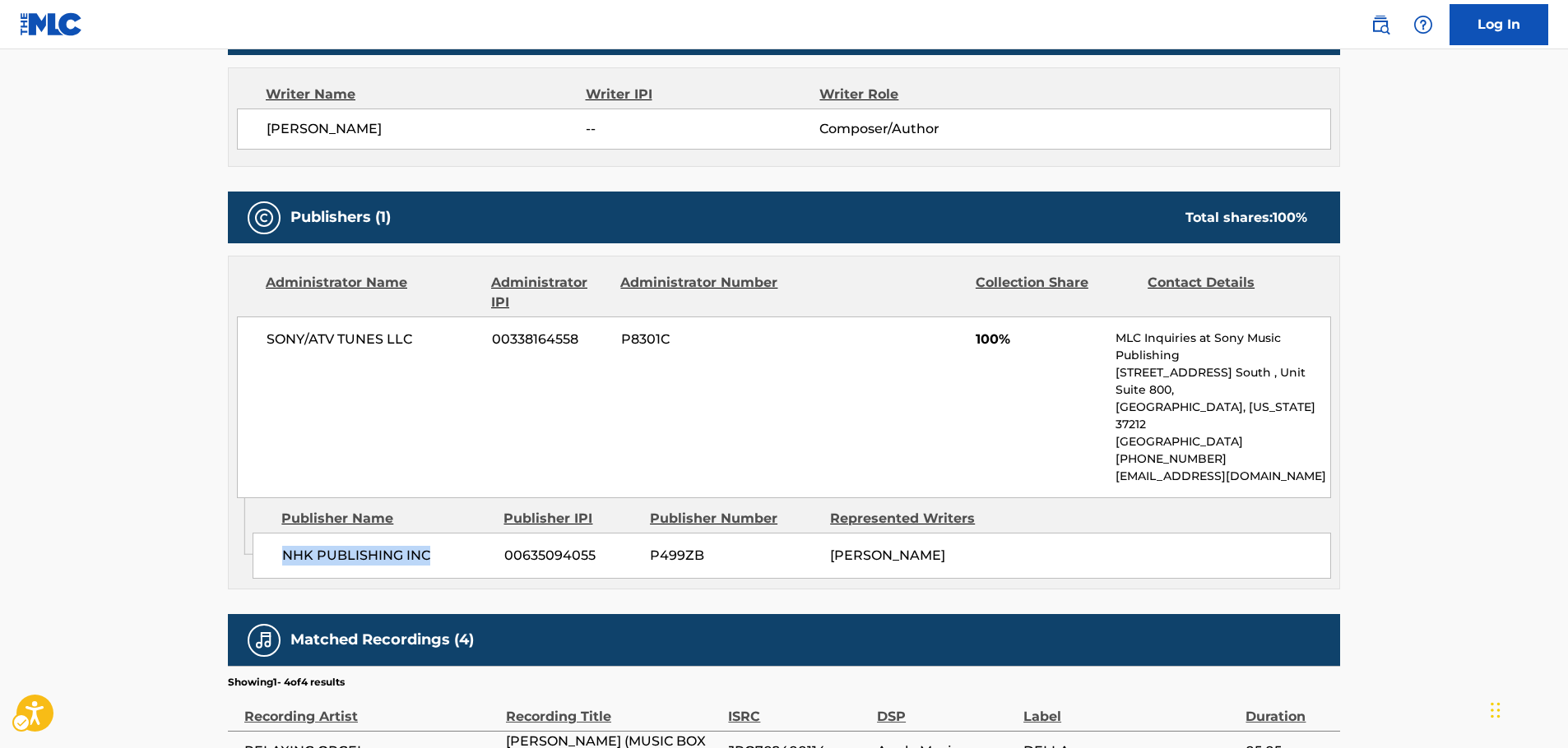
drag, startPoint x: 435, startPoint y: 518, endPoint x: 280, endPoint y: 526, distance: 155.2
click at [280, 533] on div "NHK PUBLISHING INC 00635094055 P499ZB [PERSON_NAME]" at bounding box center [792, 556] width 1078 height 46
drag, startPoint x: 356, startPoint y: 334, endPoint x: 268, endPoint y: 333, distance: 88.0
click at [268, 333] on span "SONY/ATV TUNES LLC" at bounding box center [373, 340] width 213 height 20
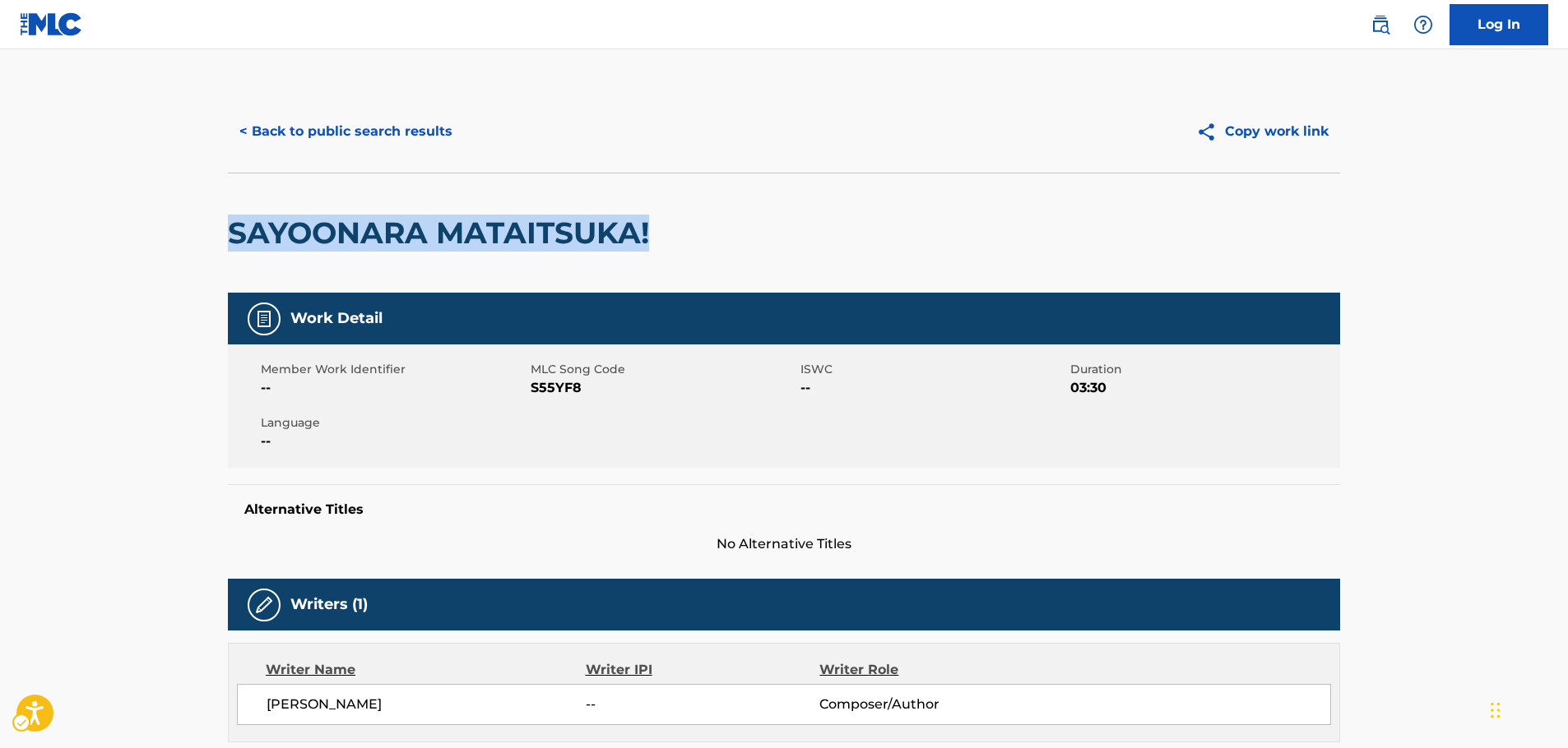
drag, startPoint x: 672, startPoint y: 222, endPoint x: 227, endPoint y: 240, distance: 445.4
